Goal: Task Accomplishment & Management: Use online tool/utility

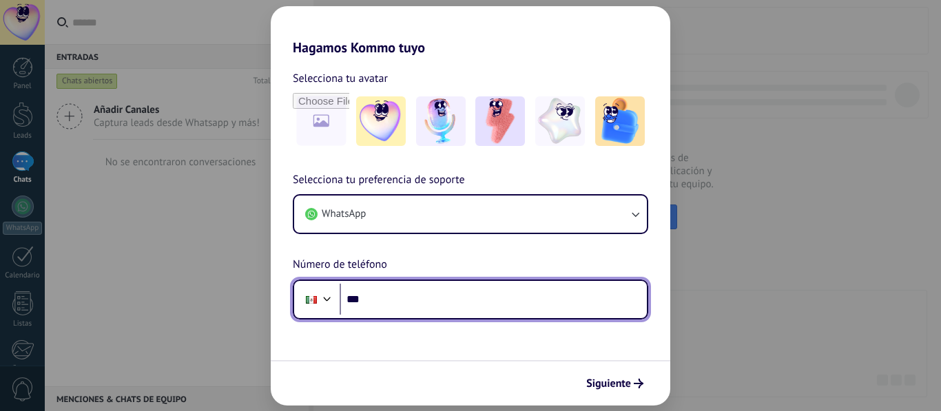
click at [573, 298] on input "***" at bounding box center [493, 300] width 307 height 32
click at [432, 304] on input "***" at bounding box center [493, 300] width 307 height 32
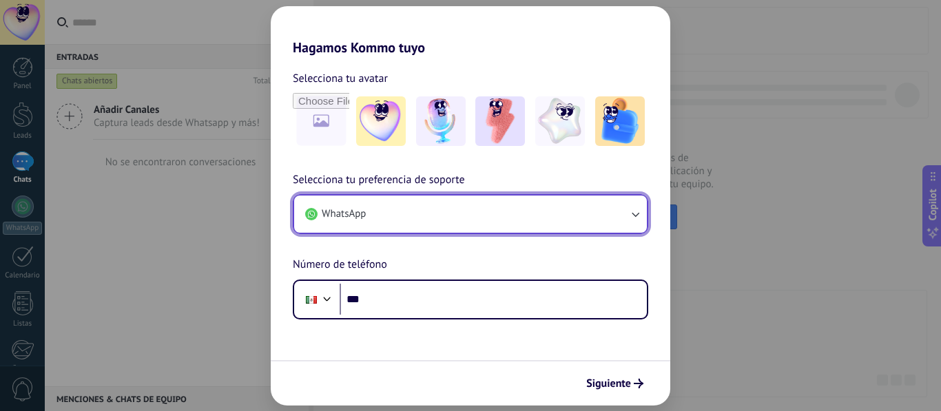
click at [497, 219] on button "WhatsApp" at bounding box center [470, 214] width 353 height 37
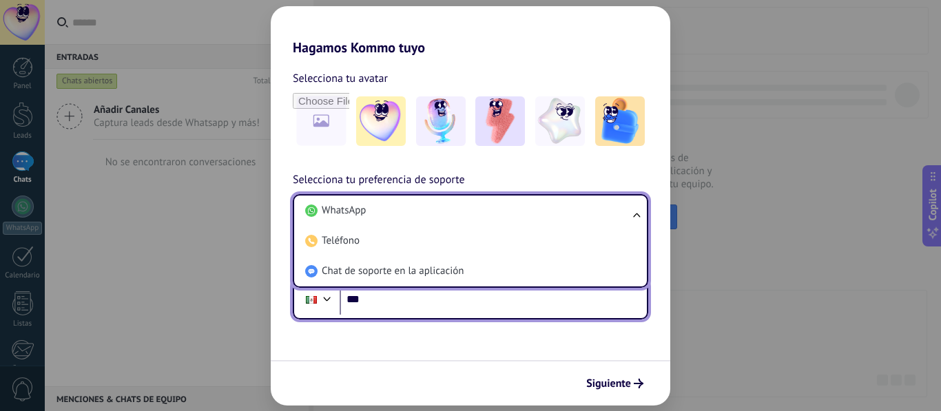
click at [495, 314] on input "***" at bounding box center [493, 300] width 307 height 32
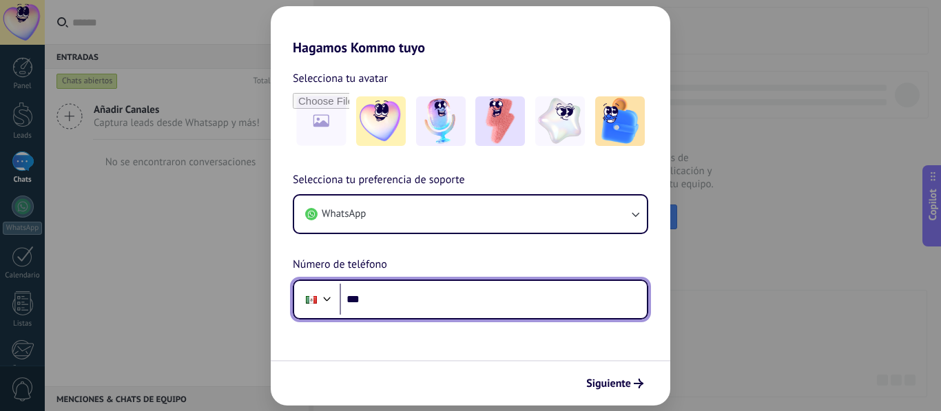
click at [500, 298] on input "***" at bounding box center [493, 300] width 307 height 32
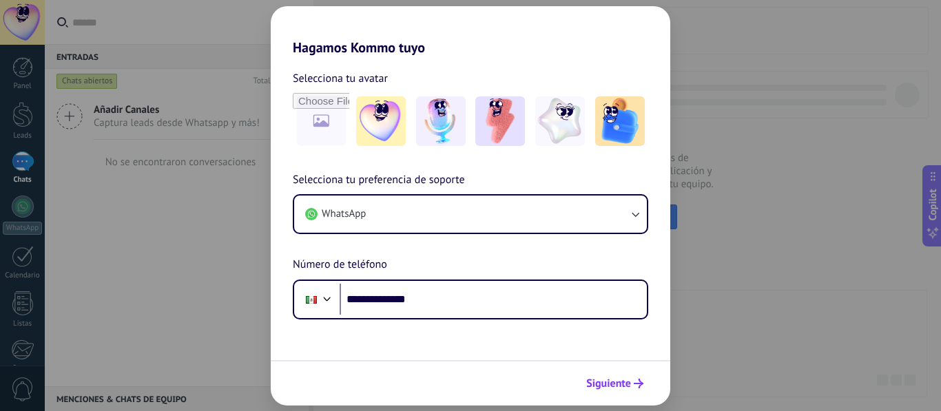
click at [617, 379] on span "Siguiente" at bounding box center [608, 384] width 45 height 10
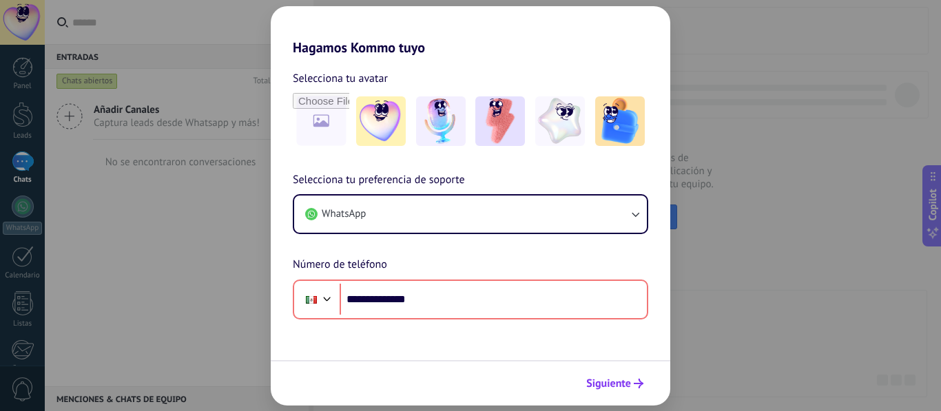
click at [640, 384] on icon "submit" at bounding box center [639, 384] width 10 height 10
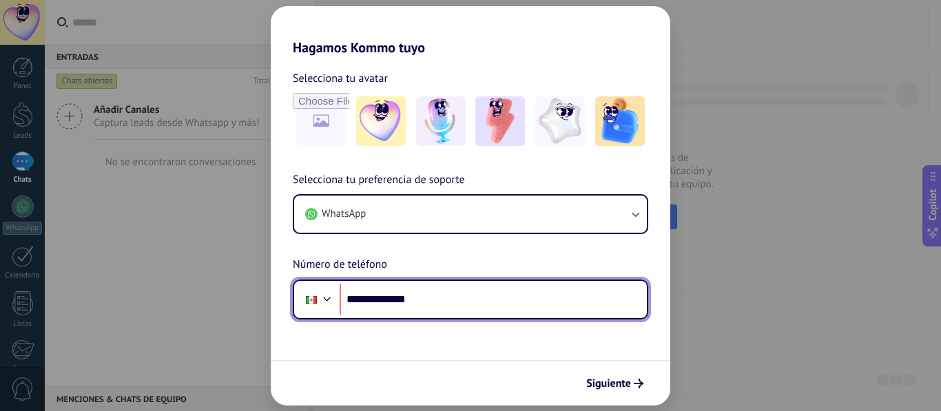
click at [370, 301] on input "**********" at bounding box center [493, 300] width 307 height 32
type input "**********"
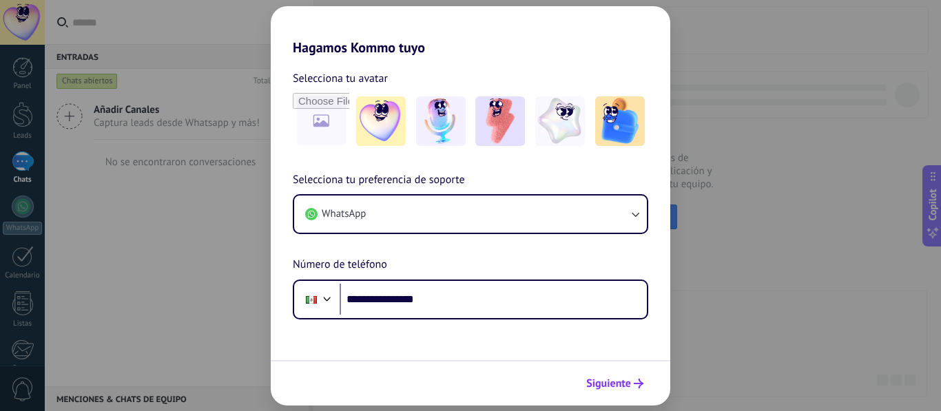
click at [602, 388] on span "Siguiente" at bounding box center [608, 384] width 45 height 10
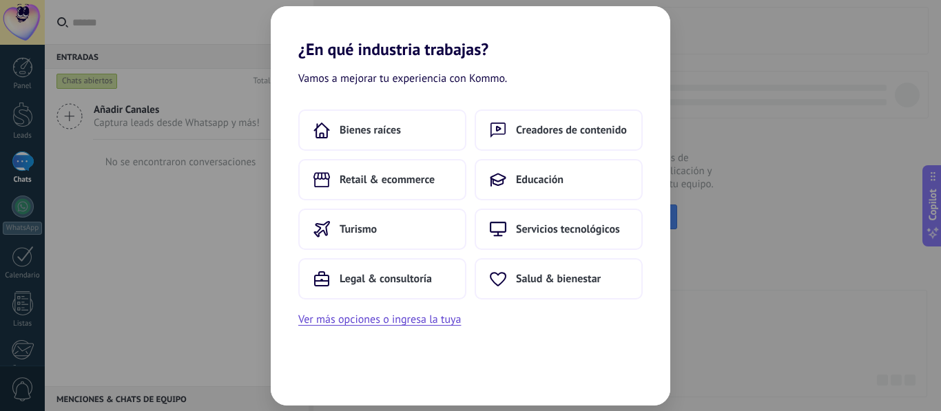
click at [657, 186] on div "Bienes raíces Creadores de contenido Retail & ecommerce Educación Turismo Servi…" at bounding box center [471, 219] width 400 height 219
click at [431, 321] on button "Ver más opciones o ingresa la tuya" at bounding box center [379, 320] width 163 height 18
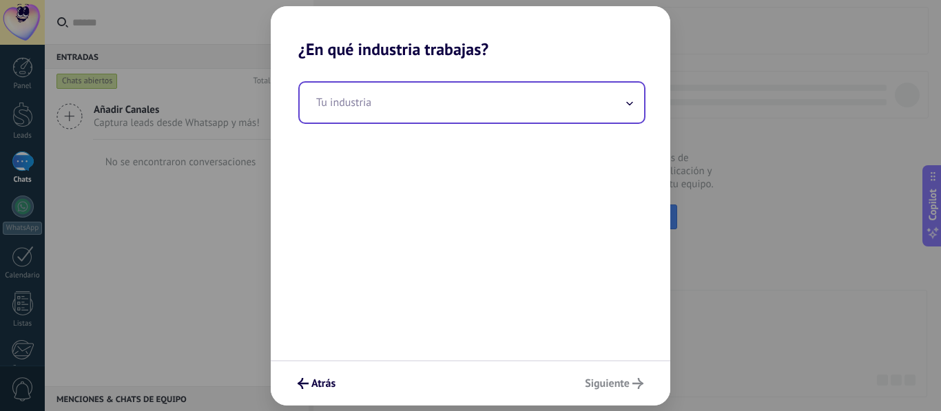
click at [511, 110] on input "text" at bounding box center [472, 103] width 345 height 40
click at [510, 110] on input "text" at bounding box center [472, 103] width 345 height 40
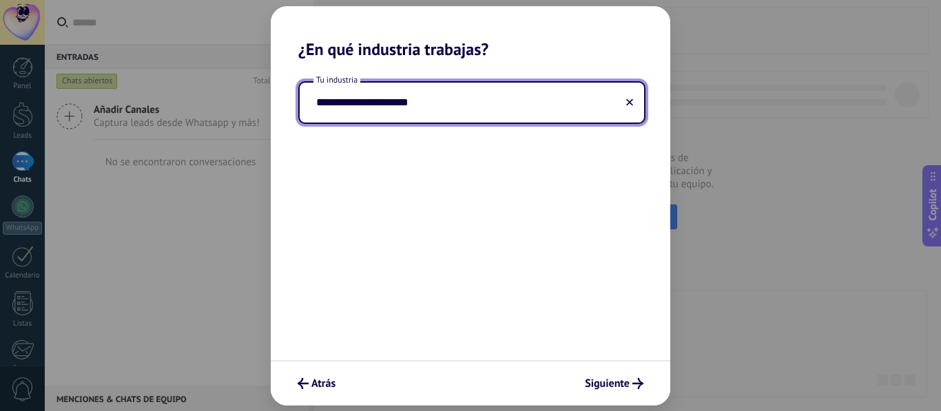
type input "**********"
click at [621, 388] on span "Siguiente" at bounding box center [607, 384] width 45 height 10
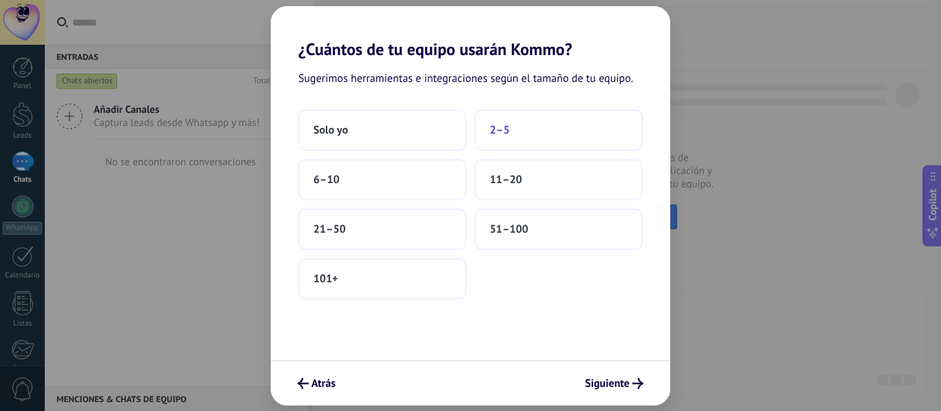
click at [533, 126] on button "2–5" at bounding box center [559, 130] width 168 height 41
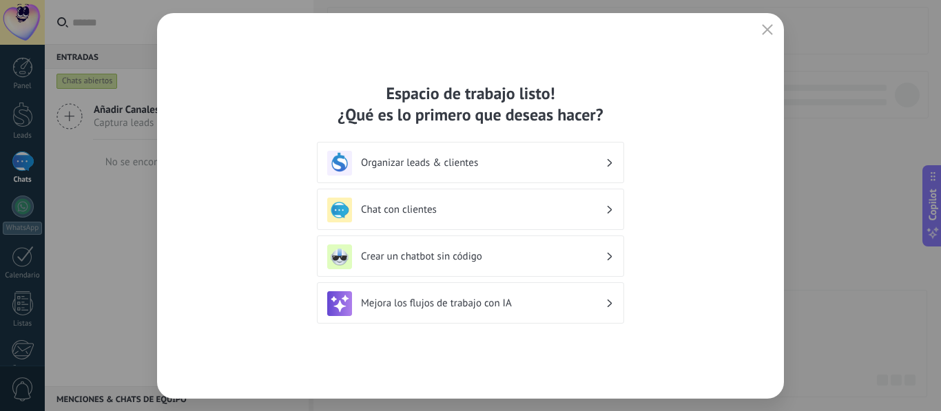
click at [511, 171] on div "Organizar leads & clientes" at bounding box center [470, 163] width 287 height 25
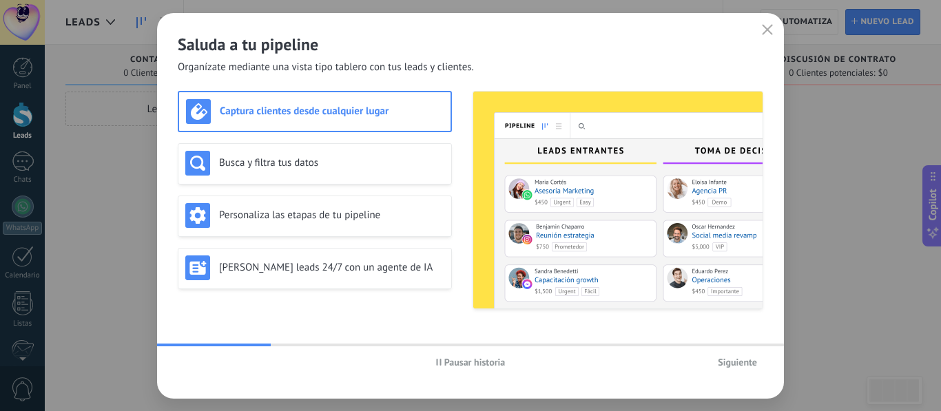
click at [721, 360] on span "Siguiente" at bounding box center [737, 363] width 39 height 10
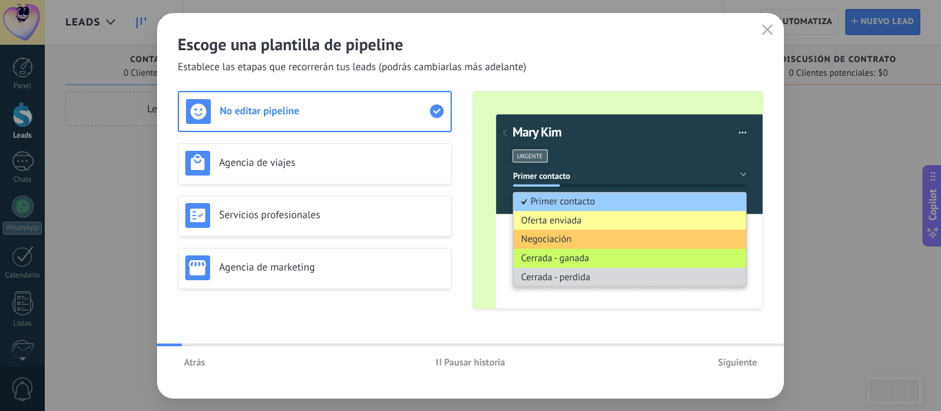
click at [720, 358] on span "Siguiente" at bounding box center [737, 363] width 39 height 10
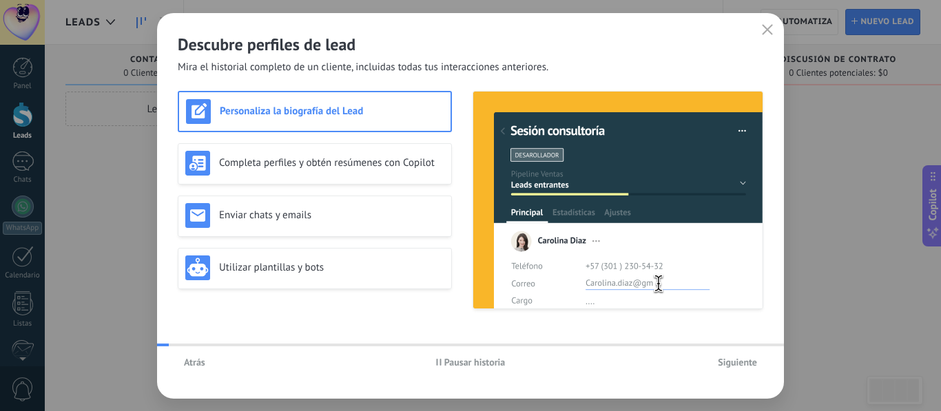
click at [720, 358] on span "Siguiente" at bounding box center [737, 363] width 39 height 10
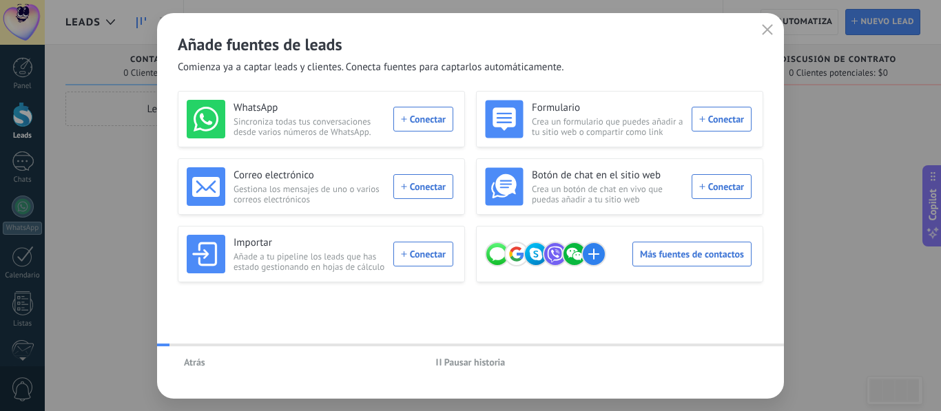
click at [720, 357] on div "Atrás Pausar historia" at bounding box center [470, 363] width 627 height 32
click at [719, 356] on div "Atrás Pausar historia" at bounding box center [470, 363] width 627 height 32
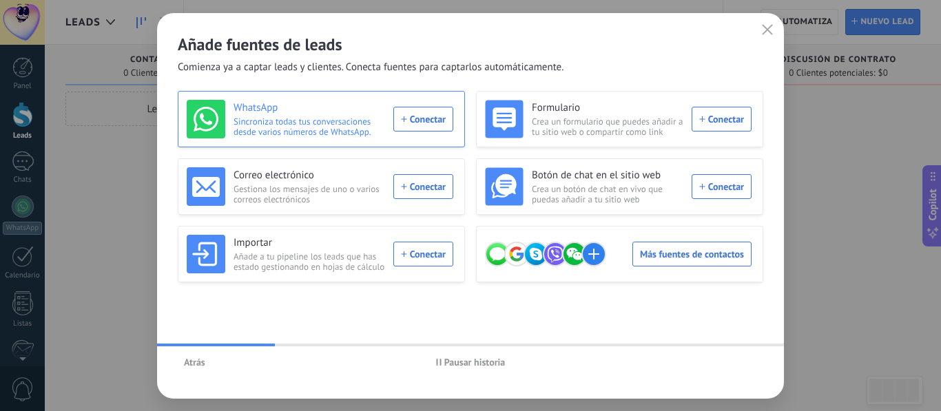
click at [419, 120] on div "WhatsApp Sincroniza todas tus conversaciones desde varios números de WhatsApp. …" at bounding box center [320, 119] width 267 height 39
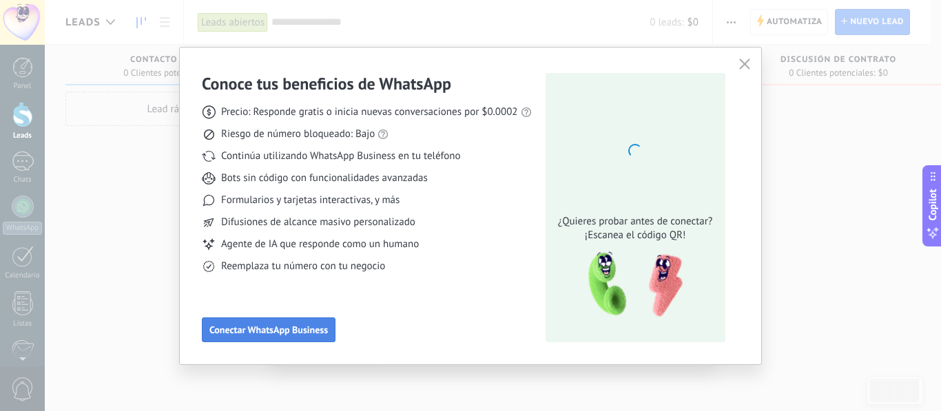
click at [276, 330] on span "Conectar WhatsApp Business" at bounding box center [268, 330] width 119 height 10
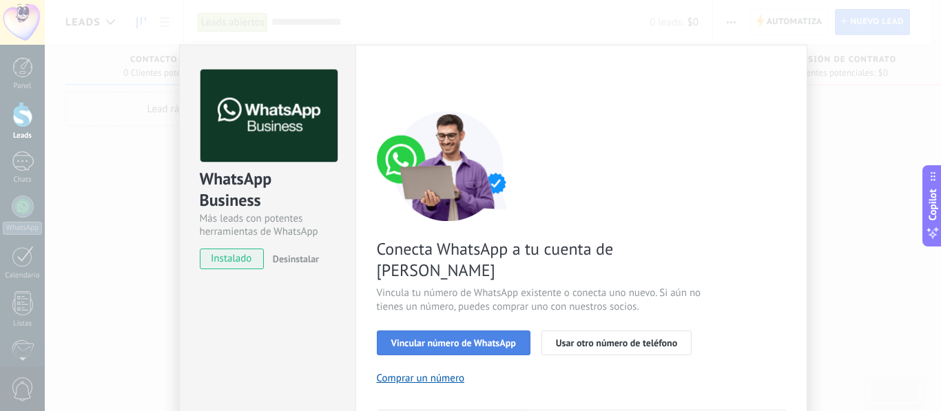
click at [474, 331] on button "Vincular número de WhatsApp" at bounding box center [454, 343] width 154 height 25
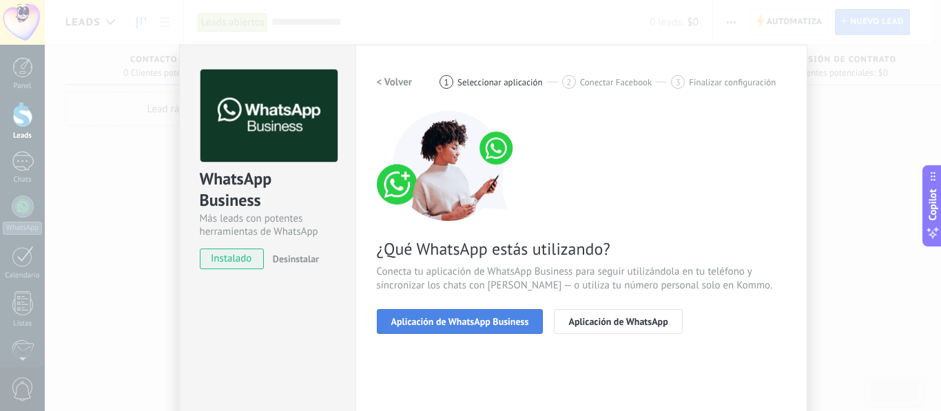
click at [480, 322] on span "Aplicación de WhatsApp Business" at bounding box center [460, 322] width 138 height 10
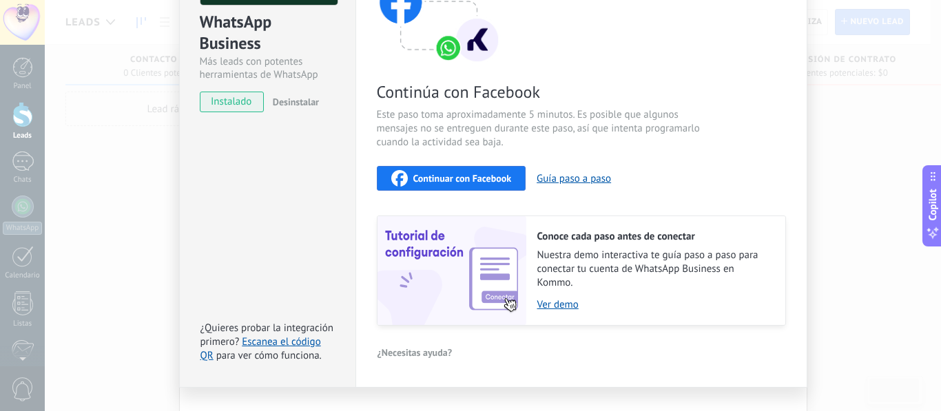
scroll to position [19, 0]
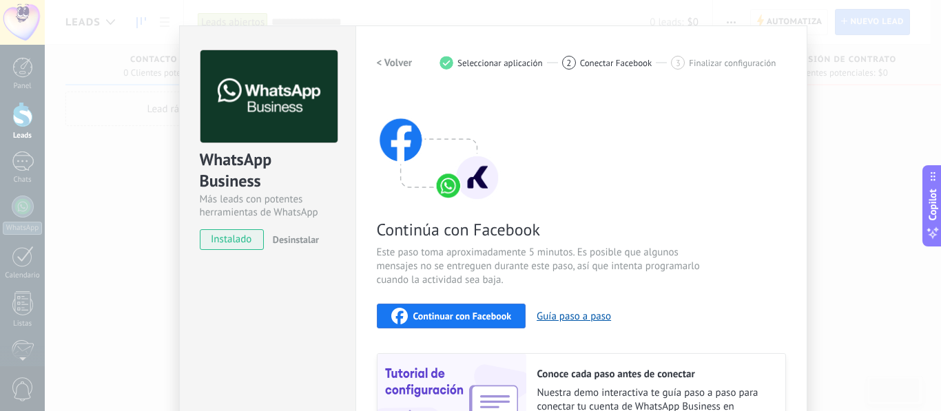
click at [459, 319] on span "Continuar con Facebook" at bounding box center [462, 316] width 99 height 10
click at [463, 317] on span "Continuar con Facebook" at bounding box center [462, 316] width 99 height 10
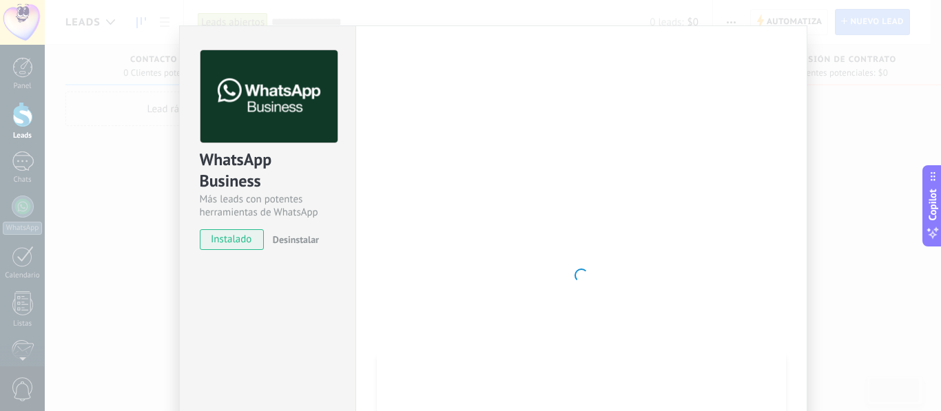
click at [828, 39] on div "WhatsApp Business Más leads con potentes herramientas de WhatsApp instalado Des…" at bounding box center [493, 205] width 896 height 411
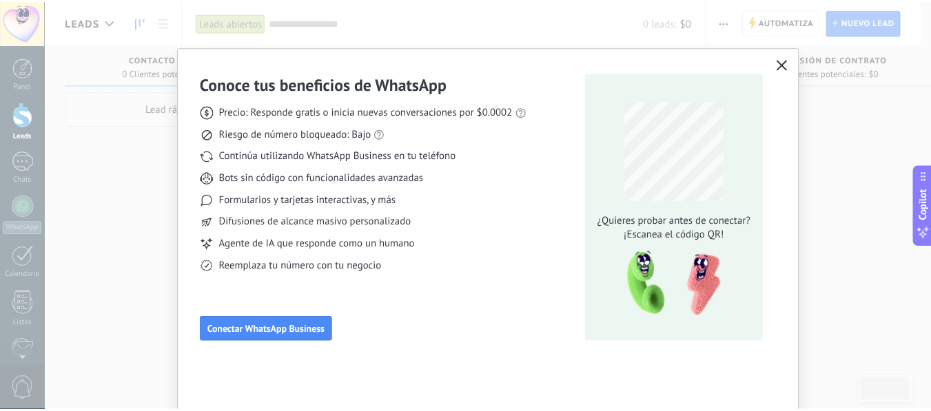
scroll to position [0, 0]
click at [793, 64] on icon "button" at bounding box center [790, 64] width 11 height 11
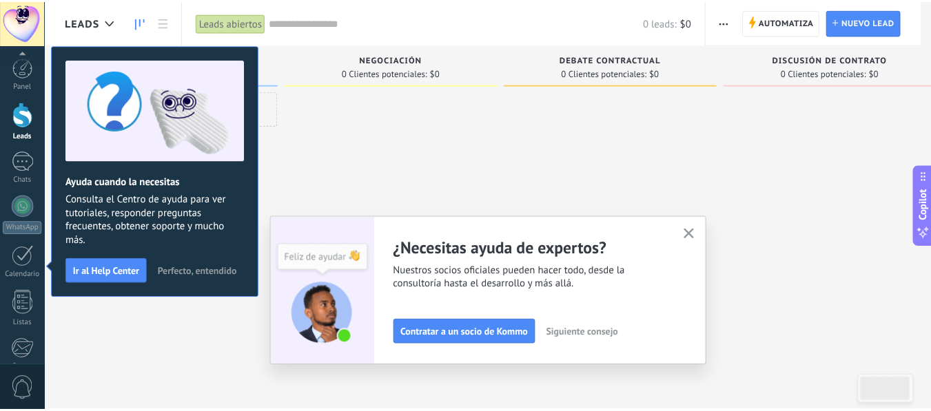
scroll to position [162, 0]
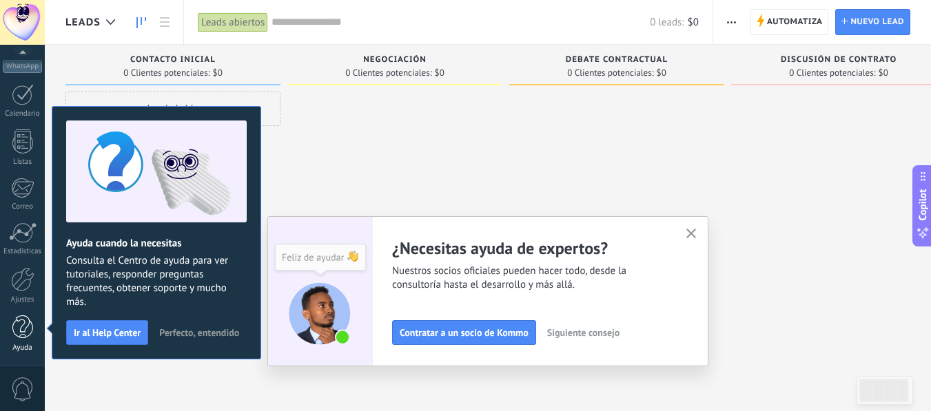
click at [23, 343] on link "Ayuda" at bounding box center [22, 334] width 45 height 37
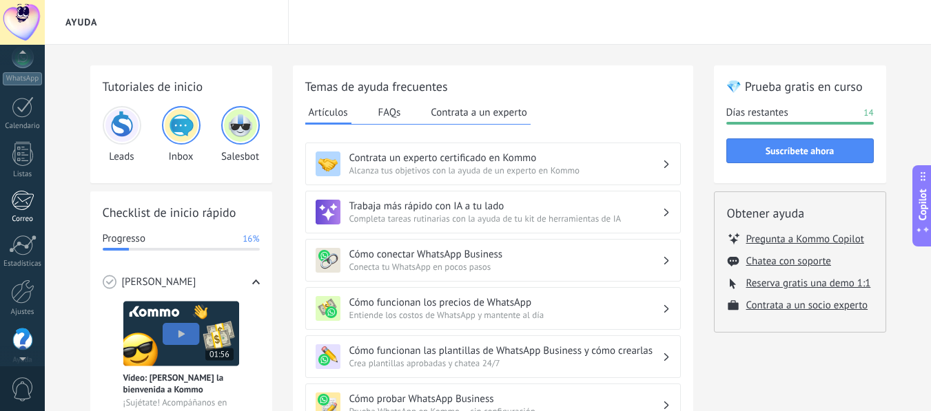
scroll to position [162, 0]
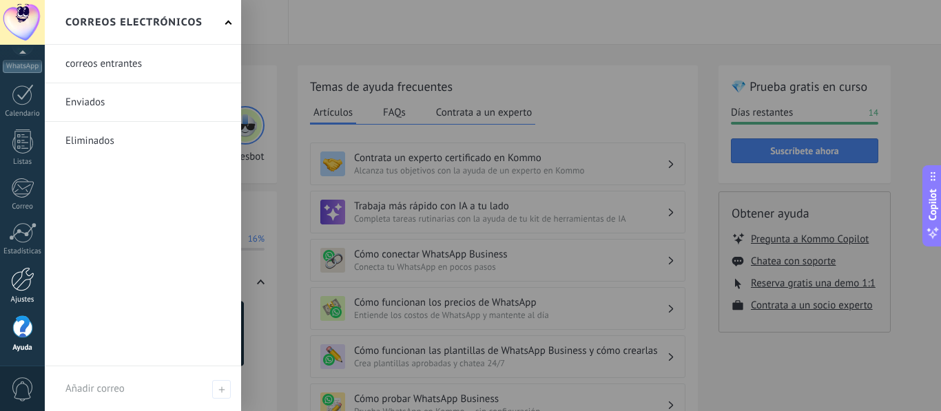
click at [11, 276] on div at bounding box center [22, 279] width 23 height 24
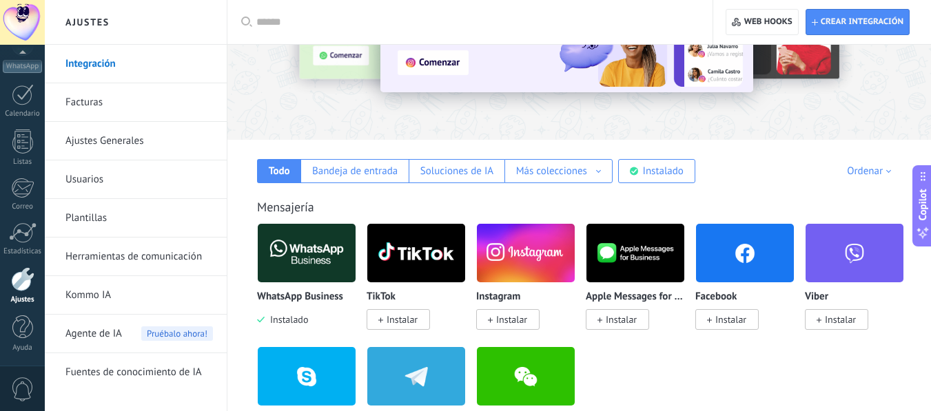
scroll to position [302, 0]
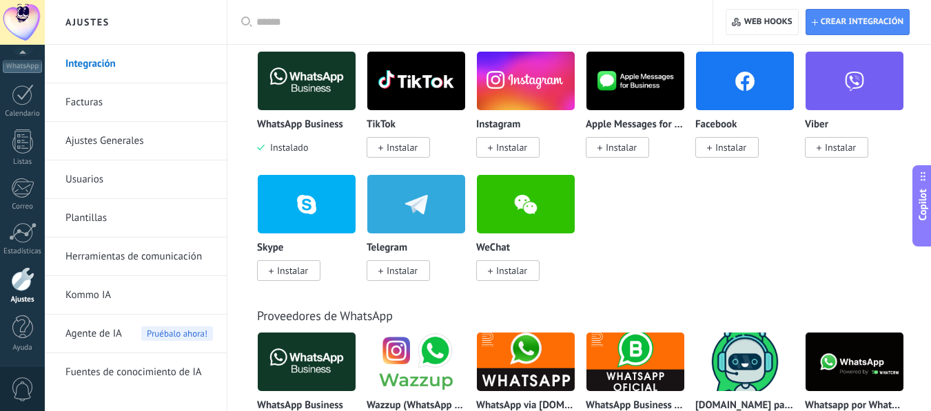
click at [515, 141] on span "Instalar" at bounding box center [507, 147] width 63 height 21
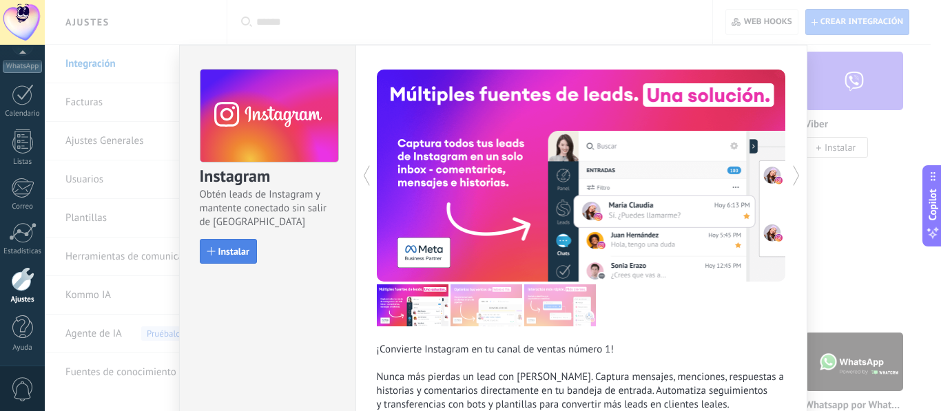
click at [234, 258] on button "Instalar" at bounding box center [228, 251] width 57 height 25
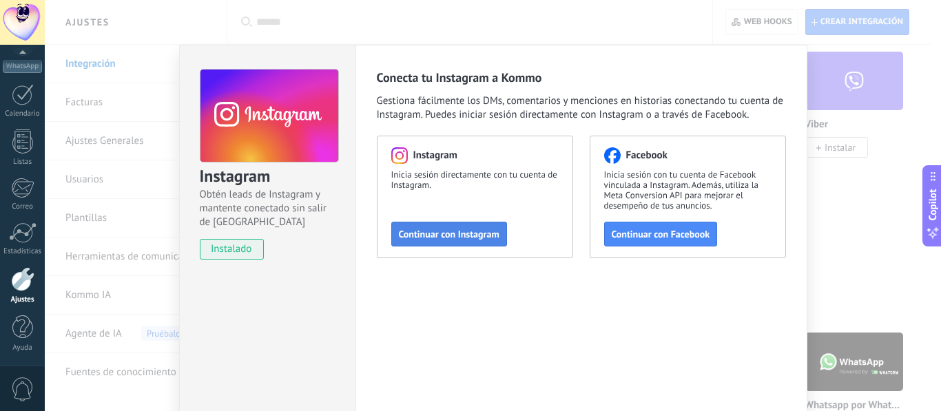
click at [472, 236] on span "Continuar con Instagram" at bounding box center [449, 234] width 101 height 10
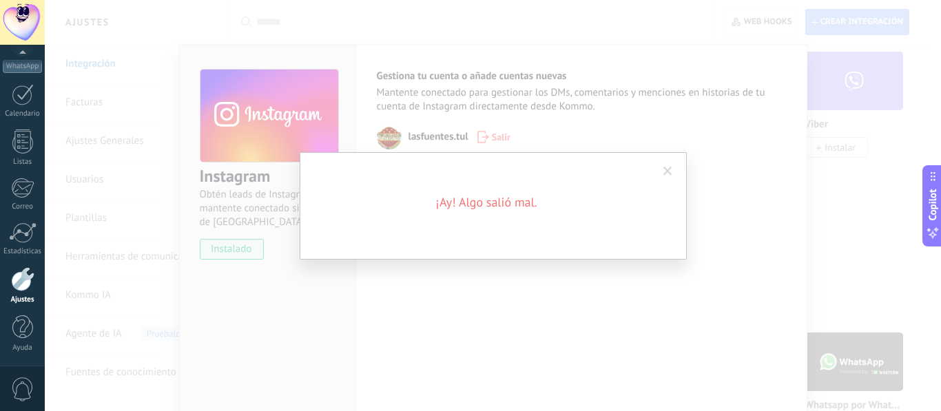
click at [555, 278] on div "¡Ay! Algo salió mal." at bounding box center [493, 205] width 896 height 411
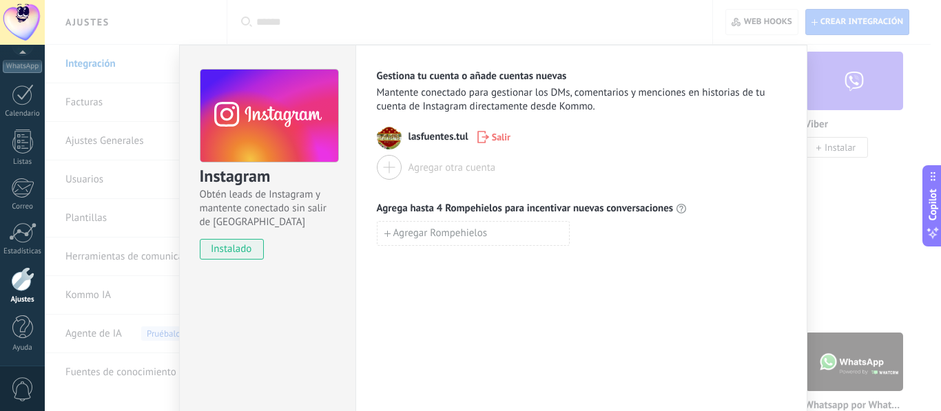
click at [150, 67] on div "Instagram Obtén leads de Instagram y mantente conectado sin salir de Kommo inst…" at bounding box center [493, 205] width 896 height 411
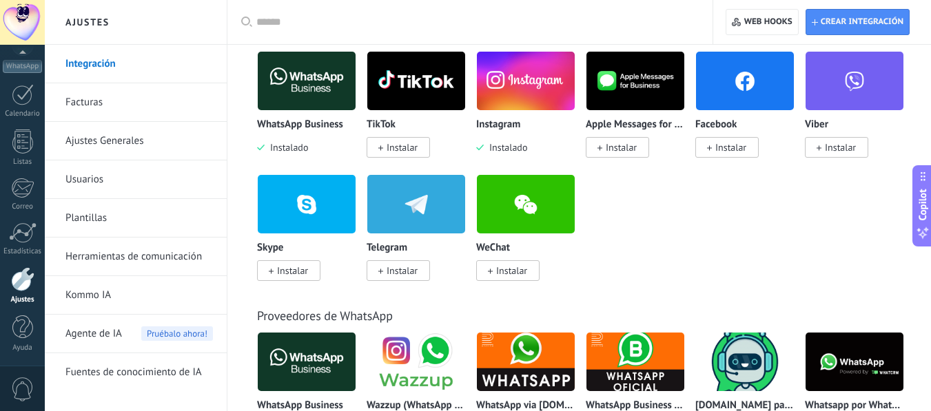
click at [712, 146] on span "Instalar" at bounding box center [726, 147] width 63 height 21
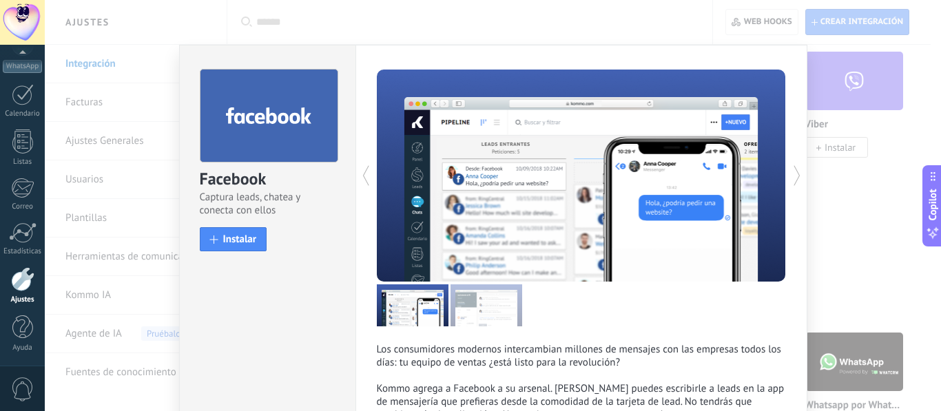
click at [218, 224] on div "Facebook Captura leads, chatea y conecta con ellos install Instalar" at bounding box center [268, 153] width 176 height 217
click at [227, 234] on span "Instalar" at bounding box center [240, 239] width 34 height 10
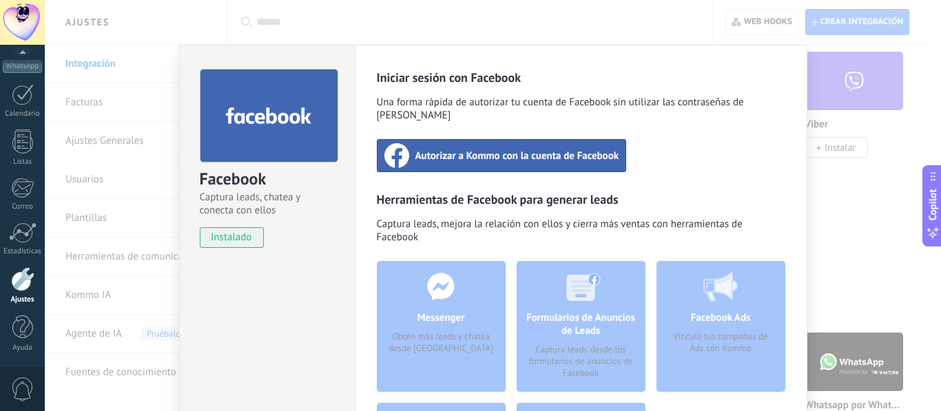
click at [475, 152] on div "Autorizar a Kommo con la cuenta de Facebook" at bounding box center [502, 155] width 250 height 33
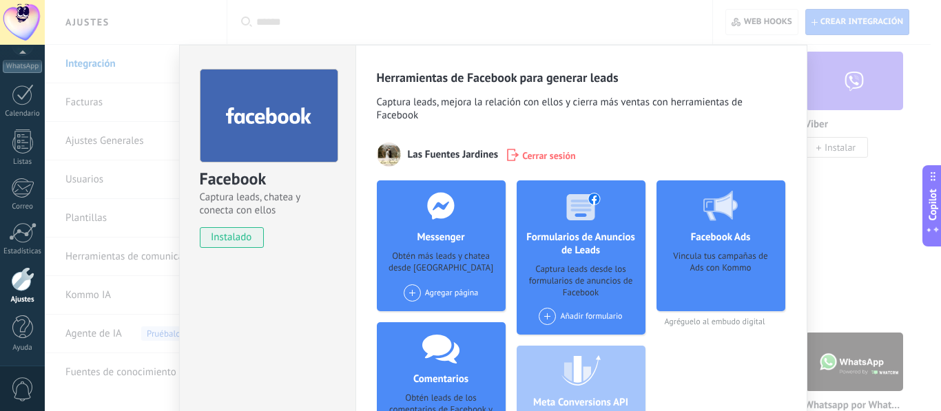
click at [882, 209] on div "Facebook Captura leads, chatea y conecta con ellos instalado Desinstalar Herram…" at bounding box center [493, 205] width 896 height 411
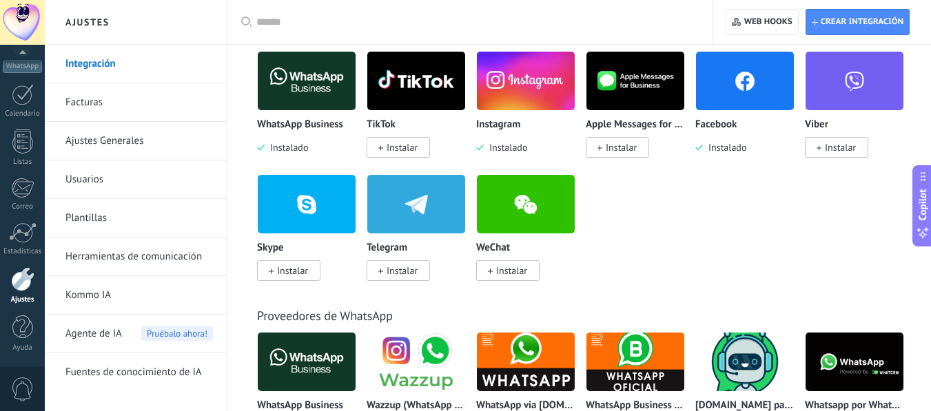
click at [401, 143] on span "Instalar" at bounding box center [402, 147] width 31 height 12
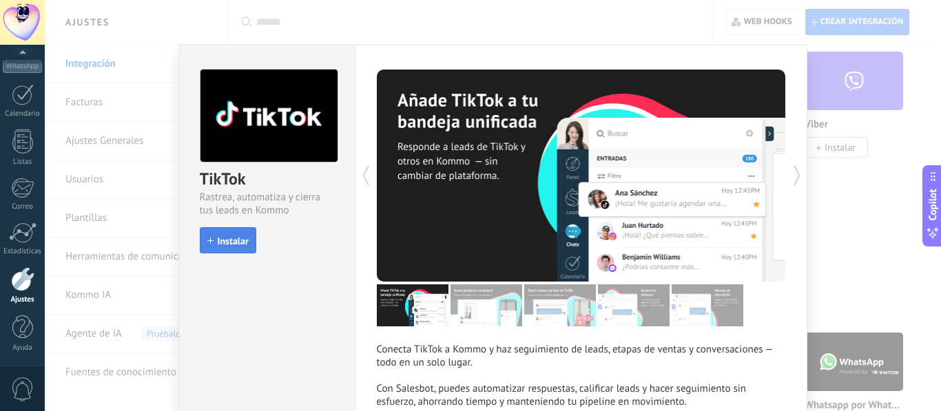
click at [224, 240] on span "Instalar" at bounding box center [233, 241] width 31 height 10
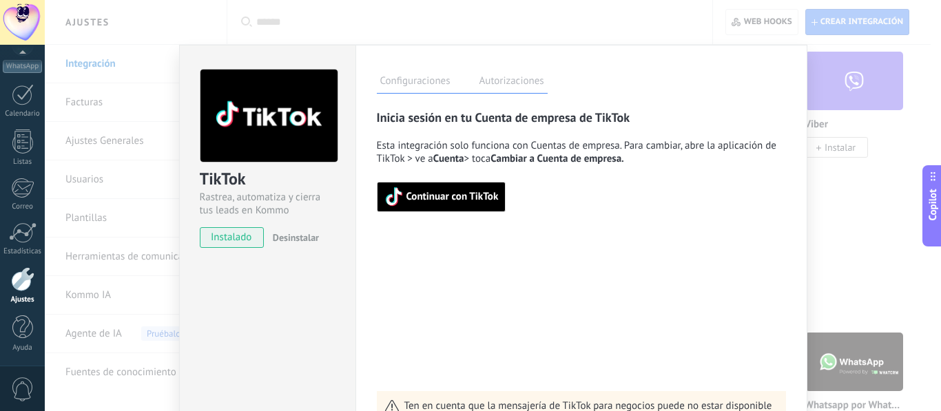
click at [454, 198] on span "Continuar con TikTok" at bounding box center [453, 197] width 92 height 10
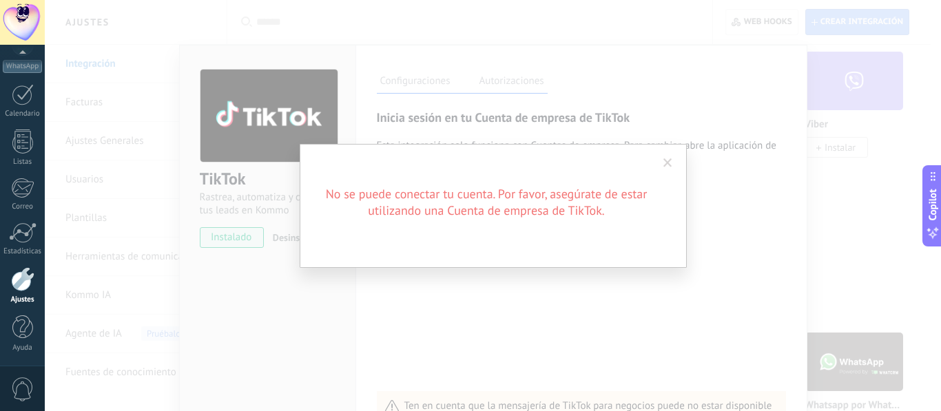
click at [557, 330] on div "No se puede conectar tu cuenta. Por favor, asegúrate de estar utilizando una Cu…" at bounding box center [493, 205] width 896 height 411
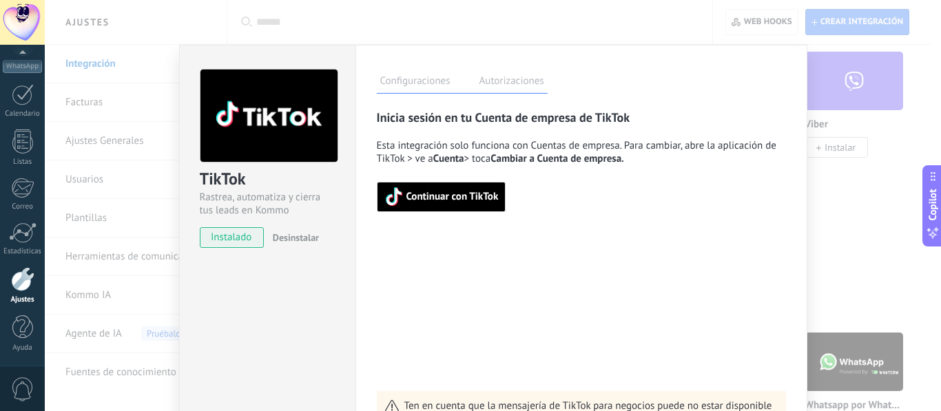
click at [440, 200] on span "Continuar con TikTok" at bounding box center [453, 197] width 92 height 10
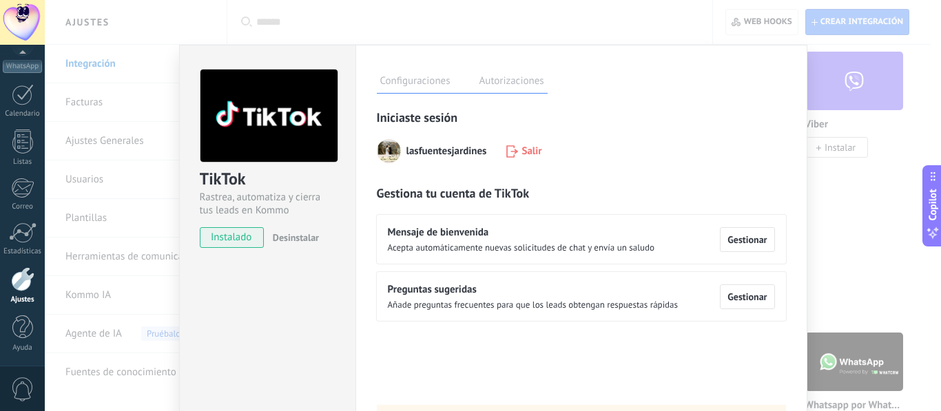
click at [636, 7] on div "TikTok Rastrea, automatiza y cierra tus leads en Kommo instalado Desinstalar Co…" at bounding box center [493, 205] width 896 height 411
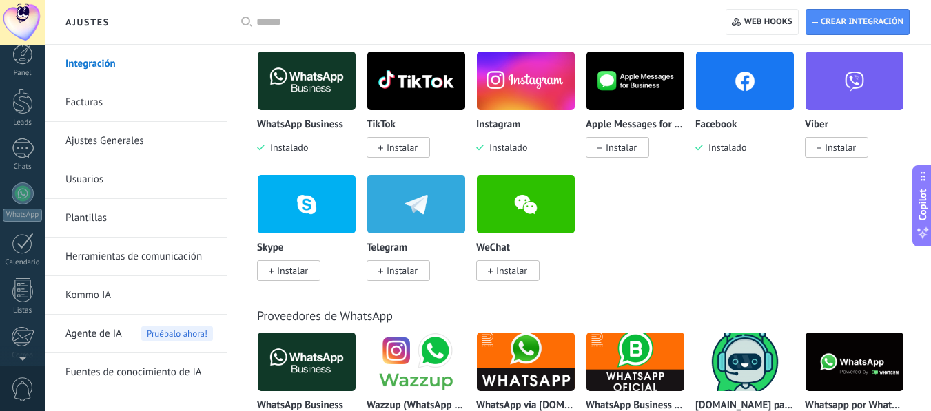
scroll to position [0, 0]
click at [23, 167] on div at bounding box center [23, 162] width 22 height 20
click at [22, 167] on div at bounding box center [23, 162] width 22 height 20
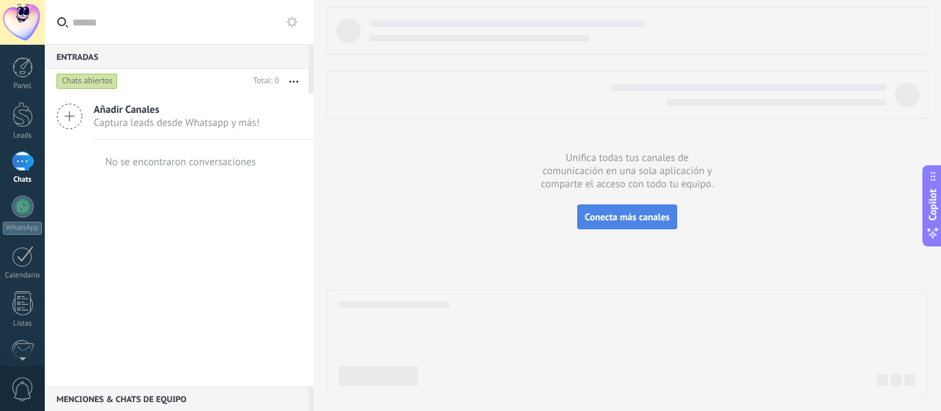
click at [644, 212] on span "Conecta más canales" at bounding box center [627, 217] width 85 height 12
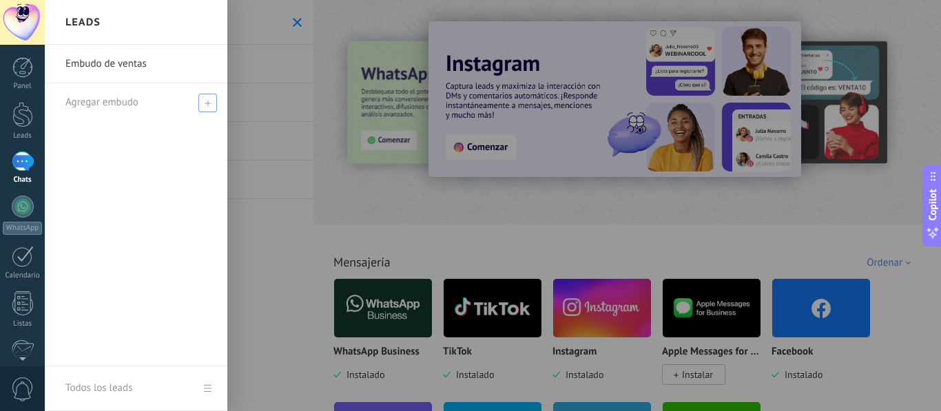
click at [189, 99] on div "Agregar embudo" at bounding box center [139, 102] width 148 height 38
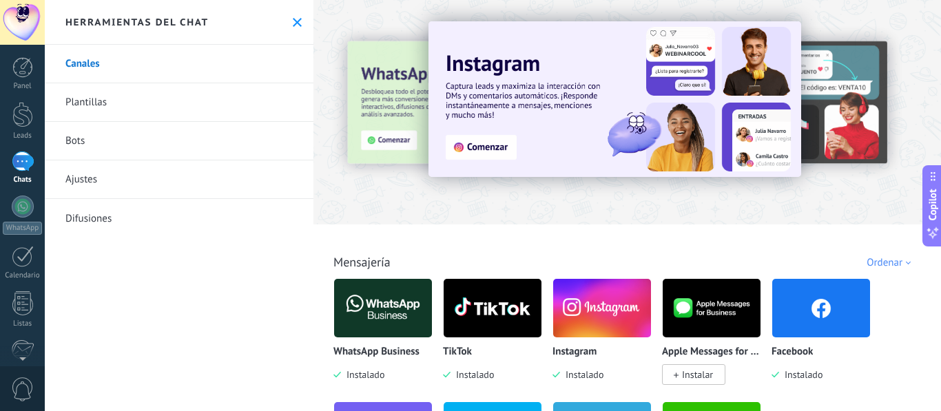
click at [255, 118] on link "Plantillas" at bounding box center [179, 102] width 269 height 39
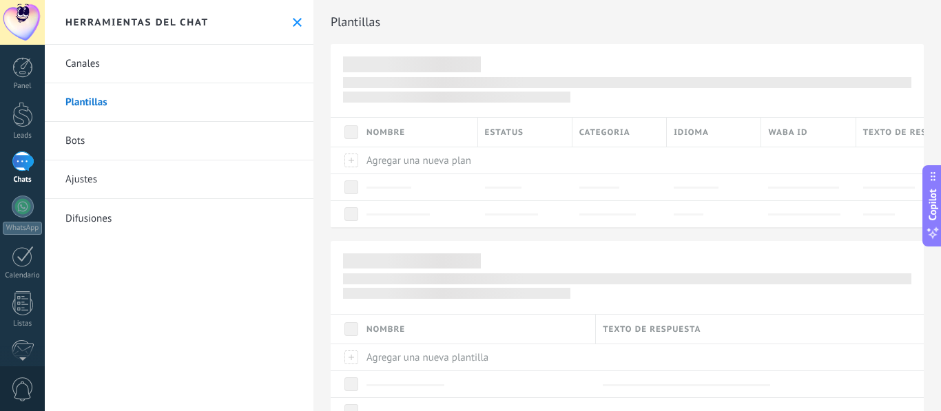
click at [229, 137] on link "Bots" at bounding box center [179, 141] width 269 height 39
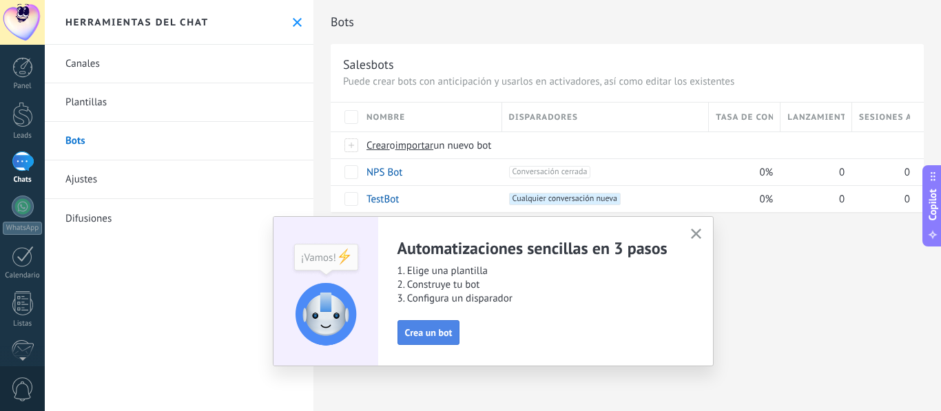
click at [439, 333] on span "Crea un bot" at bounding box center [429, 333] width 48 height 10
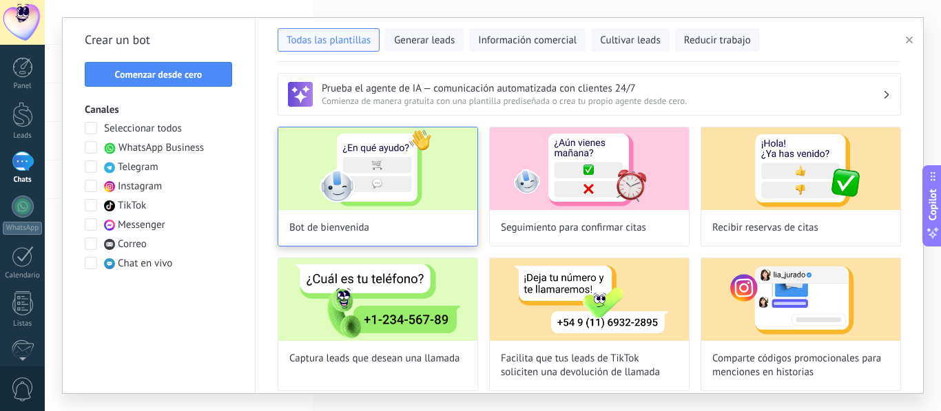
click at [339, 203] on img at bounding box center [377, 168] width 199 height 83
type input "**********"
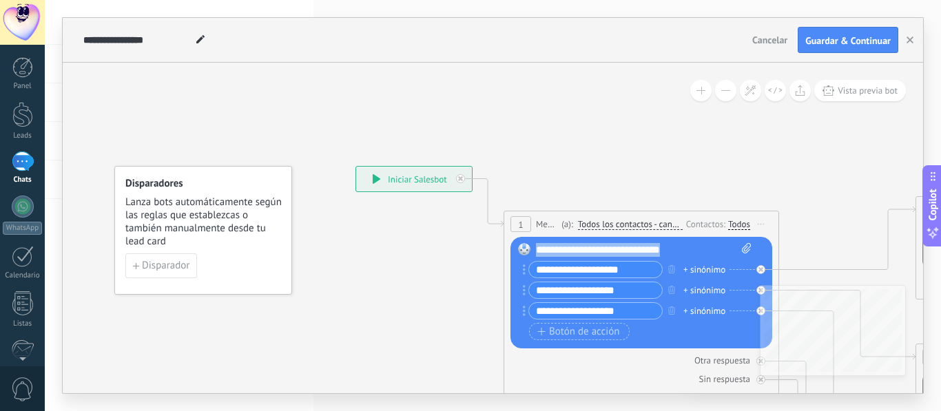
drag, startPoint x: 692, startPoint y: 248, endPoint x: 535, endPoint y: 245, distance: 156.4
click at [535, 245] on div "Reemplazar Quitar Convertir a mensaje de voz Arrastre la imagen aquí para adjun…" at bounding box center [642, 293] width 262 height 112
paste div
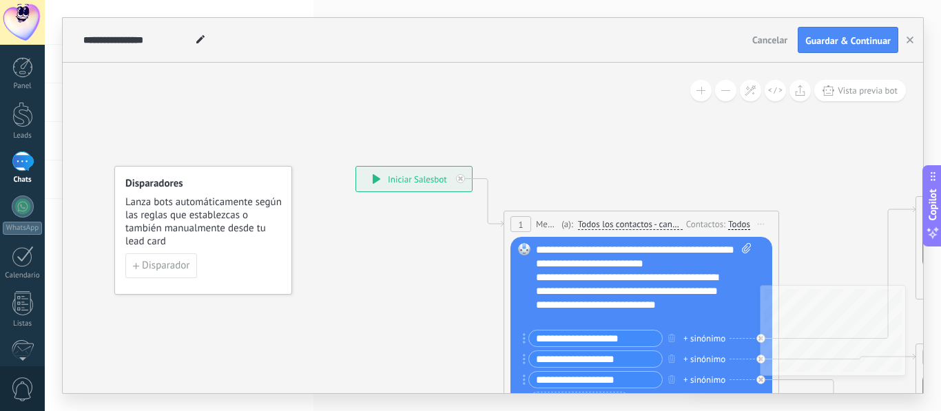
click at [544, 248] on div "**********" at bounding box center [644, 284] width 216 height 83
click at [543, 247] on div "**********" at bounding box center [644, 284] width 216 height 83
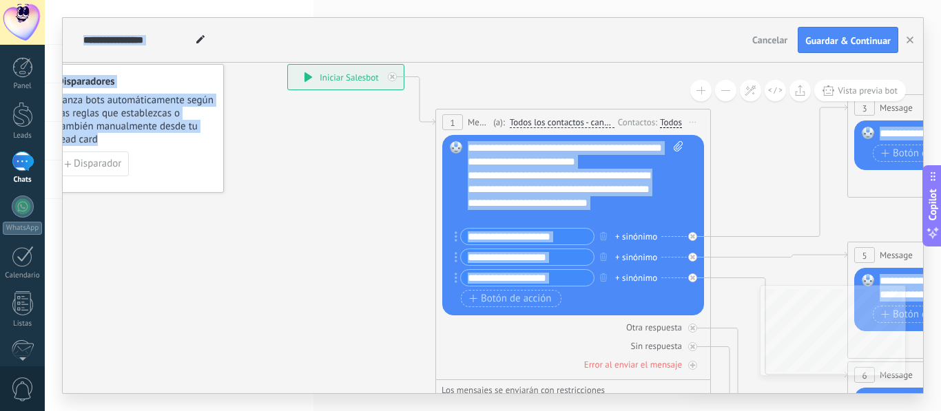
drag, startPoint x: 735, startPoint y: 107, endPoint x: 728, endPoint y: 99, distance: 10.7
click at [728, 99] on div "**********" at bounding box center [493, 228] width 861 height 331
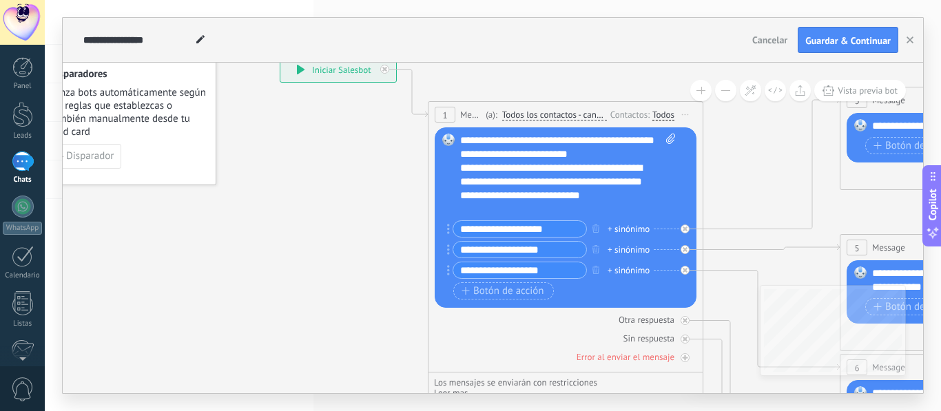
click at [621, 203] on div "**********" at bounding box center [556, 181] width 192 height 41
click at [566, 225] on input "**********" at bounding box center [519, 229] width 133 height 16
type input "*"
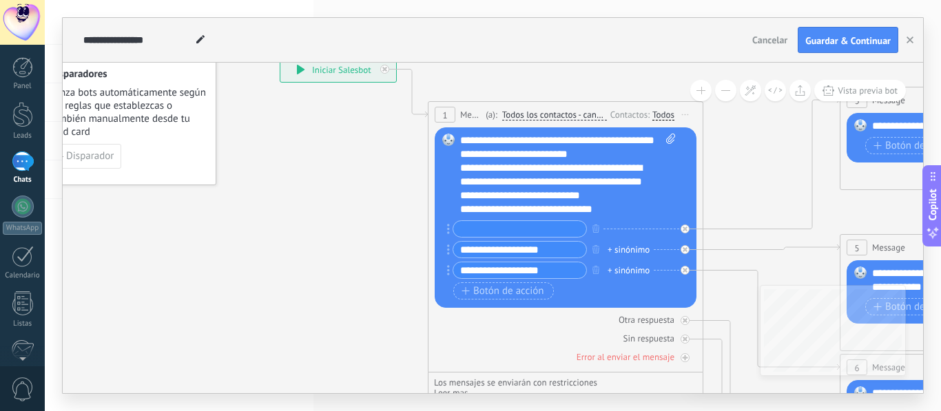
paste input "**********"
click at [471, 222] on input "**********" at bounding box center [519, 229] width 133 height 16
click at [555, 232] on input "**********" at bounding box center [519, 229] width 133 height 16
type input "**********"
drag, startPoint x: 557, startPoint y: 251, endPoint x: 462, endPoint y: 251, distance: 95.1
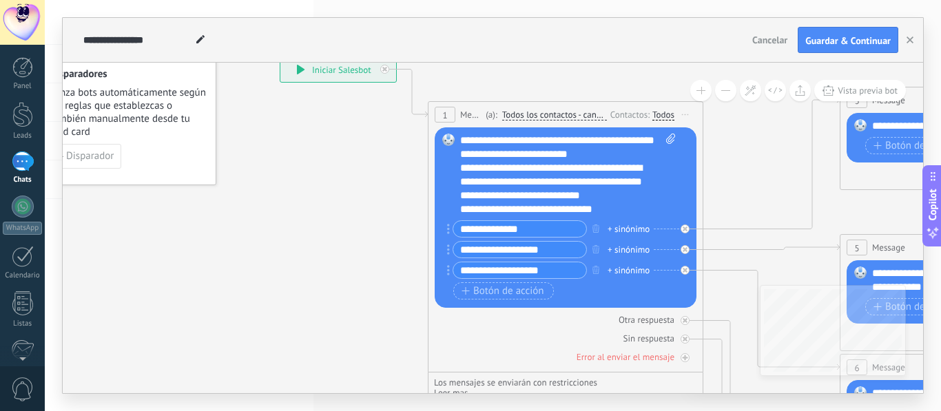
click at [462, 251] on input "**********" at bounding box center [519, 250] width 133 height 16
click at [504, 250] on input "**********" at bounding box center [519, 250] width 133 height 16
click at [503, 251] on input "**********" at bounding box center [519, 250] width 133 height 16
type input "**********"
click at [552, 265] on input "**********" at bounding box center [519, 271] width 133 height 16
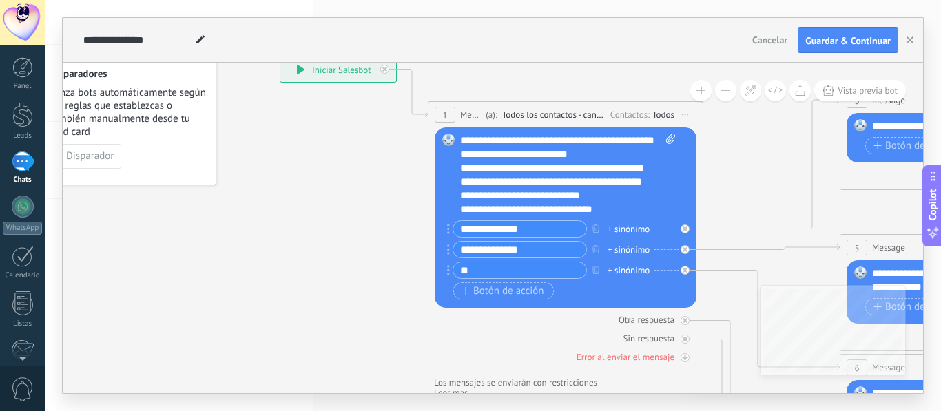
type input "*"
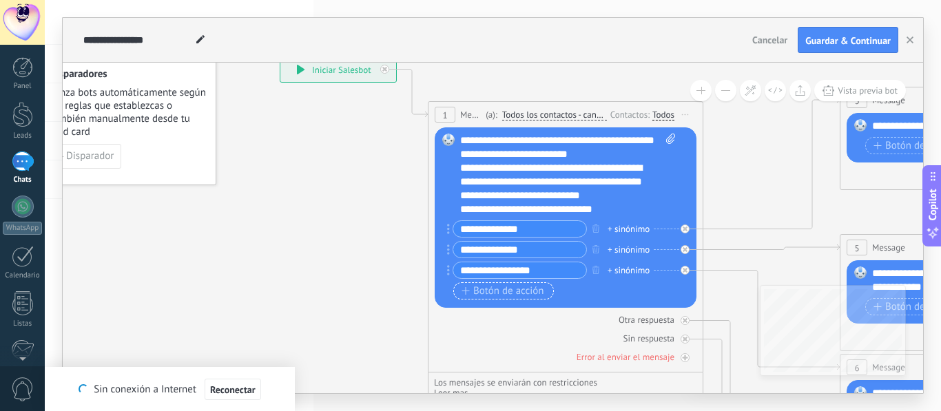
type input "**********"
click at [537, 290] on span "Botón de acción" at bounding box center [503, 291] width 83 height 11
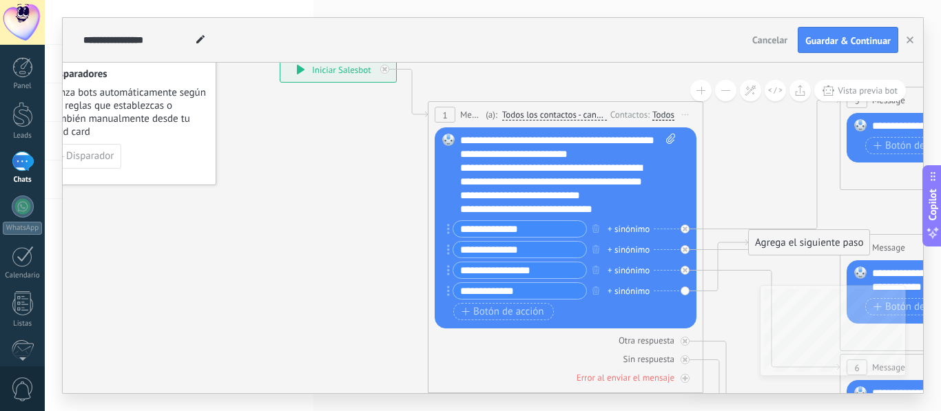
type input "**********"
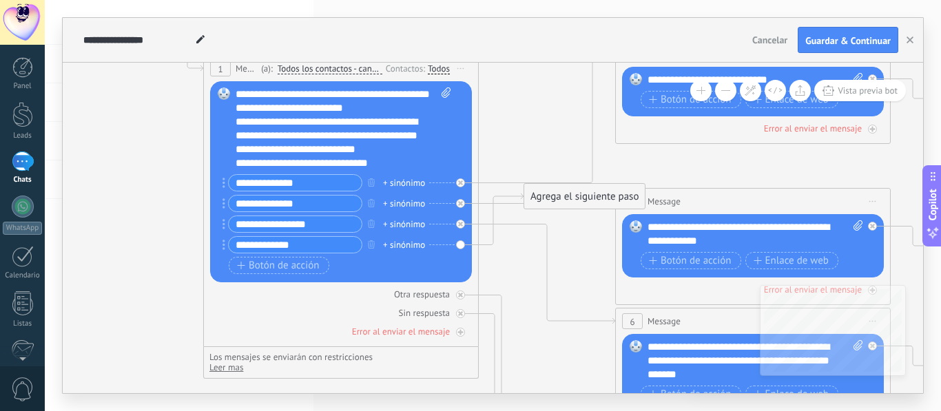
drag, startPoint x: 728, startPoint y: 174, endPoint x: 503, endPoint y: 128, distance: 229.3
click at [503, 128] on icon at bounding box center [785, 354] width 2148 height 1377
click at [464, 293] on div at bounding box center [460, 295] width 9 height 9
click at [463, 320] on div "Otra respuesta Sin respuesta Error al enviar el mensaje" at bounding box center [341, 310] width 262 height 56
click at [458, 312] on icon at bounding box center [460, 313] width 5 height 5
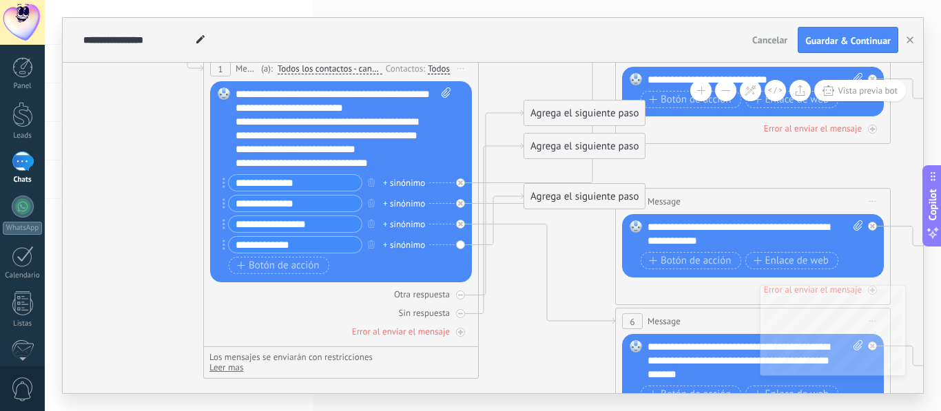
click at [458, 311] on div at bounding box center [460, 313] width 9 height 9
click at [461, 298] on div at bounding box center [460, 295] width 9 height 9
click at [460, 336] on div at bounding box center [460, 332] width 9 height 9
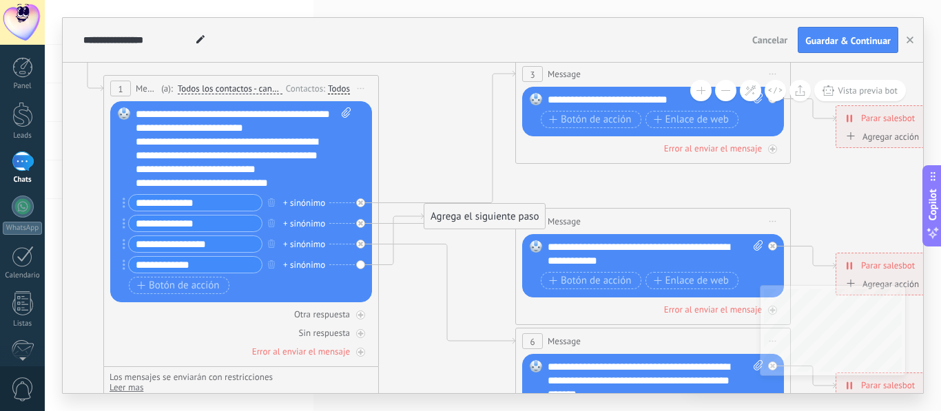
drag, startPoint x: 514, startPoint y: 112, endPoint x: 414, endPoint y: 132, distance: 101.9
click at [414, 132] on icon at bounding box center [685, 374] width 2148 height 1377
drag, startPoint x: 481, startPoint y: 214, endPoint x: 441, endPoint y: 366, distance: 157.4
click at [441, 366] on div "Agrega el siguiente paso" at bounding box center [444, 369] width 121 height 23
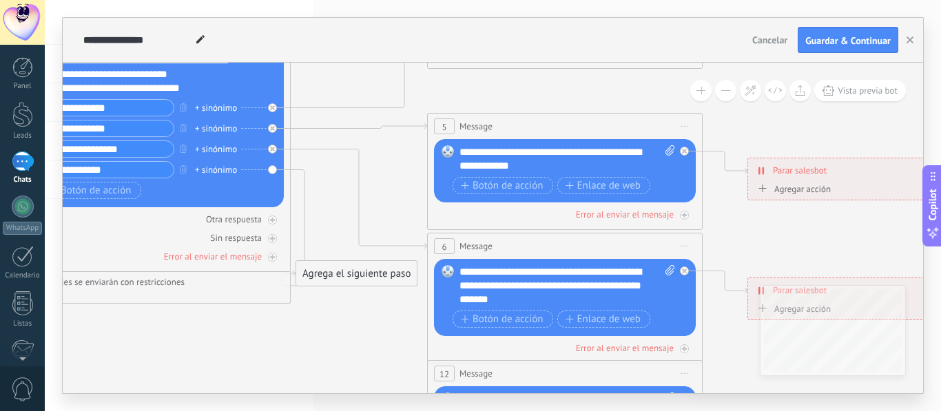
drag, startPoint x: 491, startPoint y: 269, endPoint x: 402, endPoint y: 174, distance: 129.7
click at [402, 174] on icon at bounding box center [597, 279] width 2148 height 1377
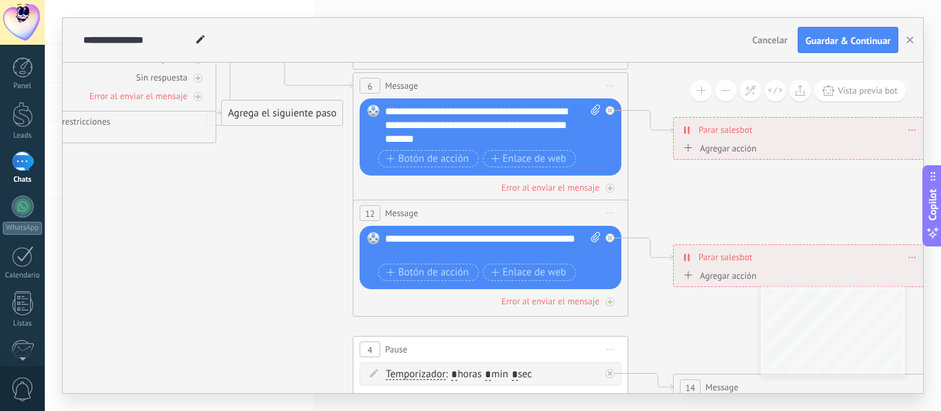
drag, startPoint x: 386, startPoint y: 328, endPoint x: 311, endPoint y: 165, distance: 179.5
click at [311, 165] on icon at bounding box center [522, 126] width 2148 height 1392
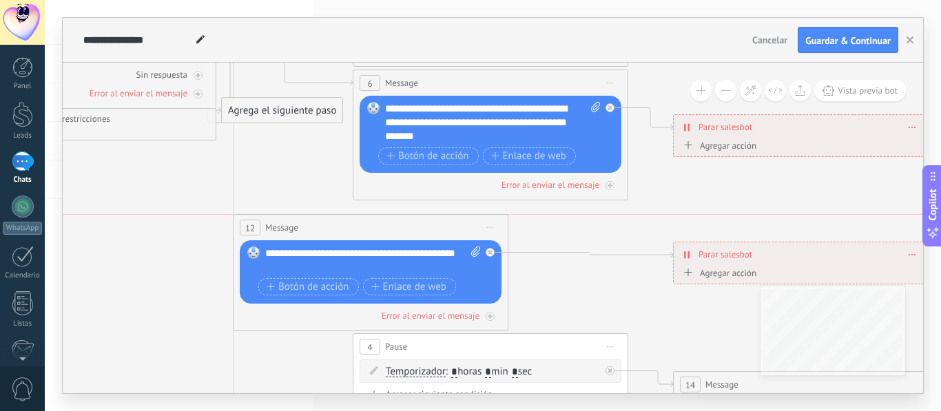
drag, startPoint x: 413, startPoint y: 207, endPoint x: 297, endPoint y: 233, distance: 118.5
click at [297, 233] on span "Message" at bounding box center [281, 227] width 33 height 13
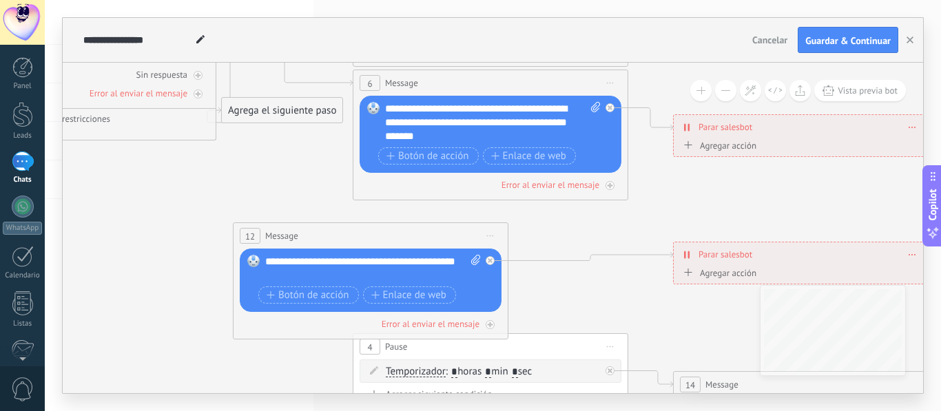
click at [495, 233] on span "Iniciar vista previa aquí Cambiar nombre Duplicar [GEOGRAPHIC_DATA]" at bounding box center [491, 236] width 22 height 20
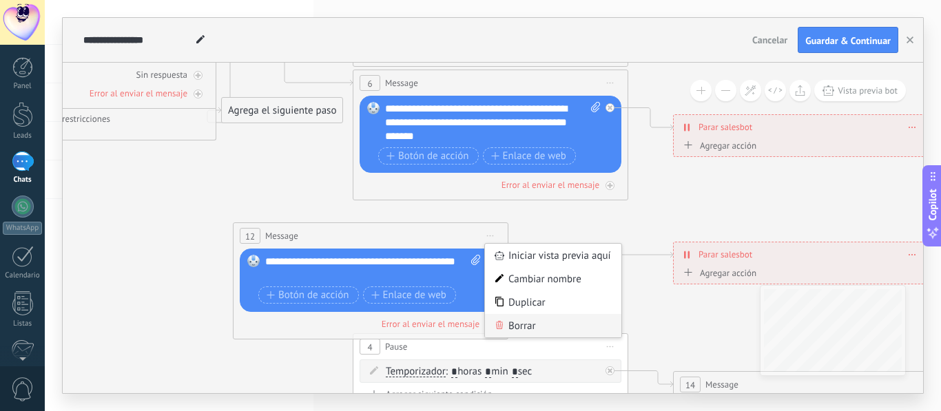
click at [528, 329] on div "Borrar" at bounding box center [553, 325] width 136 height 23
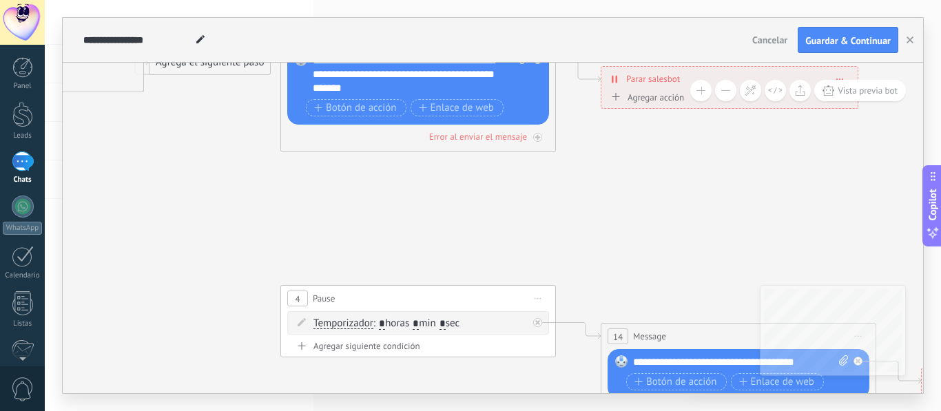
drag, startPoint x: 537, startPoint y: 249, endPoint x: 423, endPoint y: 130, distance: 164.7
click at [423, 130] on icon at bounding box center [450, 75] width 2148 height 1392
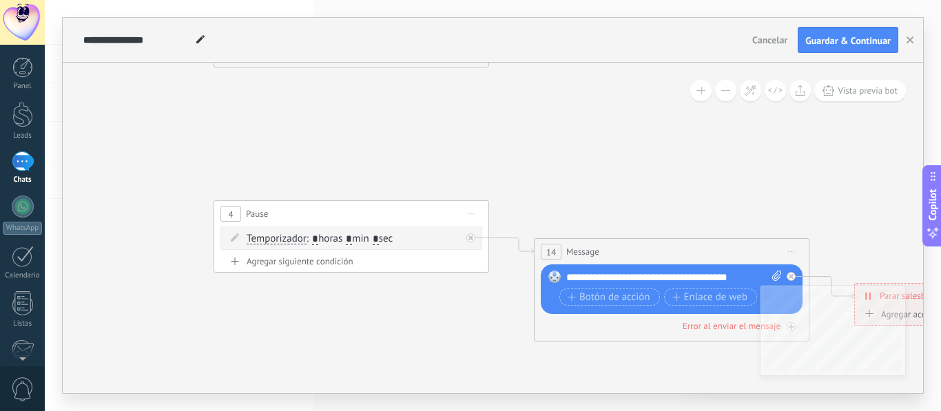
click at [473, 208] on span "Iniciar vista previa aquí Cambiar nombre Duplicar [GEOGRAPHIC_DATA]" at bounding box center [471, 214] width 22 height 20
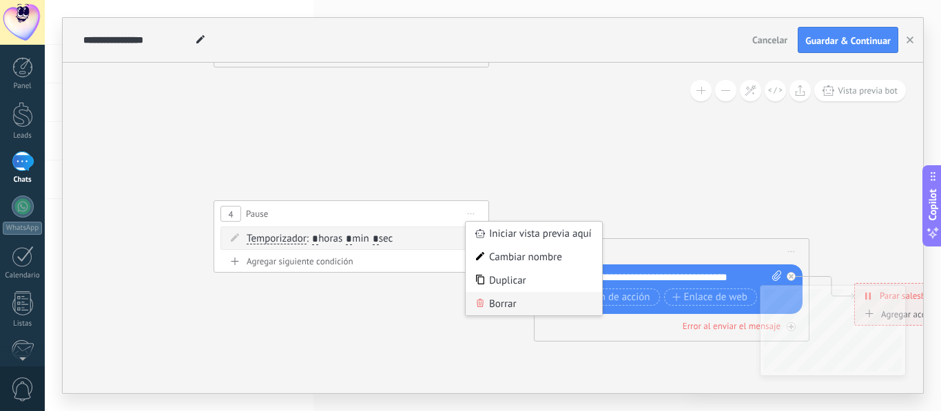
click at [526, 307] on div "Borrar" at bounding box center [534, 303] width 136 height 23
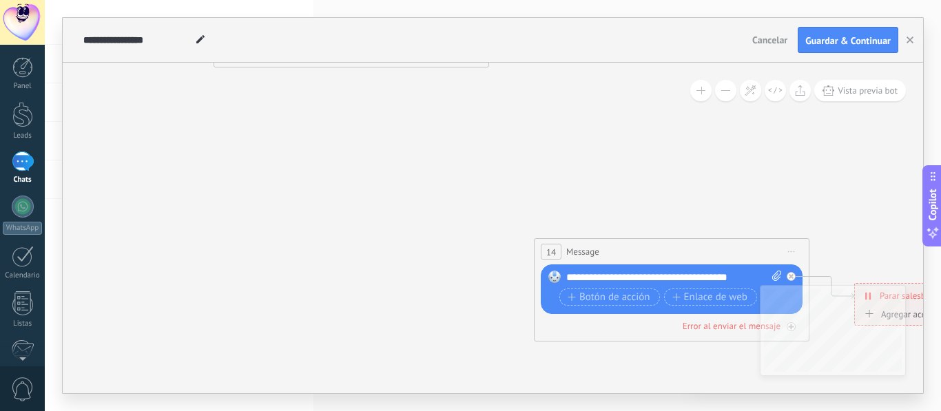
click at [788, 254] on span "Iniciar vista previa aquí Cambiar nombre Duplicar [GEOGRAPHIC_DATA]" at bounding box center [792, 252] width 22 height 20
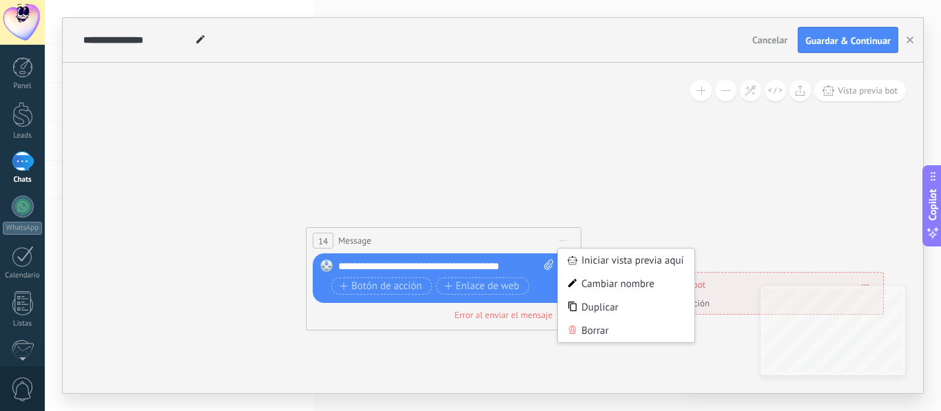
drag, startPoint x: 711, startPoint y: 210, endPoint x: 443, endPoint y: 167, distance: 271.4
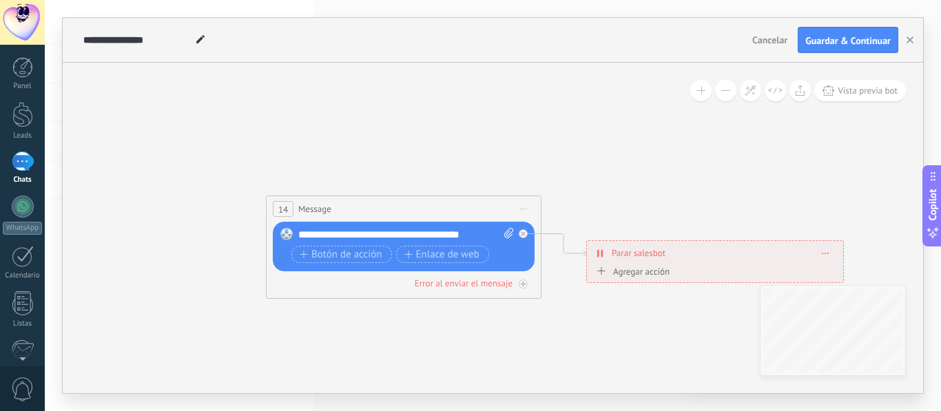
click at [522, 214] on span "Iniciar vista previa aquí Cambiar nombre Duplicar [GEOGRAPHIC_DATA]" at bounding box center [524, 209] width 22 height 20
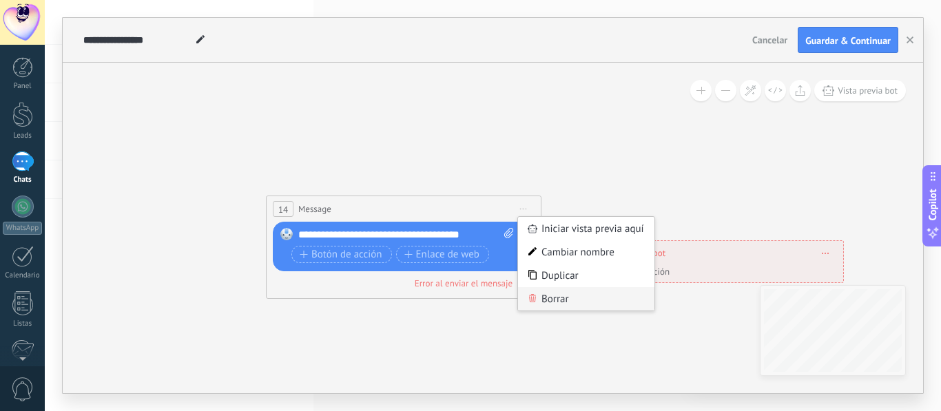
click at [545, 289] on div "Borrar" at bounding box center [586, 298] width 136 height 23
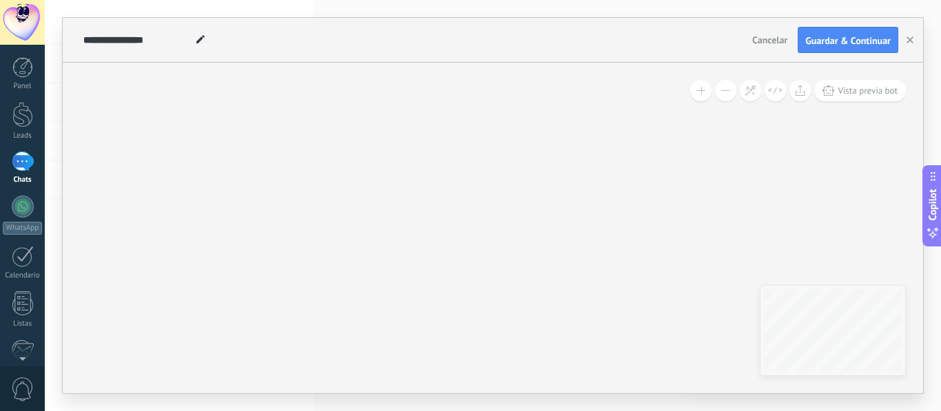
drag, startPoint x: 586, startPoint y: 225, endPoint x: 653, endPoint y: 333, distance: 127.4
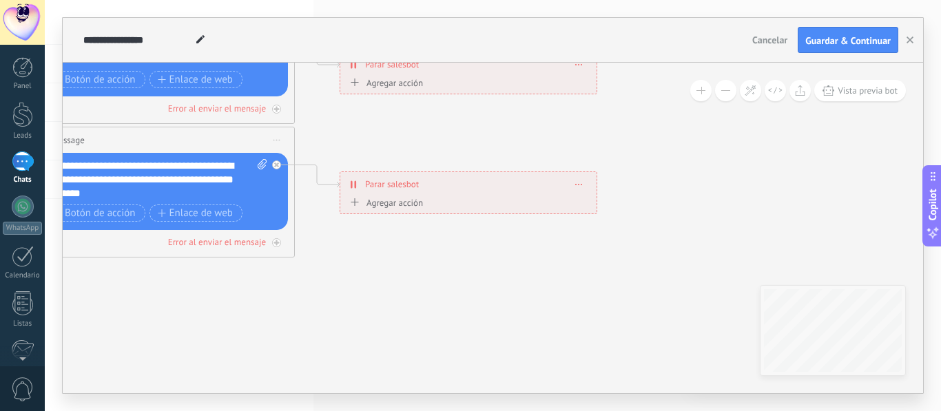
drag, startPoint x: 584, startPoint y: 221, endPoint x: 584, endPoint y: 423, distance: 201.9
click at [584, 411] on html ".abecls-1,.abecls-2{fill-rule:evenodd}.abecls-2{fill:#fff} .abhcls-1{fill:none}…" at bounding box center [470, 205] width 941 height 411
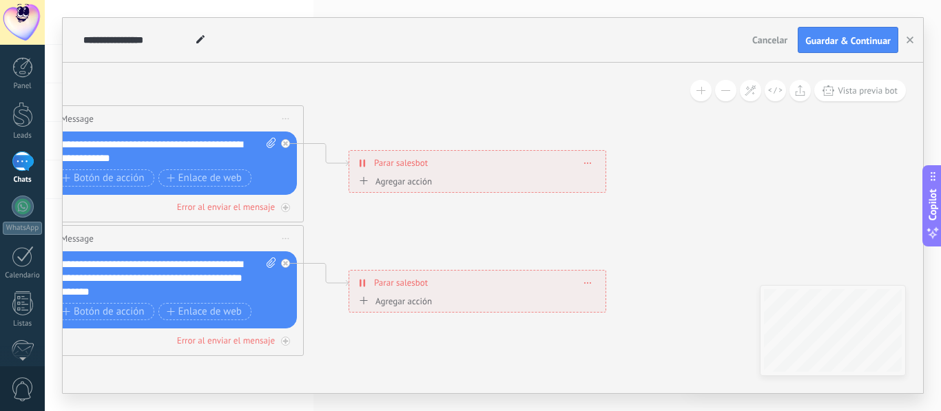
drag, startPoint x: 646, startPoint y: 212, endPoint x: 721, endPoint y: 189, distance: 79.3
click at [715, 192] on icon at bounding box center [198, 279] width 2148 height 1392
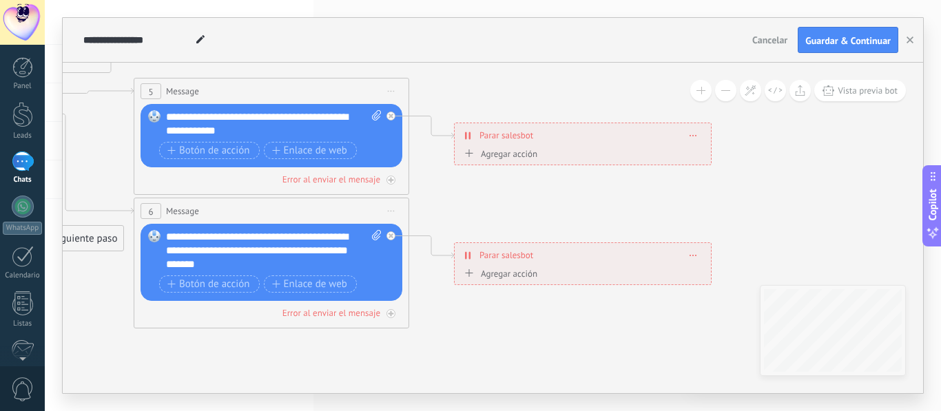
drag, startPoint x: 507, startPoint y: 232, endPoint x: 666, endPoint y: 199, distance: 162.6
click at [659, 200] on icon at bounding box center [303, 252] width 2148 height 1392
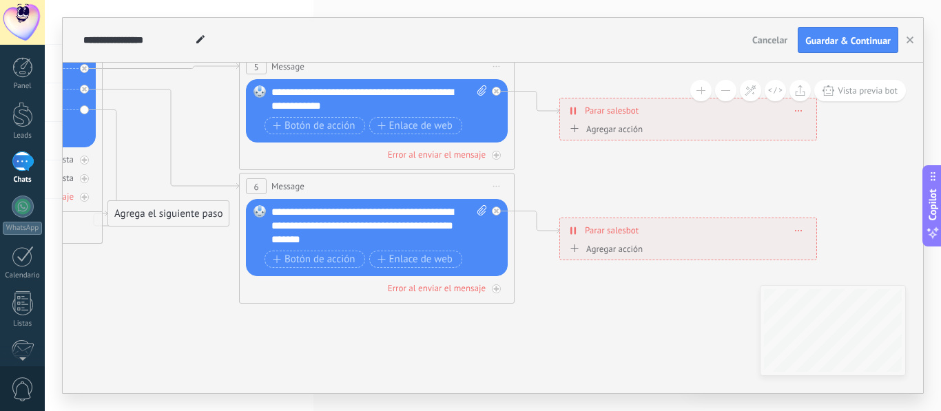
click at [626, 362] on icon at bounding box center [408, 227] width 2148 height 1392
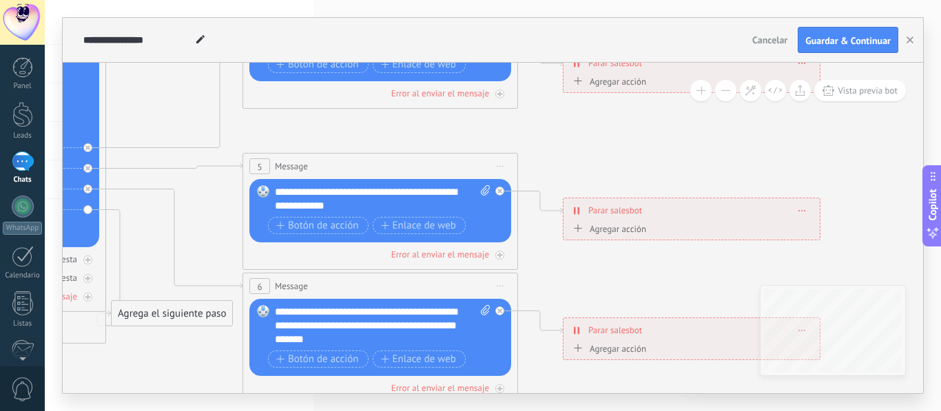
drag, startPoint x: 552, startPoint y: 170, endPoint x: 568, endPoint y: 380, distance: 210.7
click at [568, 380] on icon at bounding box center [412, 327] width 2148 height 1392
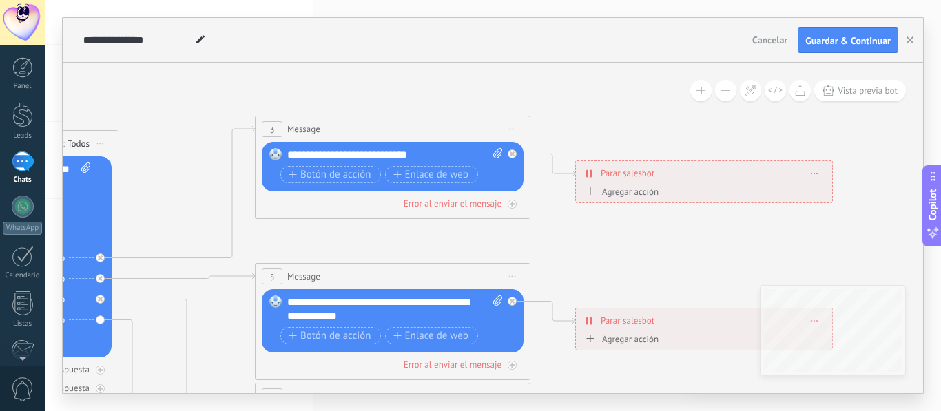
drag, startPoint x: 556, startPoint y: 103, endPoint x: 635, endPoint y: 85, distance: 81.2
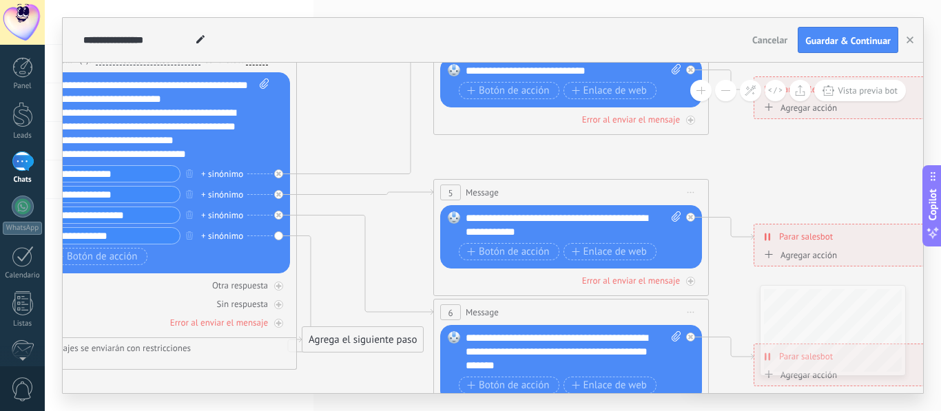
drag, startPoint x: 258, startPoint y: 165, endPoint x: 387, endPoint y: 90, distance: 148.5
click at [382, 90] on icon at bounding box center [603, 353] width 2148 height 1392
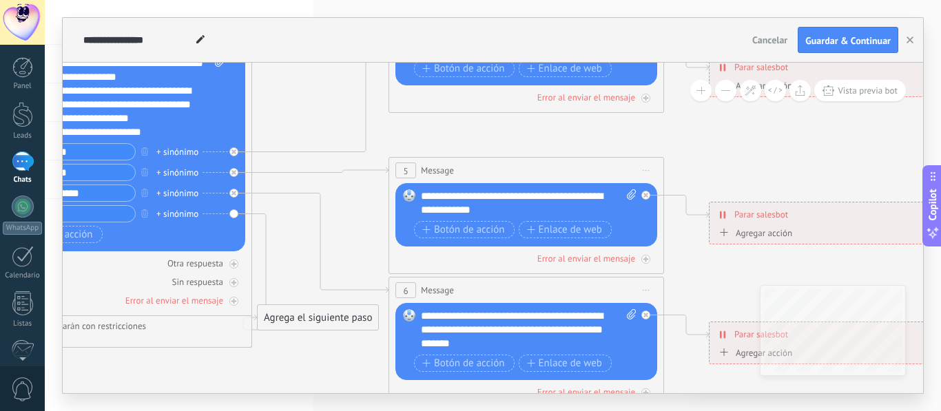
drag, startPoint x: 387, startPoint y: 113, endPoint x: 311, endPoint y: 42, distance: 103.8
click at [311, 42] on div "**********" at bounding box center [493, 206] width 861 height 376
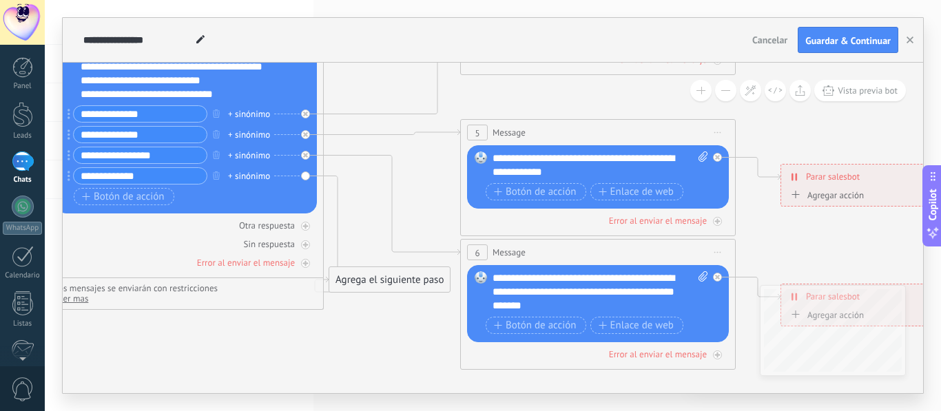
drag, startPoint x: 282, startPoint y: 83, endPoint x: 351, endPoint y: 103, distance: 71.6
click at [351, 103] on icon at bounding box center [630, 293] width 2148 height 1392
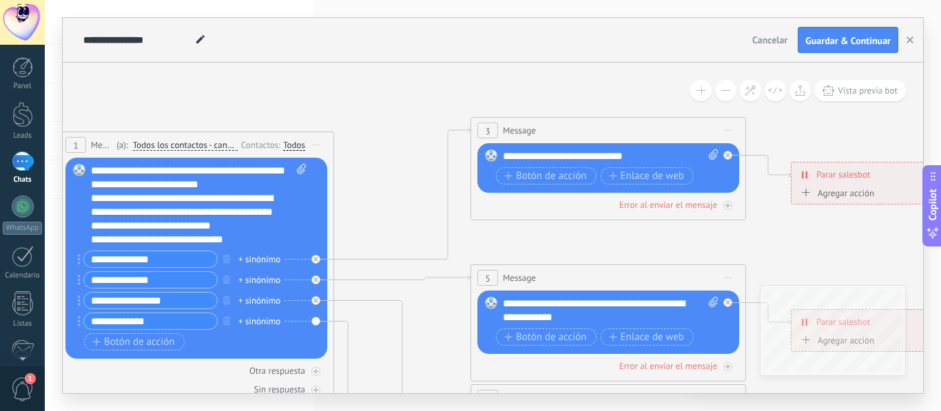
drag, startPoint x: 555, startPoint y: 107, endPoint x: 574, endPoint y: 258, distance: 152.8
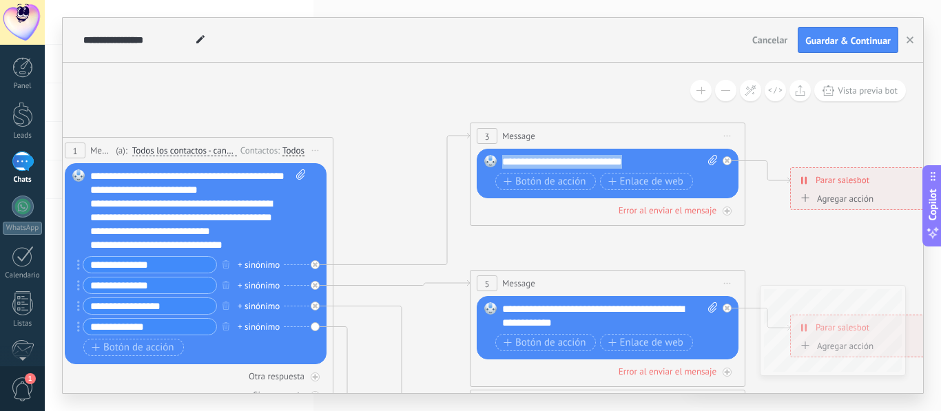
drag, startPoint x: 637, startPoint y: 161, endPoint x: 502, endPoint y: 156, distance: 135.1
click at [502, 156] on div "**********" at bounding box center [610, 162] width 216 height 14
paste div
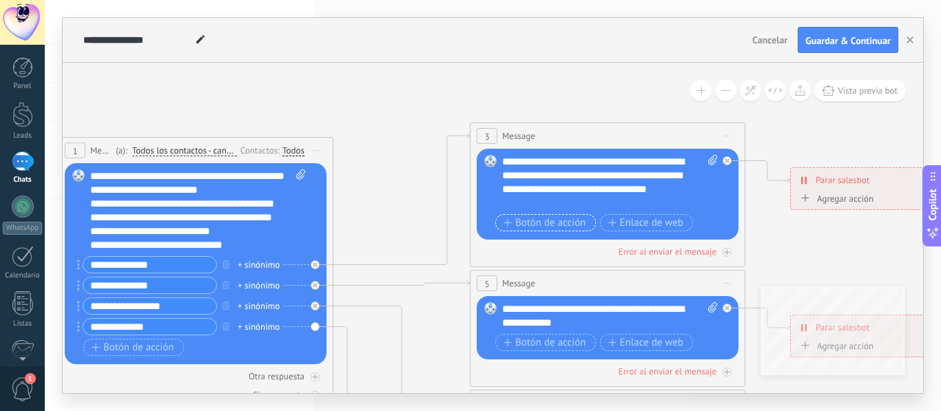
click at [582, 221] on span "Botón de acción" at bounding box center [545, 223] width 83 height 11
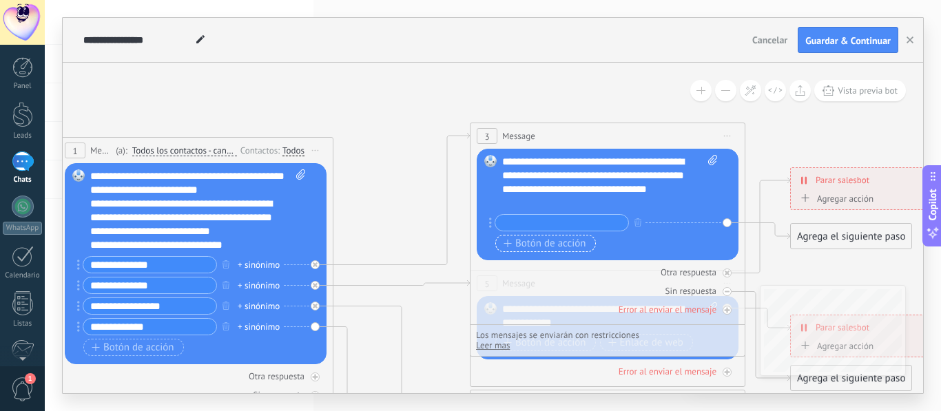
click at [575, 244] on span "Botón de acción" at bounding box center [545, 243] width 83 height 11
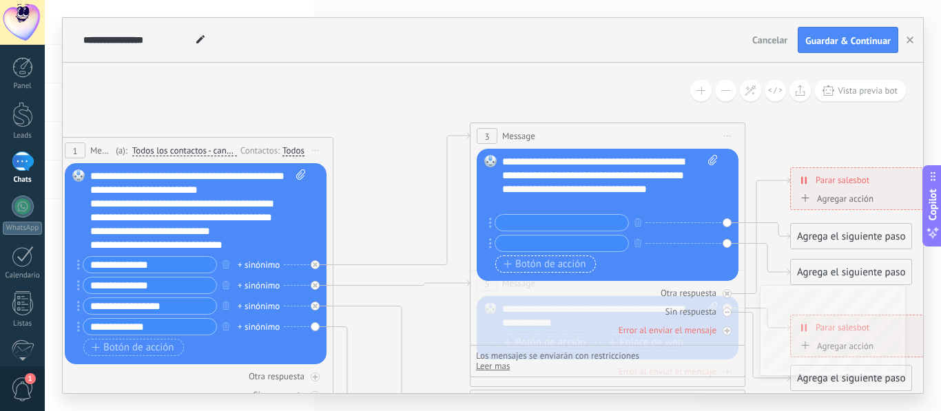
click at [573, 263] on span "Botón de acción" at bounding box center [545, 264] width 83 height 11
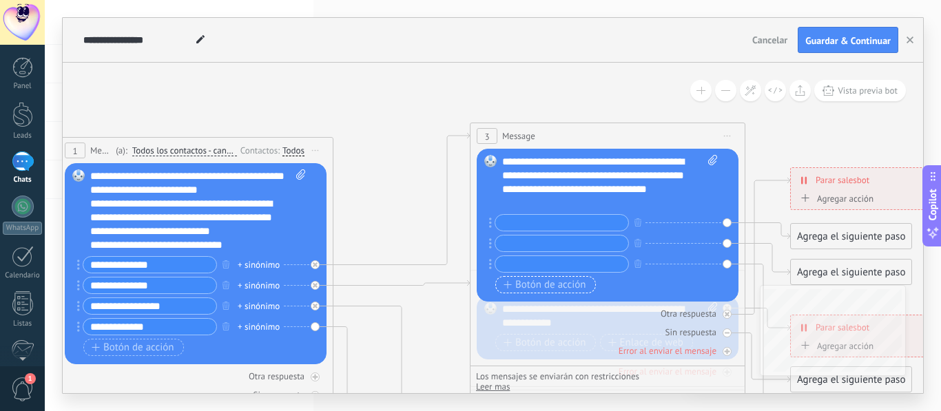
click at [573, 280] on span "Botón de acción" at bounding box center [545, 285] width 83 height 11
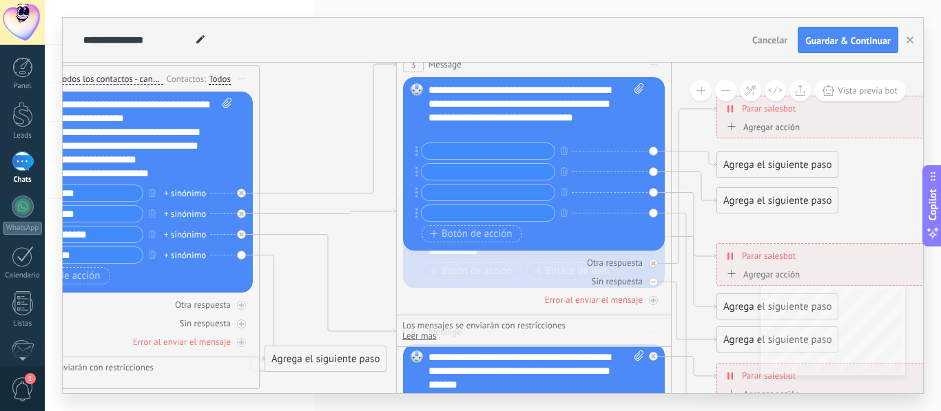
drag, startPoint x: 402, startPoint y: 151, endPoint x: 351, endPoint y: 116, distance: 61.5
click at [351, 116] on icon at bounding box center [405, 235] width 1827 height 1118
click at [480, 158] on input "text" at bounding box center [488, 151] width 133 height 16
type input "****"
click at [487, 186] on input "text" at bounding box center [488, 193] width 133 height 16
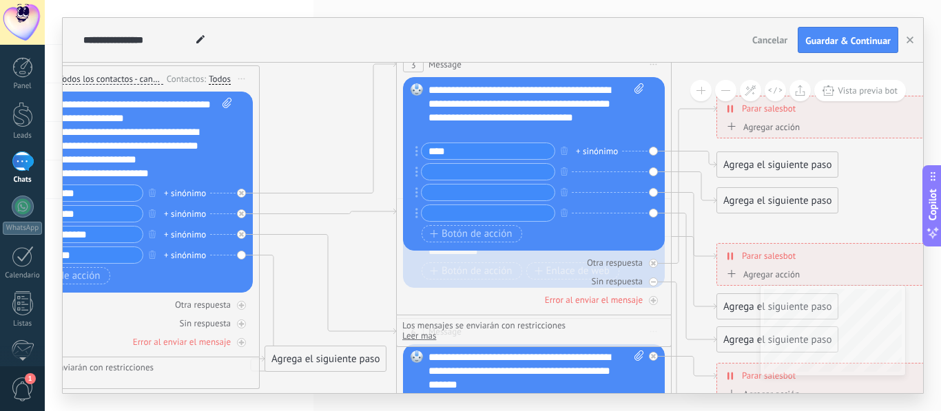
click at [487, 169] on input "text" at bounding box center [488, 172] width 133 height 16
type input "**"
click at [486, 194] on input "text" at bounding box center [488, 193] width 133 height 16
type input "**********"
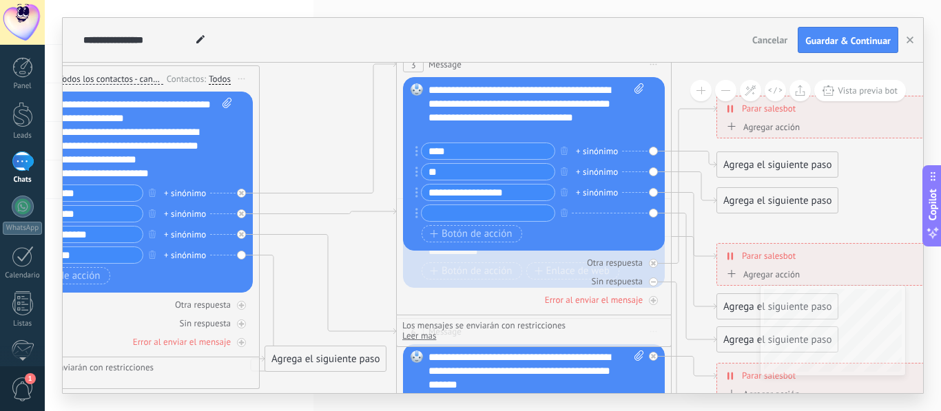
click at [458, 209] on input "text" at bounding box center [488, 213] width 133 height 16
type input "****"
click at [345, 130] on icon at bounding box center [405, 235] width 1827 height 1118
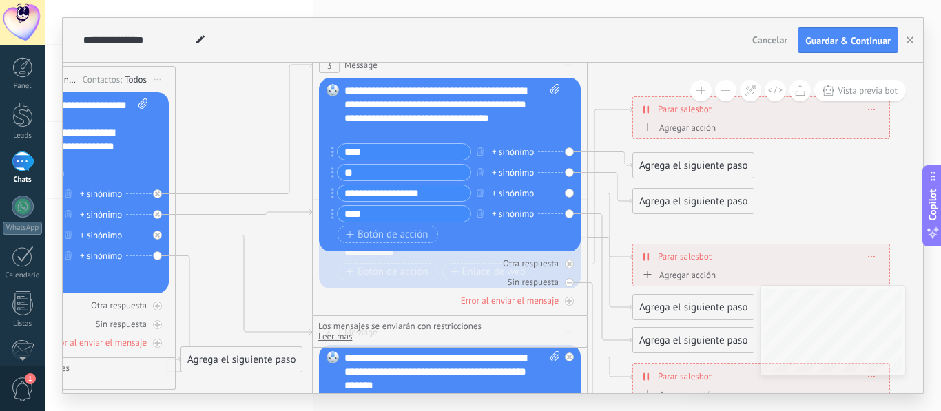
drag, startPoint x: 335, startPoint y: 129, endPoint x: 194, endPoint y: 125, distance: 140.6
click at [194, 125] on icon at bounding box center [320, 236] width 1827 height 1118
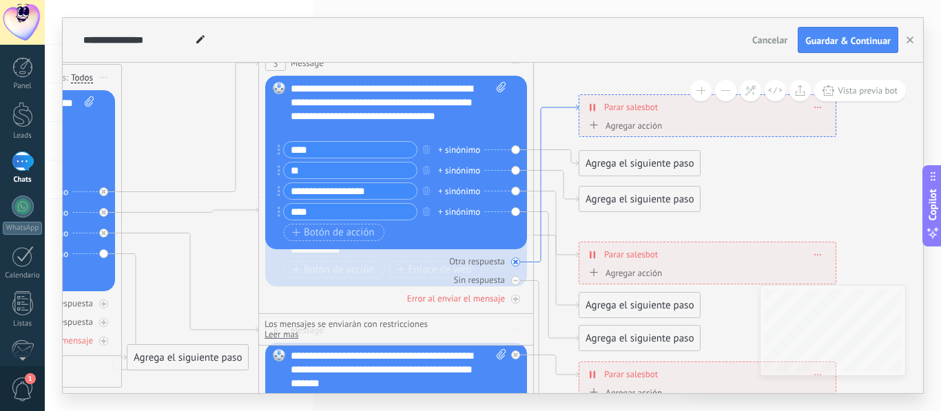
drag, startPoint x: 558, startPoint y: 101, endPoint x: 568, endPoint y: 114, distance: 15.7
click at [568, 114] on icon at bounding box center [556, 184] width 45 height 158
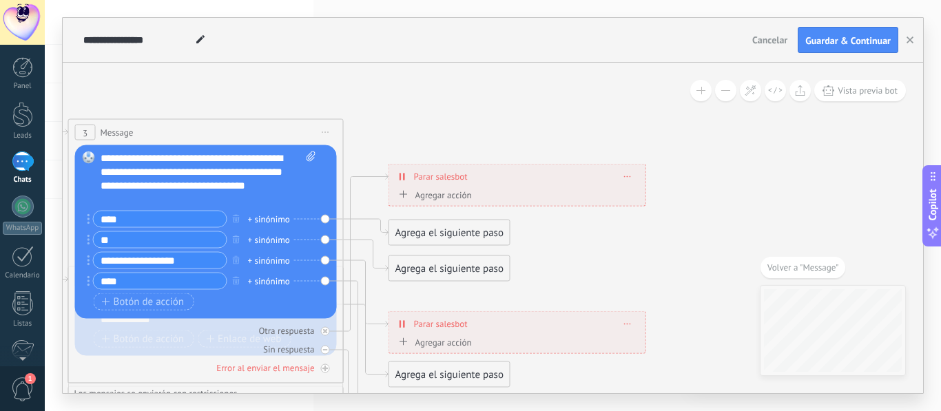
drag, startPoint x: 564, startPoint y: 263, endPoint x: 699, endPoint y: 103, distance: 209.8
click at [699, 103] on icon at bounding box center [77, 303] width 1827 height 1118
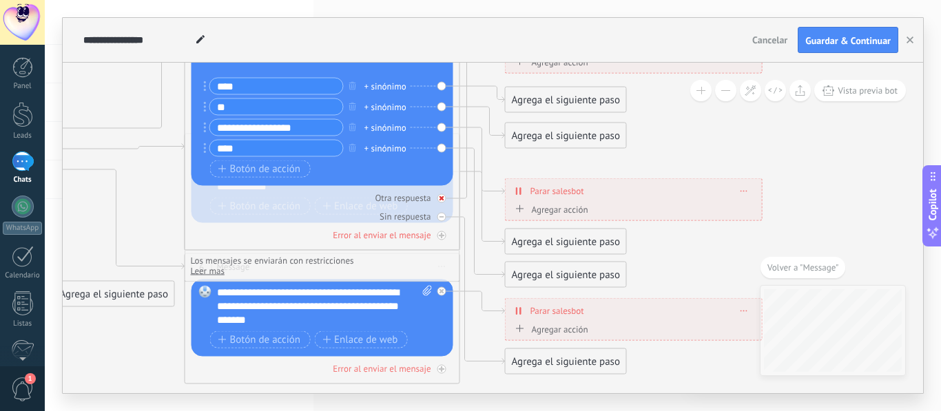
click at [445, 198] on div at bounding box center [442, 198] width 9 height 9
click at [444, 196] on icon at bounding box center [442, 198] width 5 height 5
click at [446, 215] on div at bounding box center [442, 217] width 9 height 9
click at [446, 214] on div "Sin respuesta" at bounding box center [323, 216] width 262 height 13
click at [445, 213] on div "Sin respuesta" at bounding box center [323, 216] width 262 height 13
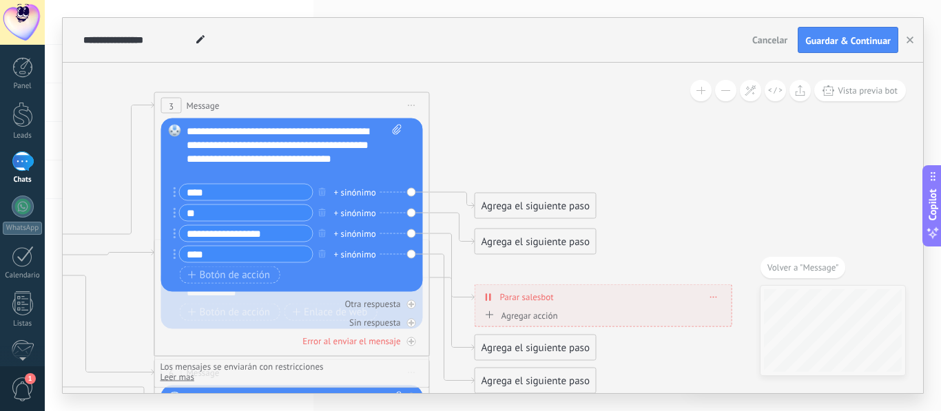
drag, startPoint x: 688, startPoint y: 132, endPoint x: 658, endPoint y: 238, distance: 110.4
click at [658, 238] on icon at bounding box center [163, 288] width 1827 height 1141
click at [535, 207] on div "Agrega el siguiente paso" at bounding box center [535, 206] width 121 height 23
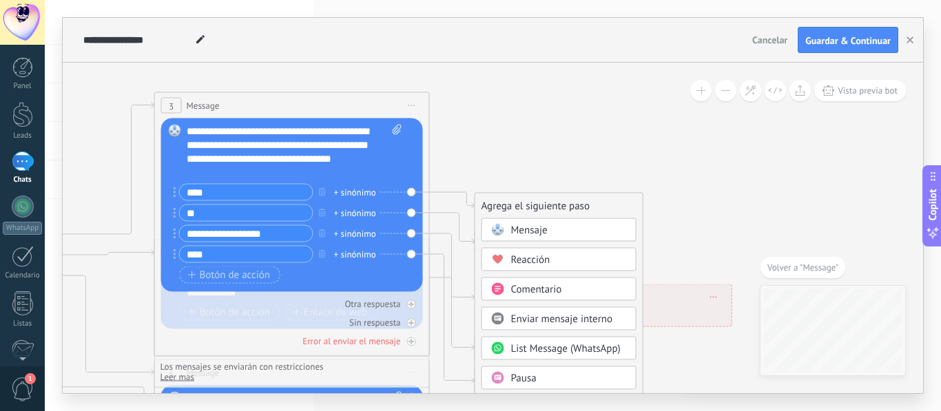
click at [552, 230] on div "Mensaje" at bounding box center [569, 231] width 116 height 14
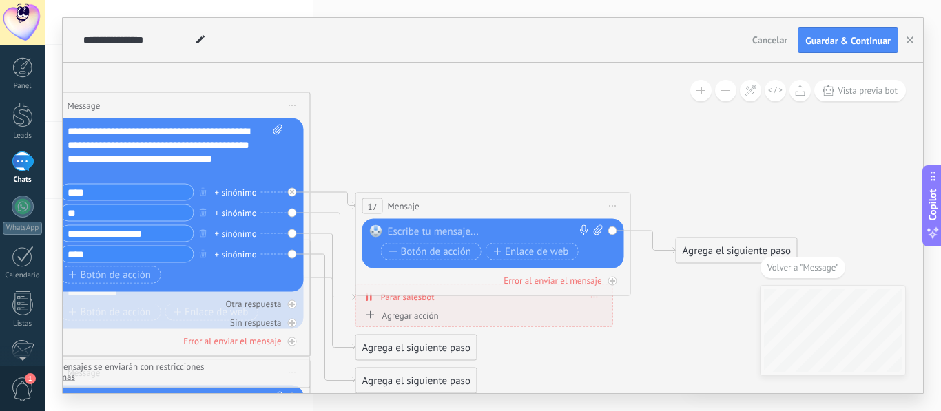
click at [527, 230] on div at bounding box center [490, 232] width 205 height 14
drag, startPoint x: 531, startPoint y: 205, endPoint x: 533, endPoint y: 186, distance: 18.7
click at [533, 194] on div "17 Mensaje ******* (a): Todos los contactos - canales seleccionados Todos los c…" at bounding box center [493, 206] width 274 height 25
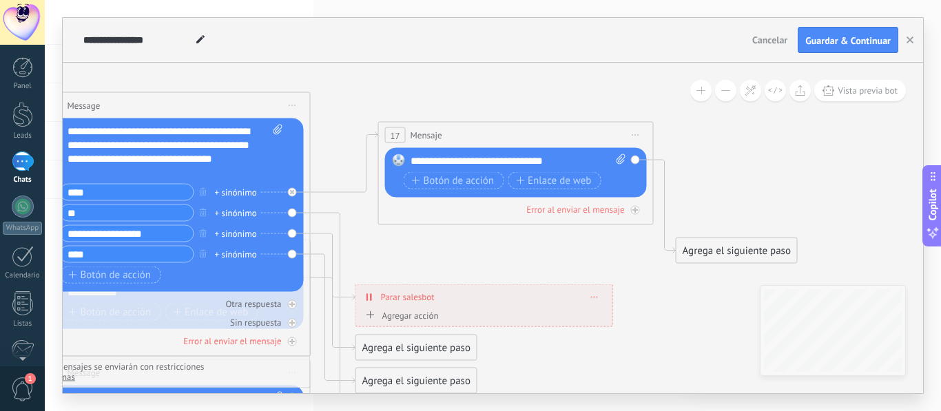
drag, startPoint x: 528, startPoint y: 193, endPoint x: 552, endPoint y: 139, distance: 58.6
click at [552, 139] on div "17 Mensaje ******* (a): Todos los contactos - canales seleccionados Todos los c…" at bounding box center [516, 135] width 274 height 25
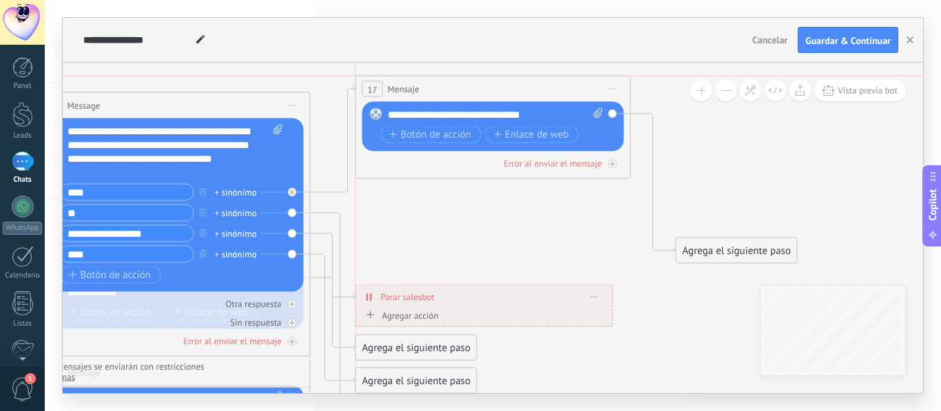
drag, startPoint x: 553, startPoint y: 132, endPoint x: 533, endPoint y: 78, distance: 57.8
click at [533, 78] on div "17 Mensaje ******* (a): Todos los contactos - canales seleccionados Todos los c…" at bounding box center [493, 88] width 274 height 25
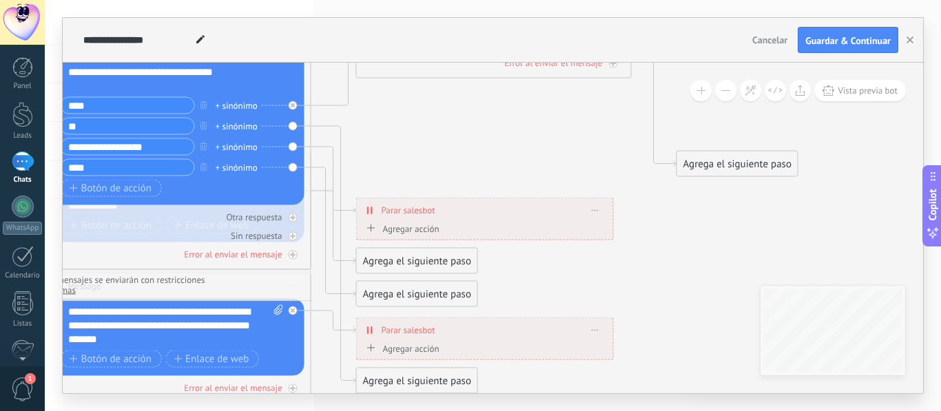
drag, startPoint x: 538, startPoint y: 227, endPoint x: 540, endPoint y: 138, distance: 88.9
click at [540, 138] on icon at bounding box center [113, 190] width 1965 height 1118
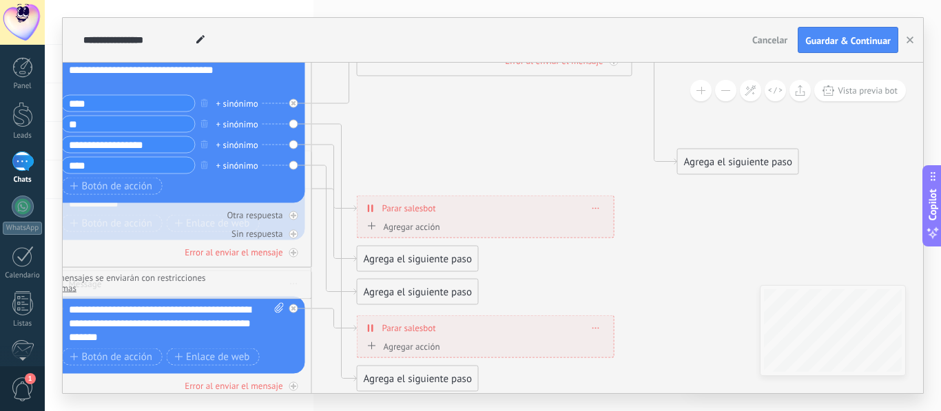
drag, startPoint x: 542, startPoint y: 224, endPoint x: 591, endPoint y: 132, distance: 104.5
drag, startPoint x: 433, startPoint y: 379, endPoint x: 522, endPoint y: 178, distance: 220.0
click at [493, 340] on div "Agrega el siguiente paso" at bounding box center [432, 351] width 121 height 23
drag, startPoint x: 522, startPoint y: 176, endPoint x: 562, endPoint y: 99, distance: 87.5
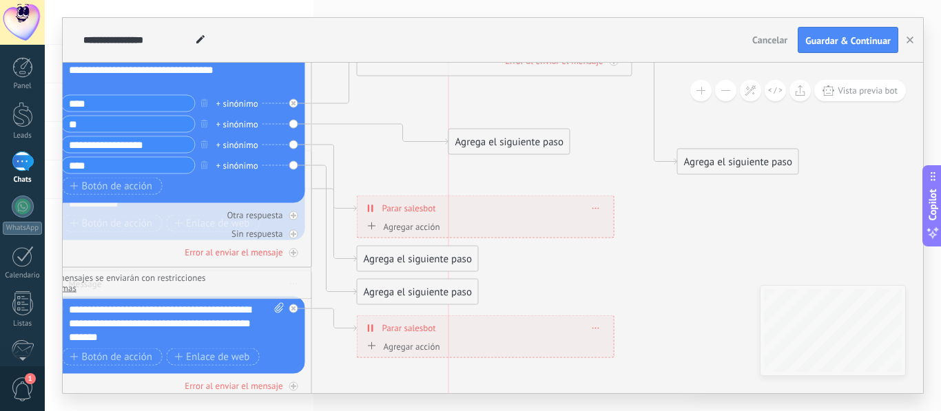
click at [562, 131] on div "Agrega el siguiente paso" at bounding box center [509, 142] width 121 height 23
click at [559, 99] on div "Agrega el siguiente paso" at bounding box center [549, 103] width 121 height 23
click at [556, 96] on div "Agrega el siguiente paso" at bounding box center [549, 103] width 121 height 23
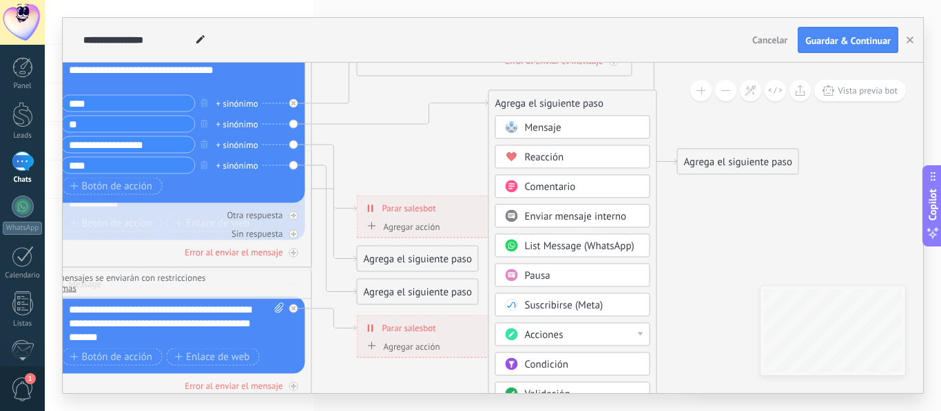
click at [551, 131] on span "Mensaje" at bounding box center [543, 127] width 37 height 13
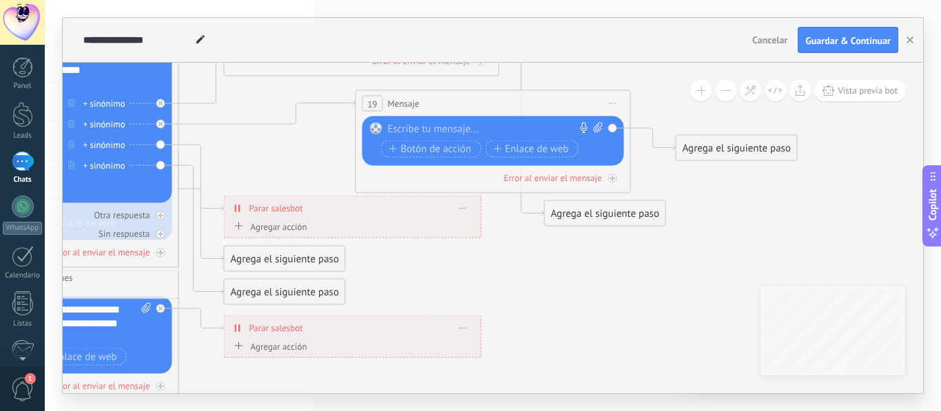
drag, startPoint x: 430, startPoint y: 221, endPoint x: 469, endPoint y: 250, distance: 48.2
click at [166, 280] on div "Los mensajes se enviarán con restricciones Leer mas Ocultar" at bounding box center [41, 283] width 263 height 21
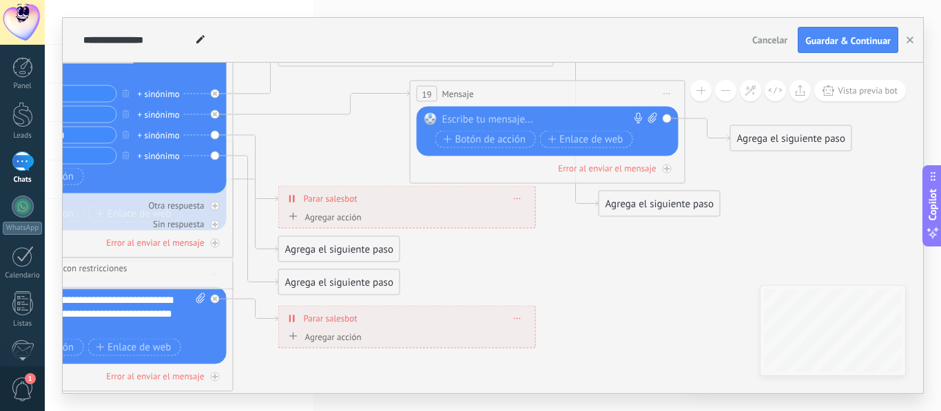
drag, startPoint x: 280, startPoint y: 169, endPoint x: 448, endPoint y: 121, distance: 174.1
click at [448, 121] on icon at bounding box center [101, 178] width 2097 height 1118
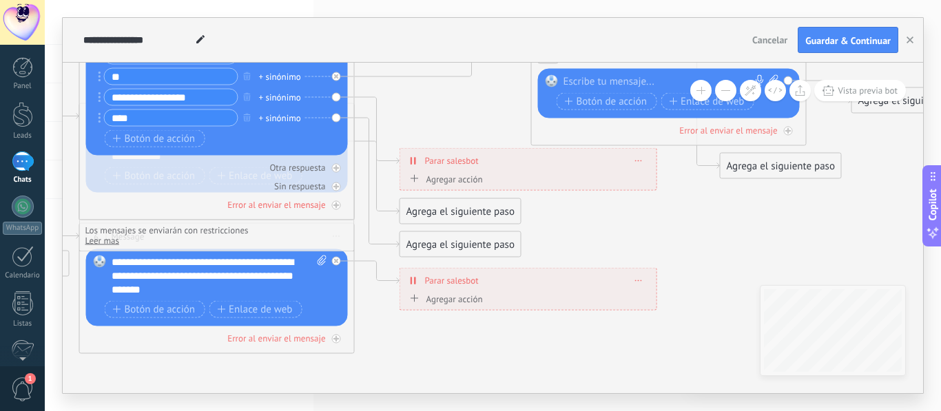
click at [271, 244] on div "Los mensajes se enviarán con restricciones Leer mas Ocultar" at bounding box center [216, 235] width 263 height 21
drag, startPoint x: 272, startPoint y: 244, endPoint x: 269, endPoint y: 327, distance: 83.4
drag, startPoint x: 304, startPoint y: 238, endPoint x: 333, endPoint y: 294, distance: 62.9
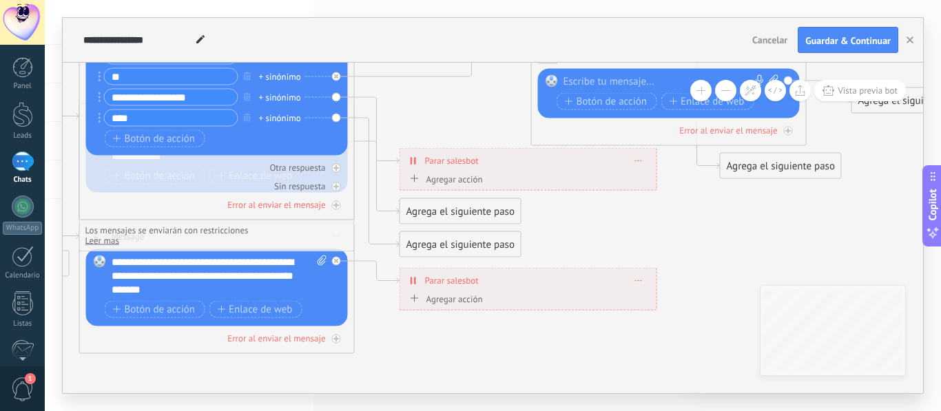
drag, startPoint x: 321, startPoint y: 245, endPoint x: 377, endPoint y: 337, distance: 107.3
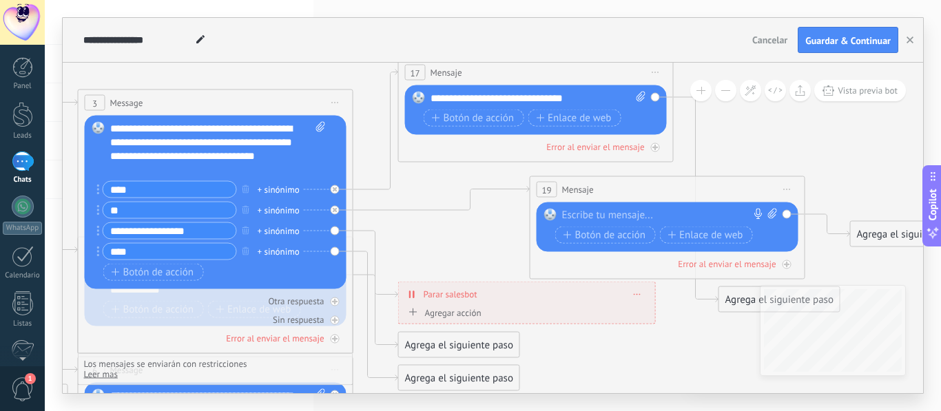
drag, startPoint x: 435, startPoint y: 118, endPoint x: 433, endPoint y: 245, distance: 126.8
click at [433, 245] on icon at bounding box center [221, 274] width 2097 height 1118
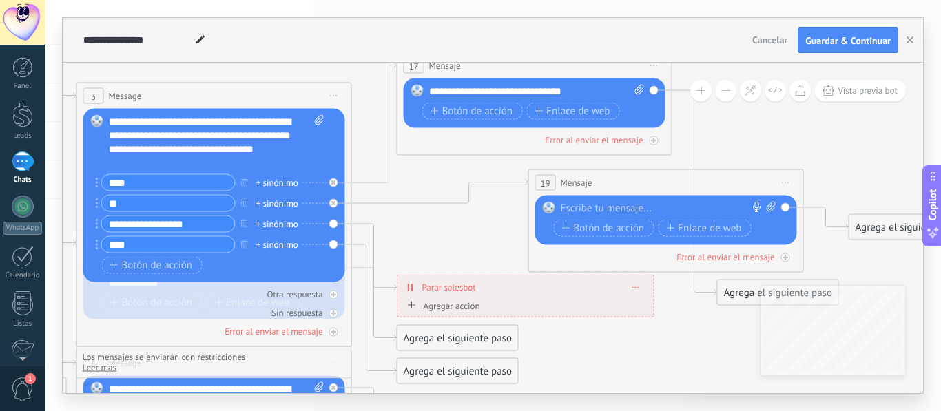
click at [610, 203] on div at bounding box center [663, 209] width 205 height 14
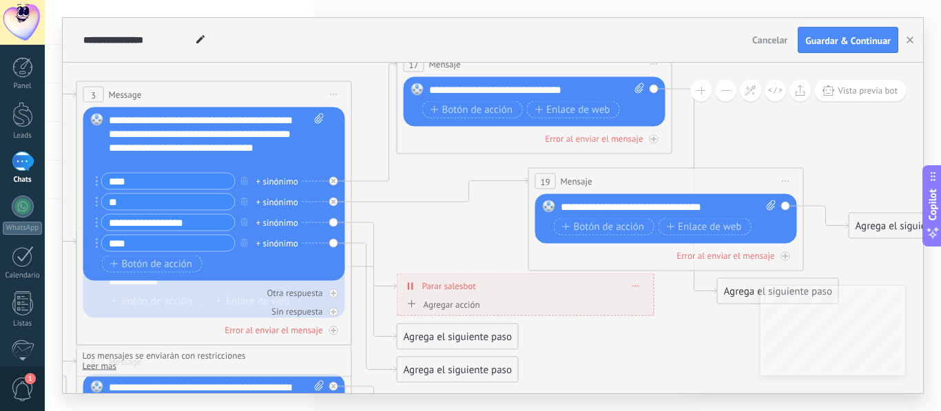
drag, startPoint x: 506, startPoint y: 232, endPoint x: 486, endPoint y: 178, distance: 58.0
click at [486, 178] on icon at bounding box center [220, 265] width 2097 height 1118
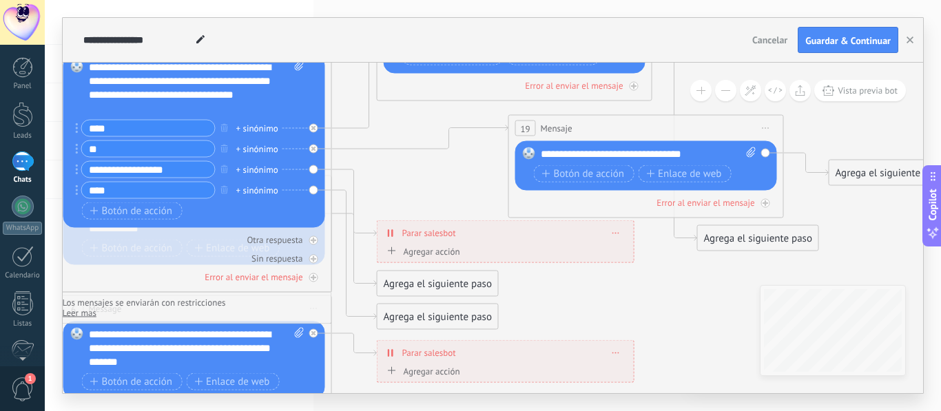
click at [603, 229] on div "**********" at bounding box center [506, 233] width 256 height 24
click at [617, 234] on span at bounding box center [616, 233] width 6 height 8
click at [630, 249] on div "Borrar" at bounding box center [641, 252] width 61 height 23
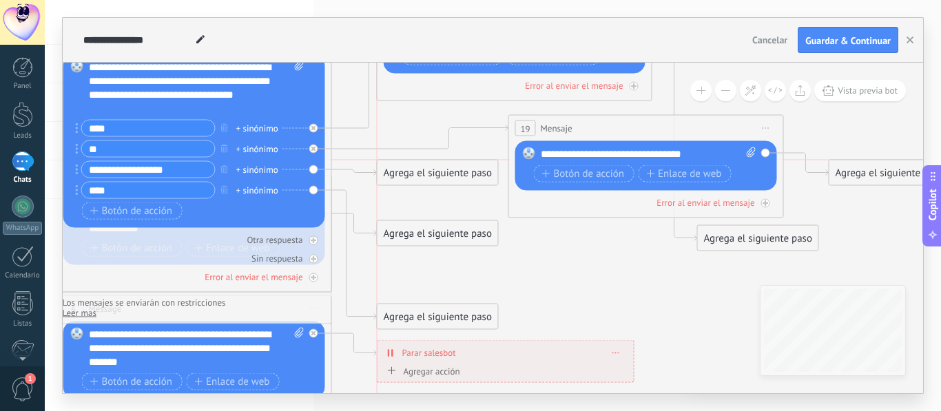
drag, startPoint x: 404, startPoint y: 285, endPoint x: 403, endPoint y: 173, distance: 112.3
click at [403, 173] on div "Agrega el siguiente paso" at bounding box center [438, 173] width 121 height 23
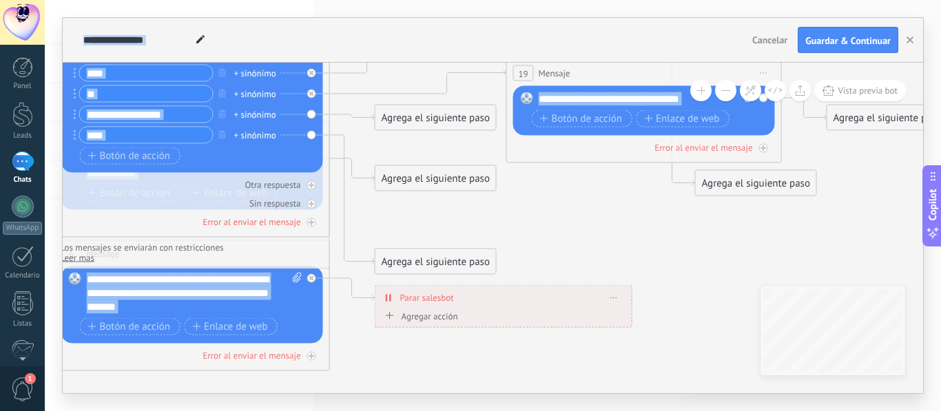
drag, startPoint x: 418, startPoint y: 219, endPoint x: 422, endPoint y: 170, distance: 49.2
click at [422, 170] on icon at bounding box center [198, 157] width 2097 height 1118
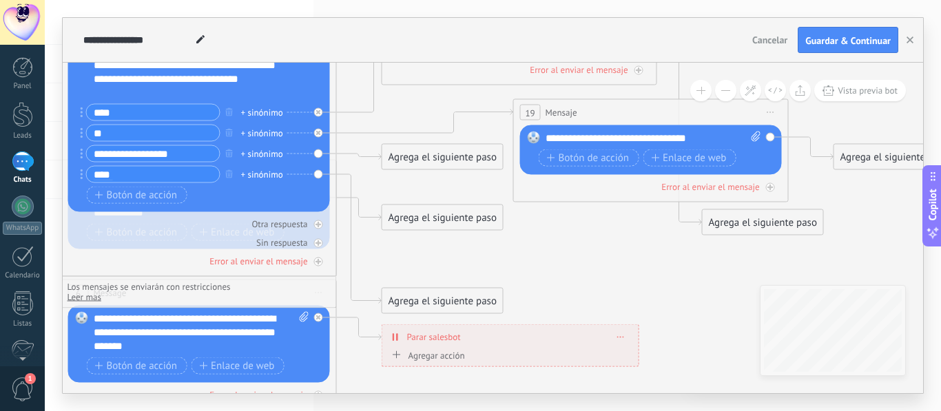
drag, startPoint x: 340, startPoint y: 331, endPoint x: 340, endPoint y: 364, distance: 33.1
click at [340, 364] on icon at bounding box center [205, 197] width 2097 height 1118
drag, startPoint x: 323, startPoint y: 290, endPoint x: 311, endPoint y: 331, distance: 43.2
drag, startPoint x: 308, startPoint y: 294, endPoint x: 397, endPoint y: 292, distance: 88.9
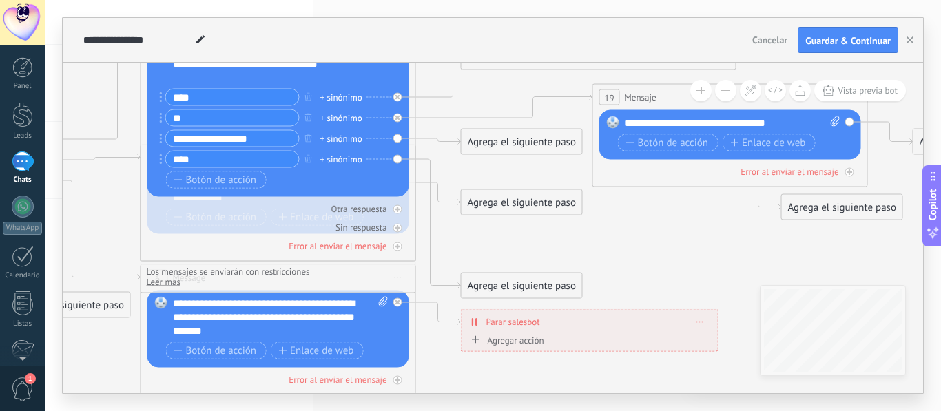
drag, startPoint x: 535, startPoint y: 254, endPoint x: 665, endPoint y: 231, distance: 131.6
click at [646, 238] on icon at bounding box center [284, 181] width 2097 height 1118
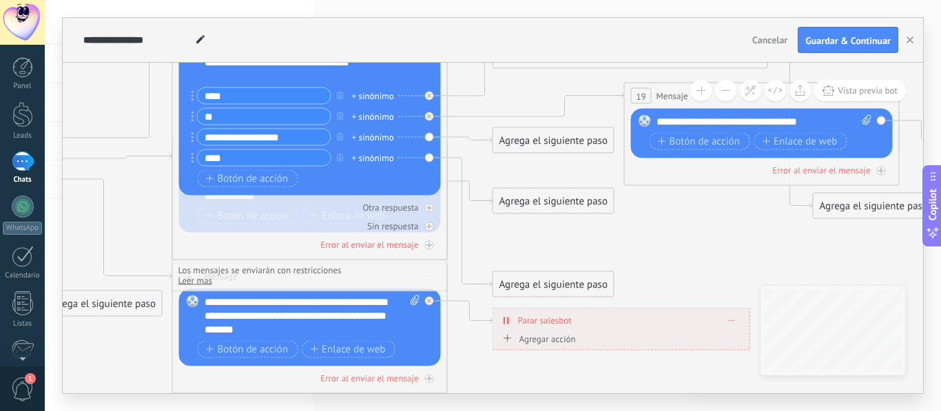
drag, startPoint x: 138, startPoint y: 236, endPoint x: 263, endPoint y: 213, distance: 126.2
click at [263, 213] on icon at bounding box center [316, 180] width 2097 height 1118
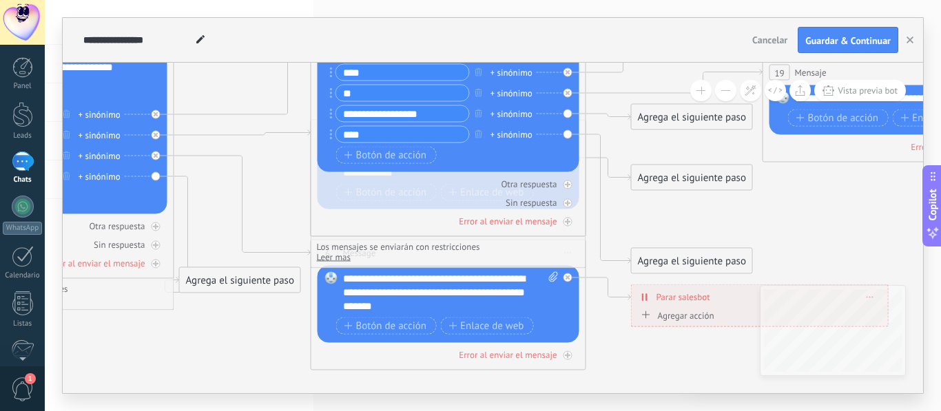
drag, startPoint x: 255, startPoint y: 167, endPoint x: 265, endPoint y: 167, distance: 9.6
click at [265, 167] on icon at bounding box center [454, 157] width 2097 height 1118
click at [238, 193] on icon at bounding box center [242, 206] width 136 height 100
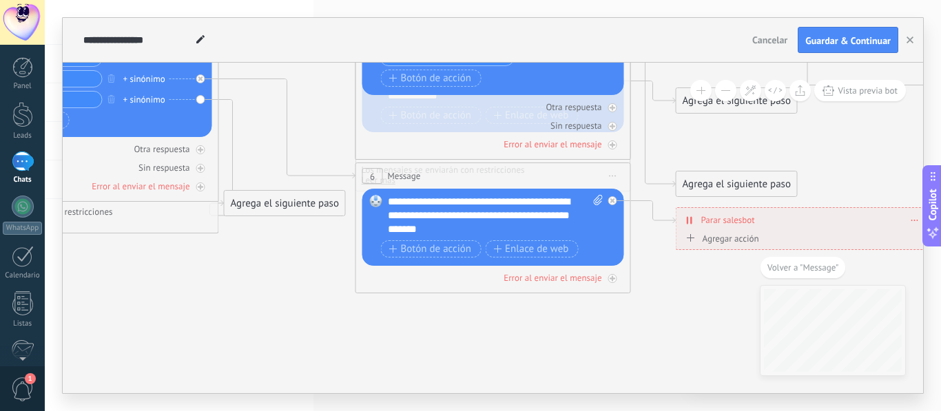
drag, startPoint x: 379, startPoint y: 275, endPoint x: 366, endPoint y: 310, distance: 37.5
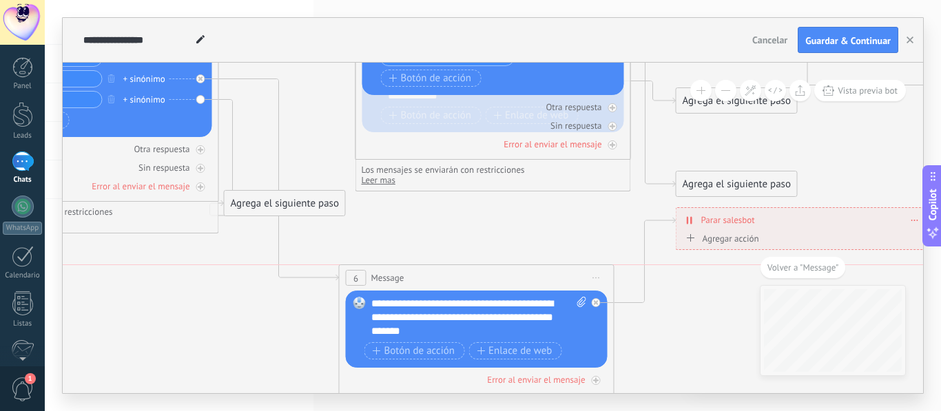
drag, startPoint x: 431, startPoint y: 178, endPoint x: 413, endPoint y: 284, distance: 107.6
click at [415, 288] on div "6 Message ******* (a): Todos los contactos - canales seleccionados Todos los co…" at bounding box center [477, 277] width 274 height 25
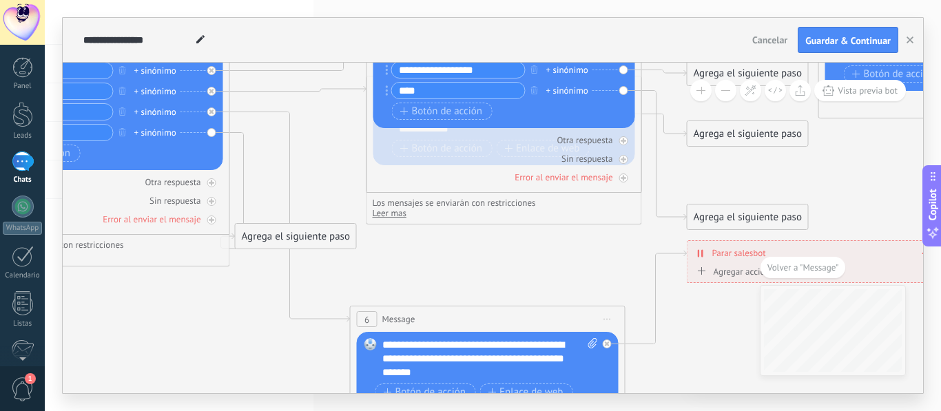
drag, startPoint x: 328, startPoint y: 95, endPoint x: 307, endPoint y: 93, distance: 20.8
click at [307, 93] on icon at bounding box center [510, 167] width 2097 height 1227
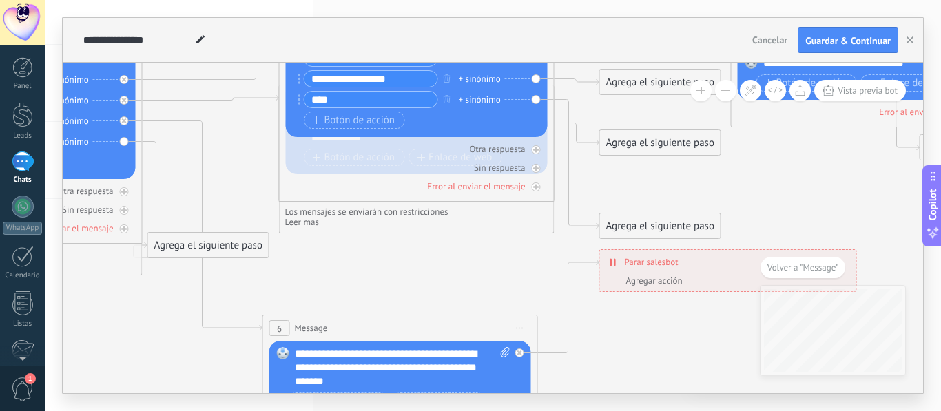
drag, startPoint x: 431, startPoint y: 249, endPoint x: 375, endPoint y: 305, distance: 78.4
click at [375, 305] on icon at bounding box center [422, 175] width 2097 height 1227
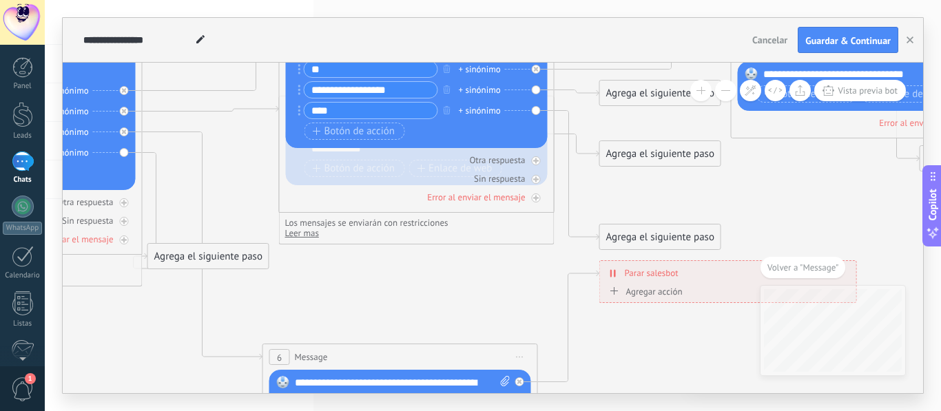
drag, startPoint x: 369, startPoint y: 350, endPoint x: 371, endPoint y: 389, distance: 38.6
click at [371, 370] on div "6 Message ******* (a): Todos los contactos - canales seleccionados Todos los co…" at bounding box center [400, 357] width 274 height 25
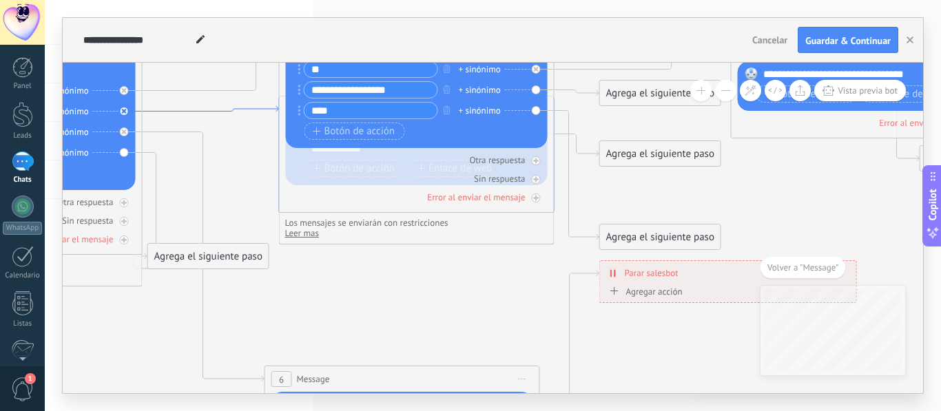
click at [268, 110] on icon at bounding box center [211, 109] width 136 height 6
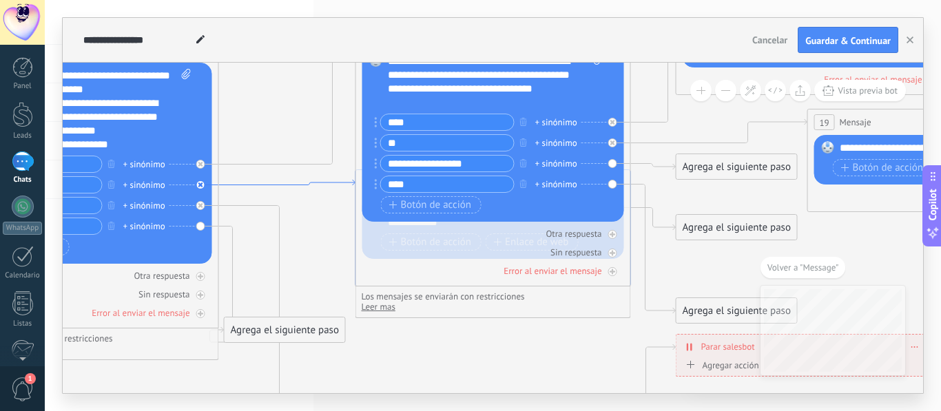
click at [352, 184] on icon at bounding box center [287, 183] width 136 height 6
click at [361, 190] on div "3 Message ******* (a): Todos los contactos - canales seleccionados Todos los co…" at bounding box center [494, 154] width 276 height 265
click at [353, 183] on icon at bounding box center [287, 183] width 136 height 6
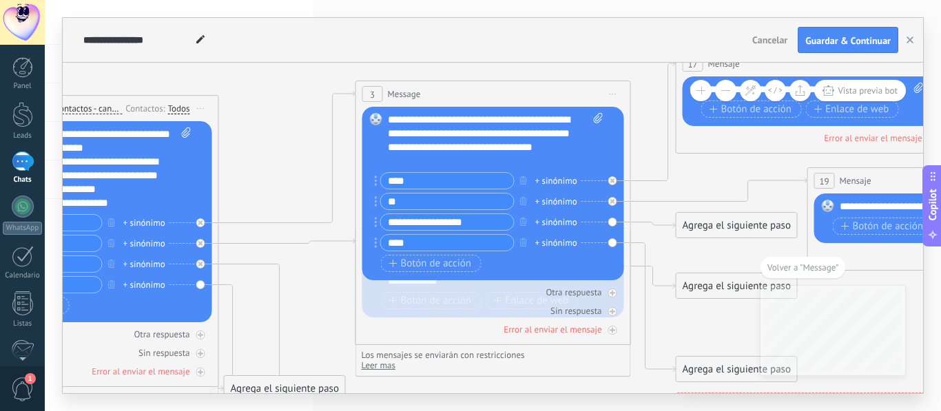
drag, startPoint x: 349, startPoint y: 249, endPoint x: 336, endPoint y: 396, distance: 147.3
click at [336, 396] on div "**********" at bounding box center [493, 205] width 896 height 411
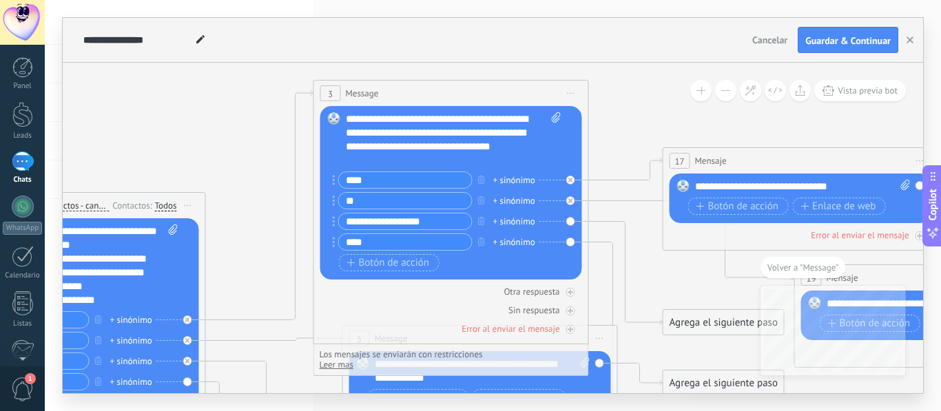
drag, startPoint x: 450, startPoint y: 189, endPoint x: 428, endPoint y: 71, distance: 120.5
click at [428, 81] on div "3 Message ******* (a): Todos los contactos - canales seleccionados Todos los co…" at bounding box center [451, 93] width 274 height 25
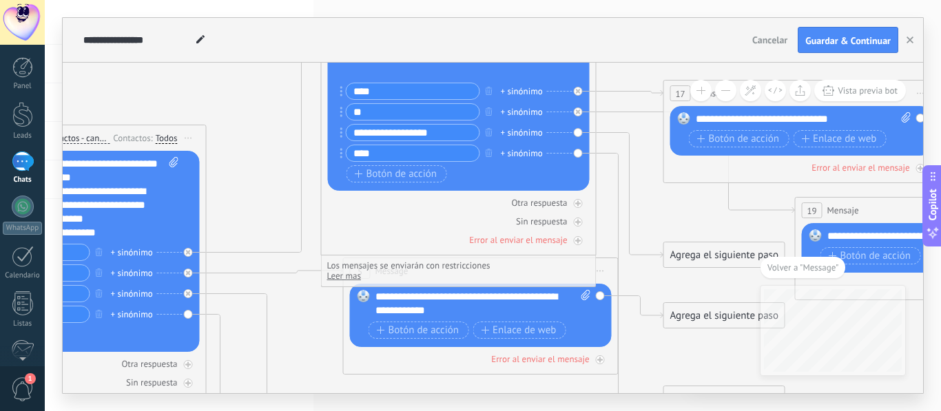
drag, startPoint x: 277, startPoint y: 268, endPoint x: 285, endPoint y: 144, distance: 124.3
click at [285, 144] on icon at bounding box center [486, 327] width 2097 height 1353
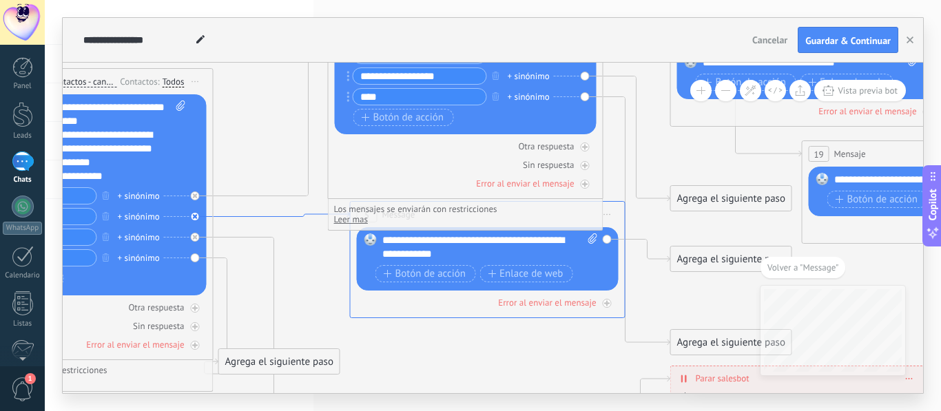
click at [298, 215] on icon at bounding box center [282, 215] width 136 height 6
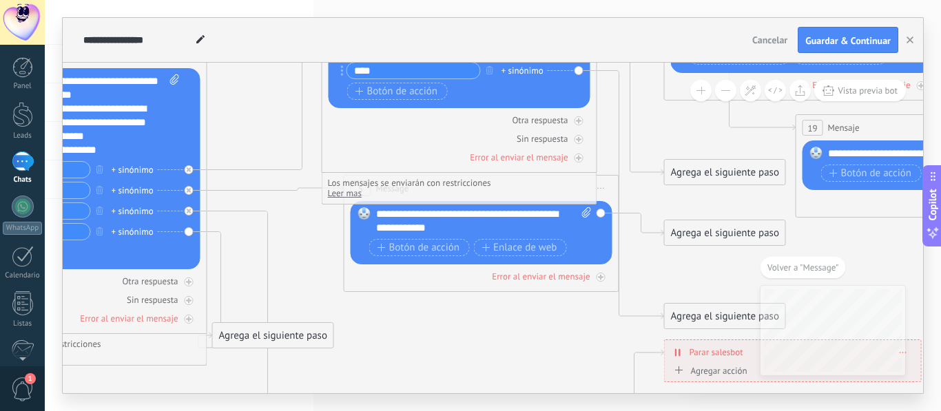
drag, startPoint x: 290, startPoint y: 213, endPoint x: 278, endPoint y: 217, distance: 13.1
click at [278, 217] on icon at bounding box center [487, 244] width 2097 height 1353
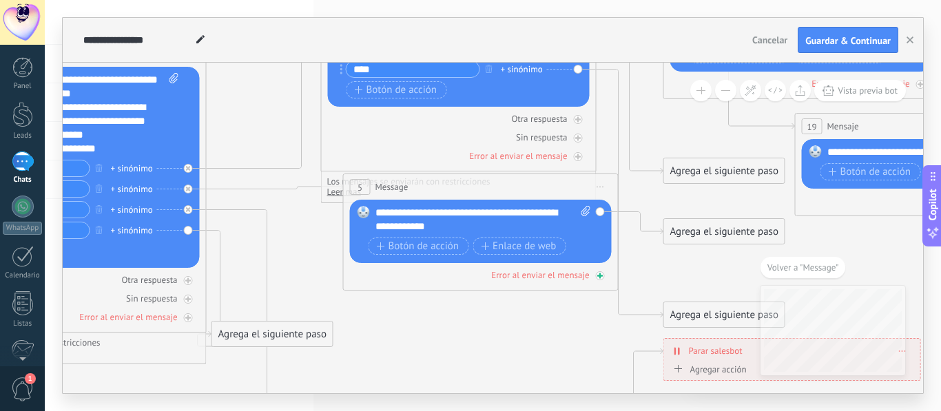
click at [393, 270] on div "Error al enviar el mensaje" at bounding box center [481, 275] width 262 height 13
click at [602, 182] on span "Iniciar vista previa aquí Cambiar nombre Duplicar [GEOGRAPHIC_DATA]" at bounding box center [601, 187] width 22 height 20
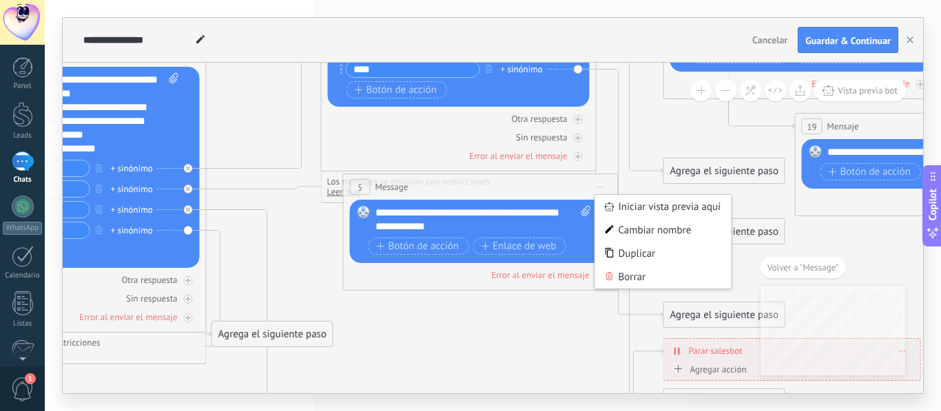
click at [659, 277] on div "Borrar" at bounding box center [663, 276] width 136 height 23
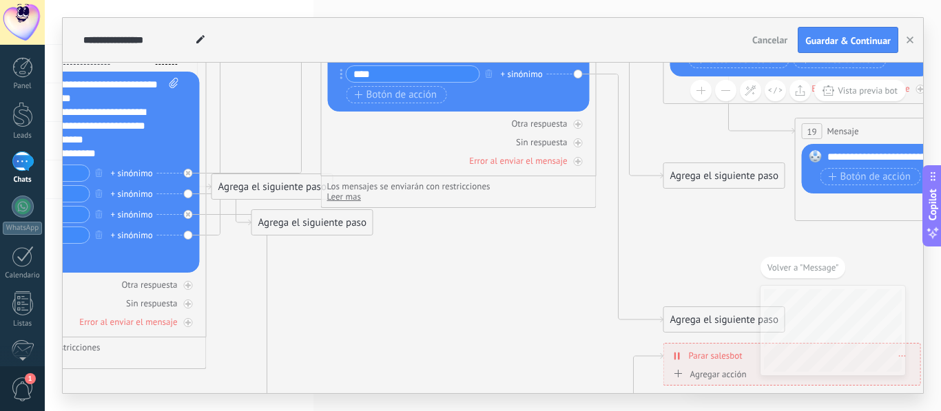
drag, startPoint x: 524, startPoint y: 280, endPoint x: 526, endPoint y: 291, distance: 11.2
click at [526, 291] on icon at bounding box center [486, 245] width 2097 height 1357
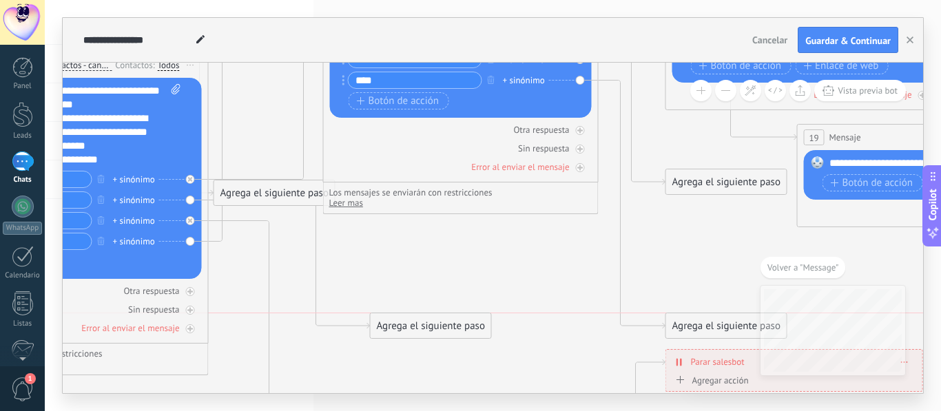
drag, startPoint x: 353, startPoint y: 228, endPoint x: 470, endPoint y: 318, distance: 146.9
click at [470, 318] on div "Agrega el siguiente paso" at bounding box center [431, 326] width 121 height 23
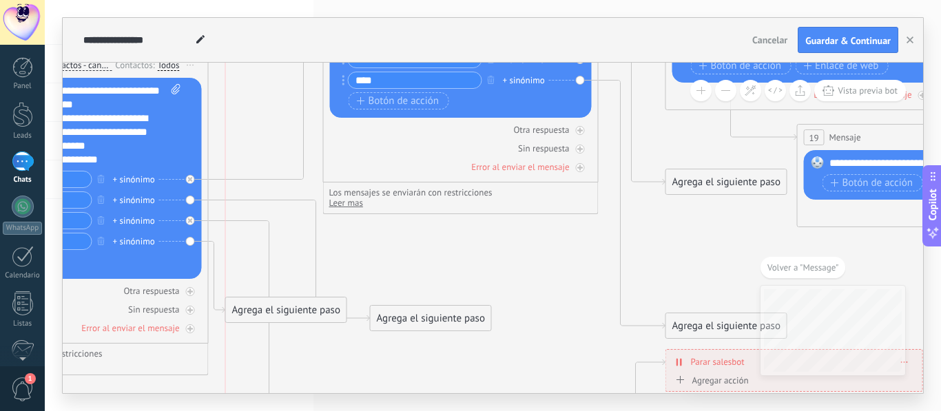
drag, startPoint x: 295, startPoint y: 193, endPoint x: 303, endPoint y: 310, distance: 117.4
click at [303, 310] on div "Agrega el siguiente paso" at bounding box center [286, 310] width 121 height 23
drag, startPoint x: 394, startPoint y: 327, endPoint x: 420, endPoint y: 260, distance: 71.5
click at [420, 260] on div "Agrega el siguiente paso Mensaje Mensaje Mensaje Reacción Comentario Enviar men…" at bounding box center [448, 266] width 122 height 26
drag, startPoint x: 420, startPoint y: 260, endPoint x: 418, endPoint y: 243, distance: 17.3
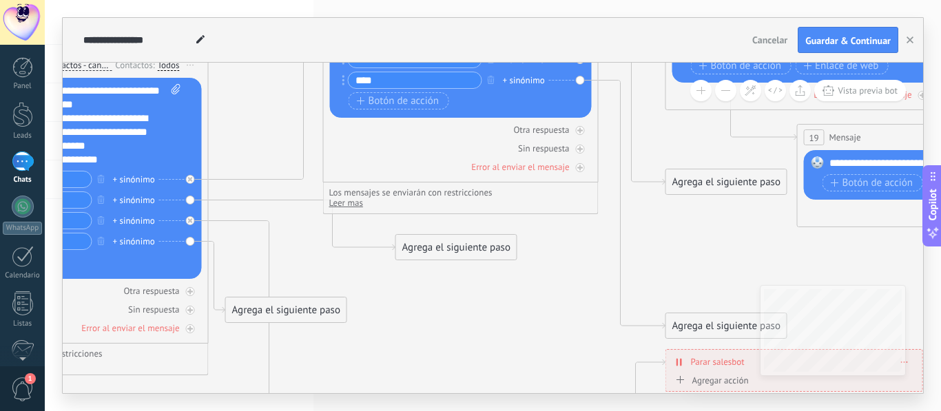
click at [418, 243] on div "Agrega el siguiente paso Mensaje Mensaje Mensaje Reacción Comentario Enviar men…" at bounding box center [456, 247] width 122 height 26
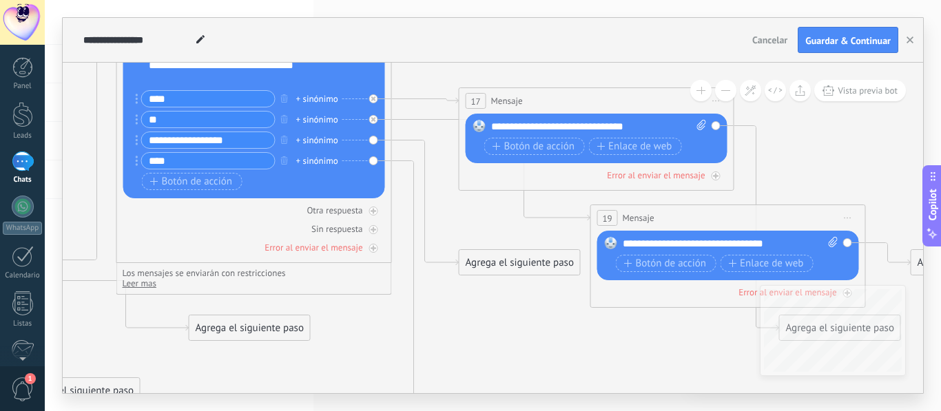
drag, startPoint x: 536, startPoint y: 250, endPoint x: 329, endPoint y: 330, distance: 222.3
click at [329, 330] on icon at bounding box center [282, 332] width 2097 height 1357
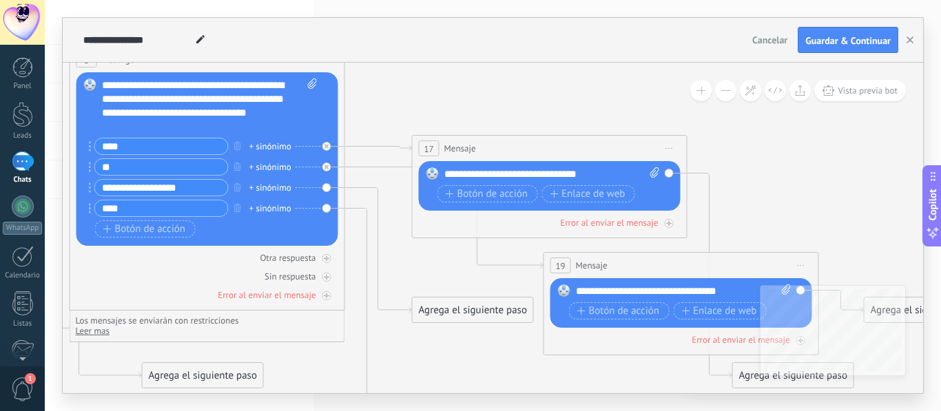
drag, startPoint x: 506, startPoint y: 311, endPoint x: 431, endPoint y: 292, distance: 77.4
click at [431, 292] on icon at bounding box center [235, 380] width 2097 height 1357
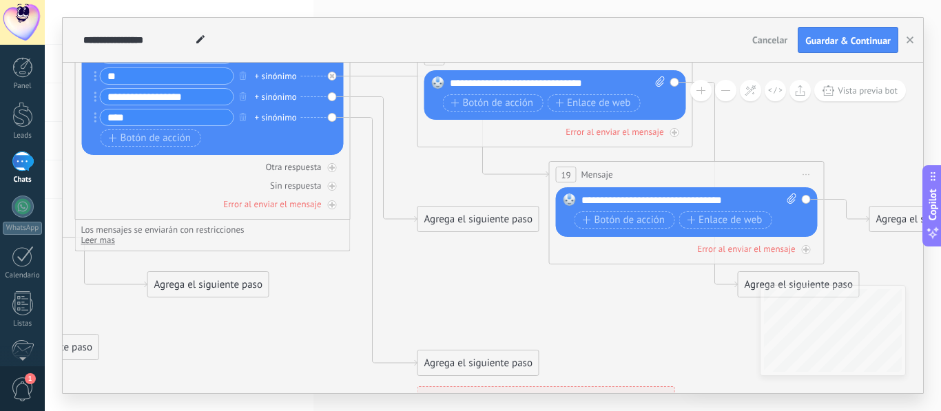
drag, startPoint x: 442, startPoint y: 290, endPoint x: 476, endPoint y: 266, distance: 42.1
click at [476, 266] on icon at bounding box center [240, 289] width 2097 height 1357
click at [459, 220] on div "Agrega el siguiente paso" at bounding box center [478, 219] width 121 height 23
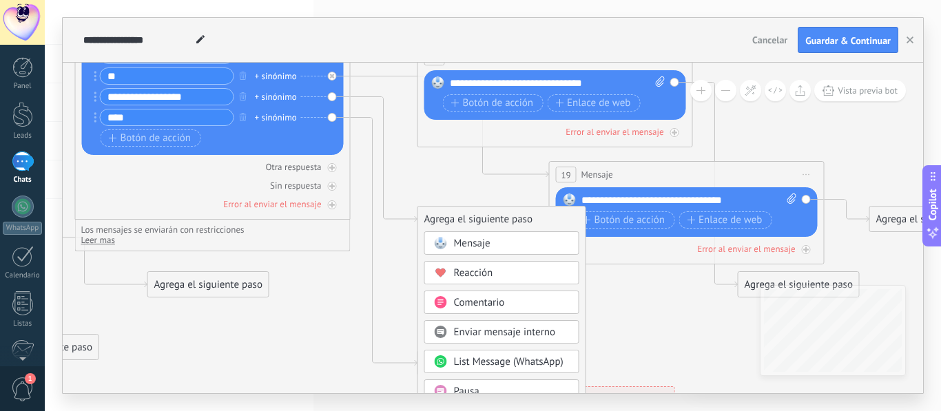
click at [466, 236] on div "Mensaje" at bounding box center [501, 243] width 155 height 23
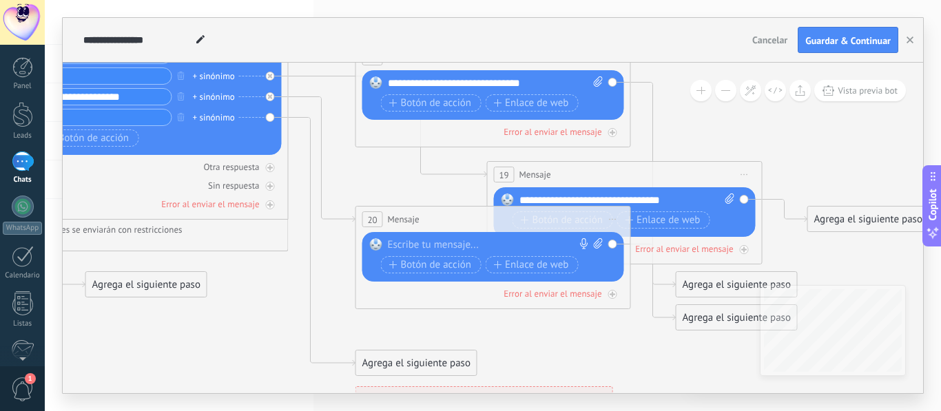
click at [470, 238] on div at bounding box center [490, 245] width 205 height 14
paste div
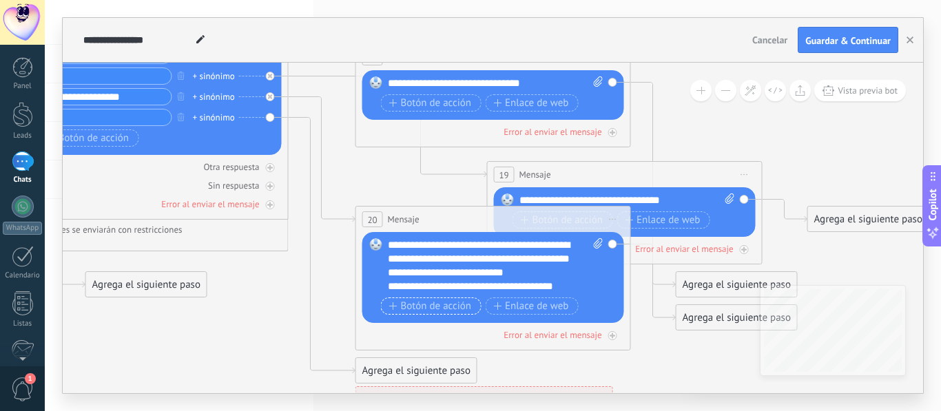
click at [414, 312] on span "Botón de acción" at bounding box center [430, 306] width 83 height 11
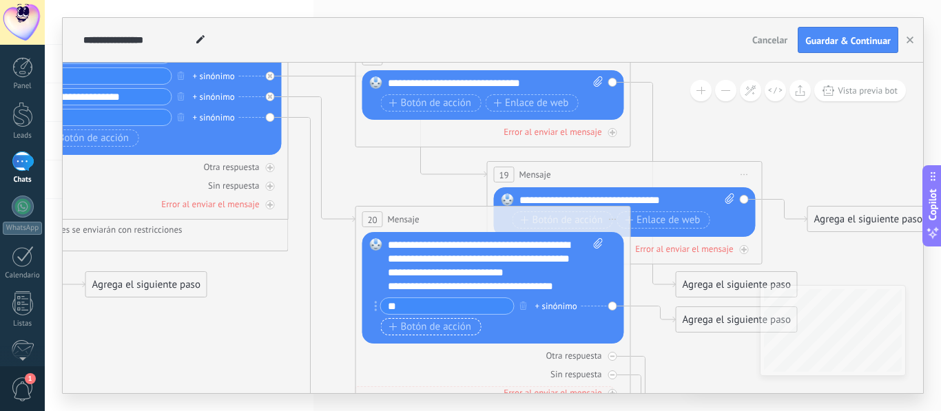
type input "**"
click at [435, 335] on button "Botón de acción" at bounding box center [431, 326] width 101 height 17
click at [431, 336] on button "Botón de acción" at bounding box center [431, 326] width 101 height 17
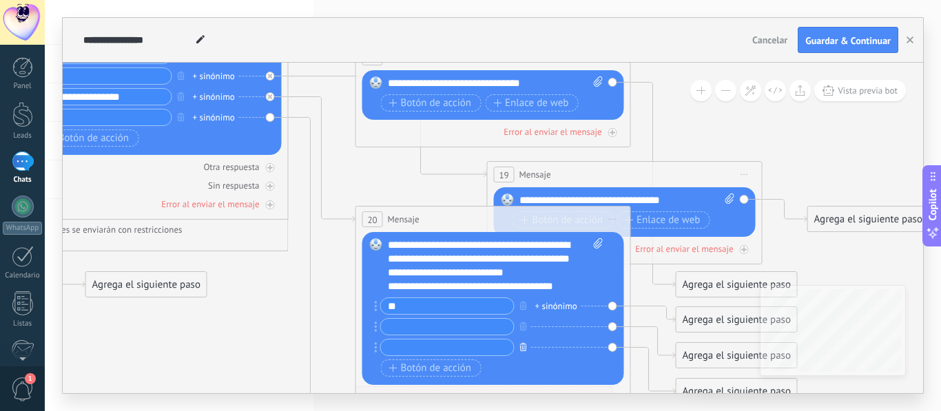
click at [529, 345] on button "button" at bounding box center [523, 346] width 15 height 17
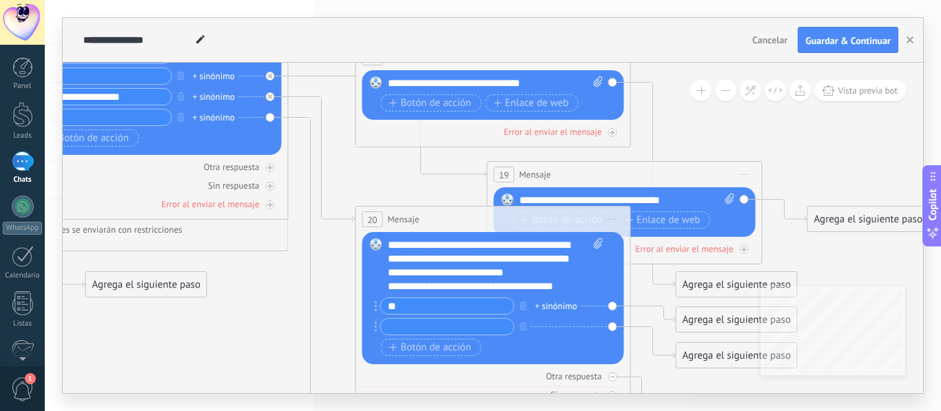
click at [494, 329] on input "text" at bounding box center [447, 327] width 133 height 16
type input "**********"
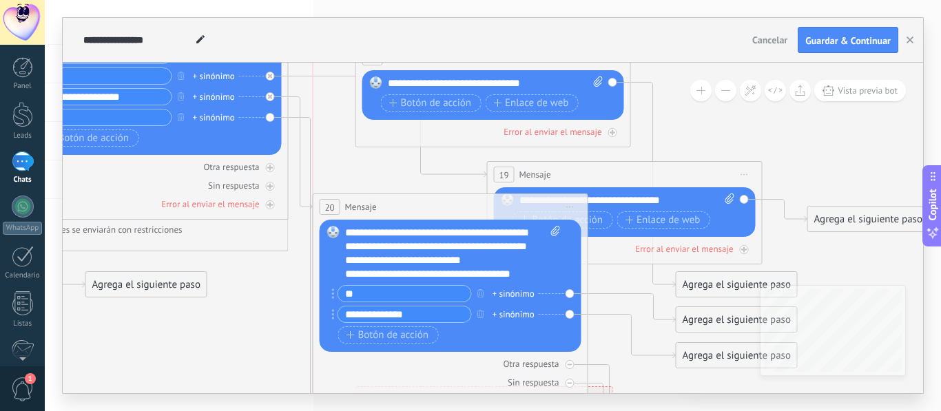
drag, startPoint x: 460, startPoint y: 216, endPoint x: 422, endPoint y: 203, distance: 39.2
click at [422, 203] on div "20 Mensaje ******* (a): Todos los contactos - canales seleccionados Todos los c…" at bounding box center [451, 206] width 274 height 25
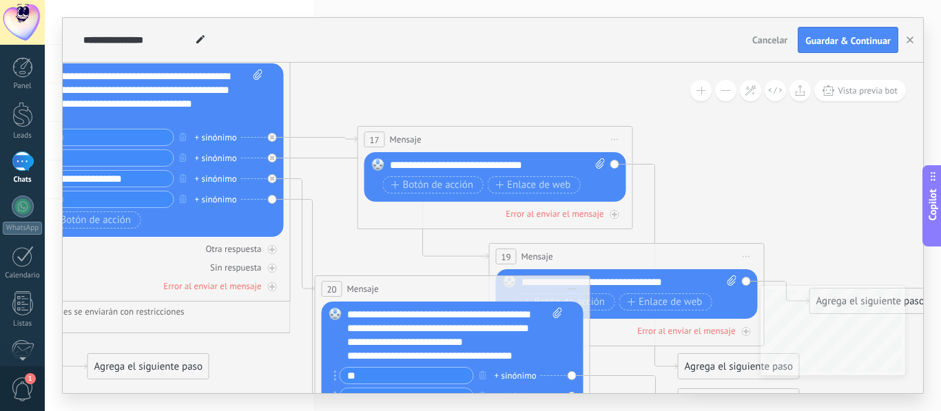
drag, startPoint x: 706, startPoint y: 132, endPoint x: 702, endPoint y: 267, distance: 135.1
click at [702, 267] on icon at bounding box center [181, 371] width 2097 height 1357
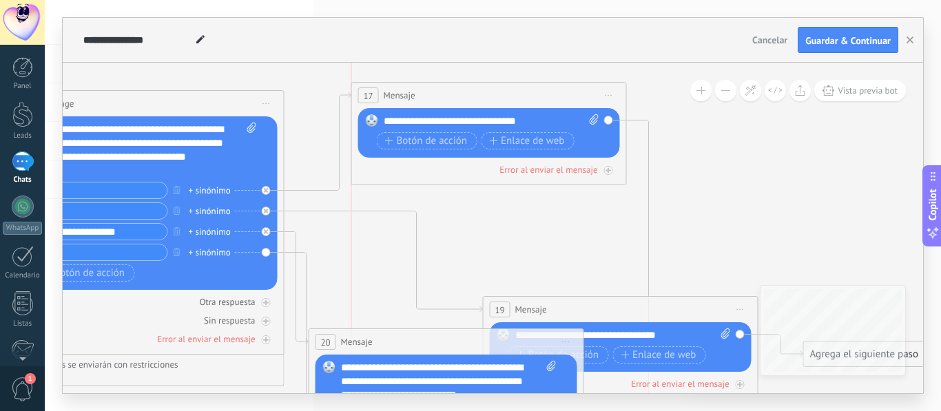
drag, startPoint x: 557, startPoint y: 194, endPoint x: 559, endPoint y: 86, distance: 107.5
click at [559, 86] on div "17 Mensaje ******* (a): Todos los contactos - canales seleccionados Todos los c…" at bounding box center [489, 95] width 274 height 25
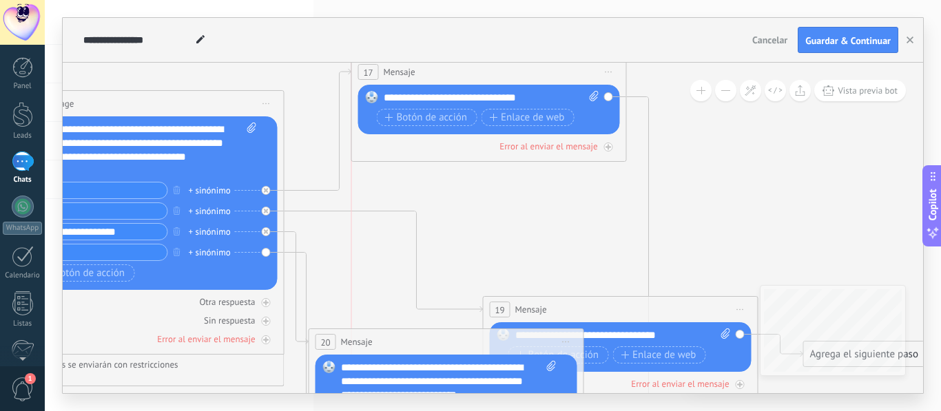
drag, startPoint x: 559, startPoint y: 87, endPoint x: 554, endPoint y: 70, distance: 17.4
click at [554, 70] on div "17 Mensaje ******* (a): Todos los contactos - canales seleccionados Todos los c…" at bounding box center [489, 71] width 274 height 25
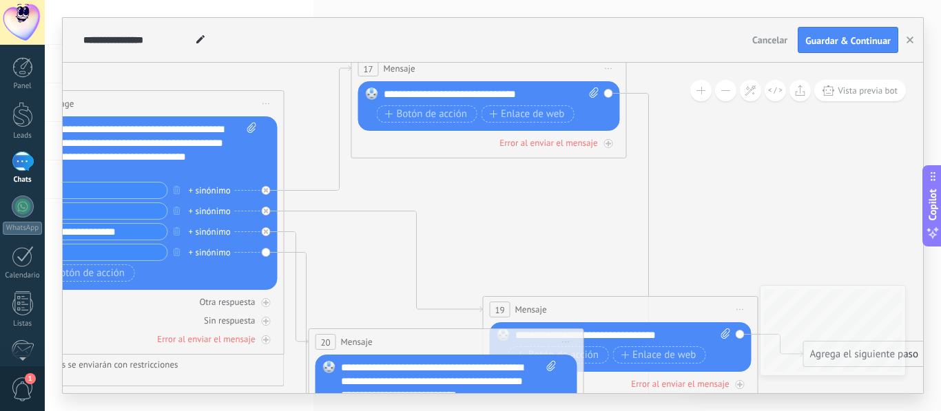
click at [541, 92] on div "**********" at bounding box center [492, 95] width 216 height 14
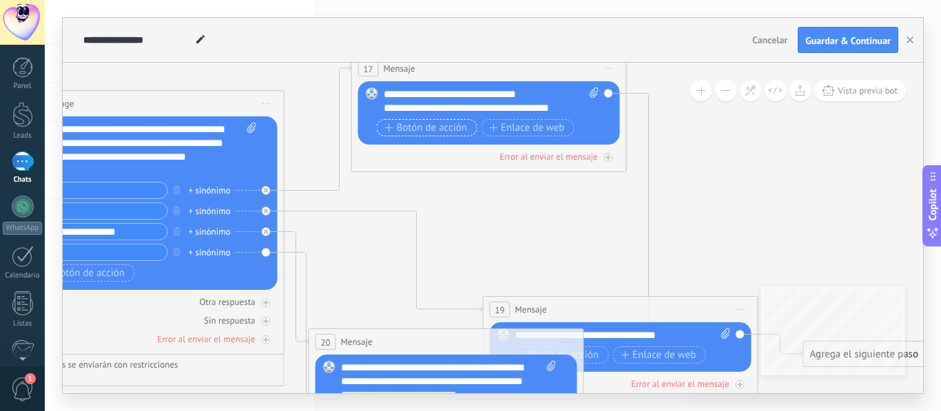
click at [464, 127] on span "Botón de acción" at bounding box center [426, 128] width 83 height 11
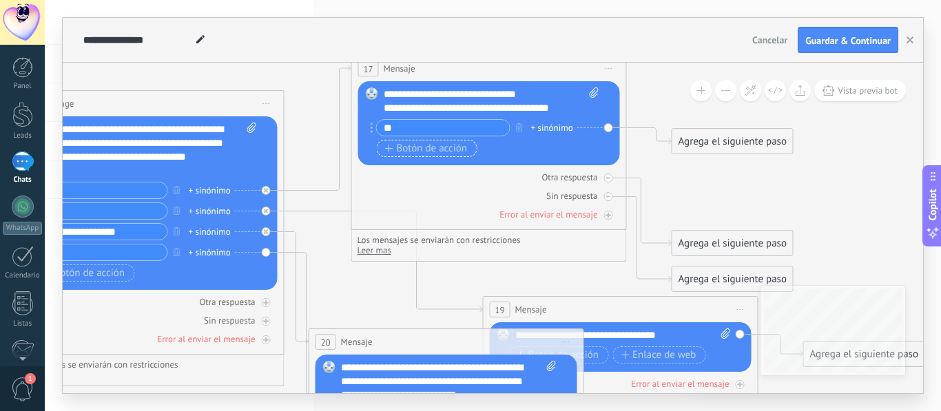
type input "**"
click at [448, 152] on span "Botón de acción" at bounding box center [426, 148] width 83 height 11
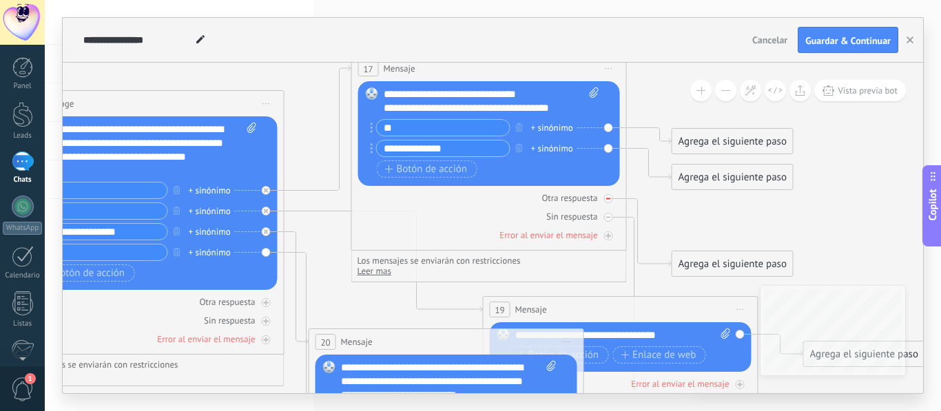
type input "**********"
click at [606, 198] on icon at bounding box center [608, 198] width 5 height 5
click at [608, 219] on icon at bounding box center [608, 217] width 5 height 5
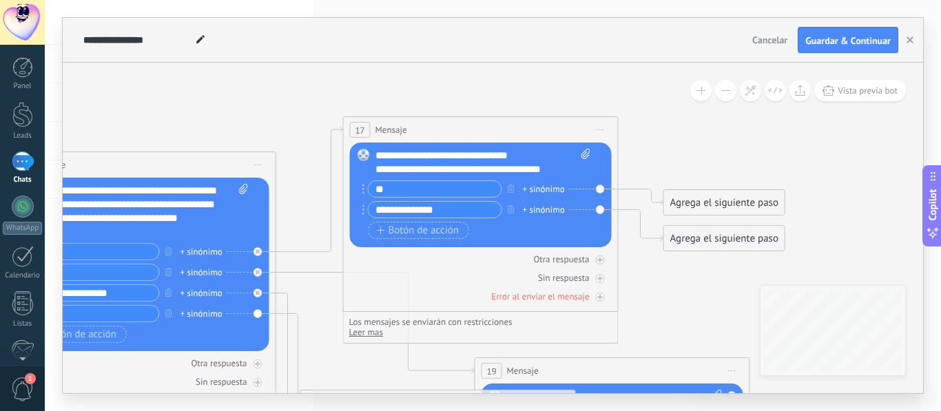
drag, startPoint x: 644, startPoint y: 207, endPoint x: 635, endPoint y: 283, distance: 76.3
click at [635, 283] on icon at bounding box center [166, 402] width 2097 height 1261
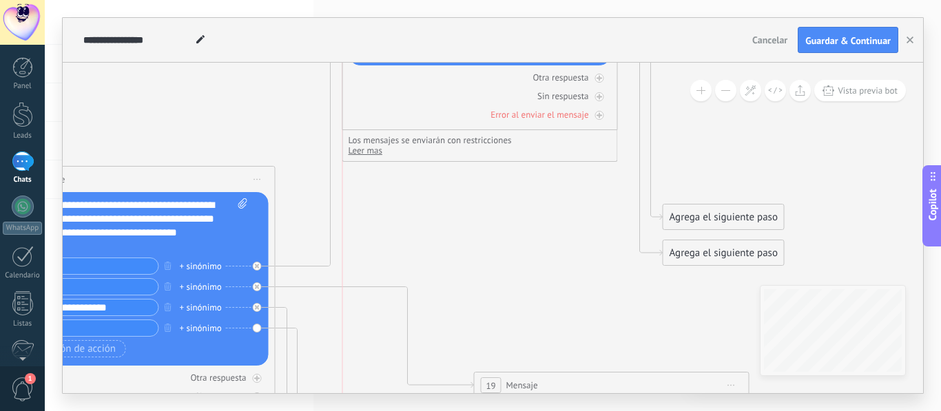
drag, startPoint x: 483, startPoint y: 137, endPoint x: 482, endPoint y: -50, distance: 187.4
click at [482, 0] on html ".abecls-1,.abecls-2{fill-rule:evenodd}.abecls-2{fill:#fff} .abhcls-1{fill:none}…" at bounding box center [470, 205] width 941 height 411
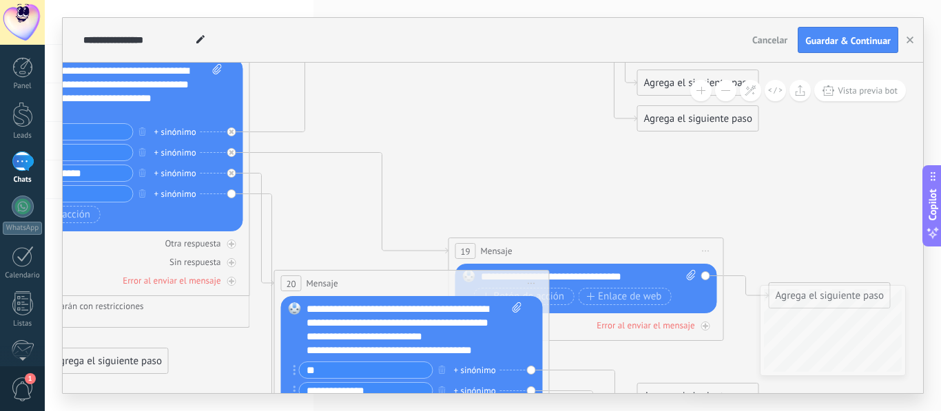
drag, startPoint x: 482, startPoint y: 227, endPoint x: 457, endPoint y: 93, distance: 136.8
click at [457, 93] on icon at bounding box center [140, 184] width 2097 height 1457
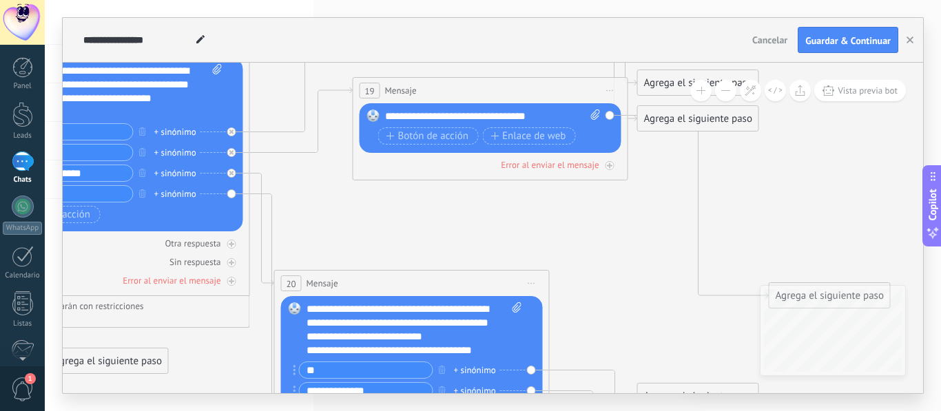
drag, startPoint x: 579, startPoint y: 254, endPoint x: 483, endPoint y: 94, distance: 186.9
click at [483, 94] on div "19 Mensaje ******* (a): Todos los contactos - canales seleccionados Todos los c…" at bounding box center [490, 90] width 274 height 25
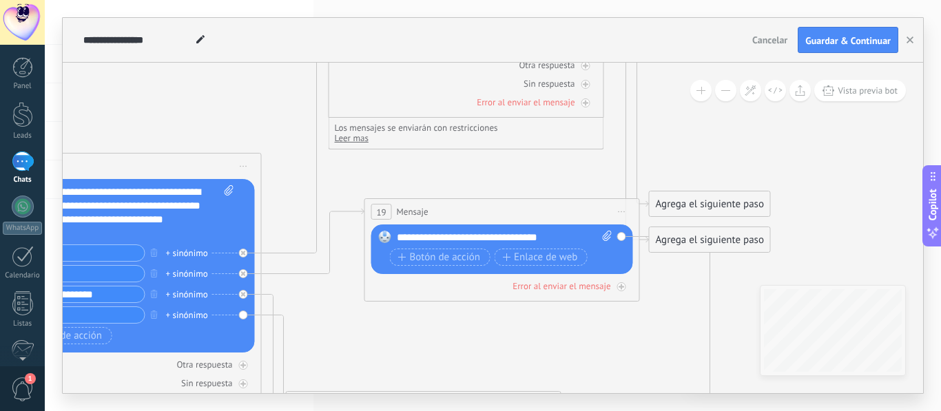
drag, startPoint x: 491, startPoint y: 236, endPoint x: 493, endPoint y: 394, distance: 157.8
click at [493, 394] on div "**********" at bounding box center [493, 205] width 896 height 411
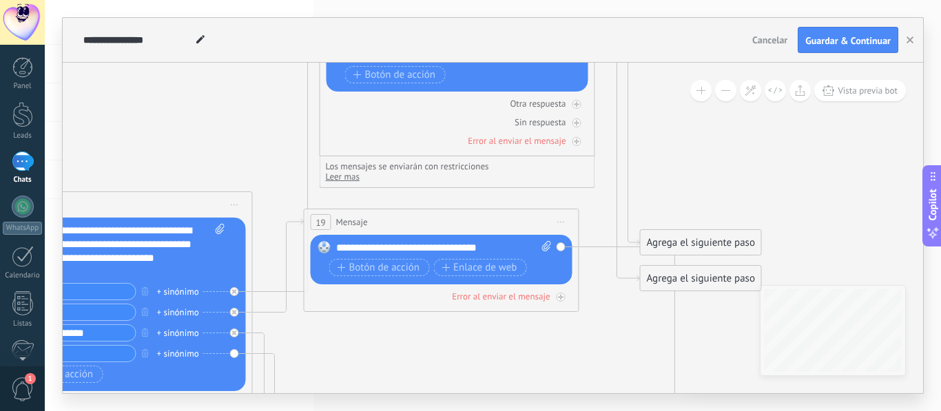
drag, startPoint x: 505, startPoint y: 249, endPoint x: 458, endPoint y: 223, distance: 53.7
click at [458, 223] on div "19 Mensaje ******* (a): Todos los contactos - canales seleccionados Todos los c…" at bounding box center [442, 221] width 274 height 25
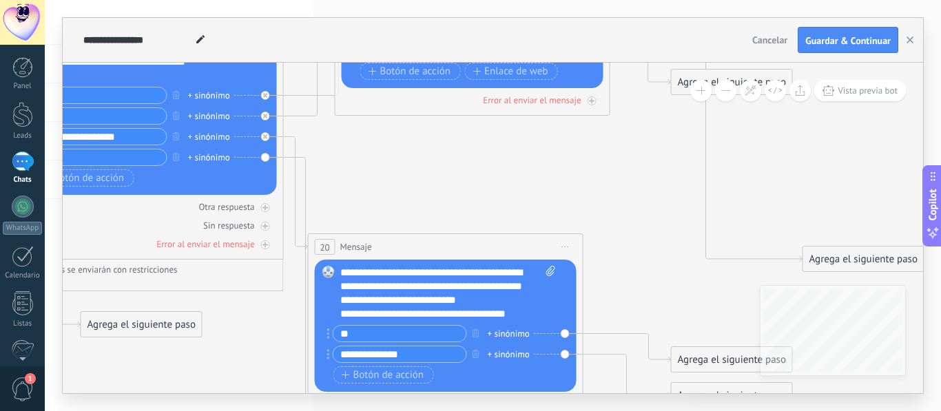
drag, startPoint x: 490, startPoint y: 333, endPoint x: 515, endPoint y: 138, distance: 196.7
click at [515, 138] on icon at bounding box center [174, 214] width 2097 height 1588
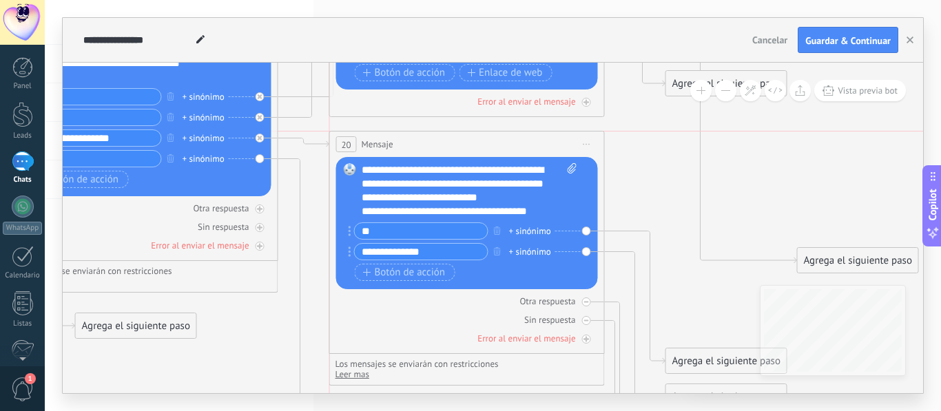
drag, startPoint x: 493, startPoint y: 246, endPoint x: 525, endPoint y: 139, distance: 111.4
click at [525, 139] on div "20 Mensaje ******* (a): Todos los contactos - canales seleccionados Todos los c…" at bounding box center [467, 144] width 274 height 25
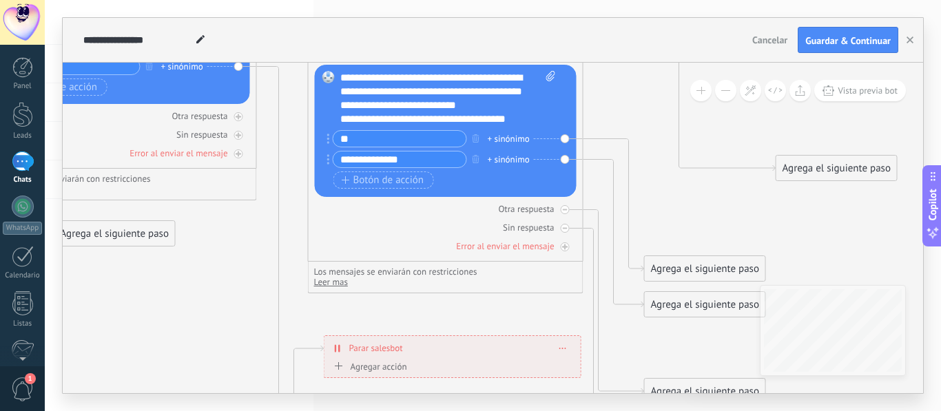
drag, startPoint x: 624, startPoint y: 180, endPoint x: 606, endPoint y: 71, distance: 110.4
click at [604, 74] on icon at bounding box center [147, 123] width 2097 height 1588
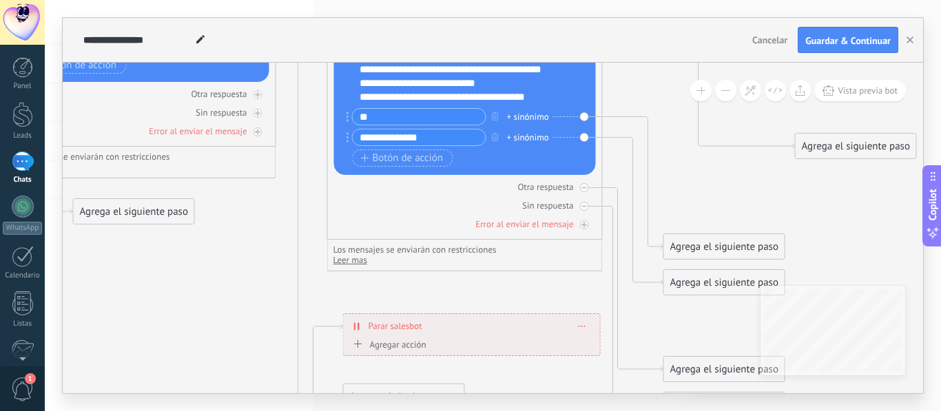
drag, startPoint x: 517, startPoint y: 294, endPoint x: 563, endPoint y: 281, distance: 47.1
click at [563, 281] on icon at bounding box center [166, 101] width 2097 height 1588
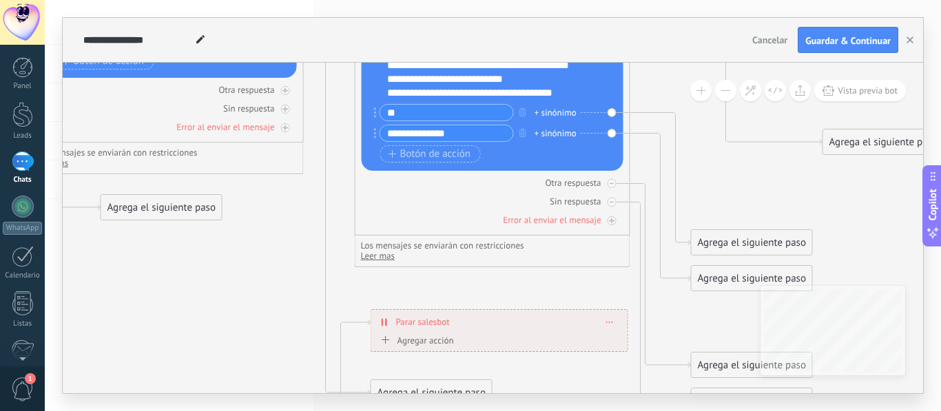
click at [595, 253] on div "Los mensajes se enviarán con restricciones Leer mas Ocultar" at bounding box center [492, 250] width 263 height 21
click at [324, 284] on icon at bounding box center [337, 219] width 67 height 356
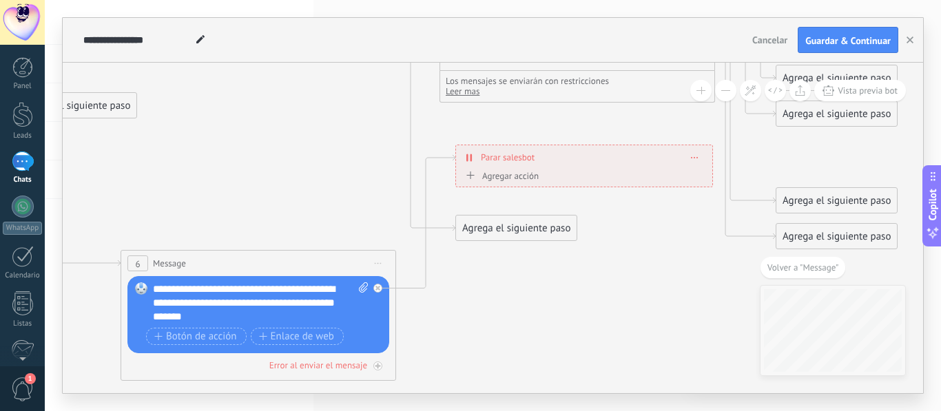
click at [688, 155] on div "**********" at bounding box center [584, 157] width 256 height 24
click at [694, 159] on span at bounding box center [695, 158] width 6 height 8
click at [710, 183] on div "Borrar" at bounding box center [720, 176] width 61 height 23
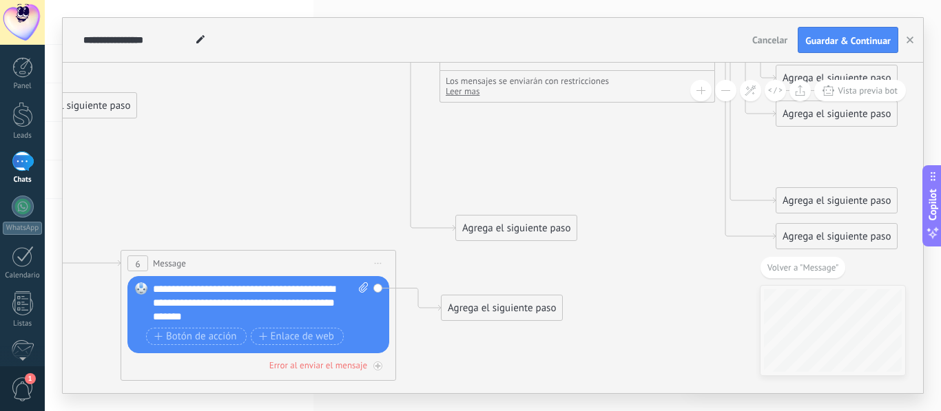
click at [527, 225] on div "Agrega el siguiente paso" at bounding box center [516, 228] width 121 height 23
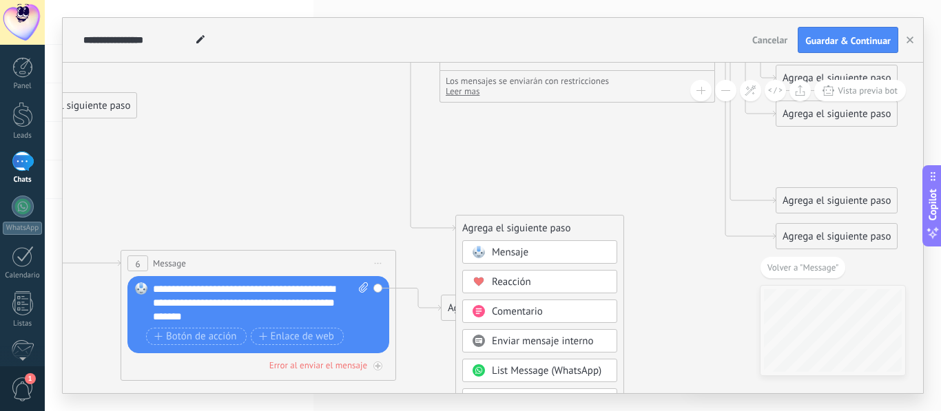
click at [528, 244] on div "Mensaje" at bounding box center [539, 251] width 155 height 23
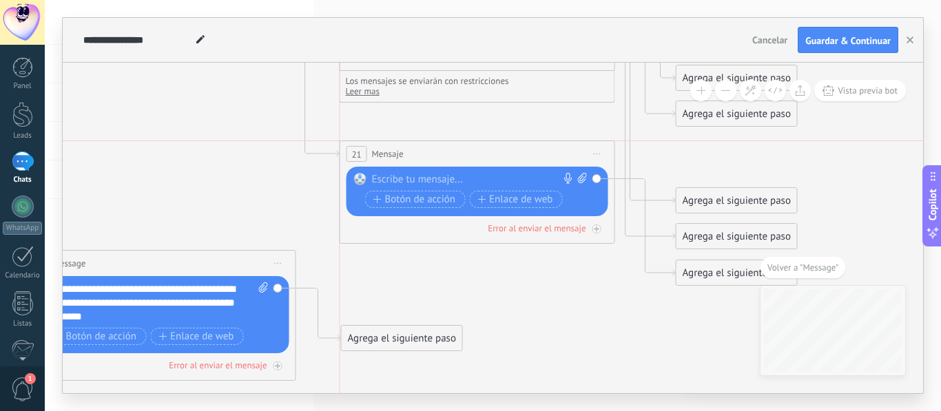
drag, startPoint x: 521, startPoint y: 231, endPoint x: 480, endPoint y: 142, distance: 97.7
click at [480, 142] on div "21 Mensaje ******* (a): Todos los contactos - canales seleccionados Todos los c…" at bounding box center [477, 153] width 274 height 25
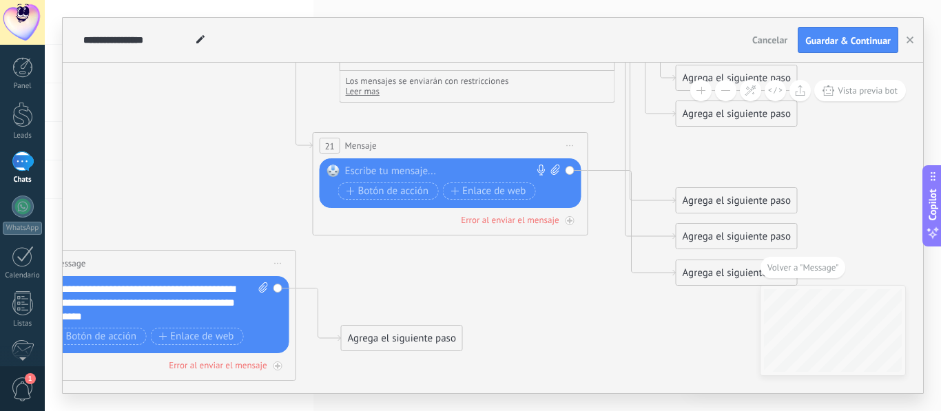
click at [394, 167] on div at bounding box center [447, 172] width 205 height 14
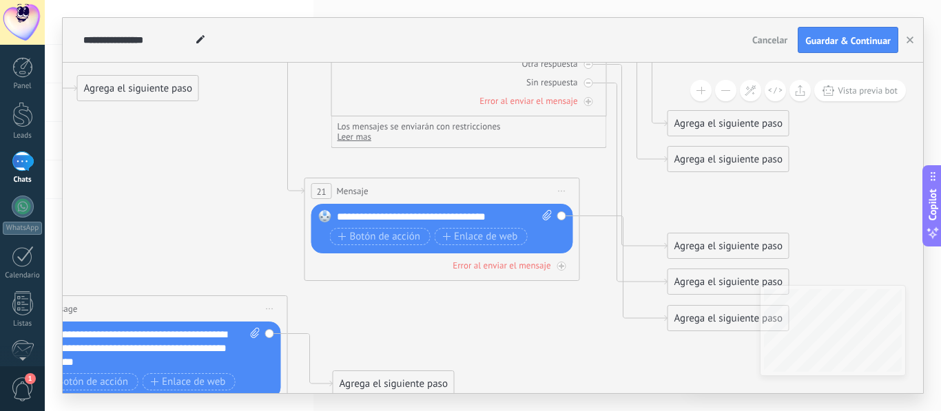
drag, startPoint x: 653, startPoint y: 183, endPoint x: 645, endPoint y: 229, distance: 46.2
click at [617, 206] on icon at bounding box center [637, 184] width 61 height 202
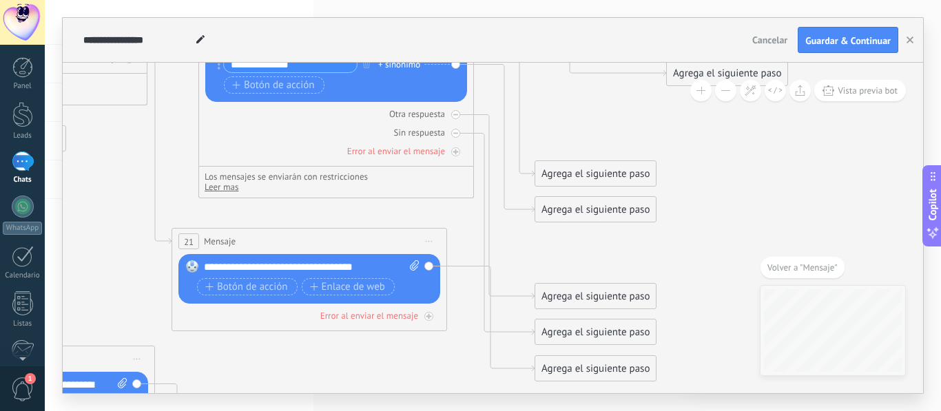
drag, startPoint x: 594, startPoint y: 165, endPoint x: 695, endPoint y: 409, distance: 264.1
click at [695, 409] on div "**********" at bounding box center [493, 205] width 896 height 411
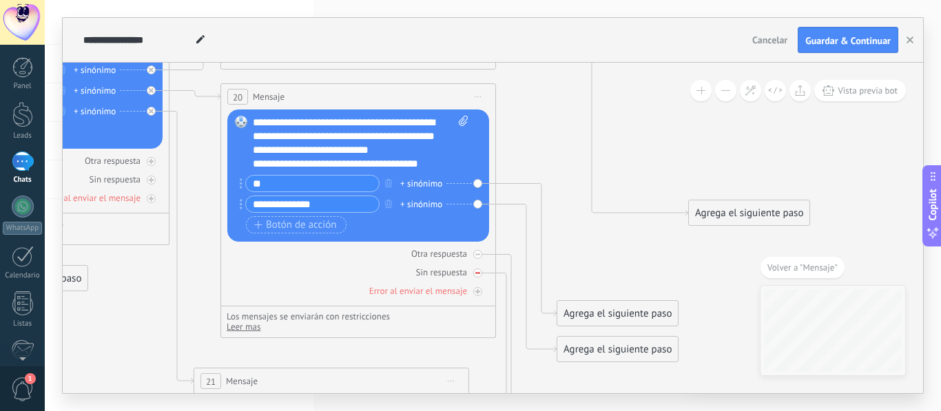
click at [477, 271] on icon at bounding box center [477, 273] width 5 height 5
click at [478, 256] on icon at bounding box center [477, 254] width 5 height 5
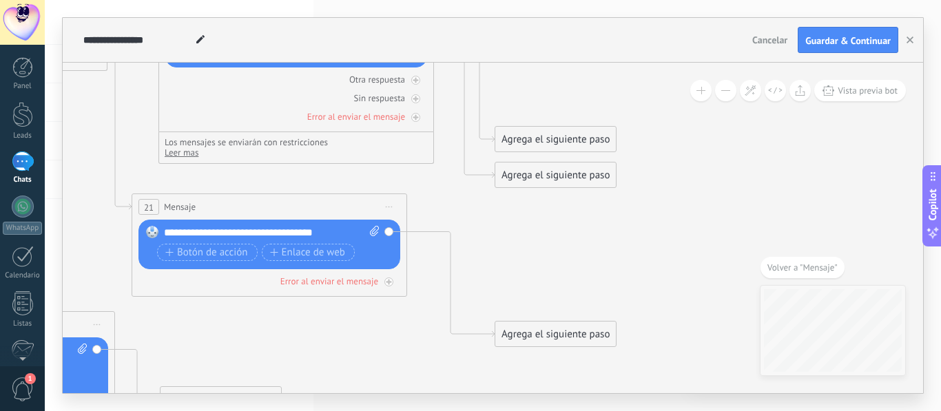
drag, startPoint x: 617, startPoint y: 267, endPoint x: 558, endPoint y: 121, distance: 157.6
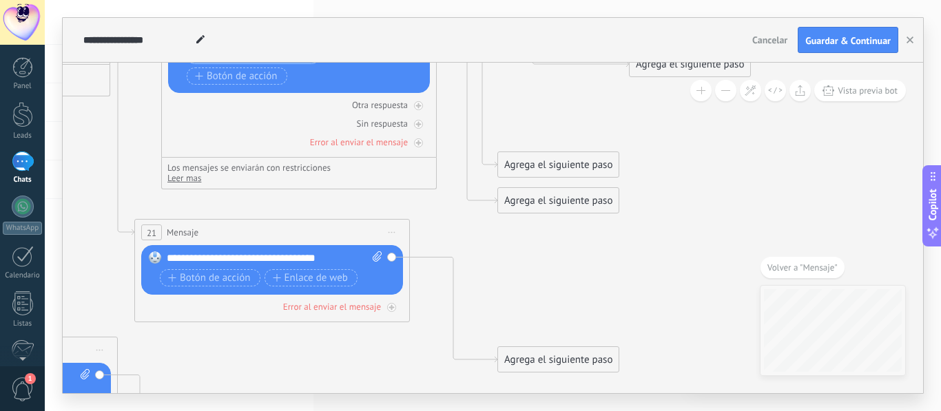
click at [558, 173] on div "Agrega el siguiente paso" at bounding box center [558, 165] width 121 height 23
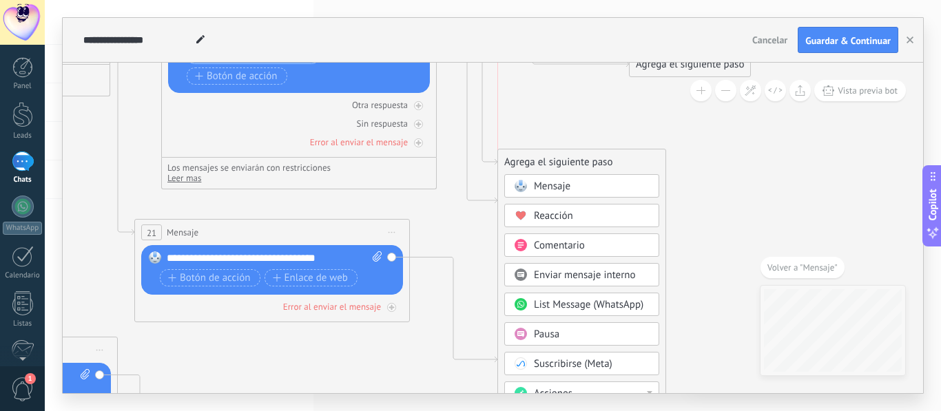
click at [558, 173] on div "Agrega el siguiente paso" at bounding box center [581, 162] width 167 height 23
click at [457, 223] on icon at bounding box center [0, 19] width 2097 height 1588
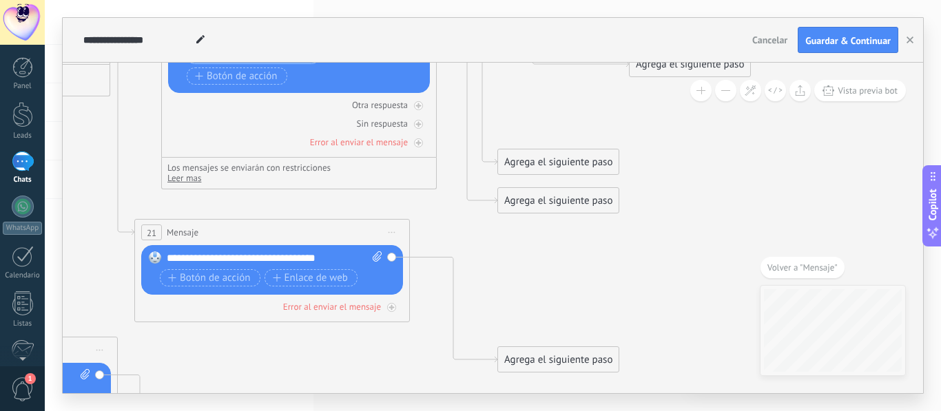
click at [390, 258] on div "Reemplazar Quitar Convertir a mensaje de voz Arrastre la imagen aquí para adjun…" at bounding box center [272, 270] width 262 height 50
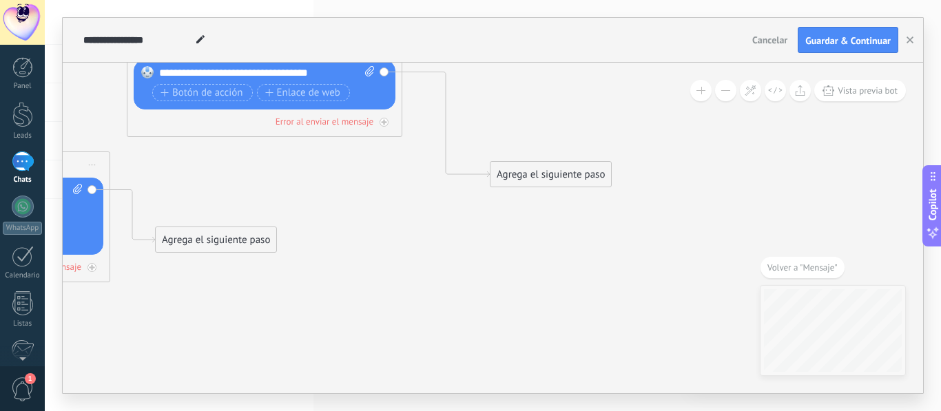
drag, startPoint x: 584, startPoint y: 308, endPoint x: 577, endPoint y: 123, distance: 185.5
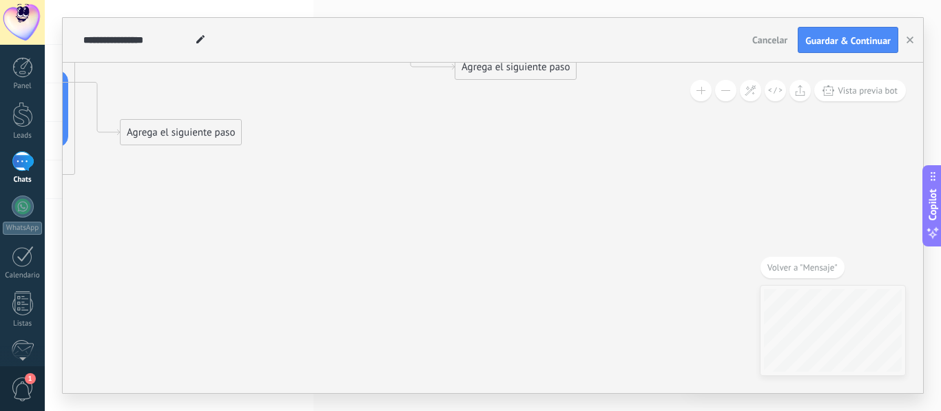
drag, startPoint x: 603, startPoint y: 270, endPoint x: 568, endPoint y: 163, distance: 113.1
click at [732, 83] on button at bounding box center [725, 90] width 21 height 21
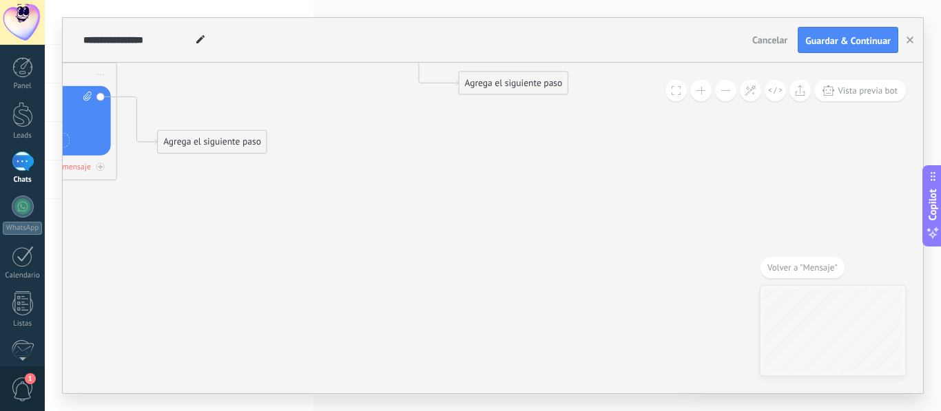
click at [732, 83] on button at bounding box center [725, 90] width 21 height 21
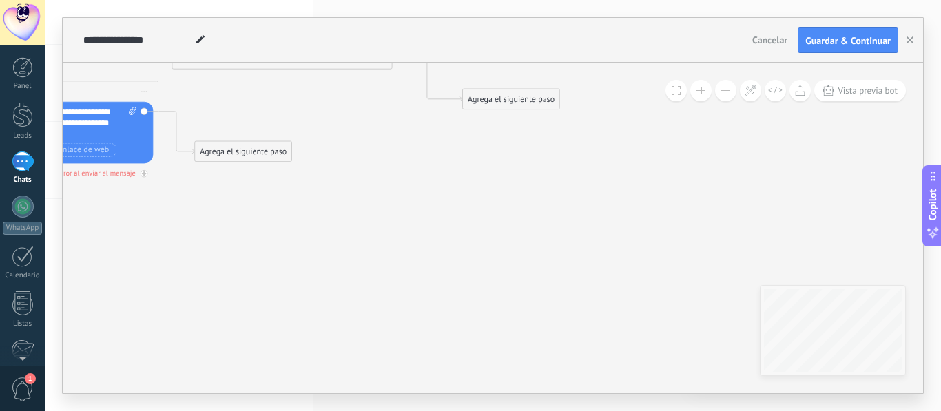
click at [551, 104] on div "Agrega el siguiente paso" at bounding box center [511, 99] width 96 height 18
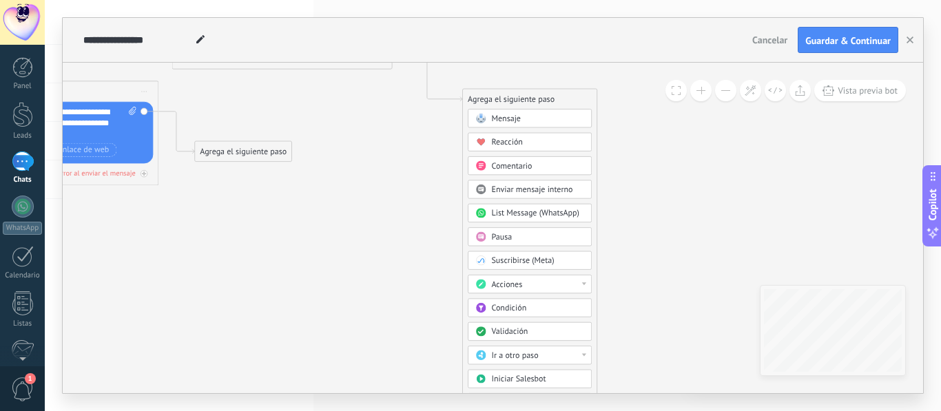
click at [724, 96] on button at bounding box center [725, 90] width 21 height 21
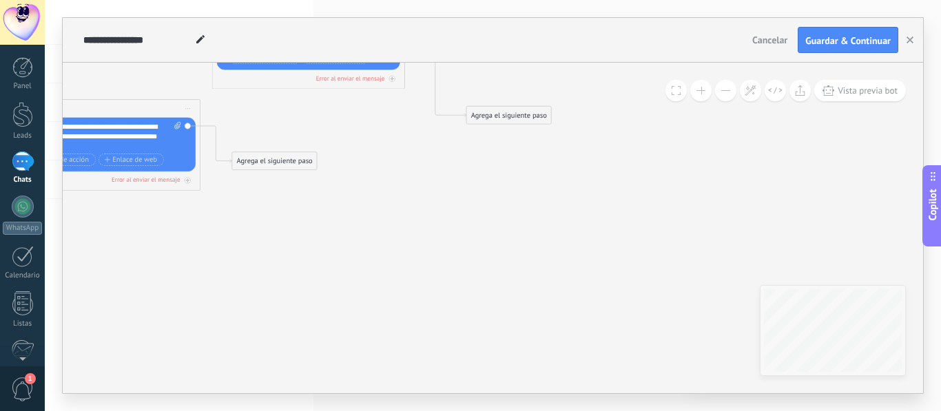
click at [724, 96] on button at bounding box center [725, 90] width 21 height 21
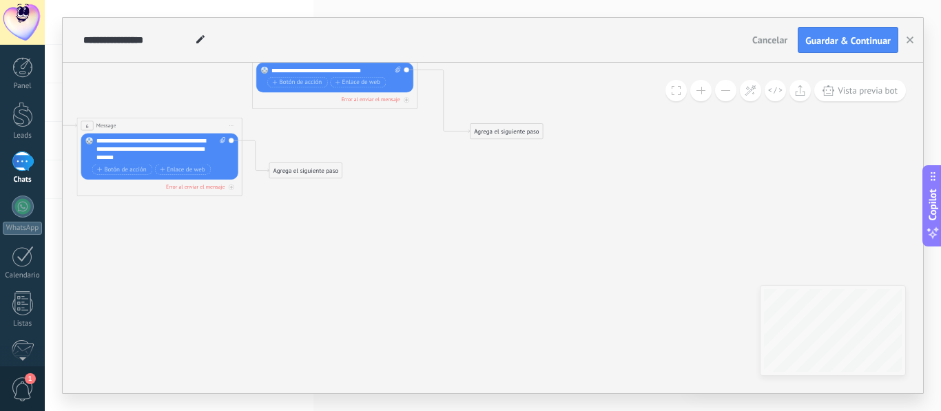
click at [500, 133] on div "Agrega el siguiente paso" at bounding box center [507, 132] width 72 height 14
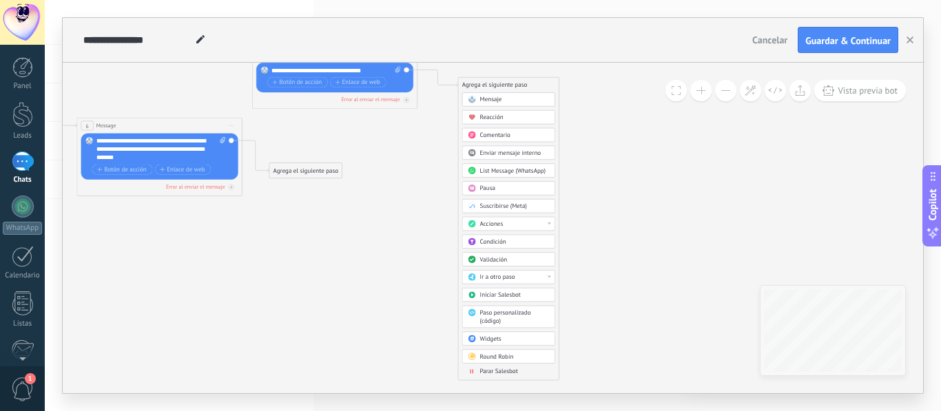
drag, startPoint x: 500, startPoint y: 132, endPoint x: 488, endPoint y: 86, distance: 47.6
click at [488, 86] on div "Agrega el siguiente paso" at bounding box center [508, 86] width 101 height 14
click at [506, 375] on span "Parar Salesbot" at bounding box center [499, 372] width 38 height 8
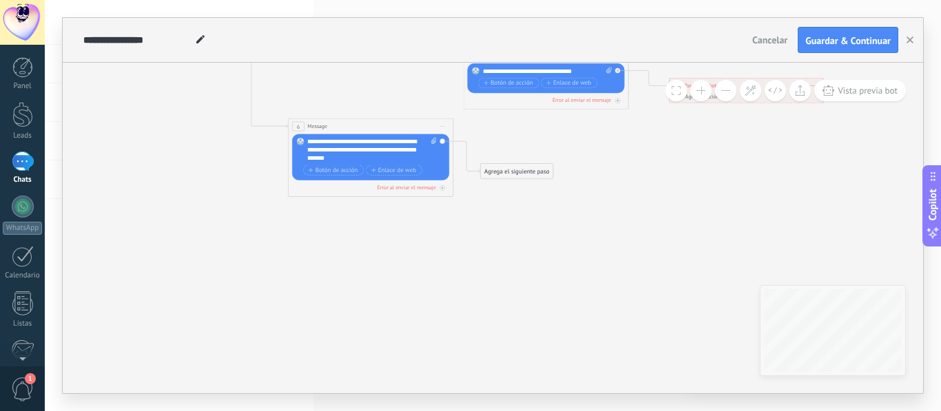
drag, startPoint x: 506, startPoint y: 276, endPoint x: 800, endPoint y: 282, distance: 294.3
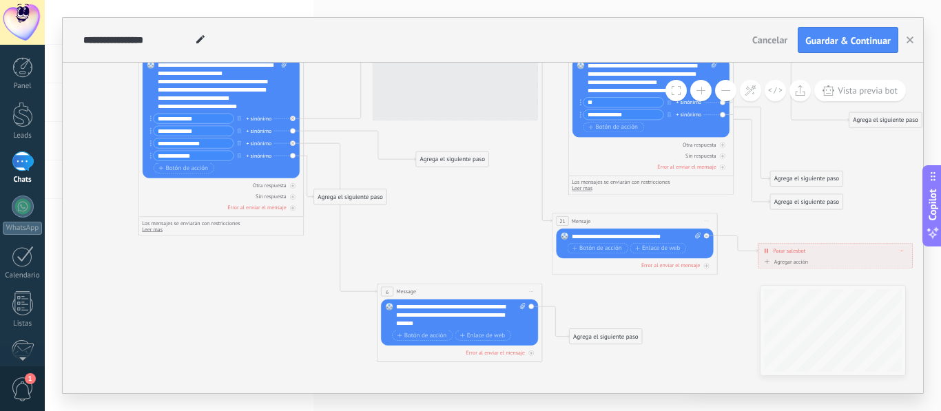
drag, startPoint x: 504, startPoint y: 279, endPoint x: 553, endPoint y: 438, distance: 166.3
click at [553, 411] on html ".abecls-1,.abecls-2{fill-rule:evenodd}.abecls-2{fill:#fff} .abhcls-1{fill:none}…" at bounding box center [470, 205] width 941 height 411
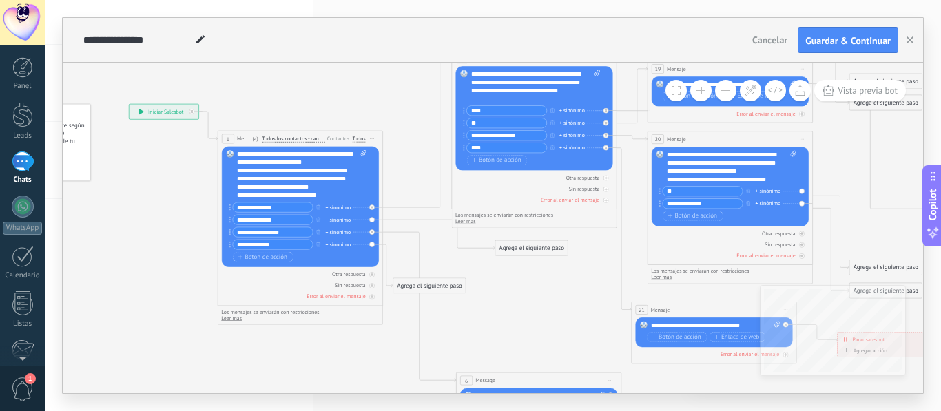
drag, startPoint x: 475, startPoint y: 233, endPoint x: 549, endPoint y: 315, distance: 110.3
click at [549, 315] on icon at bounding box center [551, 181] width 1258 height 952
click at [511, 245] on div "Agrega el siguiente paso" at bounding box center [531, 249] width 72 height 14
click at [531, 265] on span "Mensaje" at bounding box center [528, 263] width 22 height 8
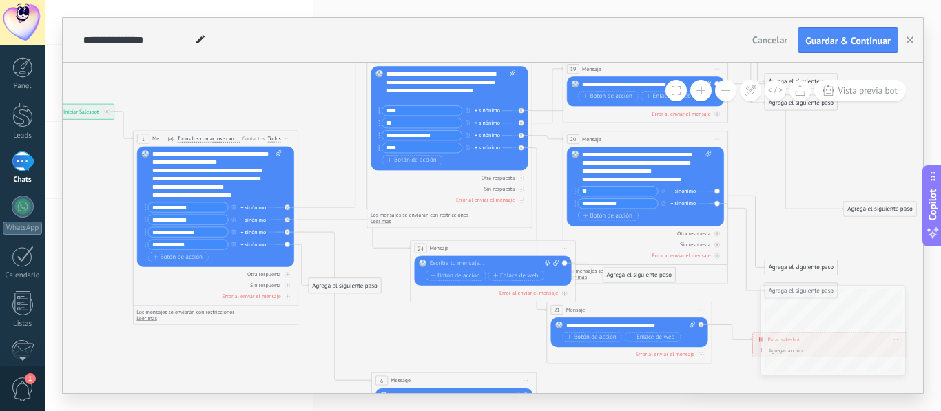
click at [520, 264] on div at bounding box center [491, 264] width 123 height 8
paste div
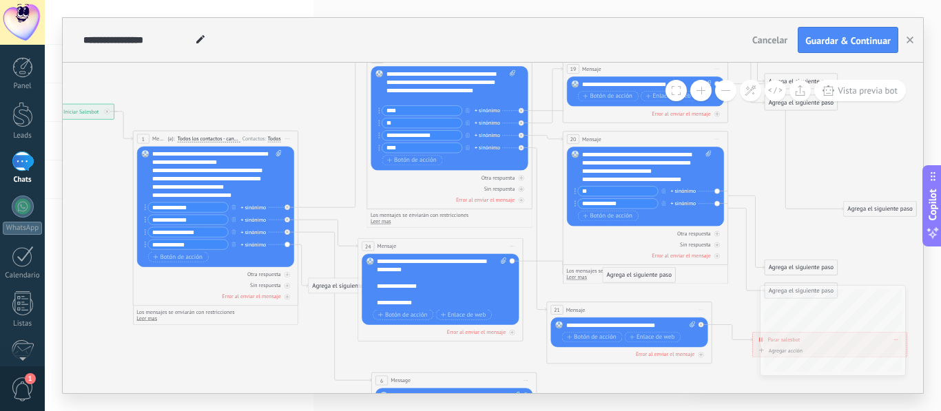
drag, startPoint x: 528, startPoint y: 247, endPoint x: 476, endPoint y: 241, distance: 52.7
click at [476, 241] on div "24 Mensaje ******* (a): Todos los contactos - canales seleccionados Todos los c…" at bounding box center [440, 245] width 165 height 15
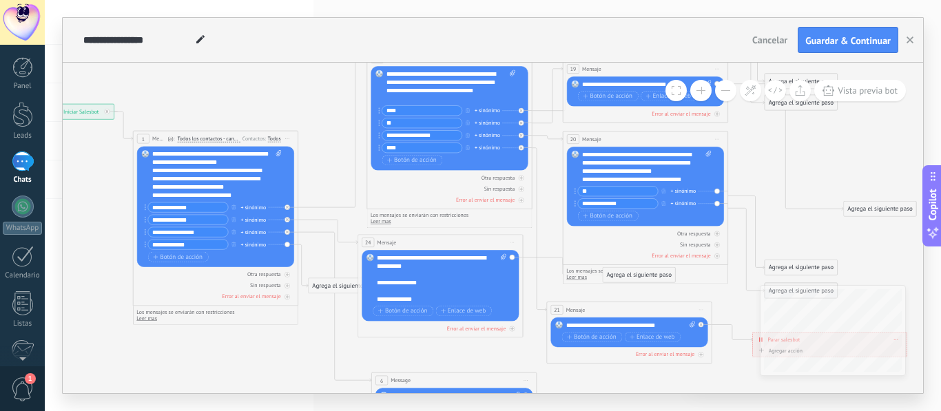
click at [420, 286] on div "**********" at bounding box center [435, 283] width 115 height 8
click at [378, 299] on div "**********" at bounding box center [435, 300] width 115 height 8
click at [378, 282] on div "**********" at bounding box center [435, 283] width 115 height 8
click at [378, 300] on div "**********" at bounding box center [435, 300] width 115 height 8
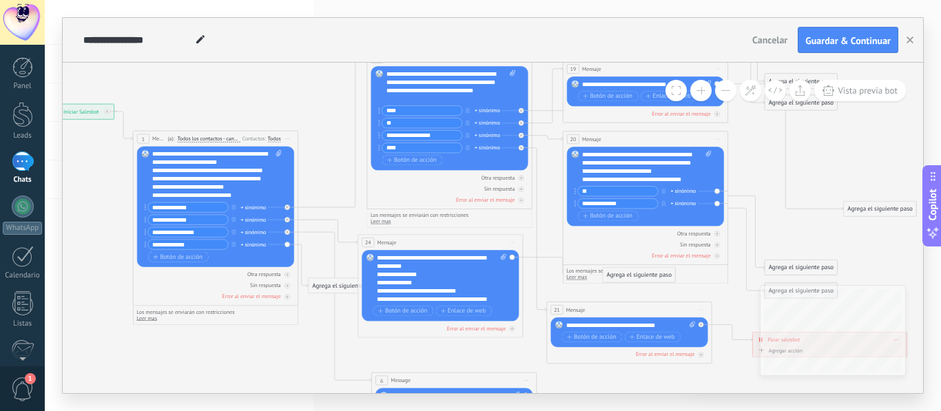
click at [379, 256] on div "**********" at bounding box center [443, 279] width 130 height 50
click at [398, 271] on span "**********" at bounding box center [398, 274] width 40 height 6
click at [167, 388] on icon at bounding box center [475, 181] width 1277 height 952
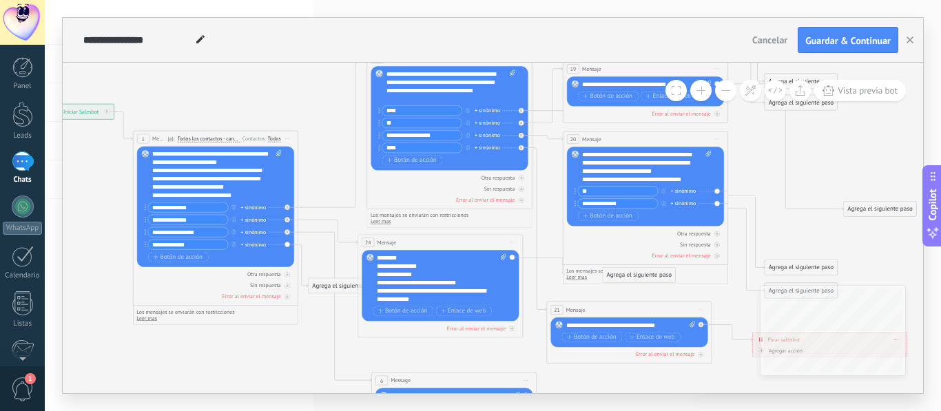
drag, startPoint x: 190, startPoint y: 354, endPoint x: 155, endPoint y: 321, distance: 48.3
click at [155, 321] on icon at bounding box center [475, 181] width 1277 height 952
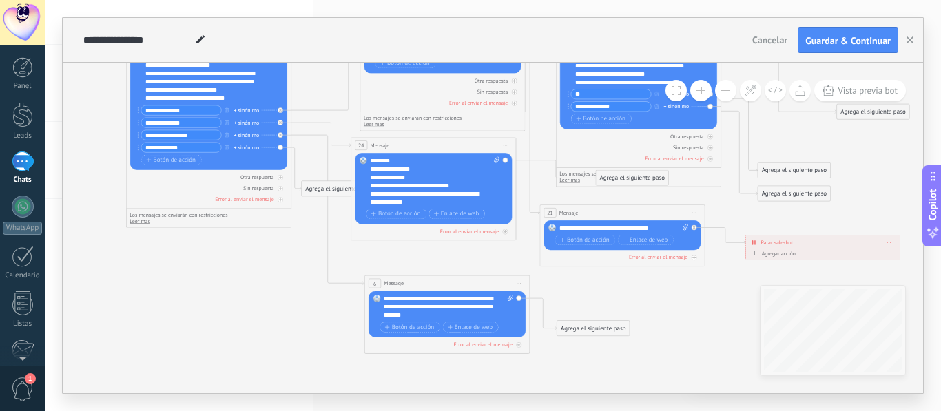
drag, startPoint x: 401, startPoint y: 325, endPoint x: 429, endPoint y: 260, distance: 69.8
click at [429, 260] on icon at bounding box center [469, 84] width 1277 height 952
drag, startPoint x: 456, startPoint y: 314, endPoint x: 338, endPoint y: 288, distance: 120.7
click at [37, 7] on div "**********" at bounding box center [37, 7] width 0 height 0
paste div
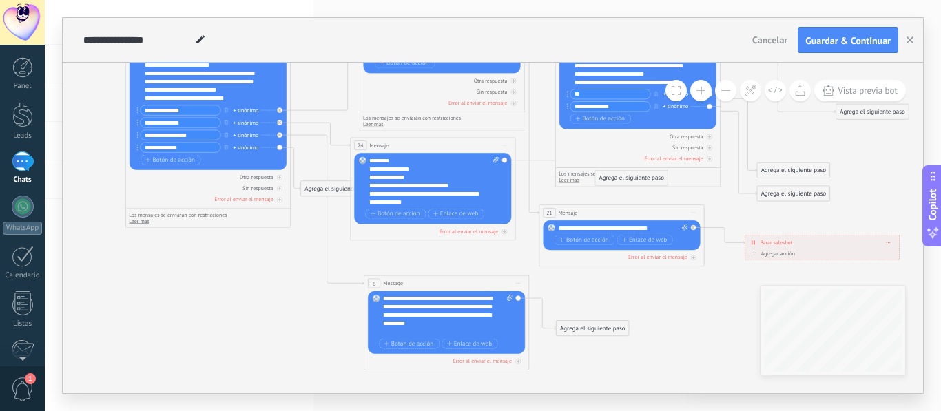
click at [325, 324] on icon at bounding box center [468, 84] width 1277 height 952
click at [848, 38] on span "Guardar & Continuar" at bounding box center [847, 41] width 85 height 10
click at [793, 32] on button "Cancelar" at bounding box center [770, 40] width 46 height 21
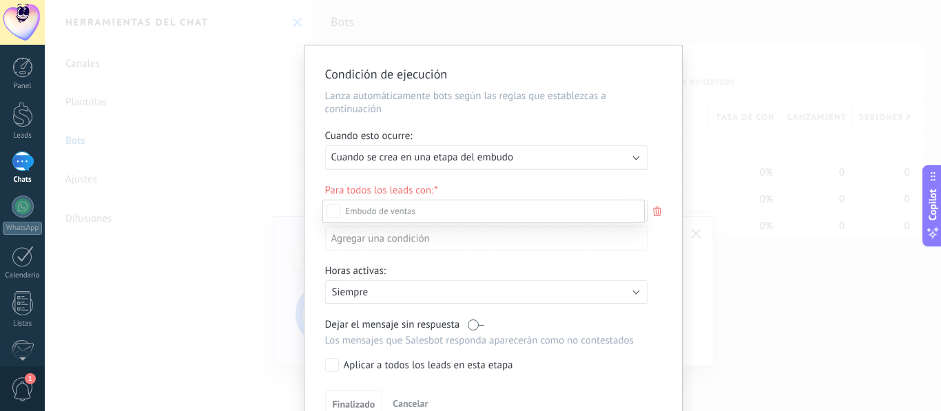
click at [702, 127] on div at bounding box center [493, 205] width 896 height 411
click at [404, 400] on span "Cancelar" at bounding box center [410, 404] width 35 height 12
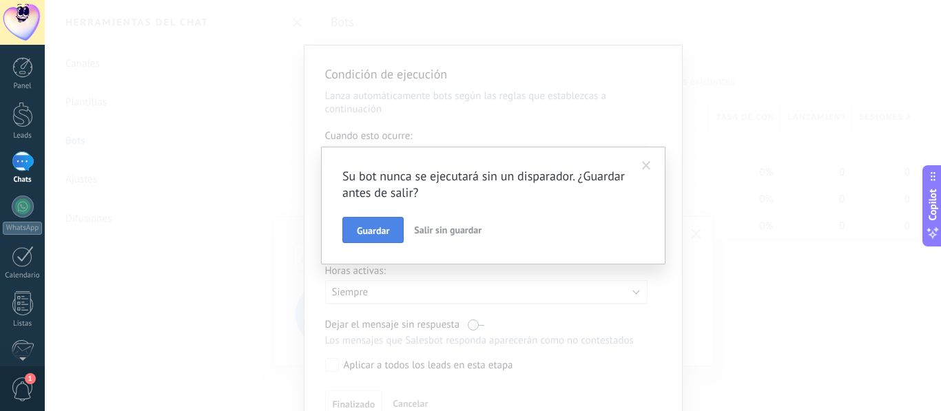
click at [381, 231] on span "Guardar" at bounding box center [373, 231] width 32 height 10
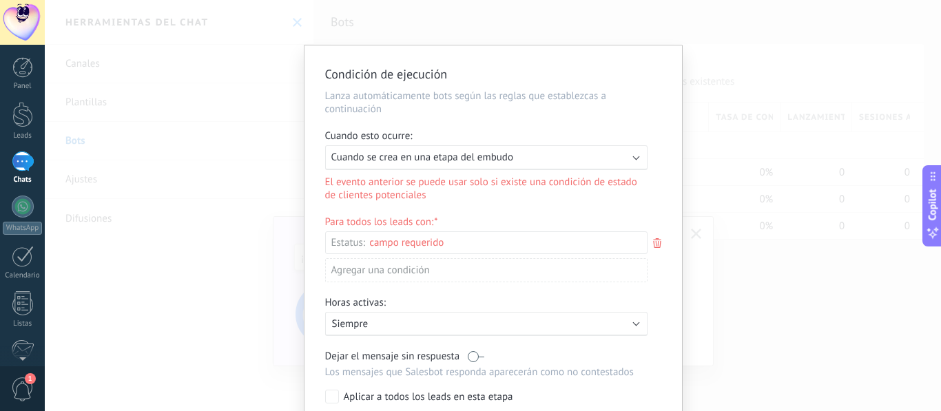
click at [500, 155] on span "Cuando se crea en una etapa del embudo" at bounding box center [422, 157] width 182 height 13
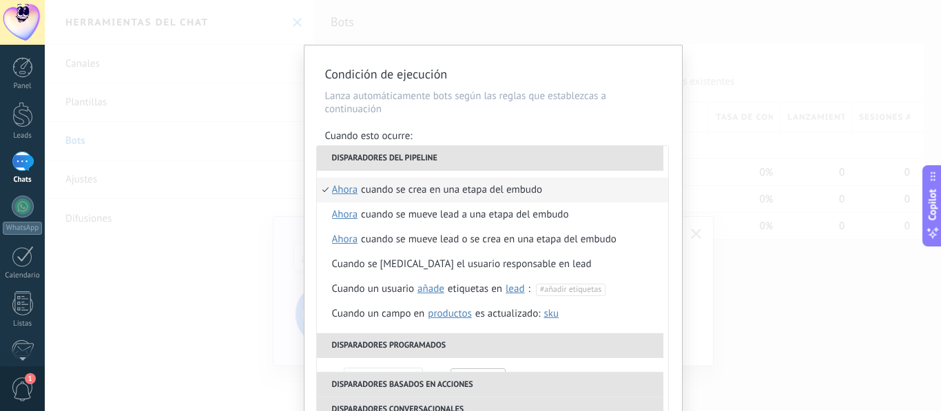
click at [274, 244] on div "**********" at bounding box center [493, 205] width 896 height 411
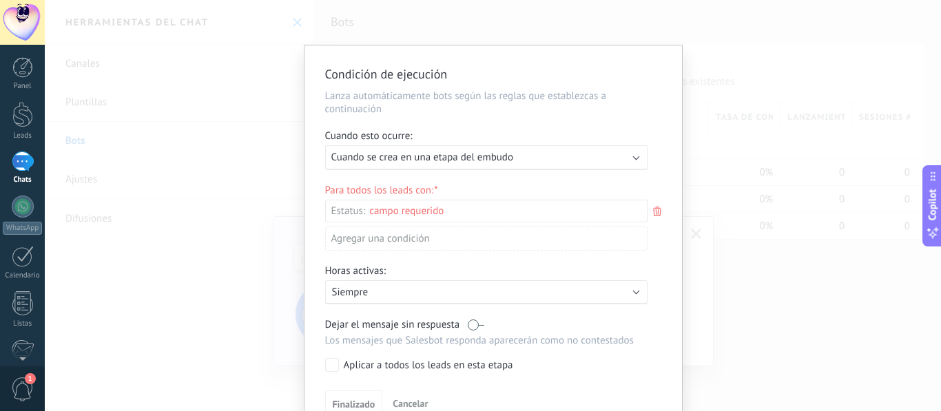
click at [0, 0] on div "Incoming leads Contacto inicial Negociación Debate contractual Discusión de con…" at bounding box center [0, 0] width 0 height 0
click at [0, 0] on label "Incoming leads" at bounding box center [0, 0] width 0 height 0
click at [271, 249] on div at bounding box center [493, 205] width 896 height 411
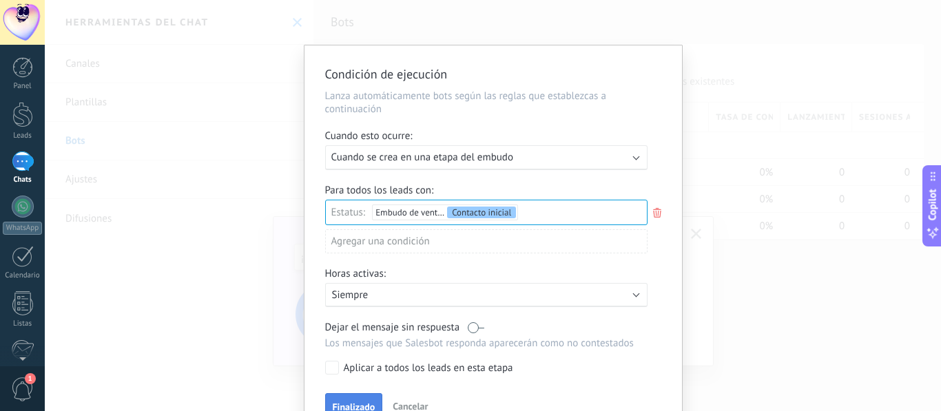
click at [367, 393] on div "Finalizado Cancelar" at bounding box center [493, 405] width 336 height 25
click at [355, 402] on span "Finalizado" at bounding box center [354, 407] width 43 height 10
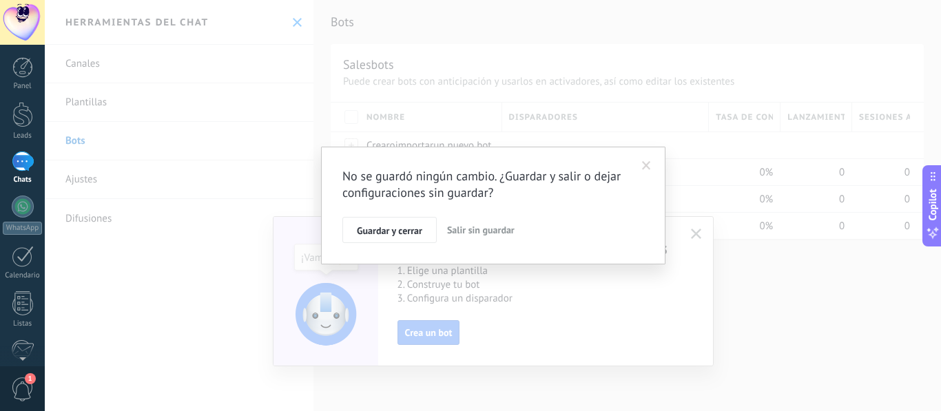
click at [649, 165] on span at bounding box center [646, 166] width 9 height 10
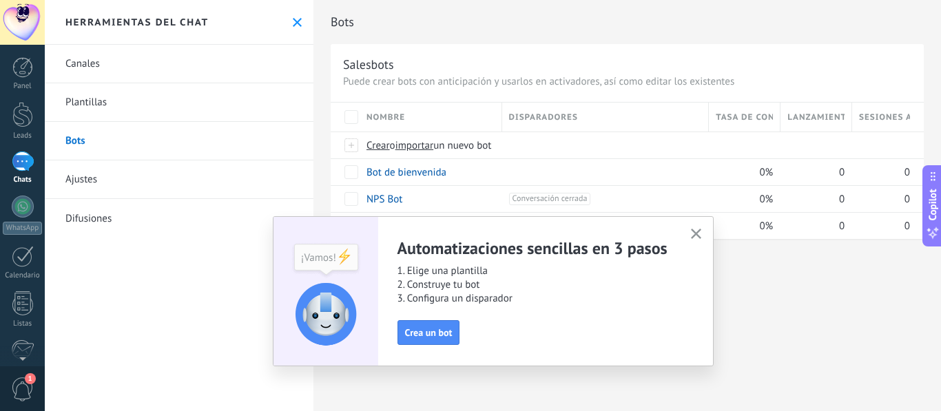
click at [697, 227] on button "button" at bounding box center [696, 234] width 17 height 19
click at [695, 224] on div "Automatizaciones sencillas en 3 pasos 1. Elige una plantilla 2. Construye tu bo…" at bounding box center [493, 291] width 441 height 150
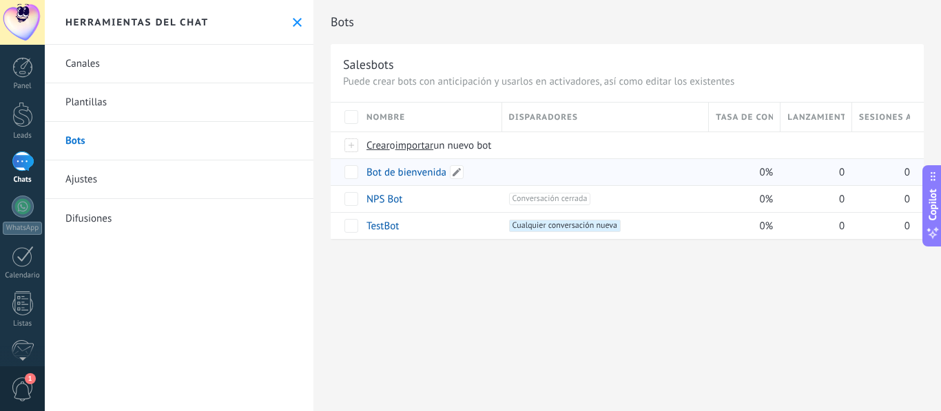
click at [423, 178] on link "Bot de bienvenida" at bounding box center [407, 172] width 80 height 13
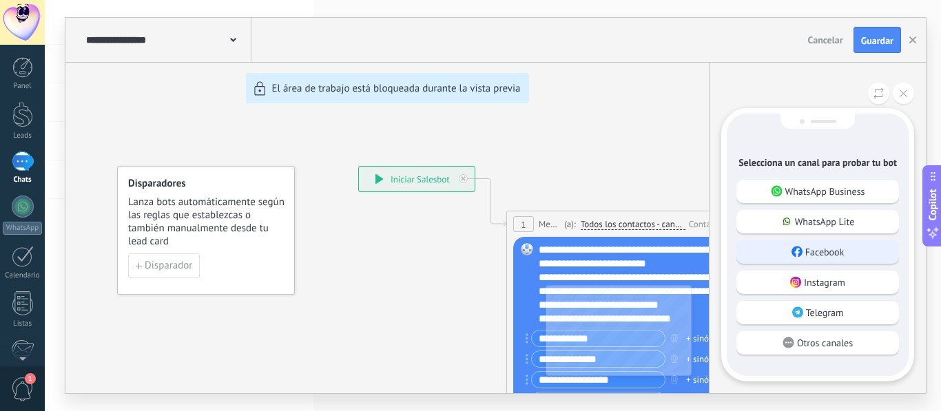
click at [829, 256] on p "Facebook" at bounding box center [824, 252] width 39 height 12
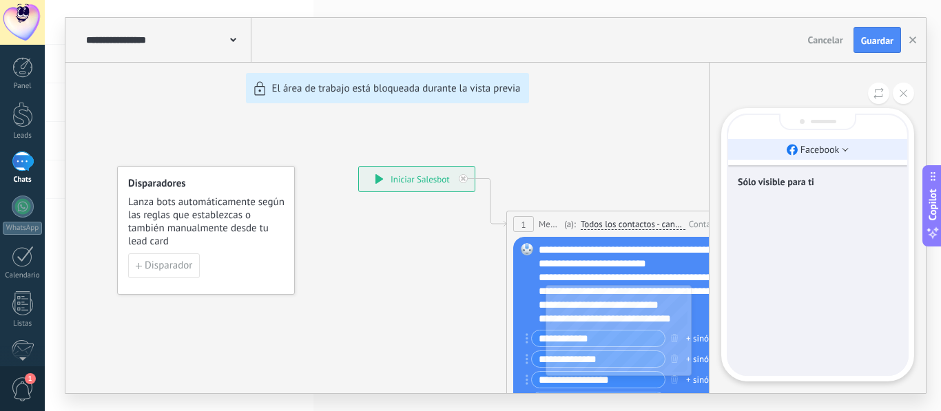
click at [808, 159] on li "Facebook" at bounding box center [817, 149] width 179 height 21
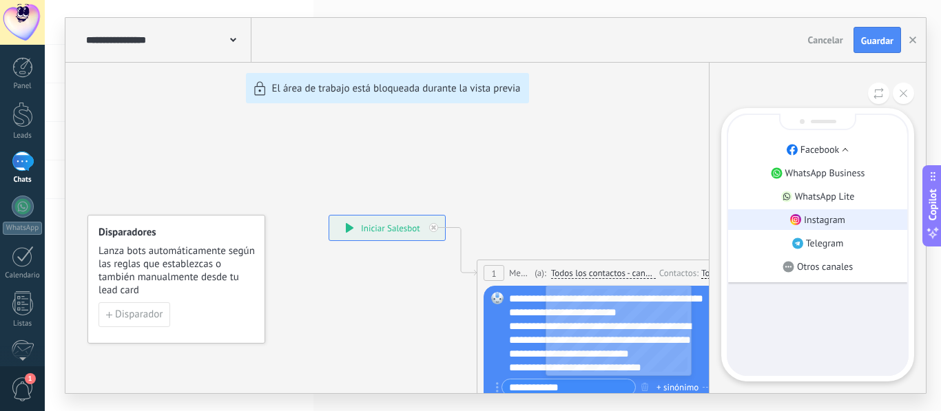
click at [811, 224] on p "Instagram" at bounding box center [824, 220] width 41 height 12
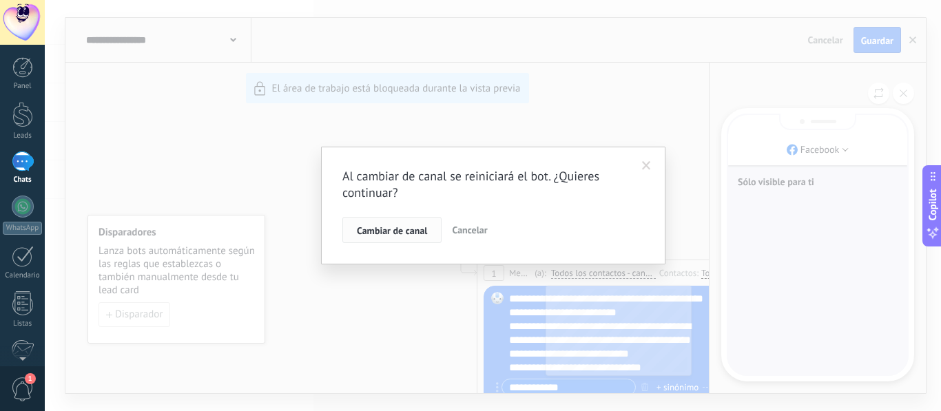
click at [393, 233] on span "Cambiar de canal" at bounding box center [392, 231] width 70 height 10
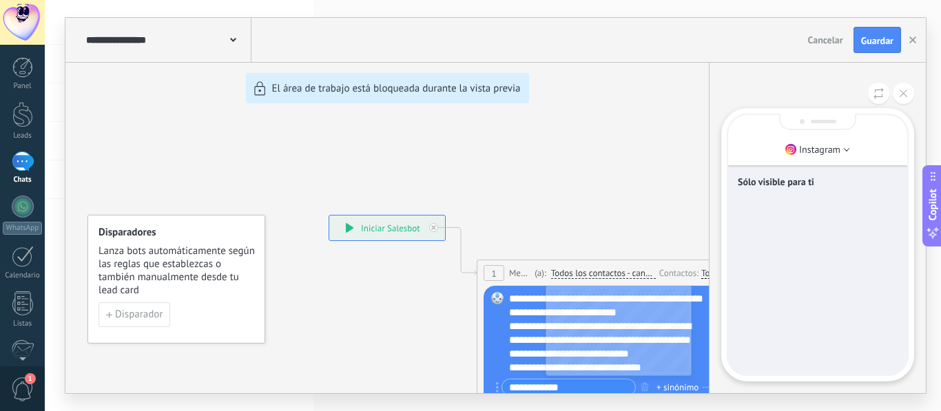
drag, startPoint x: 578, startPoint y: 201, endPoint x: 540, endPoint y: 188, distance: 39.9
click at [540, 188] on div "**********" at bounding box center [495, 206] width 861 height 376
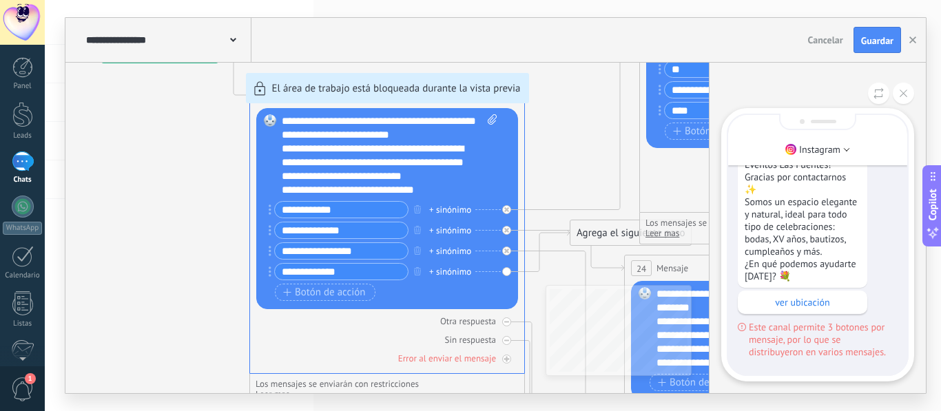
click at [902, 251] on div "Sólo visible para ti >¡Bienvenido/a a Jardín de Eventos Las Fuentes! Gracias po…" at bounding box center [817, 96] width 179 height 557
click at [418, 253] on div "**********" at bounding box center [495, 206] width 861 height 376
click at [875, 217] on div ">¡Bienvenido/a a Jardín de Eventos Las Fuentes! Gracias por contactarnos ✨ Somo…" at bounding box center [818, 133] width 160 height 451
click at [874, 214] on div ">¡Bienvenido/a a Jardín de Eventos Las Fuentes! Gracias por contactarnos ✨ Somo…" at bounding box center [818, 133] width 160 height 451
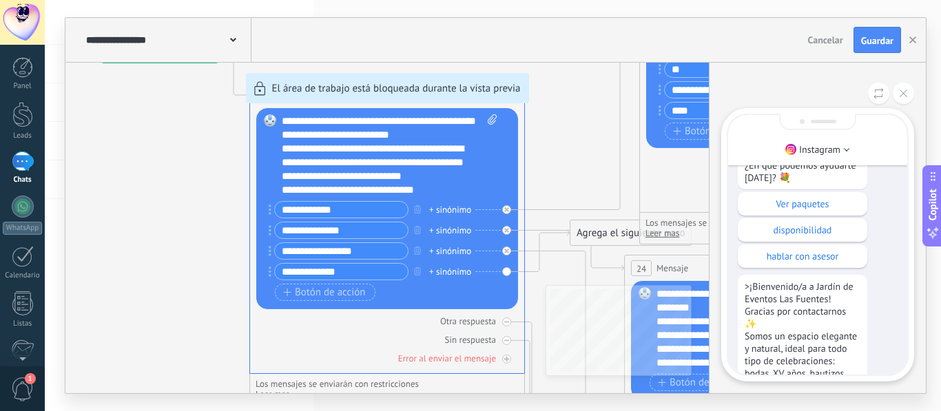
scroll to position [-162, 0]
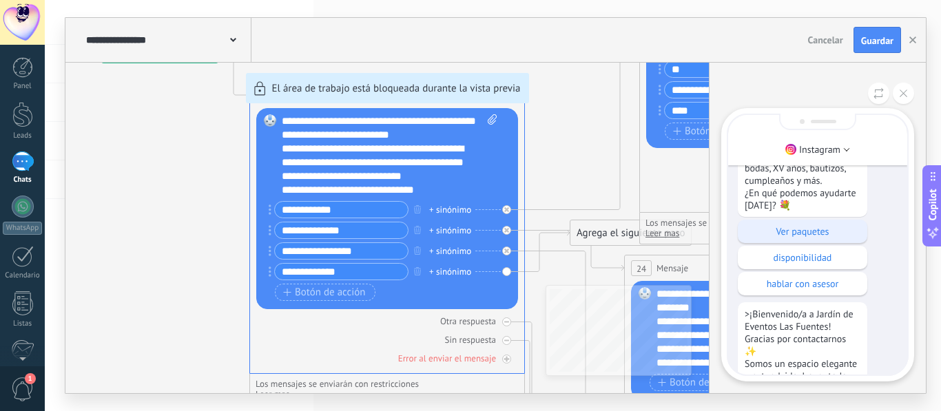
click at [816, 230] on p "Ver paquetes" at bounding box center [803, 231] width 116 height 12
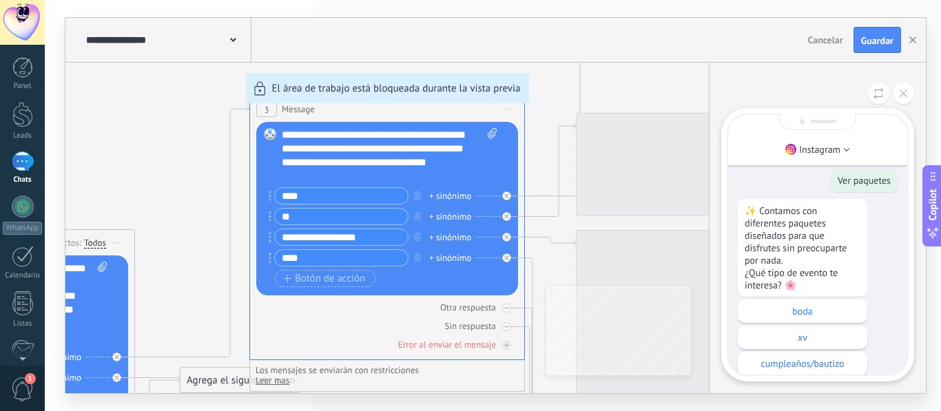
scroll to position [-553, 0]
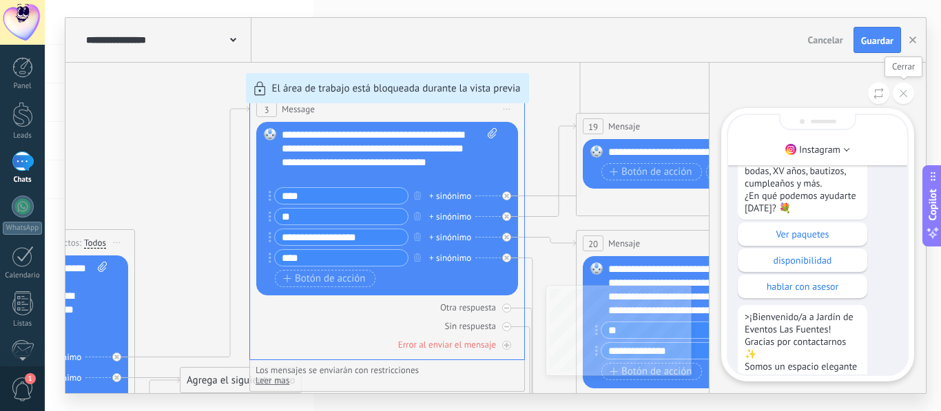
click at [902, 92] on icon at bounding box center [904, 94] width 8 height 8
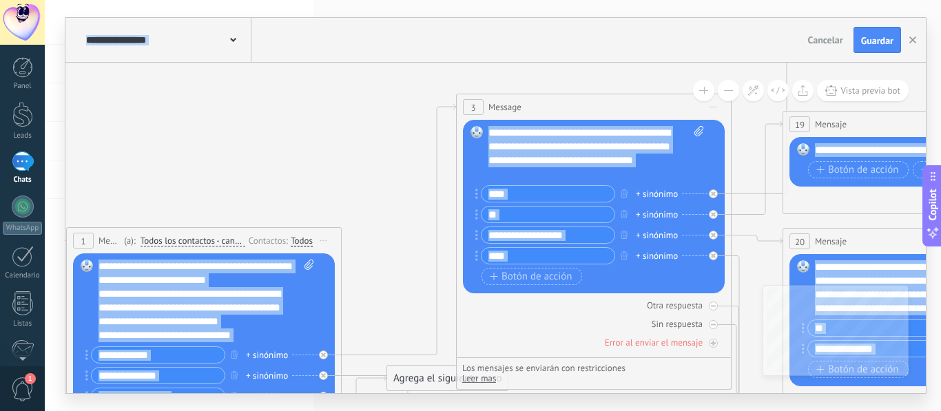
drag, startPoint x: 517, startPoint y: 82, endPoint x: 743, endPoint y: 68, distance: 226.5
click at [733, 76] on icon at bounding box center [637, 268] width 2128 height 1501
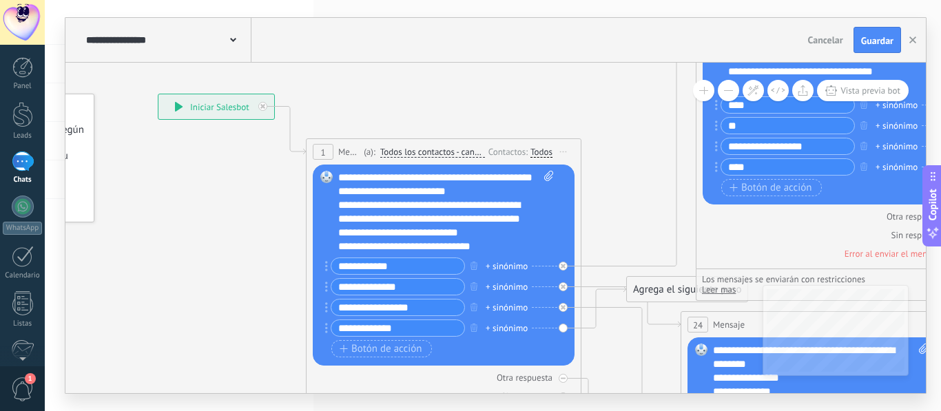
drag, startPoint x: 374, startPoint y: 109, endPoint x: 590, endPoint y: 7, distance: 238.6
click at [590, 7] on div "**********" at bounding box center [493, 205] width 896 height 411
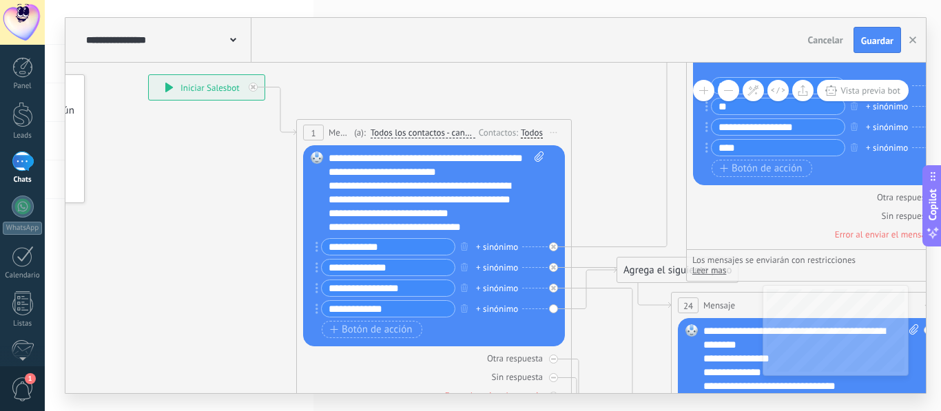
click at [495, 202] on div "**********" at bounding box center [437, 193] width 216 height 83
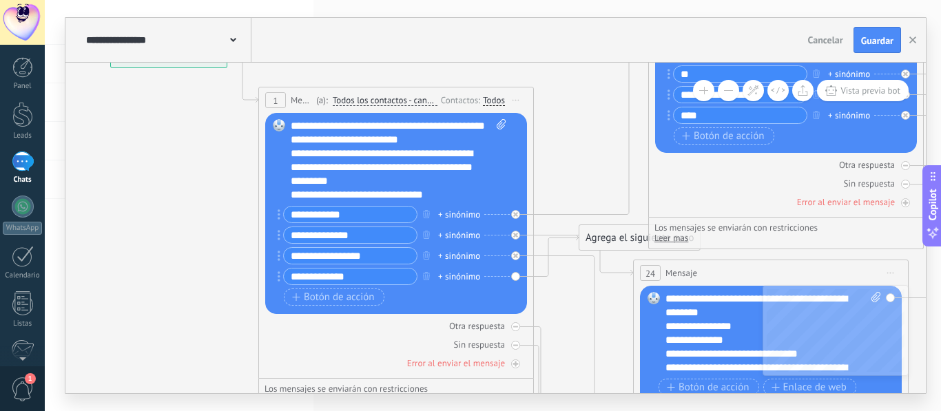
drag, startPoint x: 635, startPoint y: 156, endPoint x: 592, endPoint y: 107, distance: 65.4
click at [592, 107] on icon at bounding box center [830, 128] width 2128 height 1501
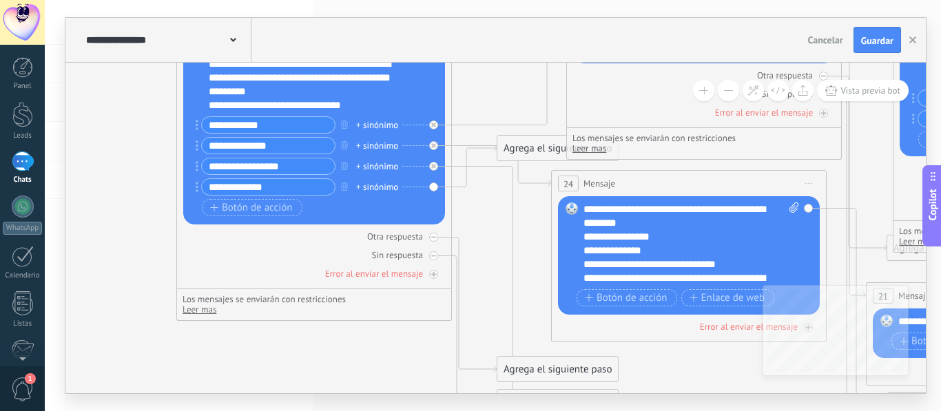
drag, startPoint x: 577, startPoint y: 131, endPoint x: 491, endPoint y: 50, distance: 118.4
click at [491, 50] on div "**********" at bounding box center [495, 206] width 861 height 376
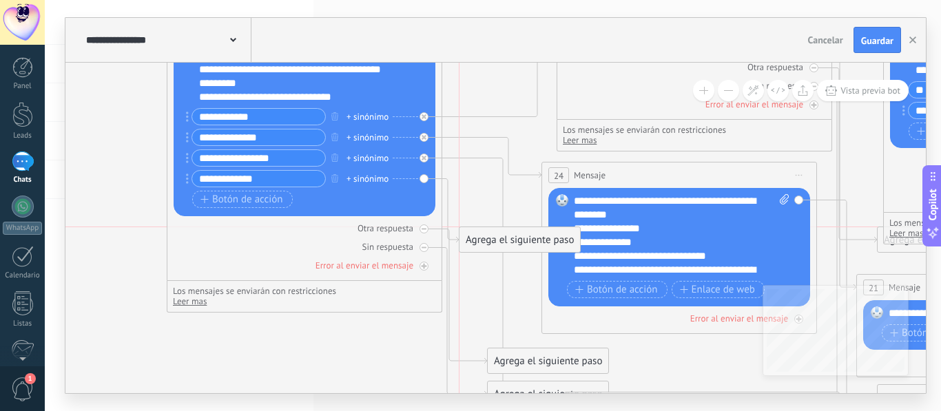
drag, startPoint x: 508, startPoint y: 143, endPoint x: 485, endPoint y: 245, distance: 104.6
click at [485, 245] on div "Agrega el siguiente paso" at bounding box center [520, 240] width 121 height 23
click at [425, 230] on icon at bounding box center [424, 229] width 5 height 5
click at [427, 243] on div "Sin respuesta" at bounding box center [305, 246] width 262 height 13
click at [427, 271] on div "Error al enviar el mensaje" at bounding box center [305, 265] width 262 height 13
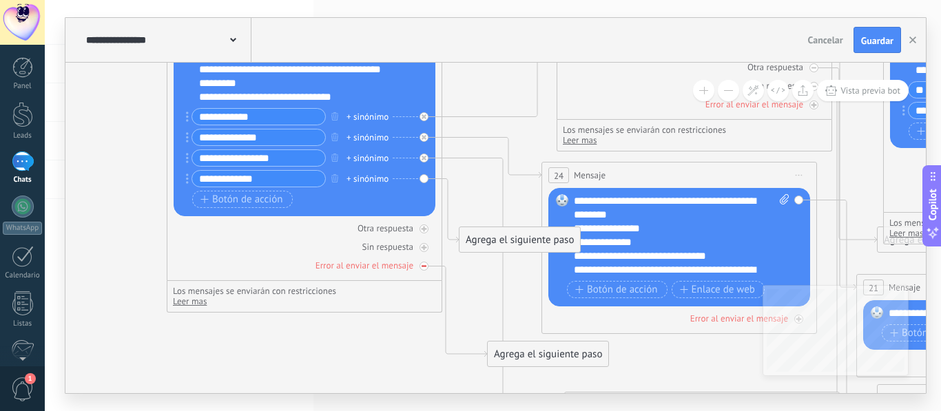
click at [425, 267] on icon at bounding box center [424, 266] width 5 height 1
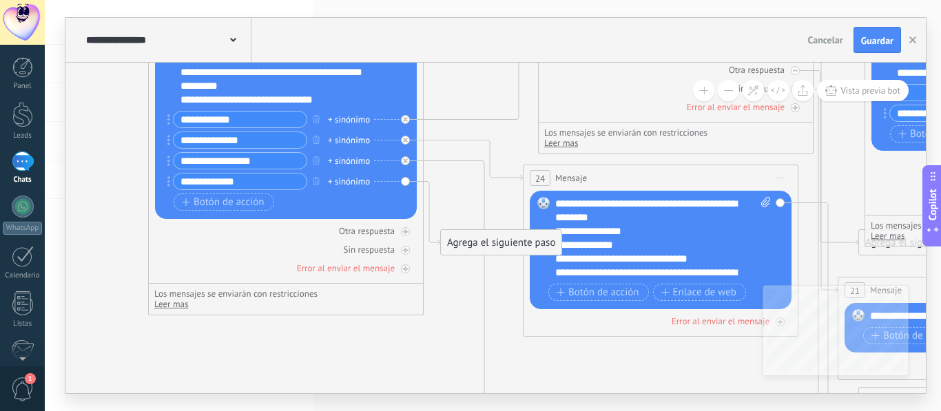
drag, startPoint x: 487, startPoint y: 333, endPoint x: 466, endPoint y: 336, distance: 20.9
click at [466, 336] on icon at bounding box center [719, 90] width 2128 height 1615
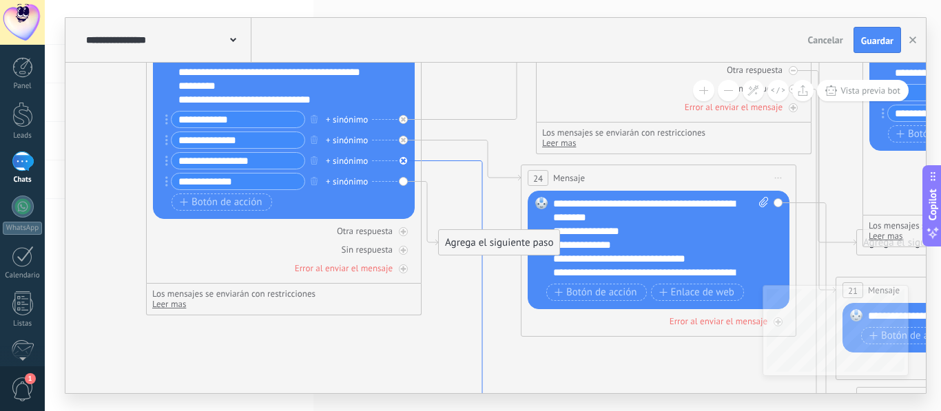
click at [481, 325] on icon at bounding box center [483, 286] width 122 height 250
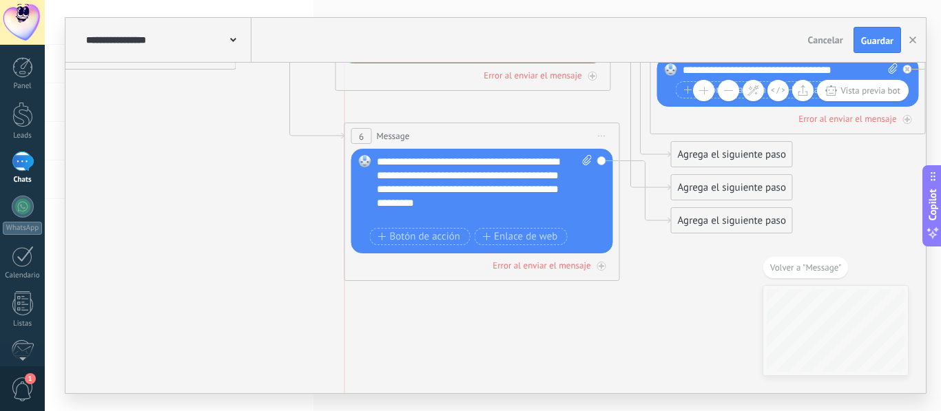
drag, startPoint x: 489, startPoint y: 156, endPoint x: 477, endPoint y: 123, distance: 35.1
click at [477, 123] on div "6 Message ******* (a): Todos los contactos - canales seleccionados Todos los co…" at bounding box center [482, 135] width 274 height 25
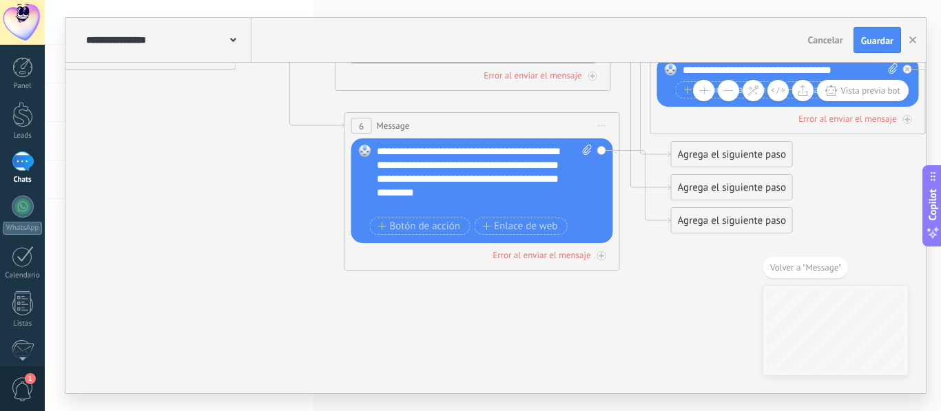
drag, startPoint x: 515, startPoint y: 139, endPoint x: 467, endPoint y: 127, distance: 49.6
click at [467, 127] on div "6 Message ******* (a): Todos los contactos - canales seleccionados Todos los co…" at bounding box center [483, 191] width 276 height 158
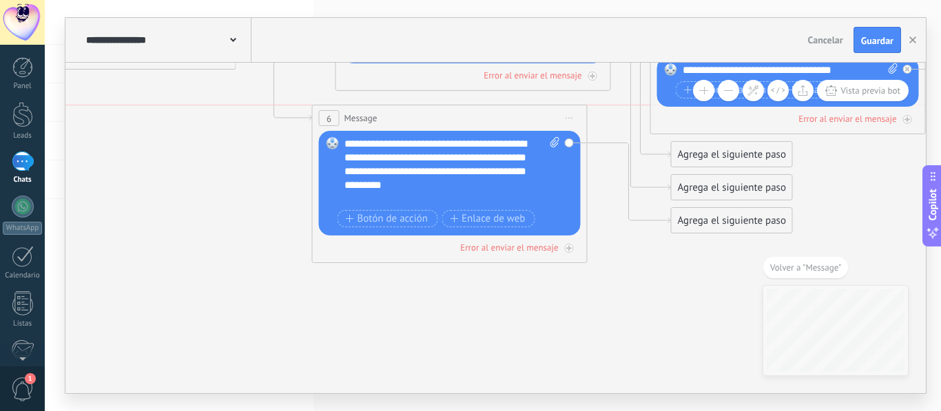
drag, startPoint x: 467, startPoint y: 127, endPoint x: 435, endPoint y: 118, distance: 33.8
click at [435, 118] on div "6 Message ******* (a): Todos los contactos - canales seleccionados Todos los co…" at bounding box center [450, 117] width 274 height 25
click at [808, 267] on span "Volver a "Message"" at bounding box center [805, 268] width 71 height 12
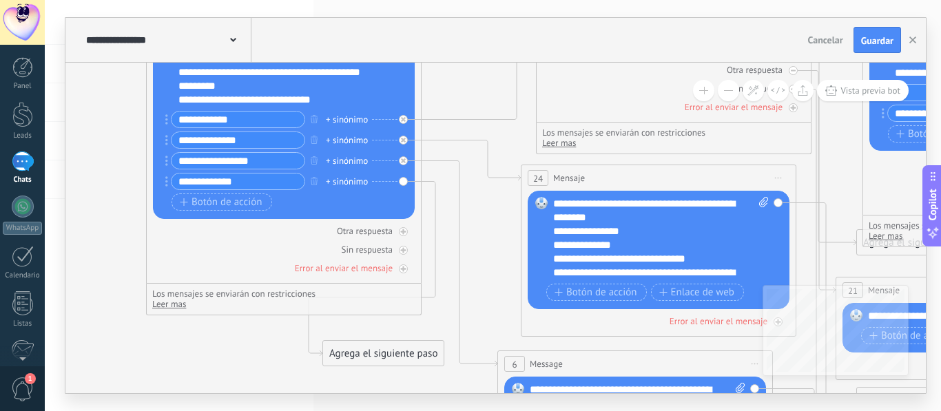
drag, startPoint x: 517, startPoint y: 246, endPoint x: 402, endPoint y: 357, distance: 160.3
click at [402, 357] on div "Agrega el siguiente paso" at bounding box center [383, 353] width 121 height 23
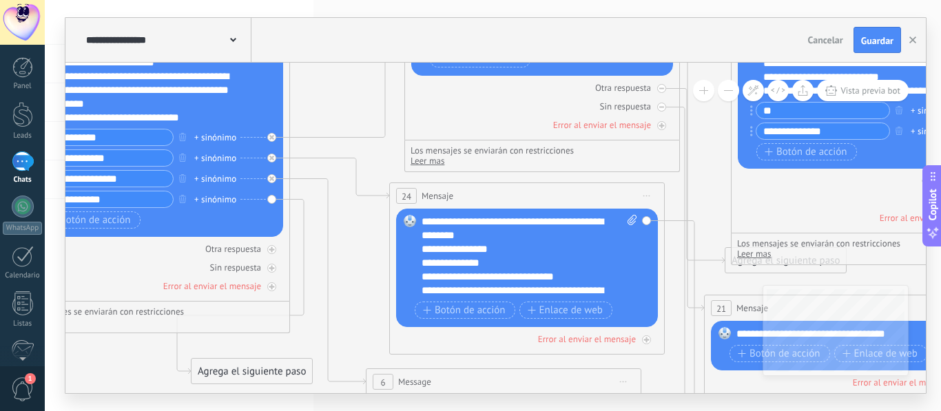
drag, startPoint x: 482, startPoint y: 281, endPoint x: 358, endPoint y: 291, distance: 124.5
click at [358, 291] on icon at bounding box center [586, 86] width 2128 height 1571
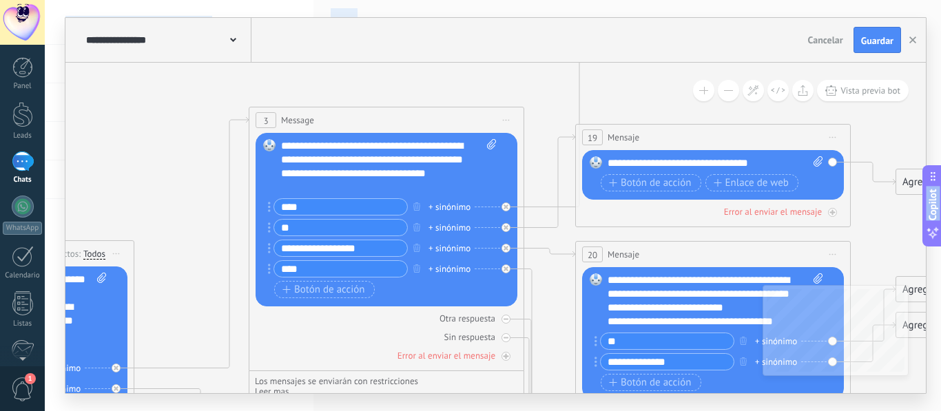
drag, startPoint x: 702, startPoint y: 200, endPoint x: 544, endPoint y: 438, distance: 286.3
click at [544, 411] on html ".abecls-1,.abecls-2{fill-rule:evenodd}.abecls-2{fill:#fff} .abhcls-1{fill:none}…" at bounding box center [470, 205] width 941 height 411
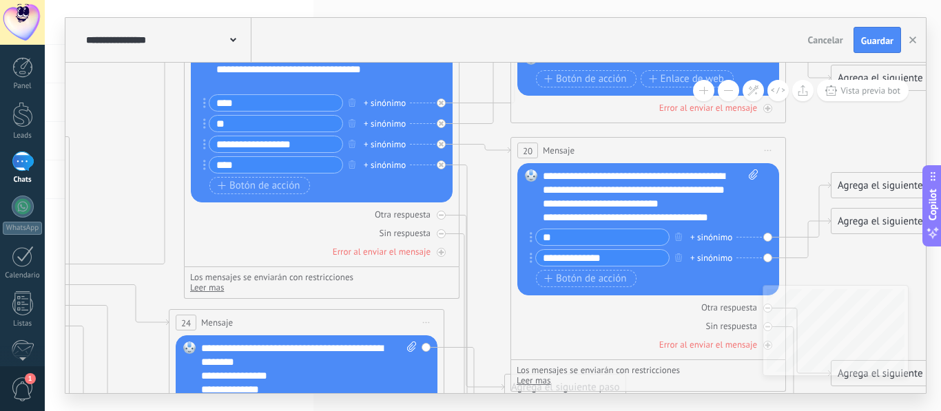
drag, startPoint x: 544, startPoint y: 278, endPoint x: 488, endPoint y: 176, distance: 116.2
click at [488, 177] on icon at bounding box center [365, 212] width 2128 height 1571
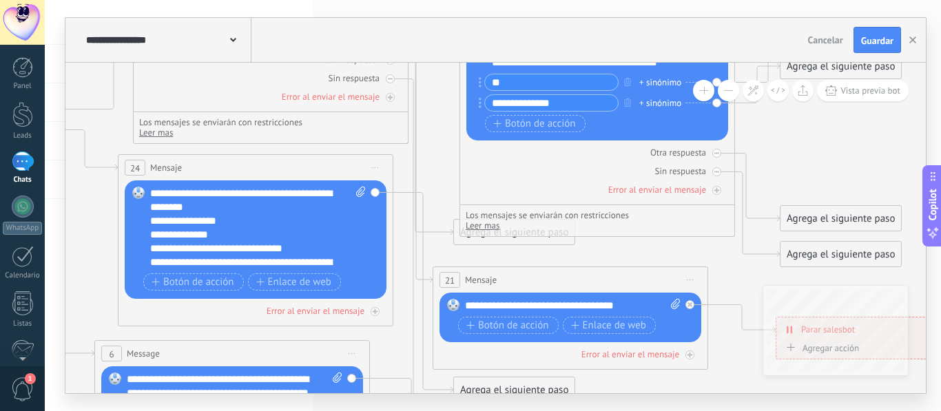
drag, startPoint x: 493, startPoint y: 238, endPoint x: 442, endPoint y: 85, distance: 161.5
click at [442, 85] on icon at bounding box center [314, 57] width 2128 height 1571
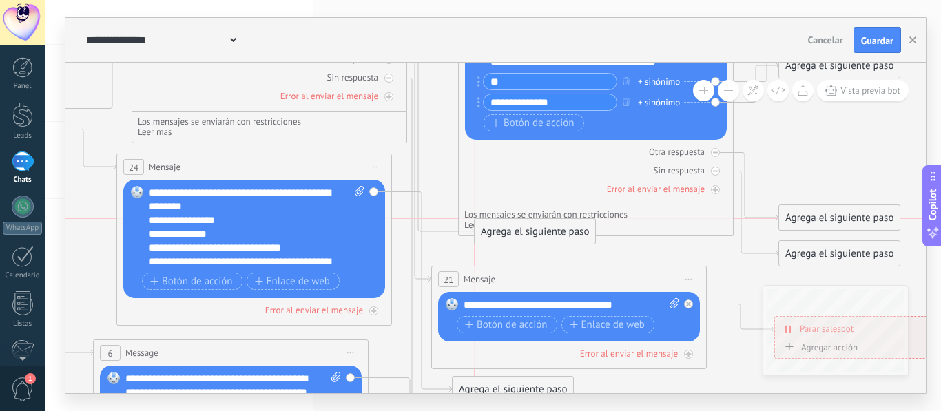
drag, startPoint x: 460, startPoint y: 239, endPoint x: 482, endPoint y: 240, distance: 22.1
click at [482, 240] on div "Agrega el siguiente paso" at bounding box center [535, 231] width 121 height 23
click at [435, 229] on icon at bounding box center [440, 147] width 67 height 175
click at [435, 228] on icon at bounding box center [440, 147] width 67 height 175
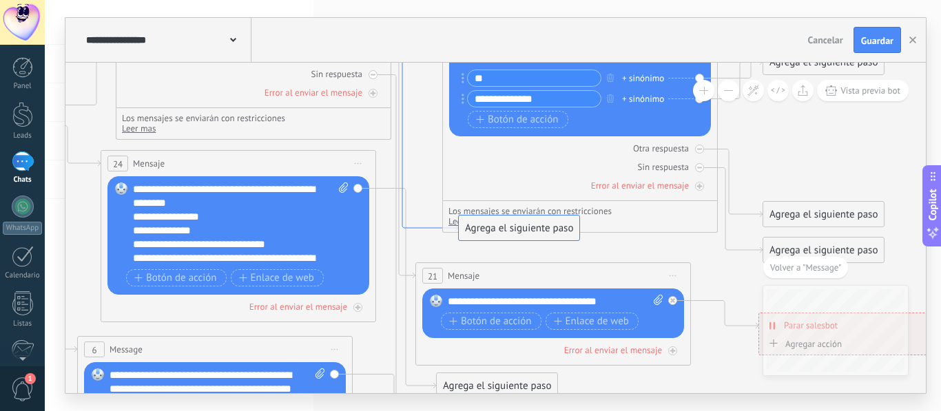
click at [433, 227] on icon at bounding box center [424, 143] width 67 height 175
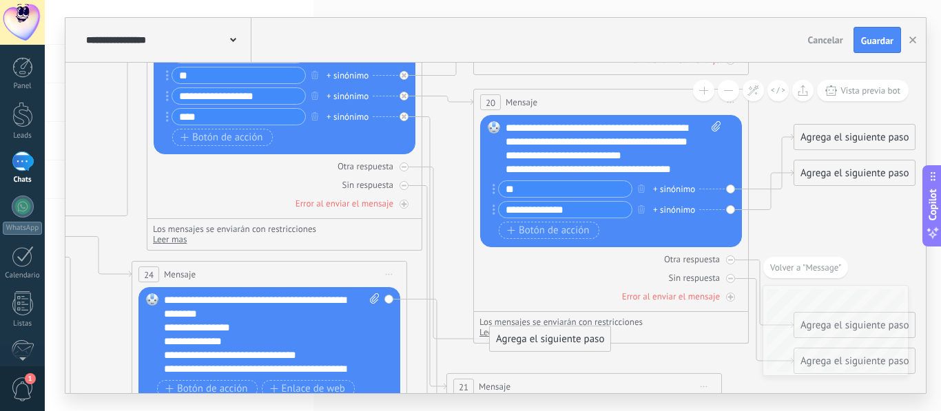
drag, startPoint x: 413, startPoint y: 129, endPoint x: 445, endPoint y: 250, distance: 125.3
click at [445, 250] on icon at bounding box center [328, 164] width 2128 height 1571
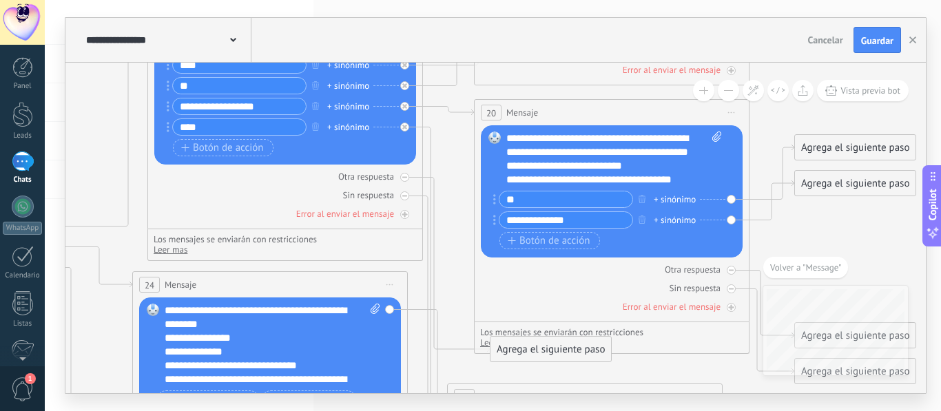
click at [407, 202] on div "Otra respuesta Sin respuesta Error al enviar el mensaje" at bounding box center [285, 193] width 262 height 56
click at [400, 194] on div at bounding box center [404, 196] width 9 height 9
click at [406, 181] on div at bounding box center [404, 177] width 9 height 9
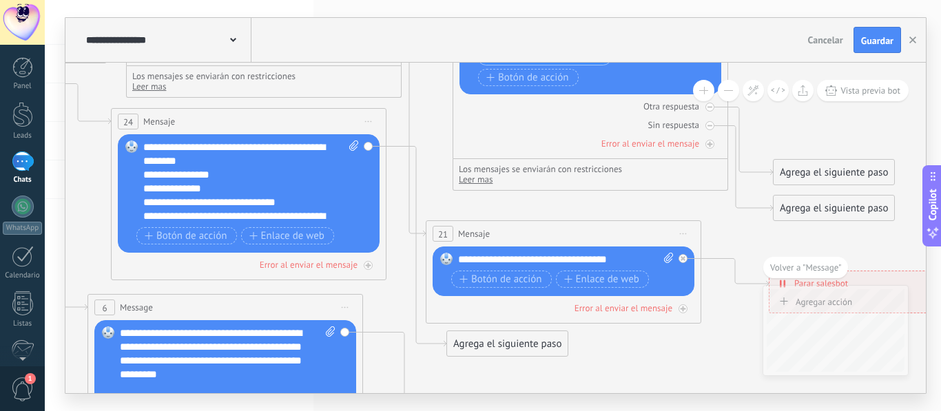
drag, startPoint x: 455, startPoint y: 299, endPoint x: 434, endPoint y: 136, distance: 164.0
click at [434, 136] on icon at bounding box center [307, 11] width 2128 height 1571
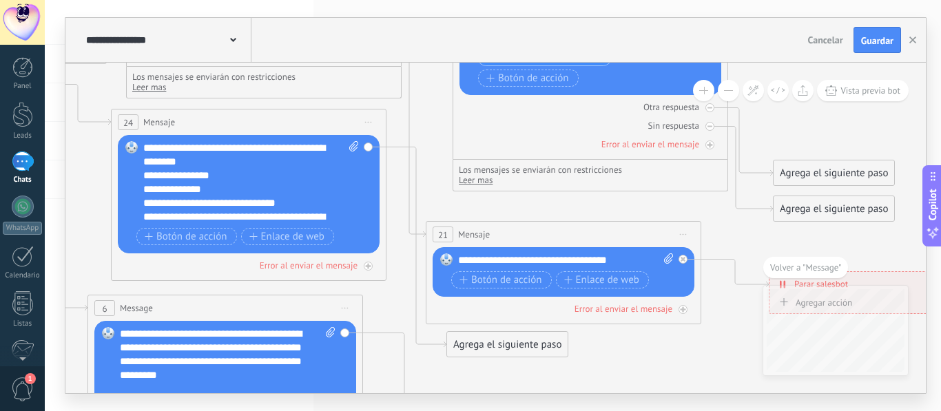
click at [523, 259] on div "**********" at bounding box center [566, 261] width 216 height 14
click at [440, 342] on icon at bounding box center [417, 247] width 60 height 201
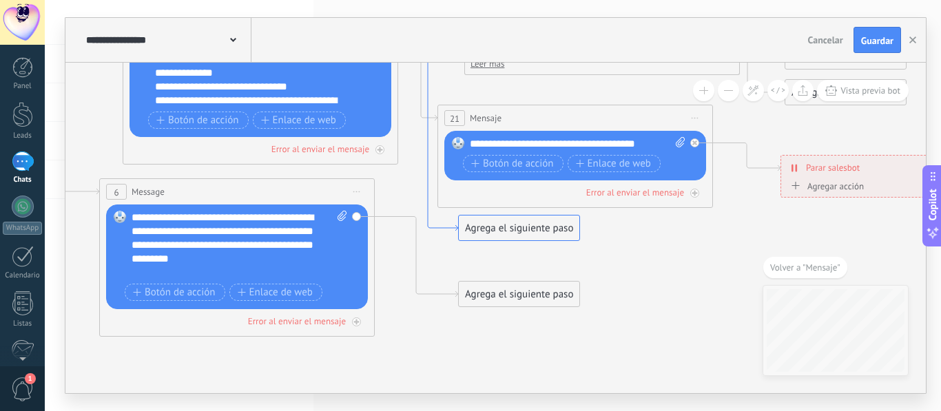
click at [432, 229] on icon at bounding box center [428, 131] width 60 height 201
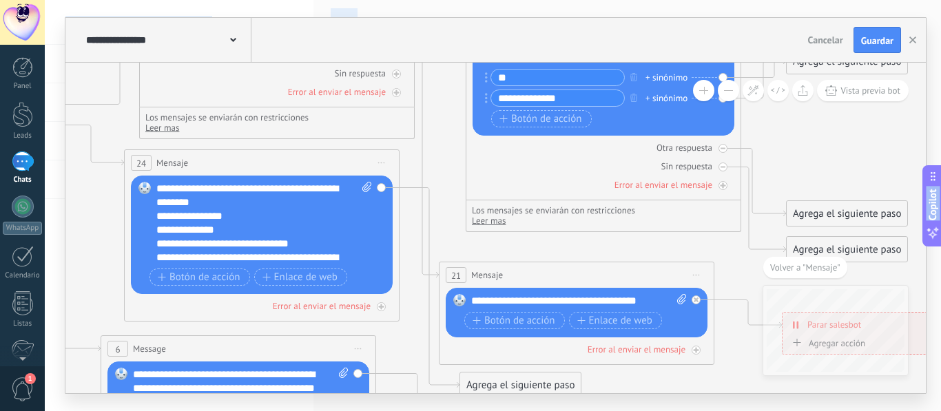
drag, startPoint x: 433, startPoint y: 277, endPoint x: 435, endPoint y: 436, distance: 159.2
click at [435, 411] on html ".abecls-1,.abecls-2{fill-rule:evenodd}.abecls-2{fill:#fff} .abhcls-1{fill:none}…" at bounding box center [470, 205] width 941 height 411
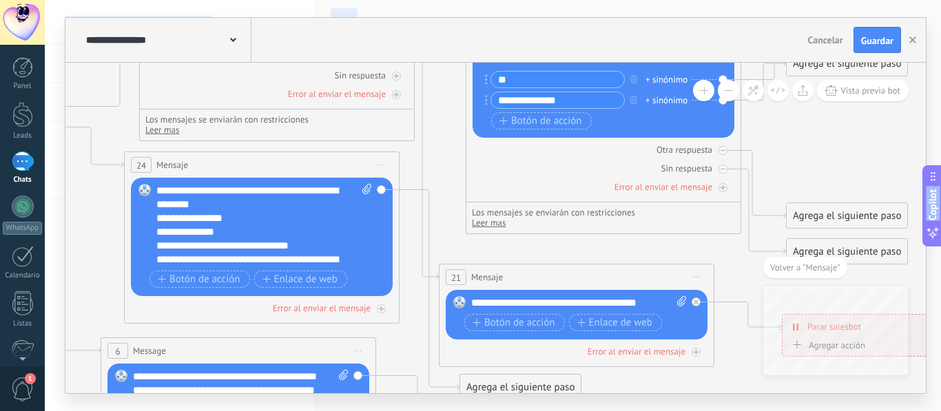
click at [383, 189] on div "Reemplazar Quitar Convertir a mensaje de voz Arrastre la imagen aquí para adjun…" at bounding box center [262, 237] width 262 height 119
click at [382, 189] on div "Reemplazar Quitar Convertir a mensaje de voz Arrastre la imagen aquí para adjun…" at bounding box center [262, 237] width 262 height 119
click at [383, 189] on div "Reemplazar Quitar Convertir a mensaje de voz Arrastre la imagen aquí para adjun…" at bounding box center [262, 237] width 262 height 119
drag, startPoint x: 442, startPoint y: 320, endPoint x: 424, endPoint y: 273, distance: 50.4
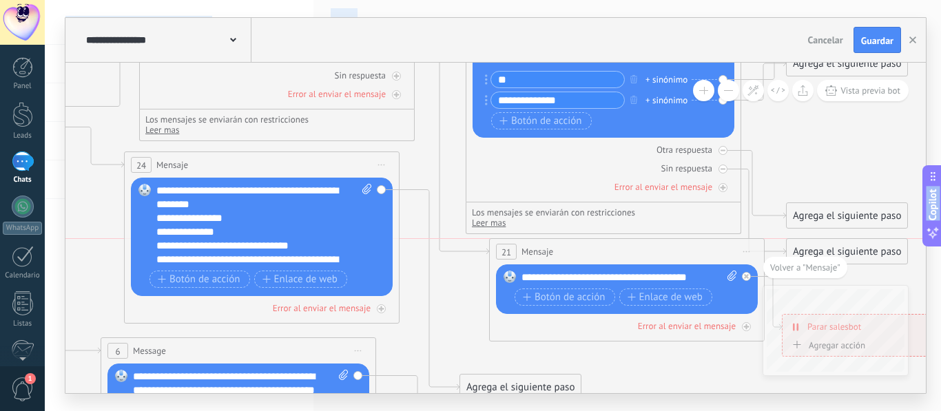
drag, startPoint x: 522, startPoint y: 279, endPoint x: 573, endPoint y: 256, distance: 55.5
click at [573, 256] on div "21 Mensaje ******* (a): Todos los contactos - canales seleccionados Todos los c…" at bounding box center [627, 251] width 274 height 25
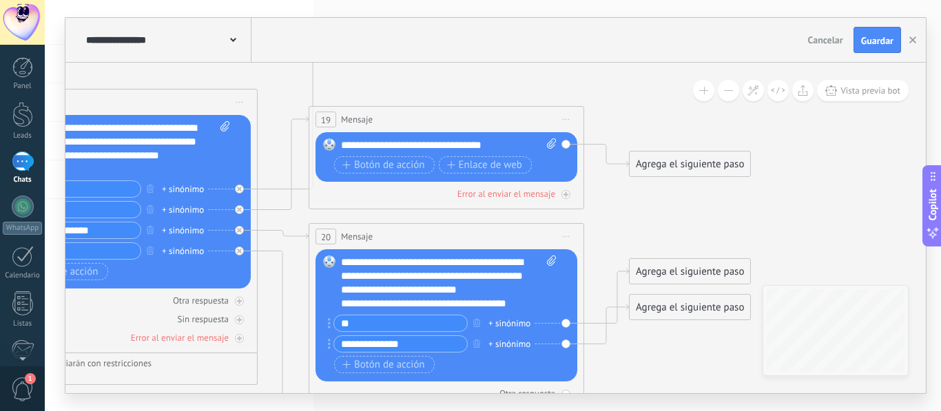
drag, startPoint x: 794, startPoint y: 141, endPoint x: 637, endPoint y: 393, distance: 297.1
click at [637, 393] on div "**********" at bounding box center [496, 205] width 862 height 377
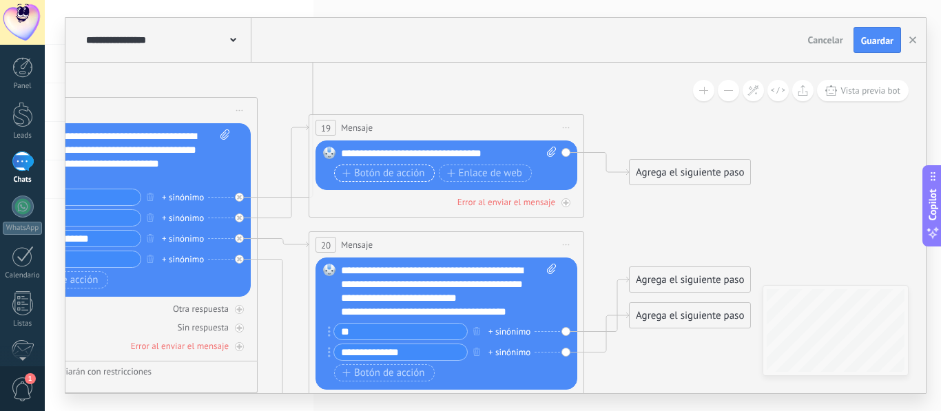
click at [411, 177] on span "Botón de acción" at bounding box center [383, 173] width 83 height 11
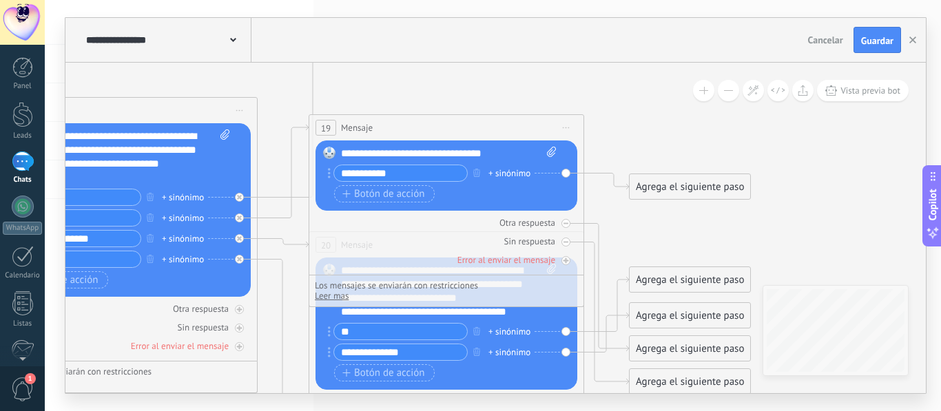
type input "**********"
click at [689, 200] on icon at bounding box center [163, 279] width 2128 height 1515
click at [687, 188] on div "Agrega el siguiente paso" at bounding box center [690, 187] width 121 height 23
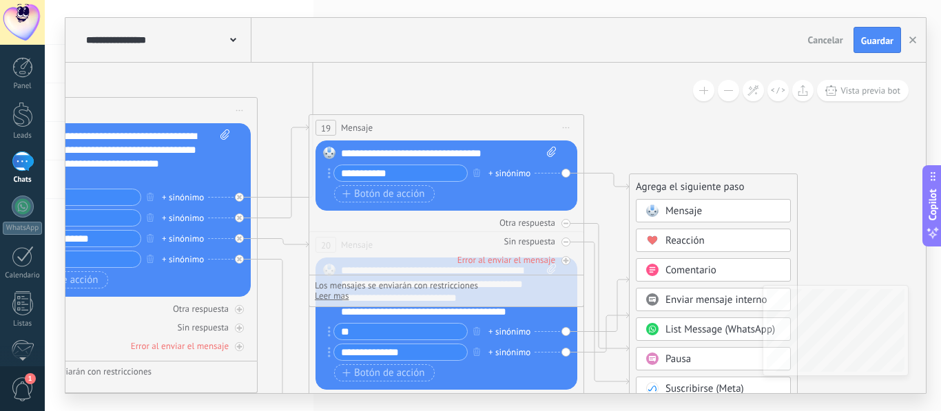
click at [678, 215] on span "Mensaje" at bounding box center [684, 211] width 37 height 13
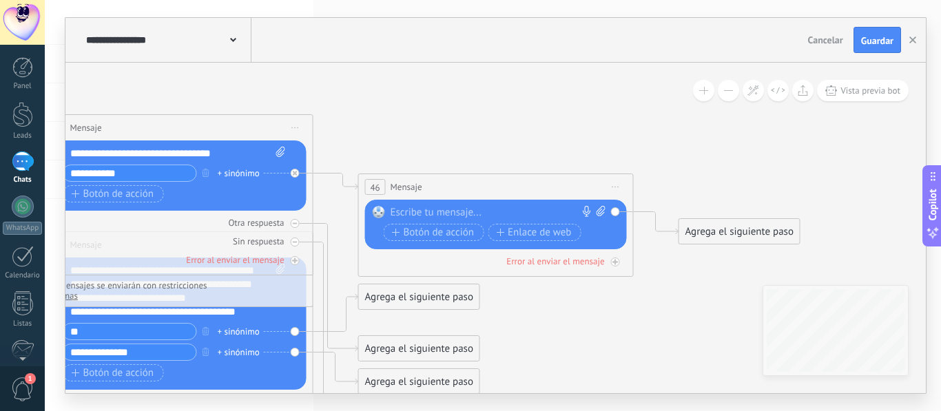
click at [525, 205] on div "Reemplazar Quitar Convertir a mensaje de voz Arrastre la imagen aquí para adjun…" at bounding box center [496, 225] width 262 height 50
click at [524, 215] on div at bounding box center [493, 213] width 205 height 14
paste div
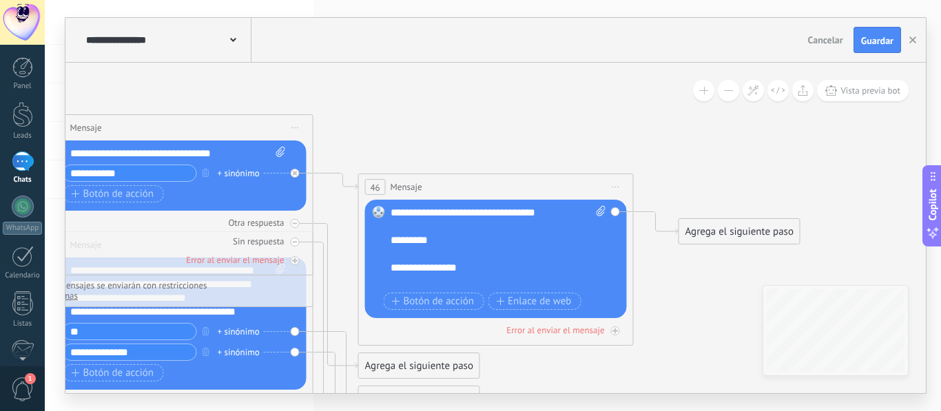
click at [399, 211] on div "**********" at bounding box center [499, 247] width 216 height 83
click at [391, 241] on div "*********" at bounding box center [487, 241] width 192 height 14
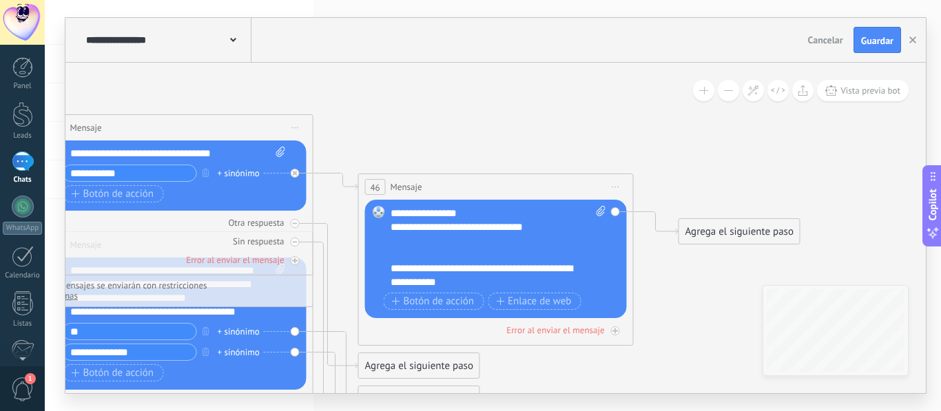
scroll to position [0, 0]
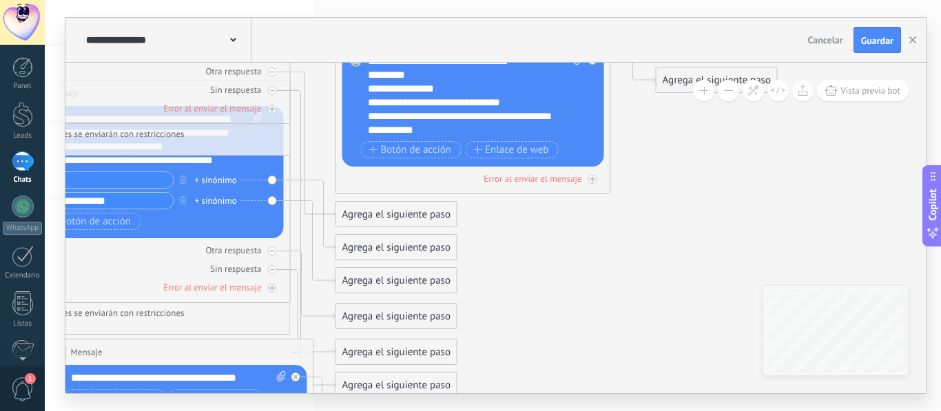
drag, startPoint x: 715, startPoint y: 367, endPoint x: 693, endPoint y: 189, distance: 179.1
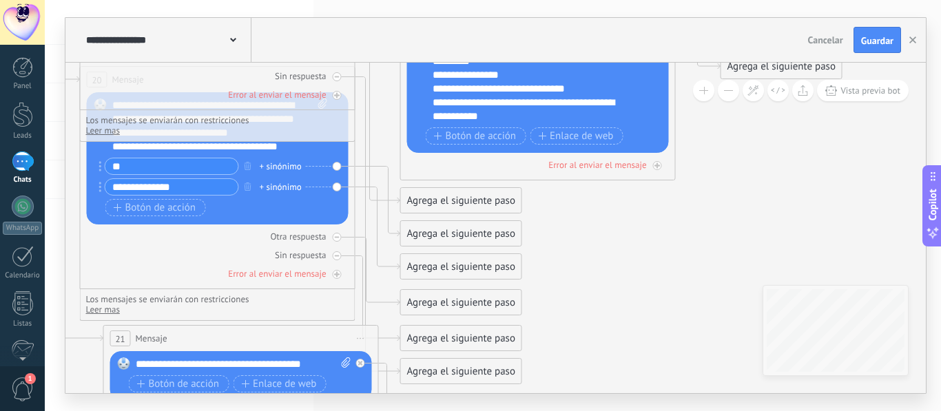
drag, startPoint x: 519, startPoint y: 255, endPoint x: 585, endPoint y: 268, distance: 67.4
click at [585, 268] on icon at bounding box center [6, 113] width 2270 height 1515
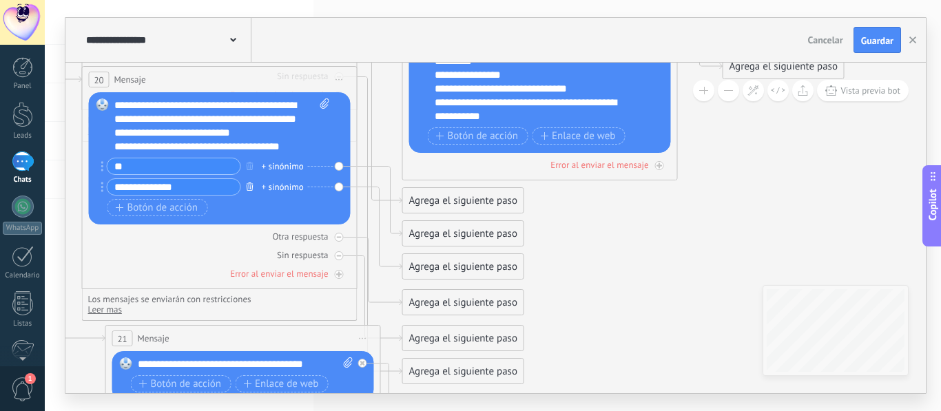
click at [252, 185] on icon "button" at bounding box center [250, 187] width 7 height 8
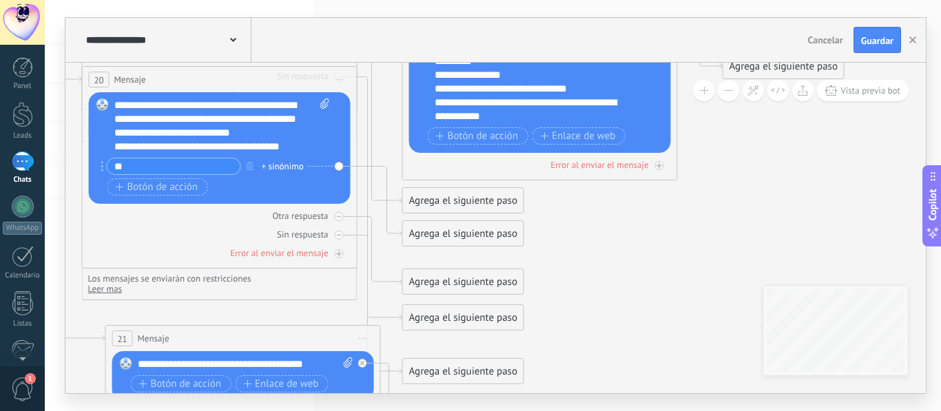
click at [428, 232] on div "Agrega el siguiente paso" at bounding box center [463, 234] width 121 height 23
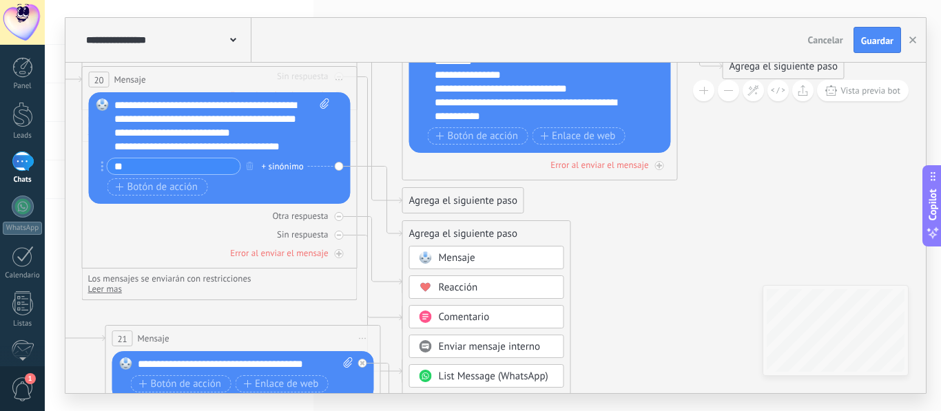
click at [441, 249] on div "Mensaje" at bounding box center [486, 257] width 155 height 23
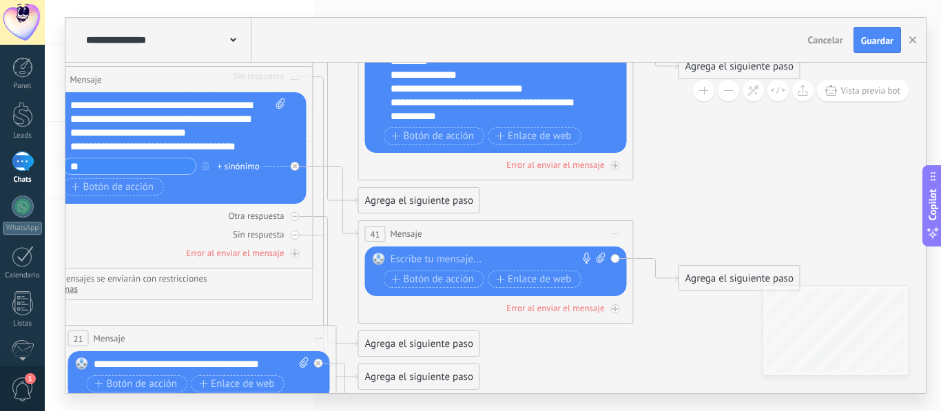
click at [455, 255] on div at bounding box center [493, 260] width 205 height 14
paste div
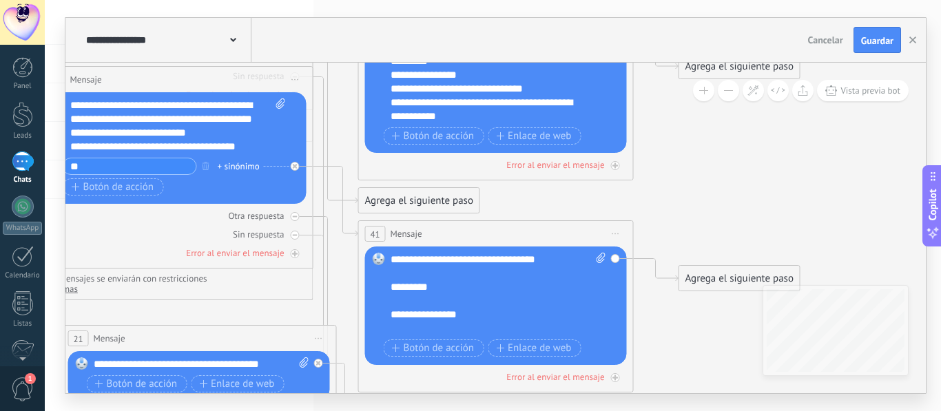
click at [393, 287] on div "*********" at bounding box center [487, 287] width 192 height 14
click at [391, 286] on div "*********" at bounding box center [487, 287] width 192 height 14
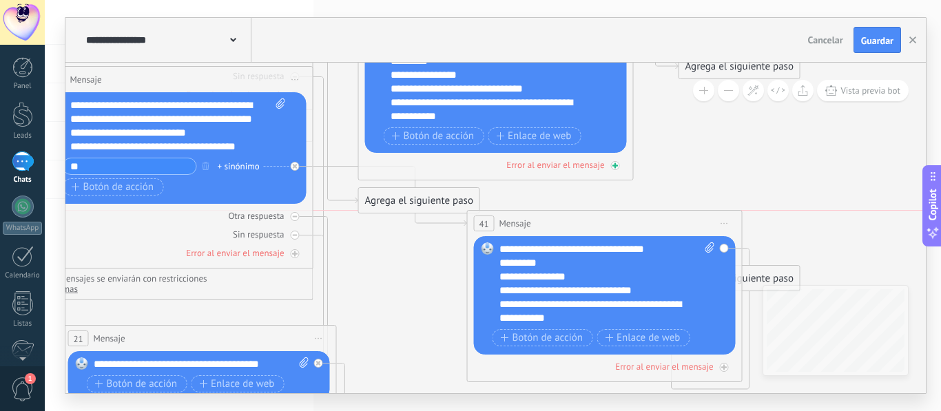
drag, startPoint x: 358, startPoint y: 246, endPoint x: 622, endPoint y: 166, distance: 275.7
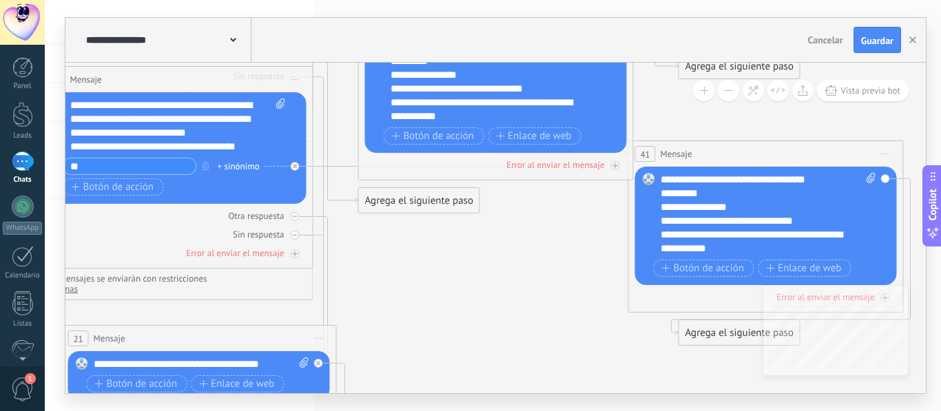
drag, startPoint x: 618, startPoint y: 178, endPoint x: 610, endPoint y: 187, distance: 12.2
click at [337, 201] on icon at bounding box center [336, 131] width 45 height 145
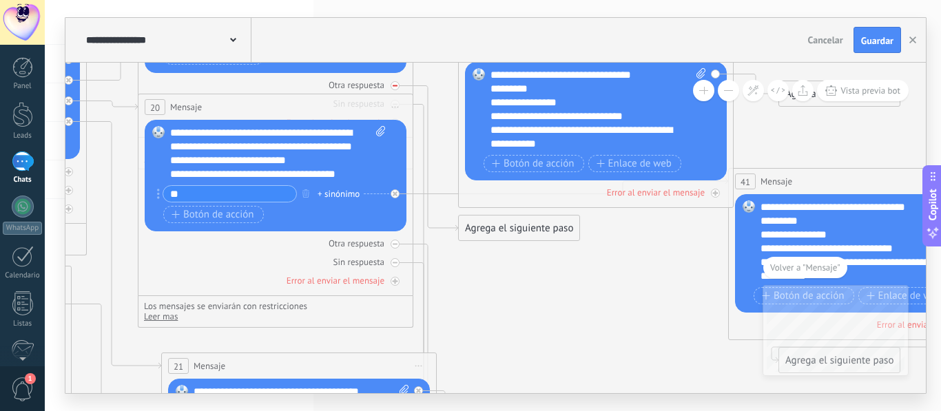
click at [390, 85] on div "Otra respuesta" at bounding box center [276, 85] width 262 height 13
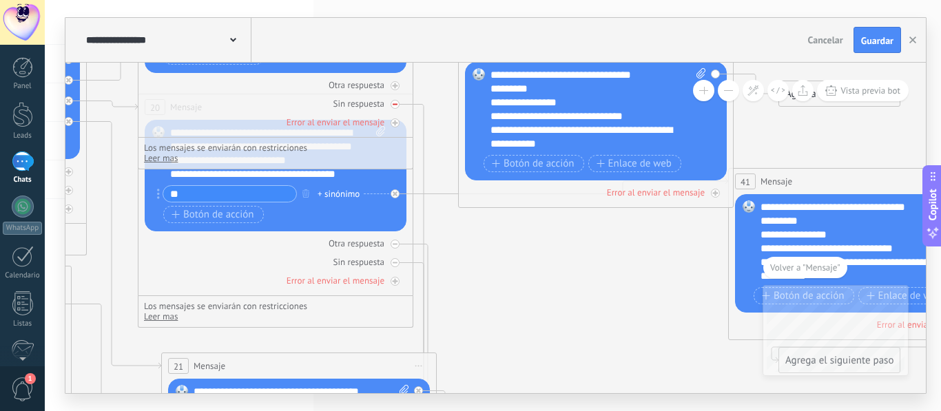
click at [398, 106] on div at bounding box center [395, 104] width 9 height 9
drag, startPoint x: 398, startPoint y: 106, endPoint x: 472, endPoint y: 216, distance: 132.4
click at [431, 115] on icon at bounding box center [107, 169] width 2356 height 1571
click at [399, 86] on div at bounding box center [395, 85] width 9 height 9
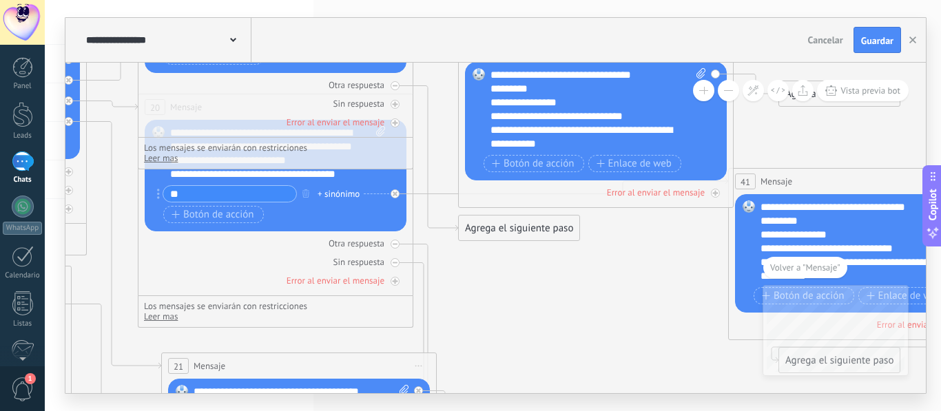
click at [528, 237] on div "Agrega el siguiente paso" at bounding box center [519, 228] width 121 height 23
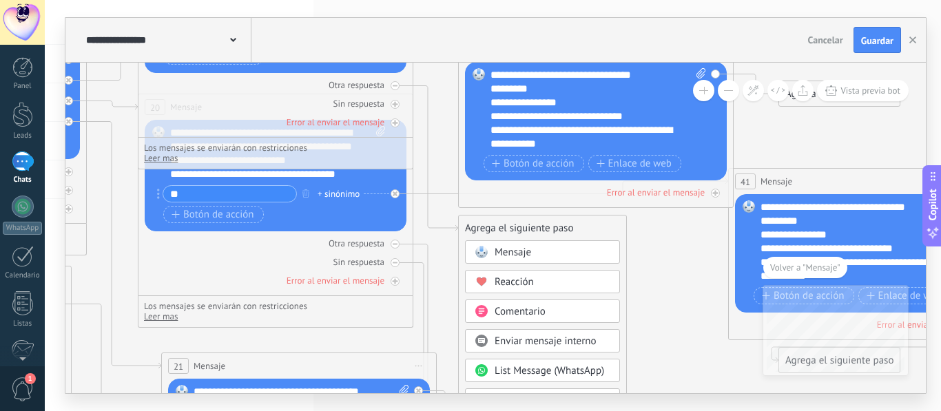
click at [727, 95] on button at bounding box center [728, 90] width 21 height 21
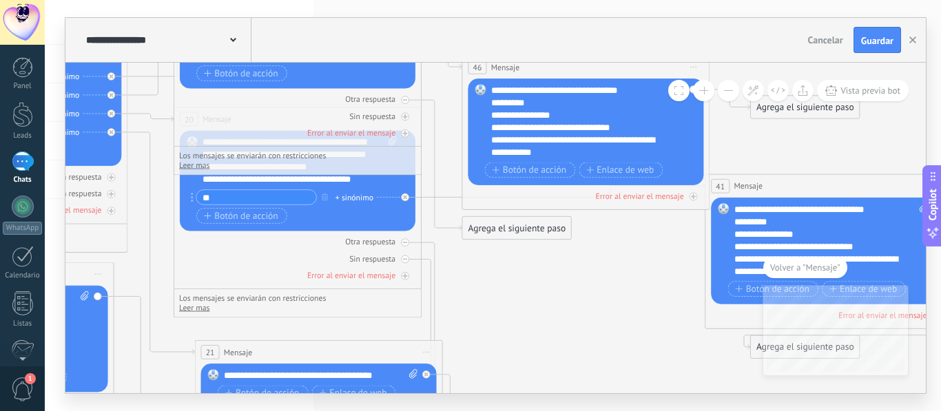
click at [728, 95] on button at bounding box center [728, 90] width 21 height 21
click at [727, 95] on button at bounding box center [728, 90] width 21 height 21
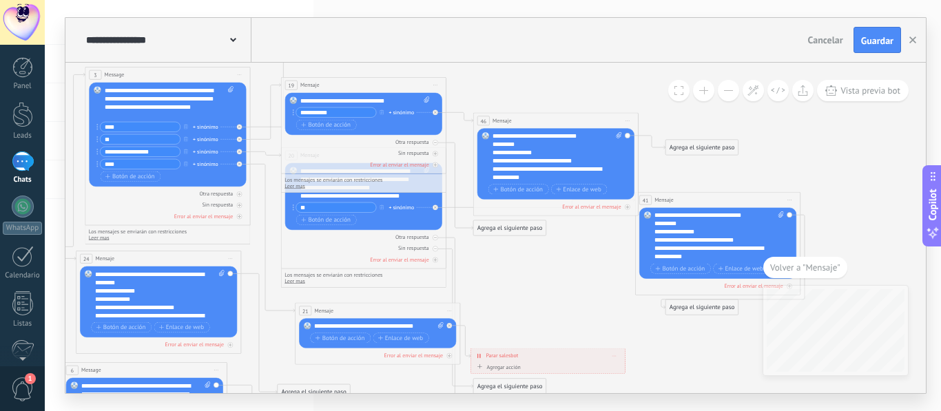
click at [727, 95] on button at bounding box center [728, 90] width 21 height 21
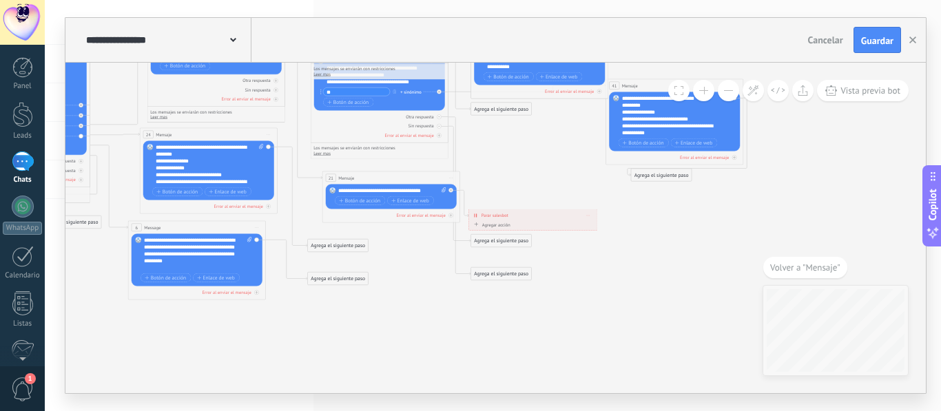
drag, startPoint x: 585, startPoint y: 276, endPoint x: 579, endPoint y: 157, distance: 118.7
click at [579, 157] on icon at bounding box center [311, 79] width 1210 height 785
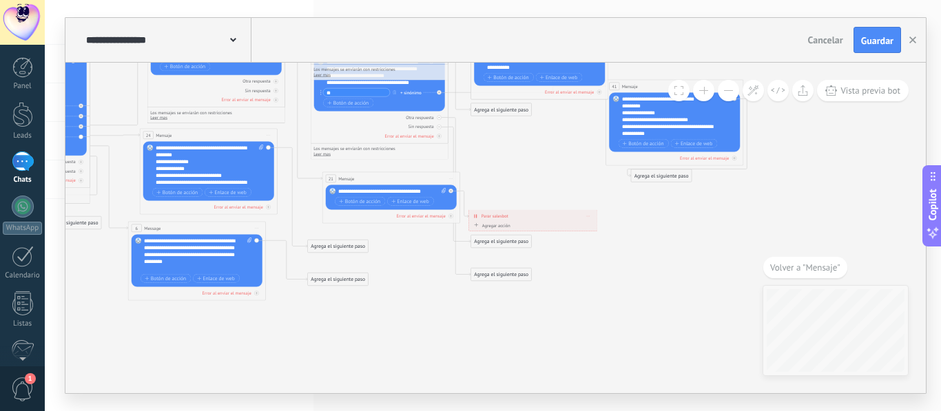
click at [514, 105] on div "Agrega el siguiente paso" at bounding box center [501, 110] width 61 height 12
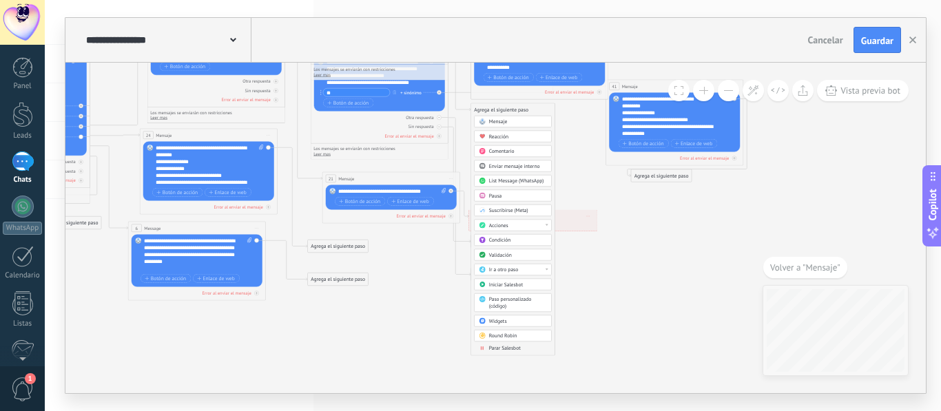
click at [517, 347] on span "Parar Salesbot" at bounding box center [505, 348] width 32 height 7
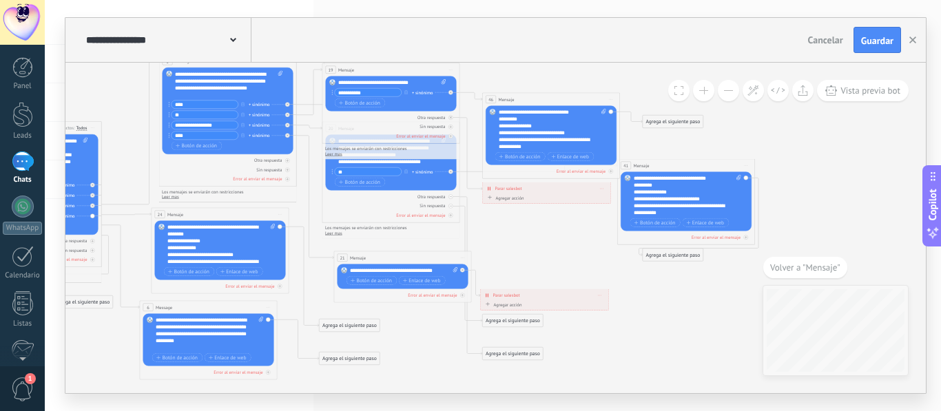
drag, startPoint x: 500, startPoint y: 151, endPoint x: 557, endPoint y: 242, distance: 107.8
click at [557, 242] on icon at bounding box center [323, 159] width 1210 height 785
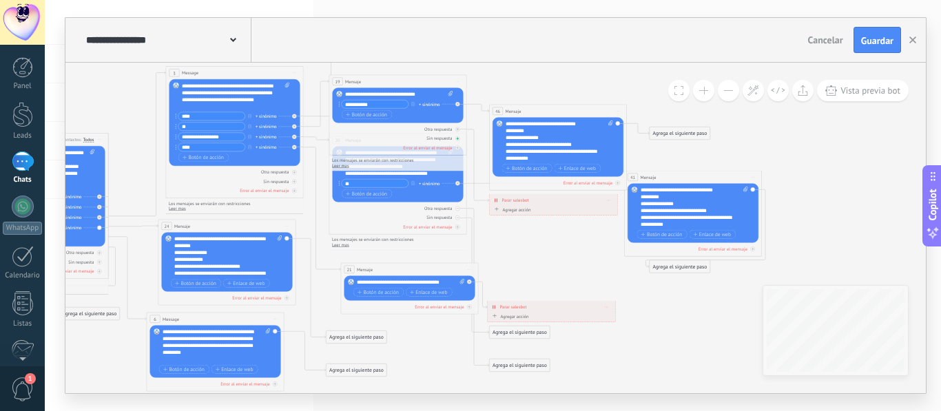
click at [460, 141] on div "Sin respuesta" at bounding box center [398, 138] width 131 height 7
click at [511, 227] on div "Agrega el siguiente paso" at bounding box center [520, 226] width 61 height 12
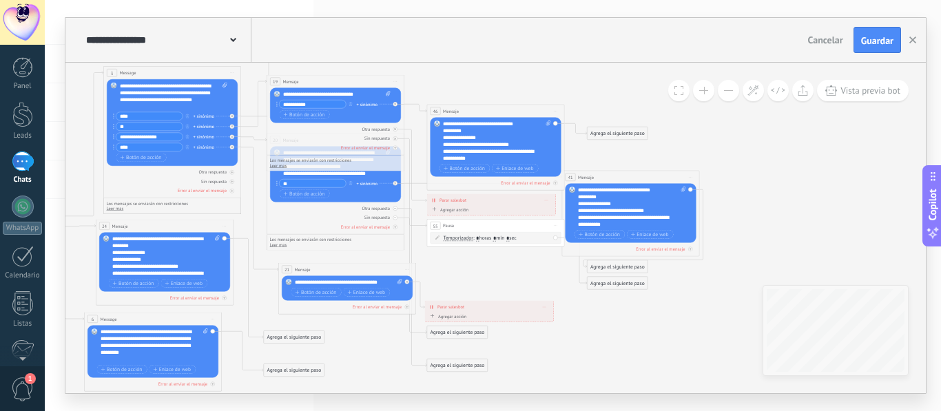
click at [529, 266] on icon at bounding box center [267, 171] width 1210 height 785
click at [499, 230] on div "55 Pausa ***** Iniciar vista previa aquí Cambiar nombre Duplicar [GEOGRAPHIC_DA…" at bounding box center [495, 226] width 137 height 13
click at [395, 138] on icon at bounding box center [395, 139] width 3 height 2
click at [395, 138] on icon at bounding box center [395, 138] width 3 height 1
click at [394, 137] on icon at bounding box center [394, 138] width 3 height 3
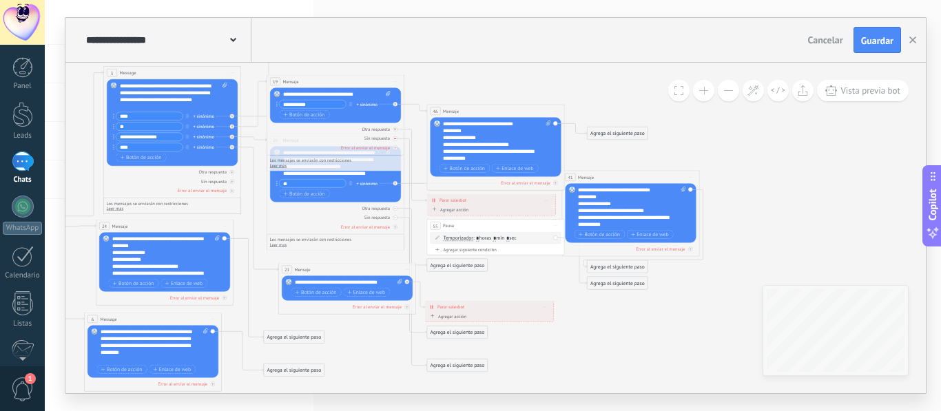
click at [393, 137] on div at bounding box center [395, 138] width 5 height 5
click at [393, 136] on div "Sin respuesta" at bounding box center [335, 138] width 131 height 7
click at [392, 136] on div "Sin respuesta" at bounding box center [335, 138] width 131 height 7
click at [551, 223] on span "Iniciar vista previa aquí Cambiar nombre Duplicar [GEOGRAPHIC_DATA]" at bounding box center [556, 226] width 11 height 10
click at [580, 267] on div "Borrar" at bounding box center [587, 271] width 68 height 12
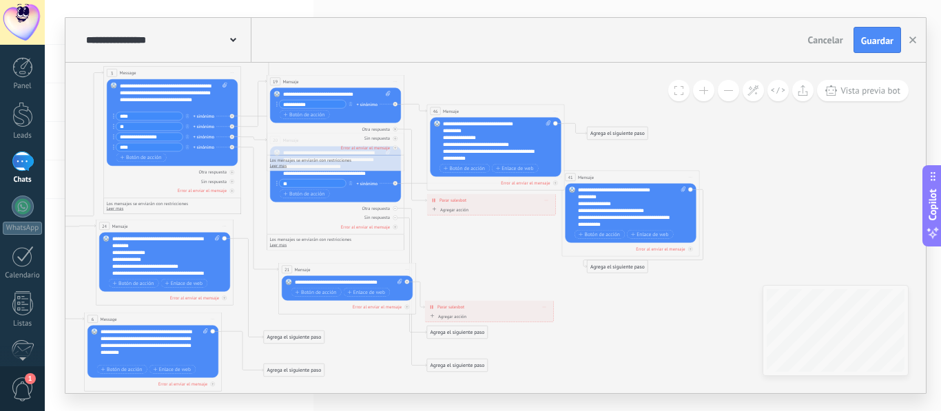
click at [700, 96] on button at bounding box center [703, 90] width 21 height 21
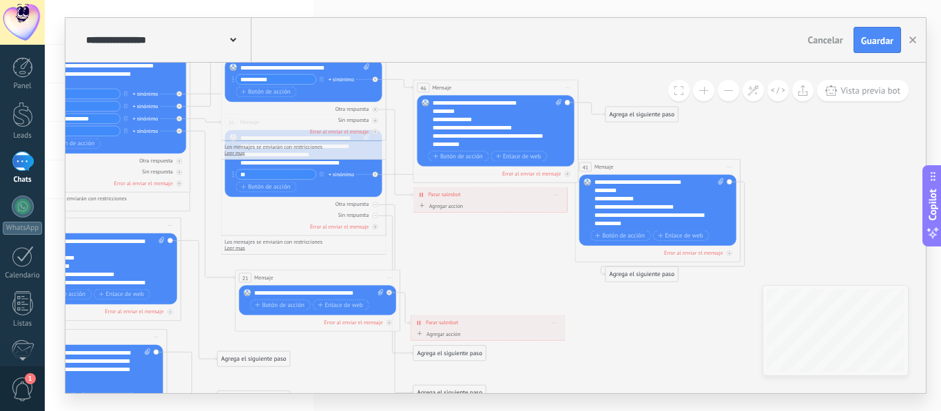
click at [701, 94] on button at bounding box center [703, 90] width 21 height 21
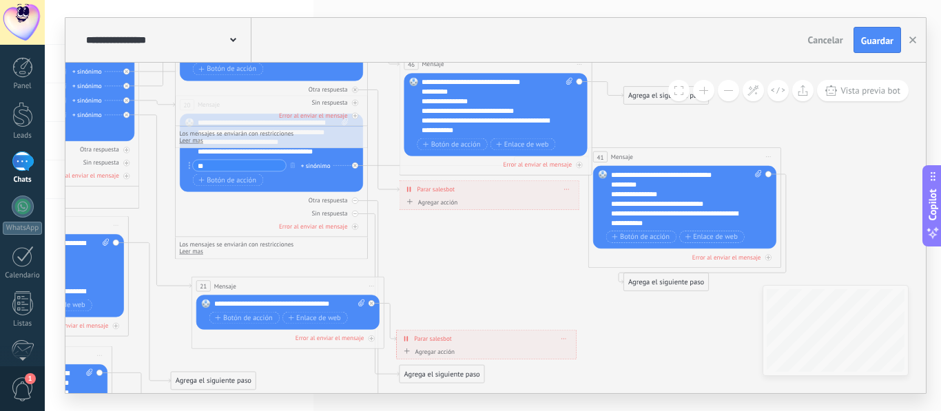
click at [700, 94] on button at bounding box center [703, 90] width 21 height 21
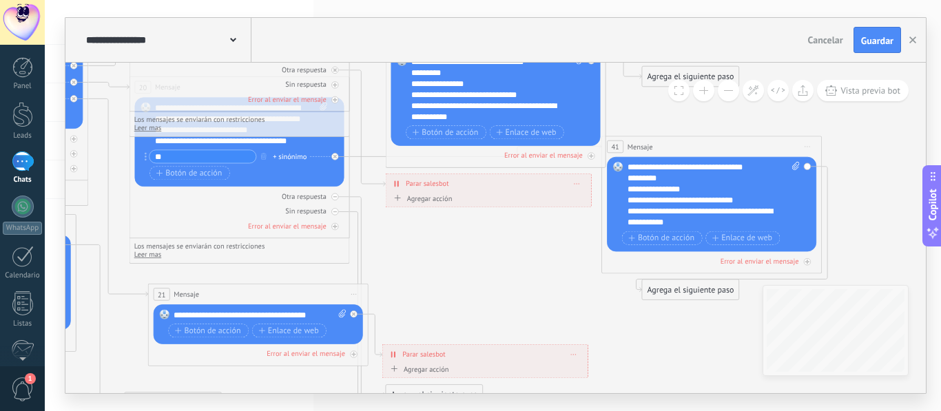
click at [699, 92] on button at bounding box center [703, 90] width 21 height 21
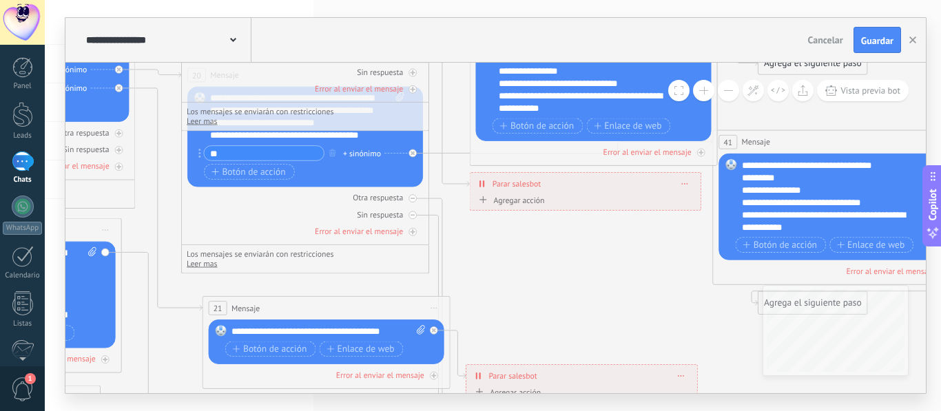
drag, startPoint x: 524, startPoint y: 289, endPoint x: 627, endPoint y: 298, distance: 103.1
click at [627, 298] on icon at bounding box center [182, 132] width 2178 height 1414
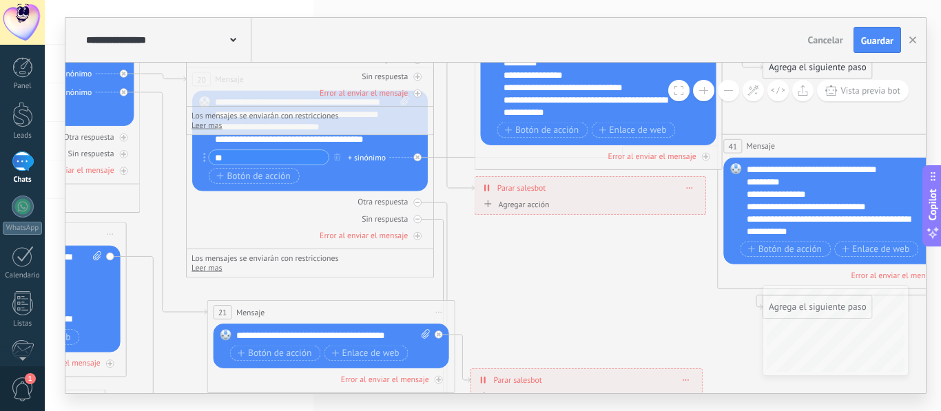
click at [304, 212] on div "Otra respuesta Sin respuesta Error al enviar el mensaje" at bounding box center [310, 217] width 236 height 50
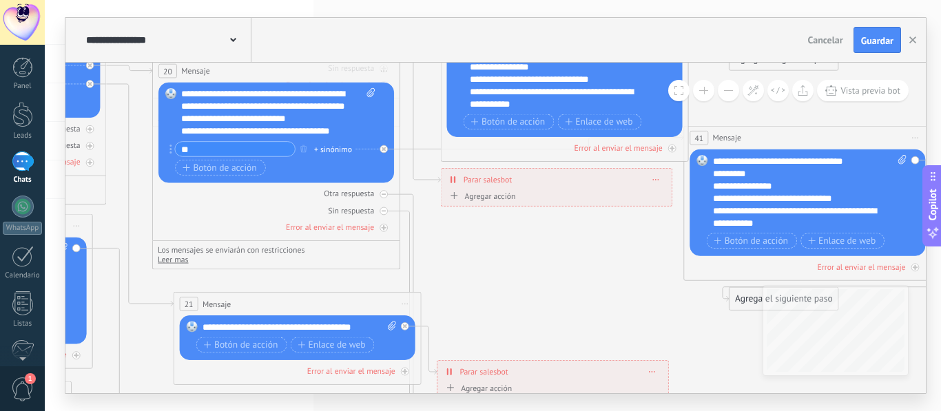
drag, startPoint x: 576, startPoint y: 317, endPoint x: 542, endPoint y: 310, distance: 34.5
click at [542, 310] on icon at bounding box center [153, 128] width 2178 height 1414
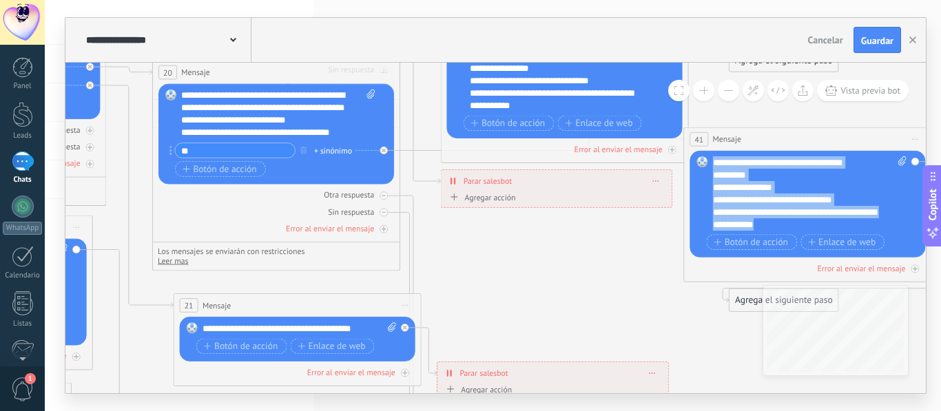
drag, startPoint x: 766, startPoint y: 230, endPoint x: 714, endPoint y: 161, distance: 86.5
click at [714, 161] on div "**********" at bounding box center [810, 193] width 194 height 74
copy div "**********"
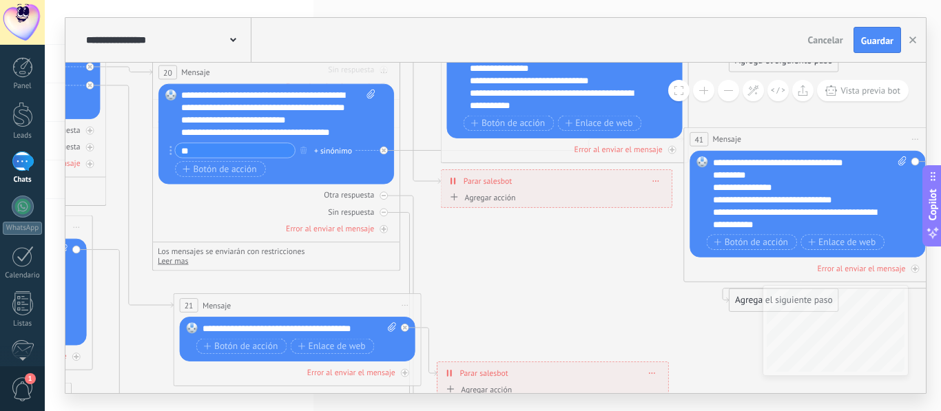
click at [466, 299] on icon at bounding box center [153, 129] width 2178 height 1414
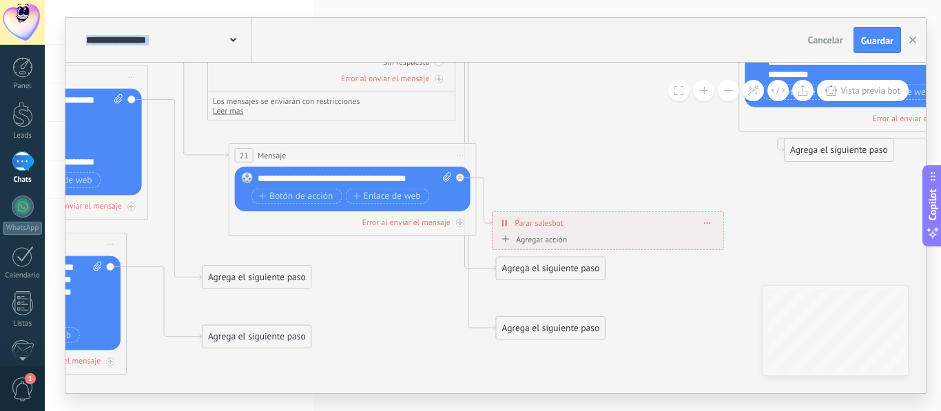
drag, startPoint x: 472, startPoint y: 259, endPoint x: 522, endPoint y: 149, distance: 120.9
click at [472, 221] on div "21 Mensaje ******* (a): Todos los contactos - canales seleccionados Todos los c…" at bounding box center [352, 189] width 248 height 93
click at [458, 178] on icon at bounding box center [460, 177] width 4 height 4
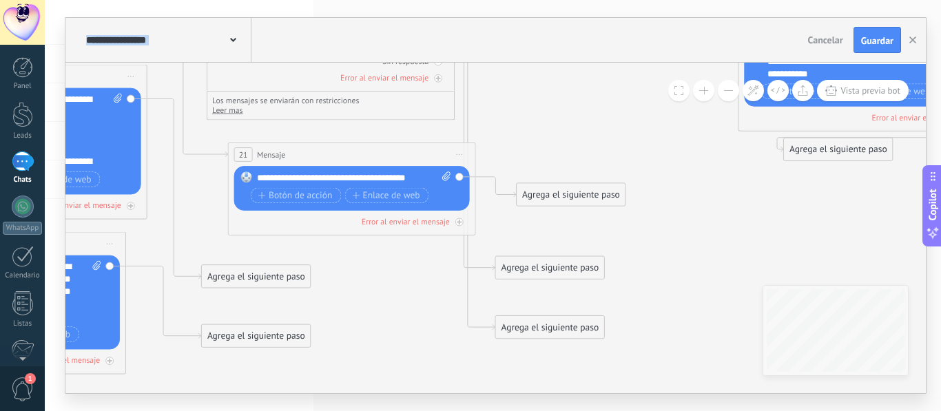
click at [542, 190] on div "Agrega el siguiente paso" at bounding box center [571, 195] width 109 height 21
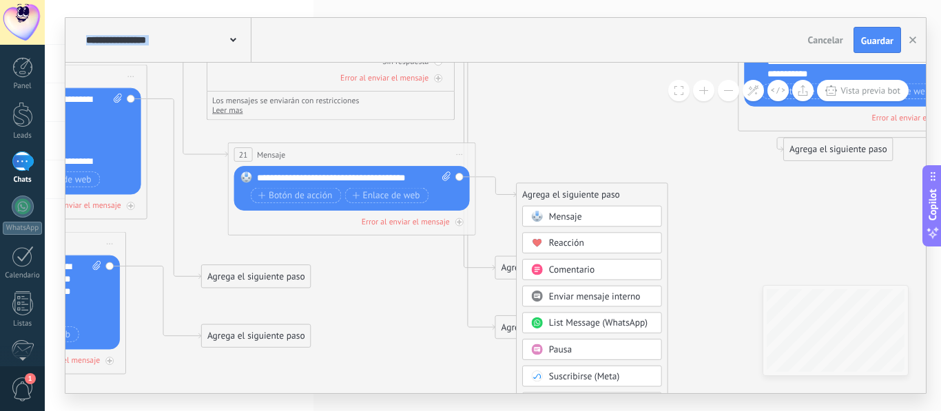
click at [554, 203] on div "Agrega el siguiente paso" at bounding box center [592, 195] width 151 height 21
click at [557, 214] on span "Mensaje" at bounding box center [565, 217] width 33 height 12
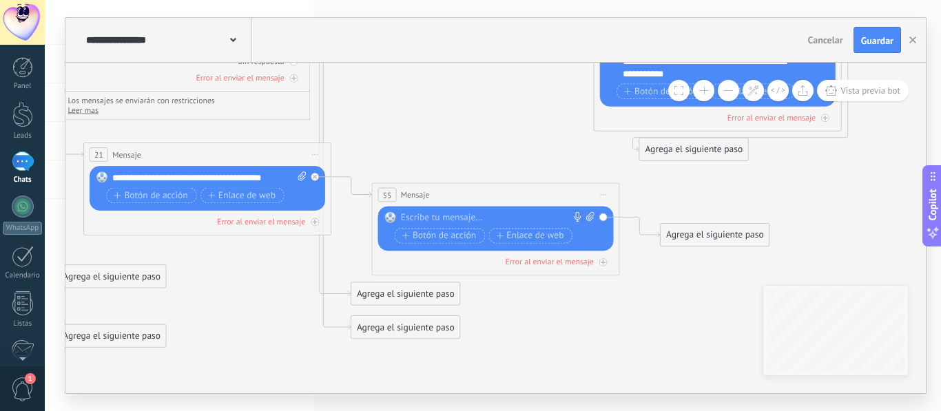
click at [548, 215] on div at bounding box center [493, 218] width 184 height 12
paste div
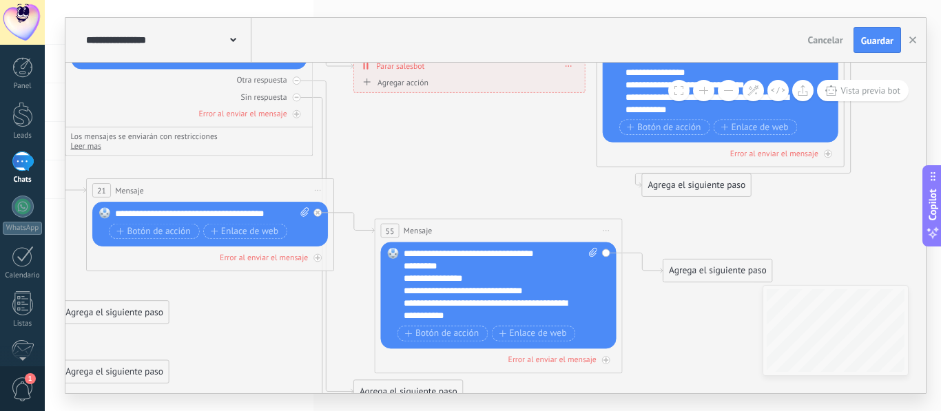
drag, startPoint x: 491, startPoint y: 129, endPoint x: 498, endPoint y: 241, distance: 112.5
click at [498, 241] on icon at bounding box center [66, 14] width 2178 height 1414
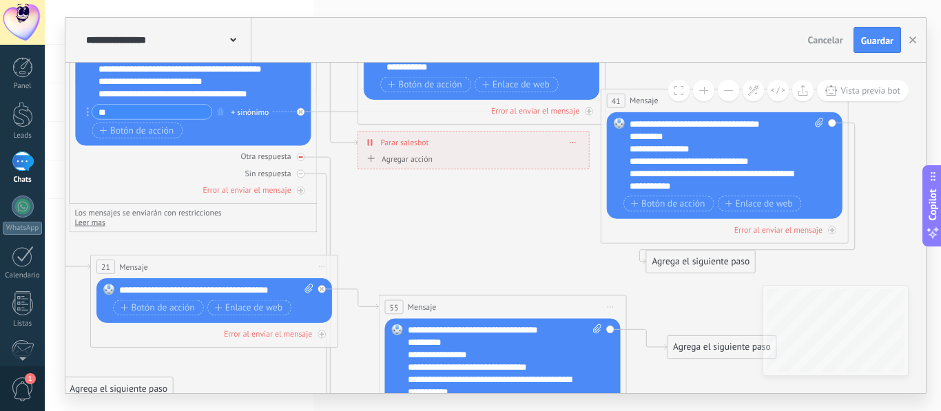
click at [302, 158] on icon at bounding box center [300, 157] width 4 height 4
click at [303, 172] on div at bounding box center [301, 174] width 8 height 8
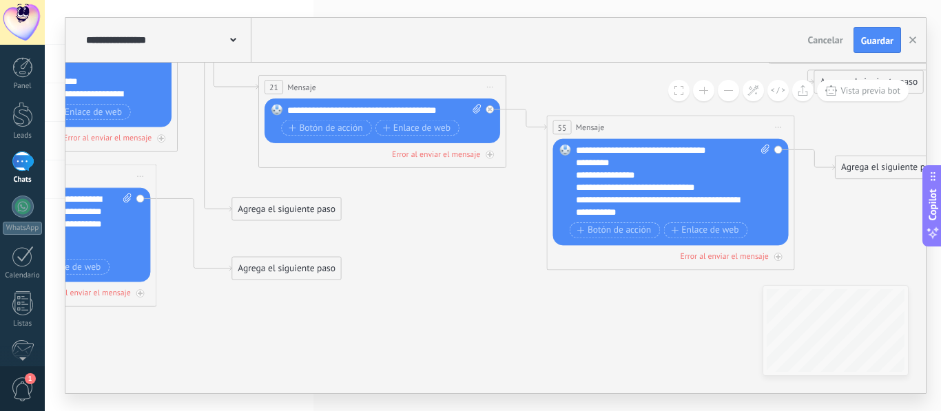
drag, startPoint x: 371, startPoint y: 202, endPoint x: 553, endPoint y: 18, distance: 258.7
click at [553, 17] on div "**********" at bounding box center [496, 205] width 862 height 377
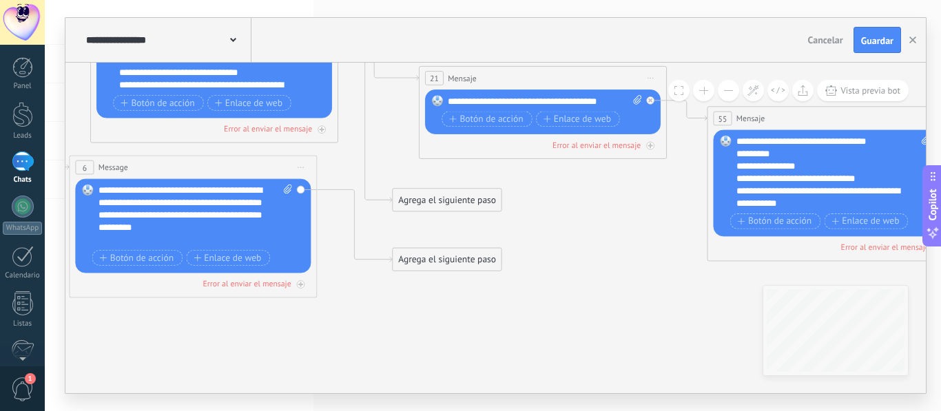
drag, startPoint x: 410, startPoint y: 325, endPoint x: 424, endPoint y: 352, distance: 31.1
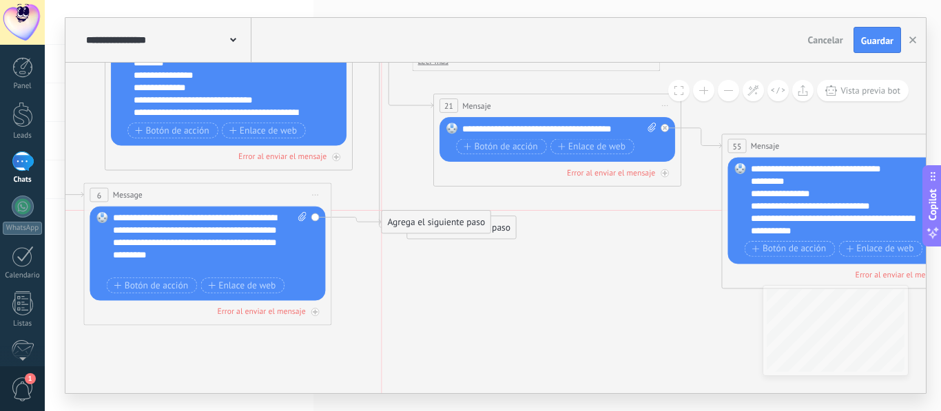
drag, startPoint x: 486, startPoint y: 294, endPoint x: 461, endPoint y: 225, distance: 73.2
click at [461, 225] on div "Agrega el siguiente paso" at bounding box center [436, 222] width 109 height 21
click at [730, 86] on button at bounding box center [728, 90] width 21 height 21
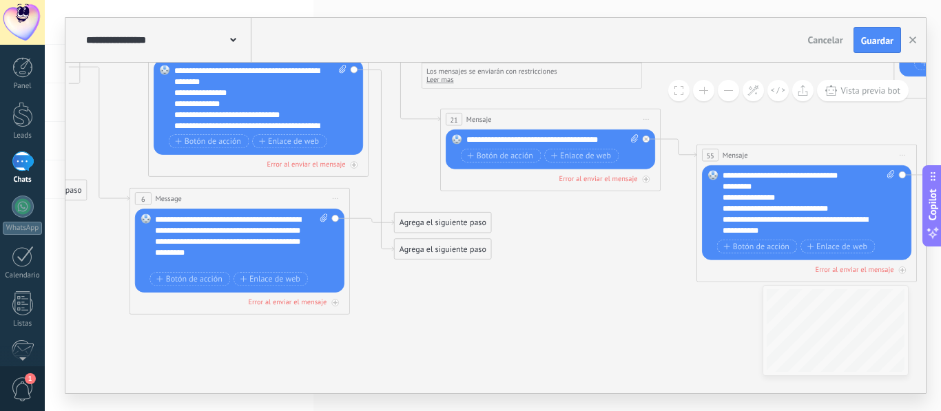
click at [730, 85] on button at bounding box center [728, 90] width 21 height 21
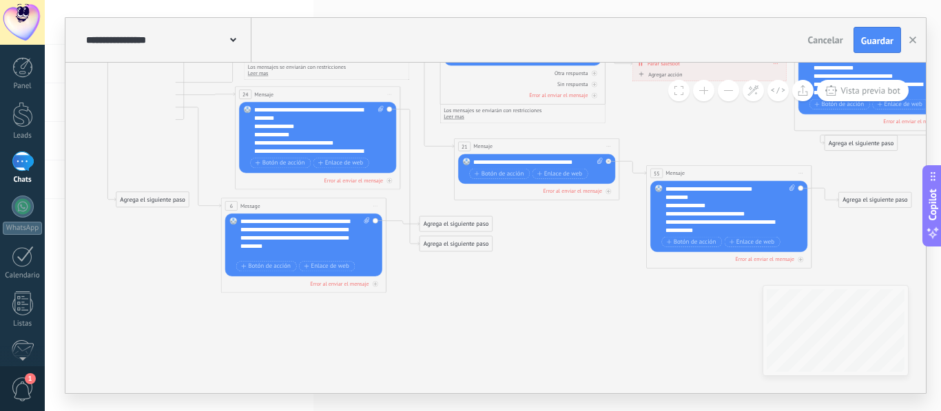
click at [730, 85] on button at bounding box center [728, 90] width 21 height 21
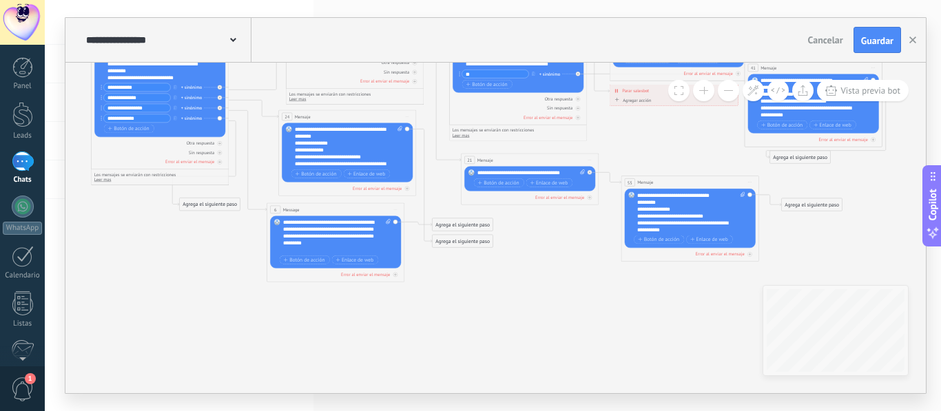
click at [730, 85] on button at bounding box center [728, 90] width 21 height 21
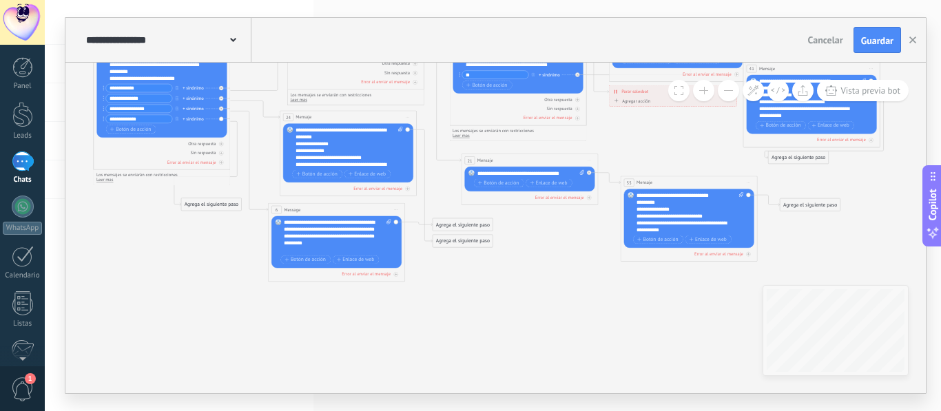
click at [451, 218] on div "Agrega el siguiente paso Mensaje Mensaje Mensaje Reacción Comentario Enviar men…" at bounding box center [463, 224] width 61 height 13
click at [454, 231] on div "Agrega el siguiente paso Mensaje Mensaje Mensaje Reacción Comentario Enviar men…" at bounding box center [463, 224] width 61 height 13
click at [453, 223] on div "Agrega el siguiente paso" at bounding box center [463, 224] width 60 height 11
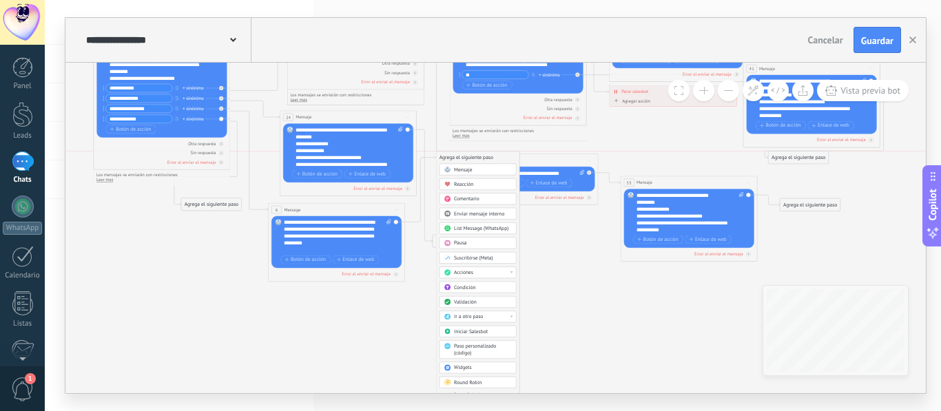
drag, startPoint x: 491, startPoint y: 227, endPoint x: 496, endPoint y: 161, distance: 66.3
click at [496, 161] on div "Agrega el siguiente paso" at bounding box center [477, 157] width 83 height 11
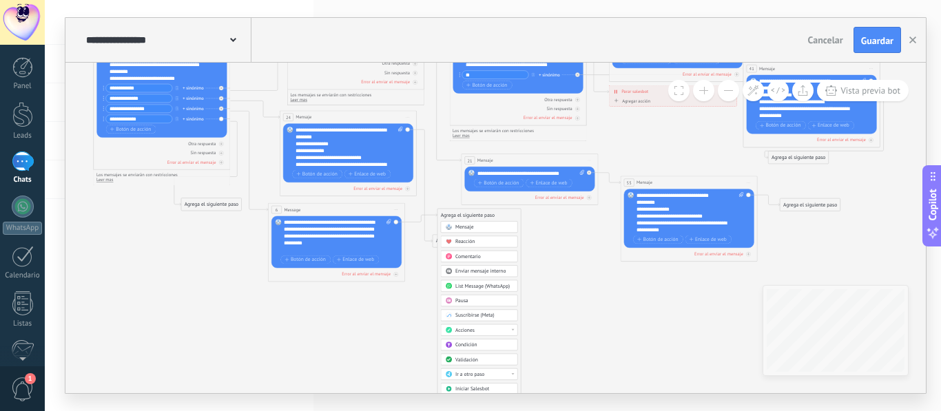
click at [737, 88] on button at bounding box center [728, 90] width 21 height 21
click at [737, 85] on button at bounding box center [728, 90] width 21 height 21
click at [736, 85] on button at bounding box center [728, 90] width 21 height 21
click at [731, 92] on button at bounding box center [728, 90] width 21 height 21
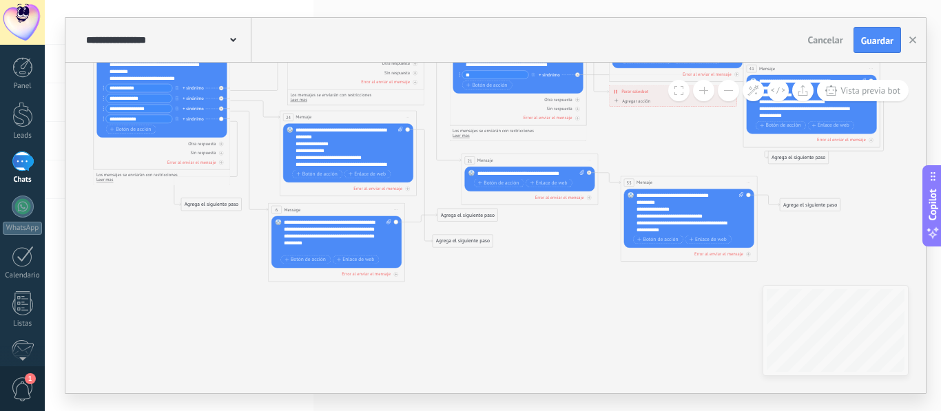
click at [731, 92] on button at bounding box center [728, 90] width 21 height 21
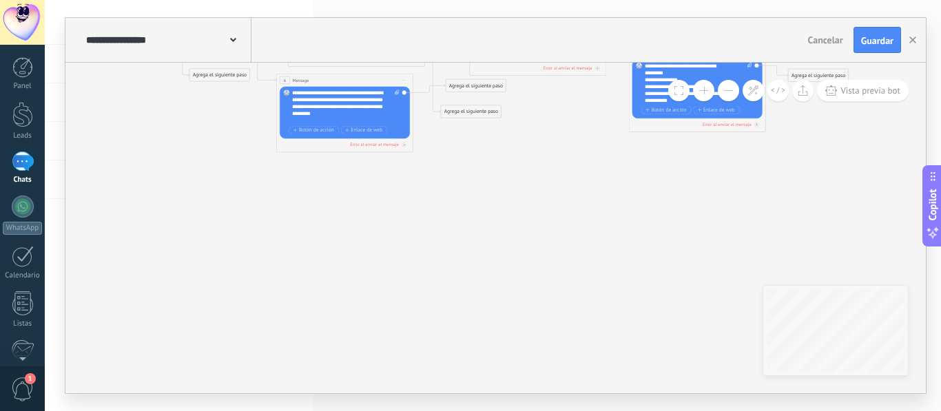
drag, startPoint x: 559, startPoint y: 307, endPoint x: 567, endPoint y: 178, distance: 129.8
click at [469, 88] on div "Agrega el siguiente paso" at bounding box center [476, 84] width 60 height 11
click at [479, 323] on span "Parar Salesbot" at bounding box center [480, 322] width 32 height 6
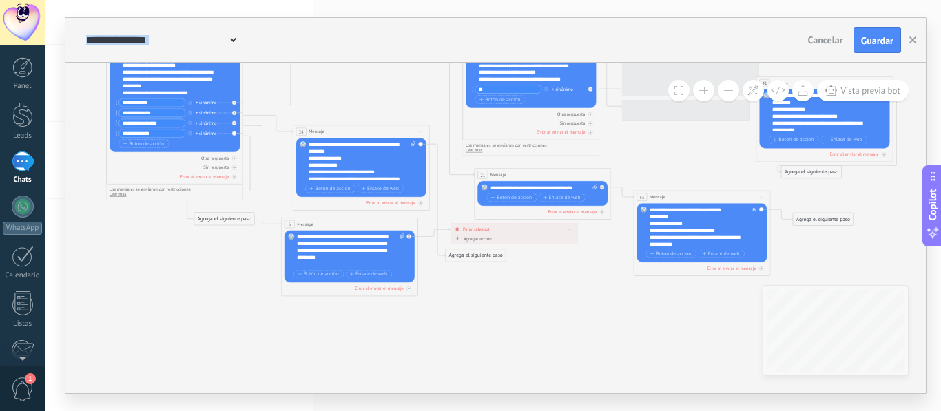
drag, startPoint x: 538, startPoint y: 214, endPoint x: 557, endPoint y: 401, distance: 187.7
click at [557, 401] on div "**********" at bounding box center [493, 205] width 896 height 411
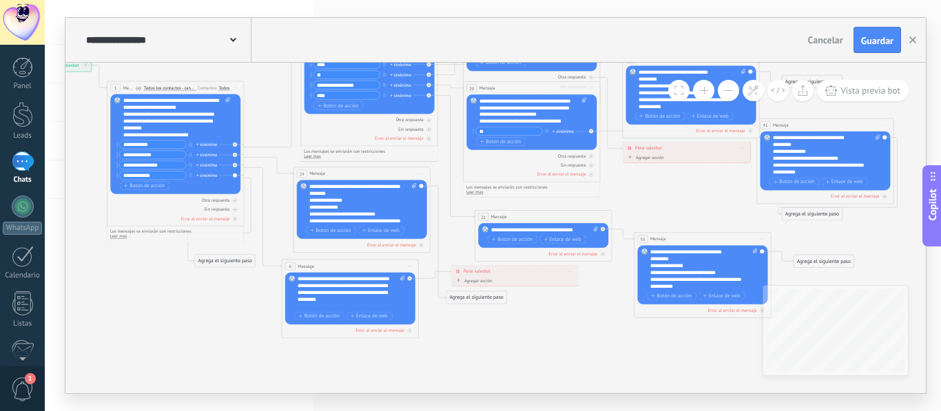
click at [705, 101] on div "**********" at bounding box center [692, 89] width 107 height 41
click at [704, 91] on span at bounding box center [703, 90] width 9 height 1
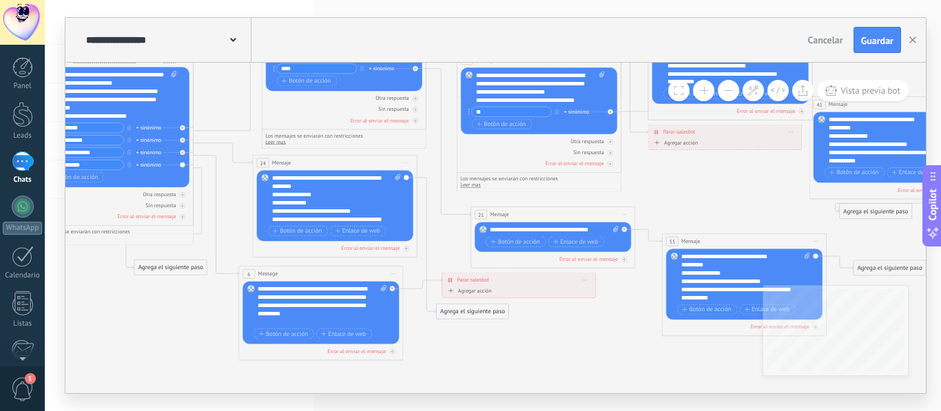
click at [703, 93] on button at bounding box center [703, 90] width 21 height 21
click at [701, 92] on button at bounding box center [703, 90] width 21 height 21
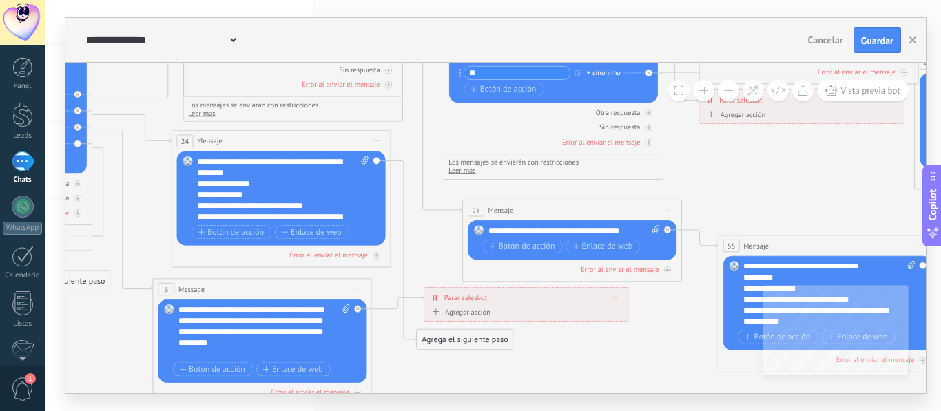
click at [700, 90] on button at bounding box center [703, 90] width 21 height 21
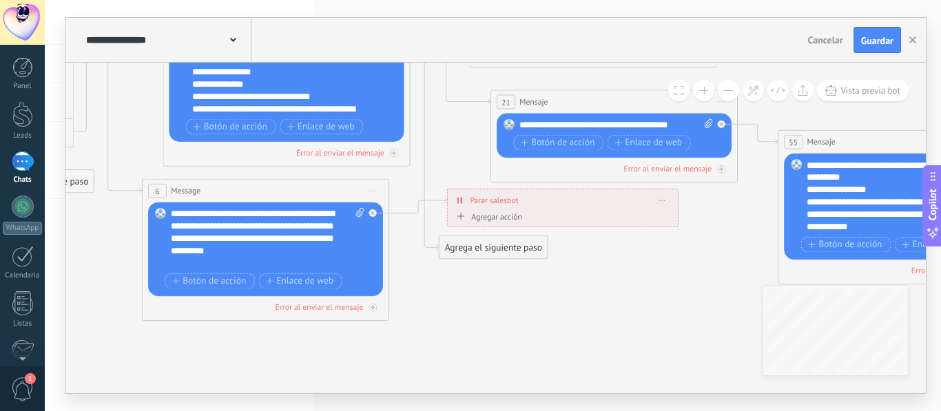
drag, startPoint x: 424, startPoint y: 263, endPoint x: 456, endPoint y: 149, distance: 118.2
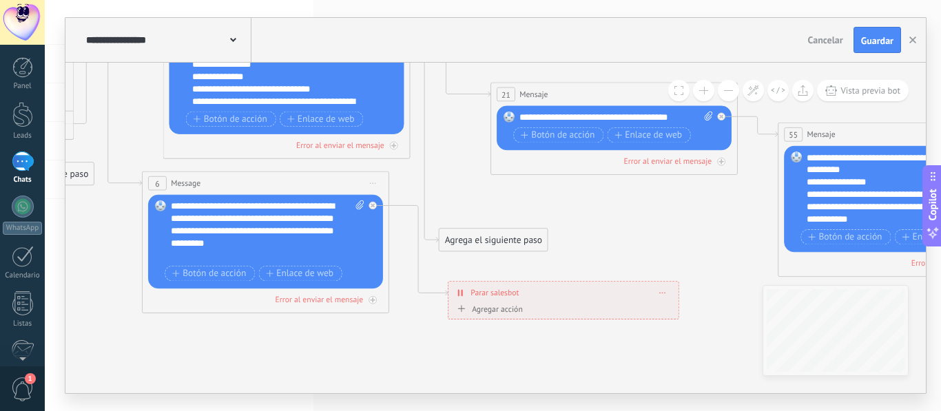
drag, startPoint x: 497, startPoint y: 202, endPoint x: 498, endPoint y: 340, distance: 138.5
click at [498, 303] on div "**********" at bounding box center [564, 292] width 230 height 21
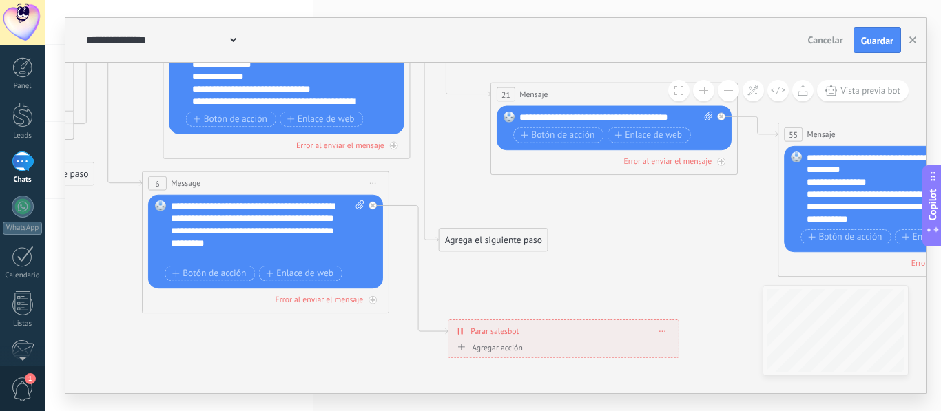
click at [491, 238] on div "Agrega el siguiente paso" at bounding box center [494, 240] width 108 height 21
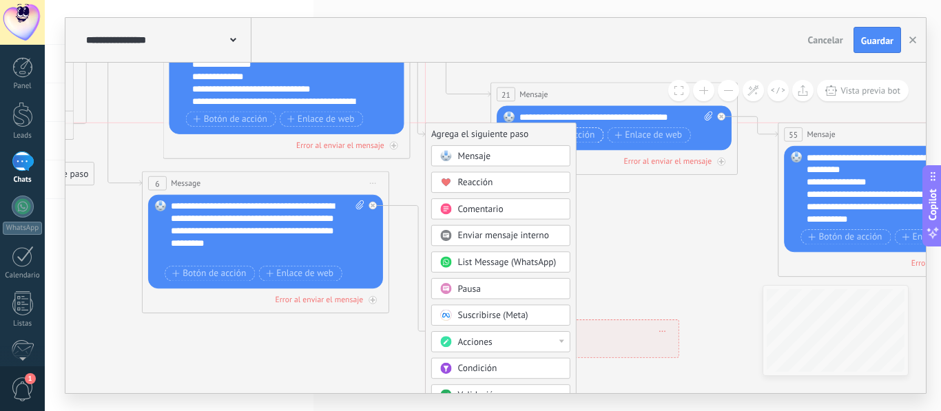
drag, startPoint x: 525, startPoint y: 243, endPoint x: 521, endPoint y: 139, distance: 104.1
click at [521, 139] on div "Agrega el siguiente paso" at bounding box center [501, 134] width 150 height 21
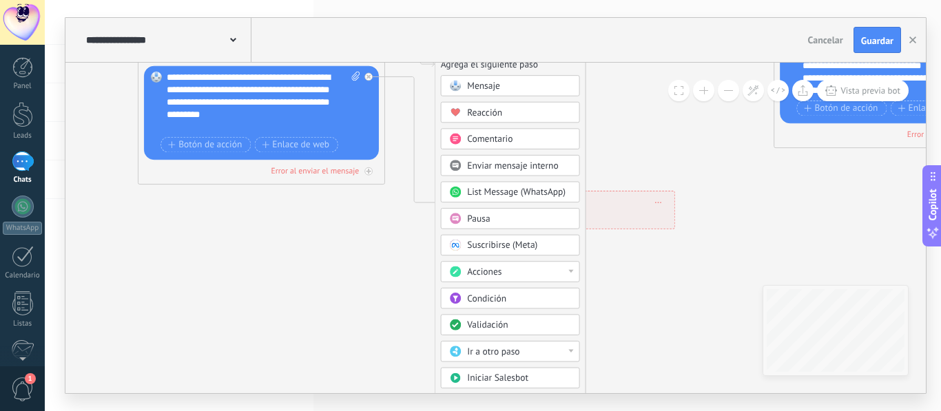
drag, startPoint x: 672, startPoint y: 236, endPoint x: 668, endPoint y: 104, distance: 132.4
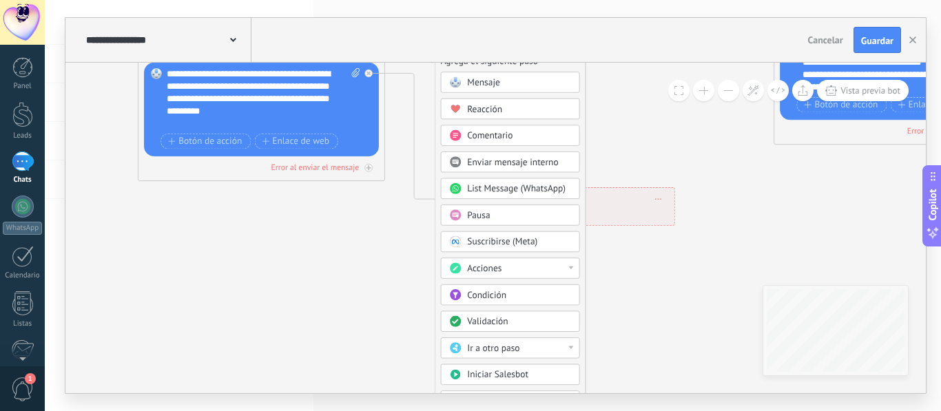
click at [723, 99] on button at bounding box center [728, 90] width 21 height 21
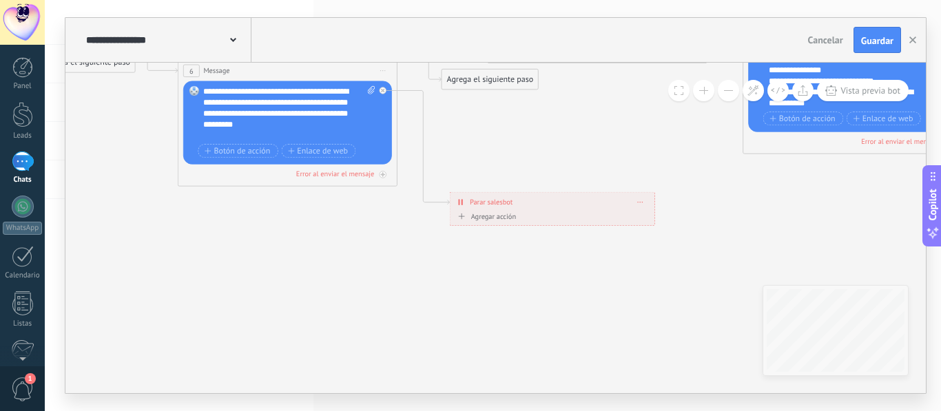
click at [721, 96] on button at bounding box center [728, 90] width 21 height 21
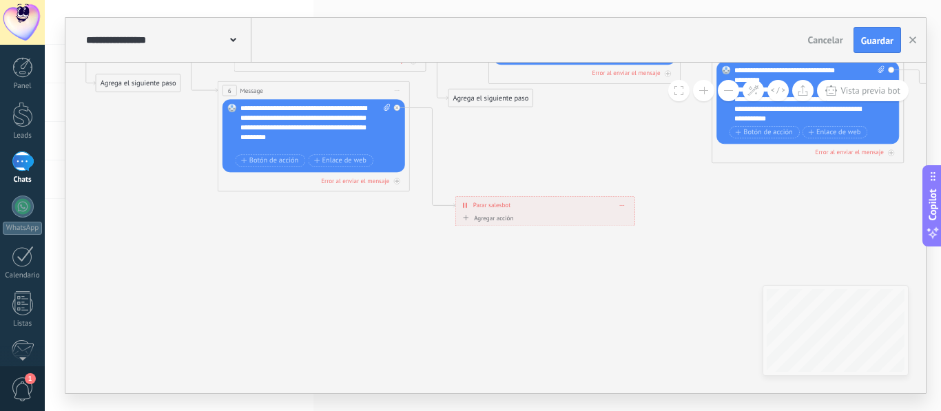
click at [721, 96] on button at bounding box center [728, 90] width 21 height 21
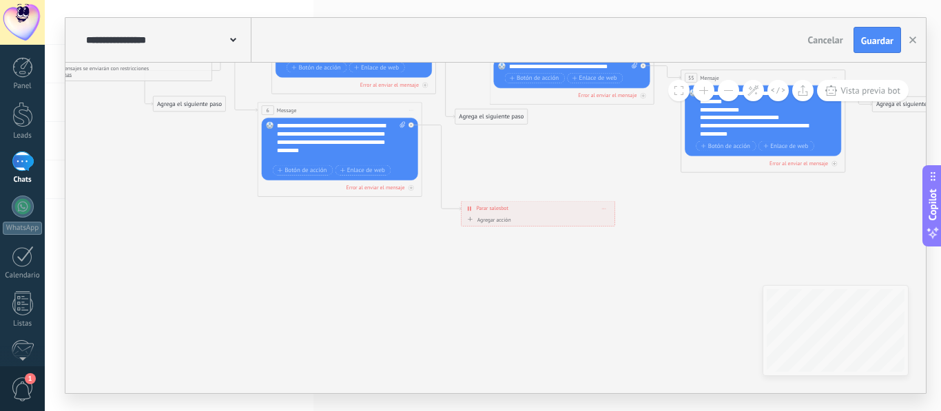
click at [721, 96] on button at bounding box center [728, 90] width 21 height 21
click at [719, 94] on button at bounding box center [728, 90] width 21 height 21
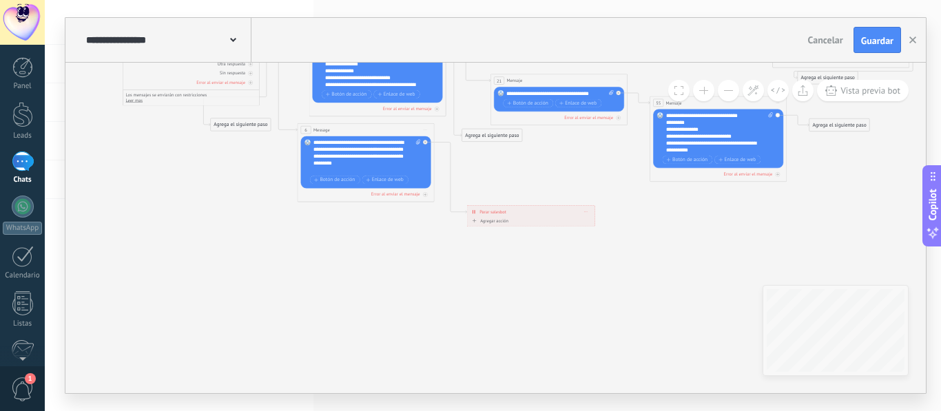
click at [719, 93] on button at bounding box center [728, 90] width 21 height 21
click at [719, 92] on button at bounding box center [728, 90] width 21 height 21
click at [718, 92] on button at bounding box center [728, 90] width 21 height 21
click at [717, 91] on div "Vista previa bot" at bounding box center [788, 90] width 240 height 21
click at [506, 136] on div "Agrega el siguiente paso" at bounding box center [492, 135] width 60 height 11
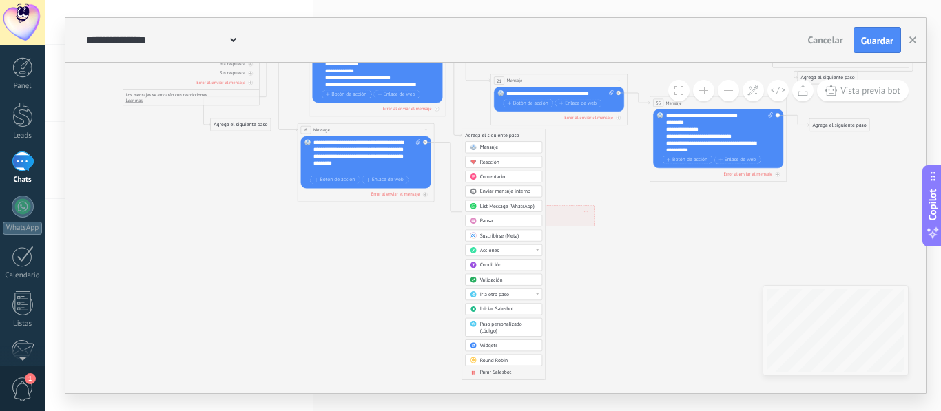
click at [497, 372] on span "Parar Salesbot" at bounding box center [496, 372] width 32 height 6
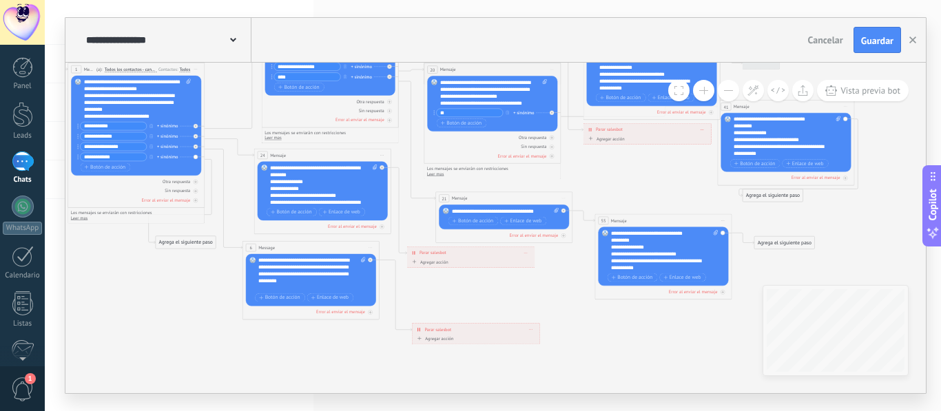
drag, startPoint x: 619, startPoint y: 254, endPoint x: 594, endPoint y: 371, distance: 120.4
click at [594, 371] on icon at bounding box center [424, 113] width 1203 height 806
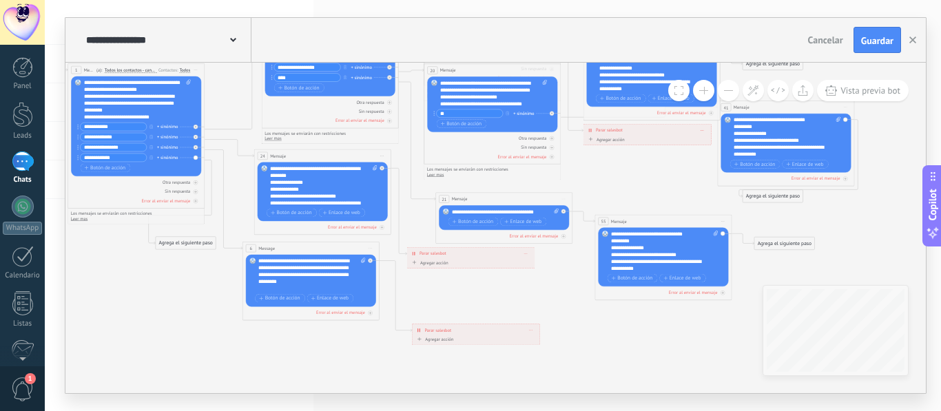
click at [704, 86] on button at bounding box center [703, 90] width 21 height 21
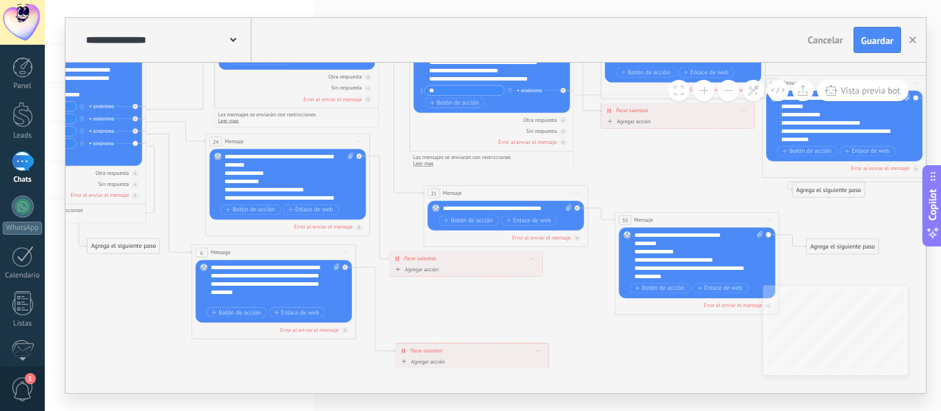
click at [703, 85] on button at bounding box center [703, 90] width 21 height 21
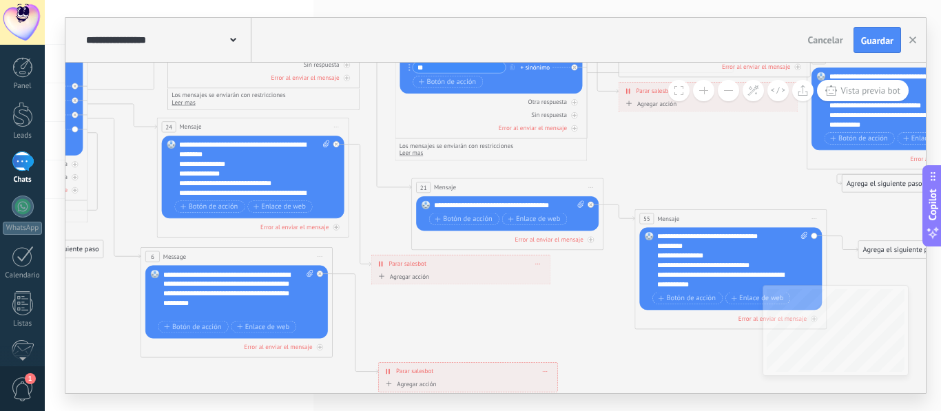
click at [703, 84] on button at bounding box center [703, 90] width 21 height 21
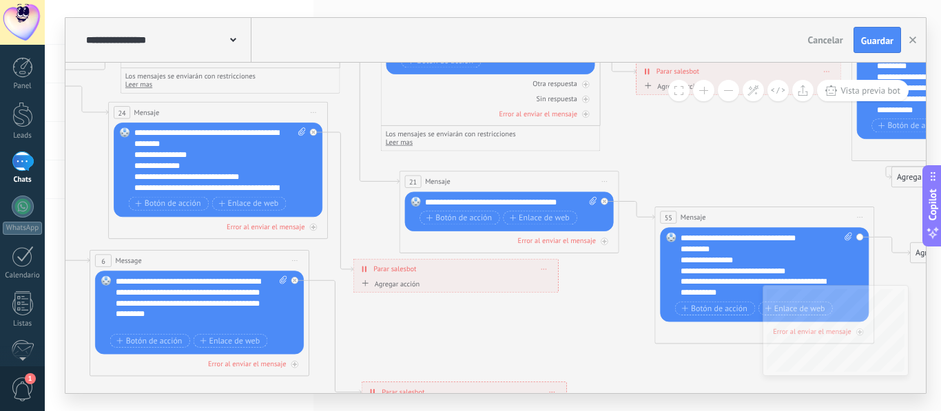
click at [702, 83] on button at bounding box center [703, 90] width 21 height 21
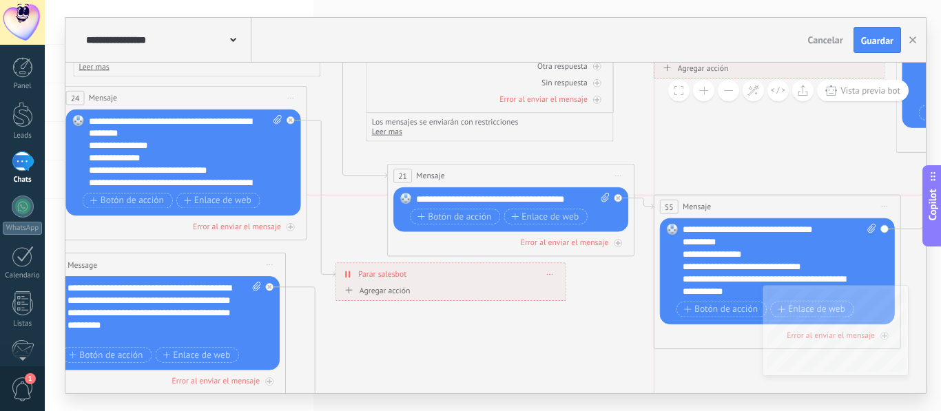
drag, startPoint x: 719, startPoint y: 206, endPoint x: 690, endPoint y: 201, distance: 29.5
click at [690, 201] on div "55 Mensaje ******* (a): Todos los contactos - canales seleccionados Todos los c…" at bounding box center [778, 207] width 246 height 23
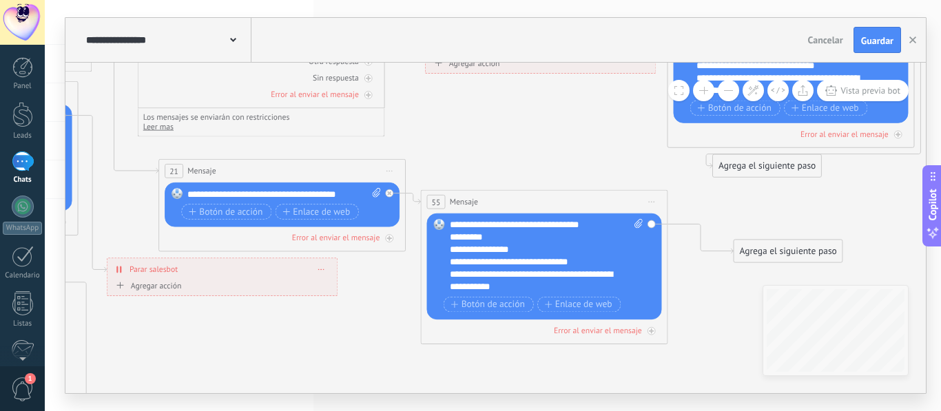
drag, startPoint x: 705, startPoint y: 156, endPoint x: 474, endPoint y: 151, distance: 230.9
click at [474, 151] on icon at bounding box center [138, 17] width 2171 height 1455
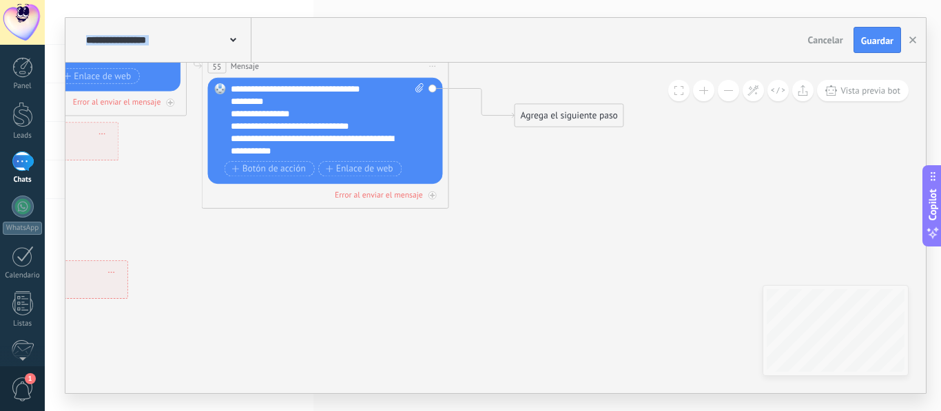
drag, startPoint x: 731, startPoint y: 201, endPoint x: 514, endPoint y: 65, distance: 256.0
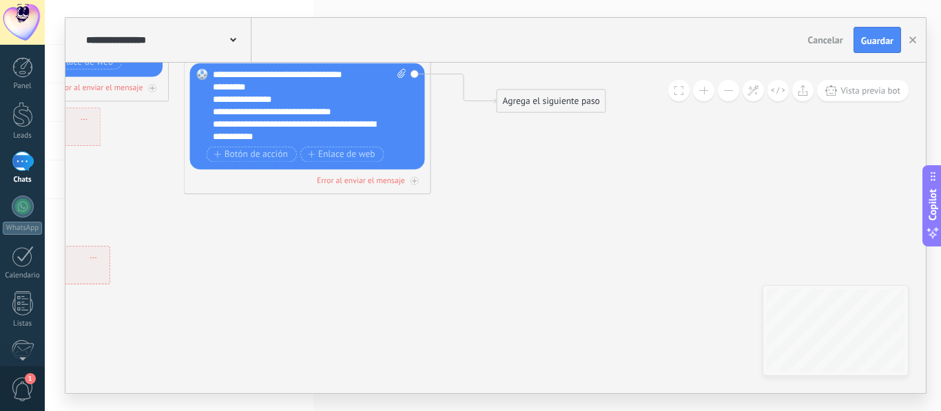
drag, startPoint x: 579, startPoint y: 95, endPoint x: 562, endPoint y: 81, distance: 22.1
click at [724, 94] on button at bounding box center [728, 90] width 21 height 21
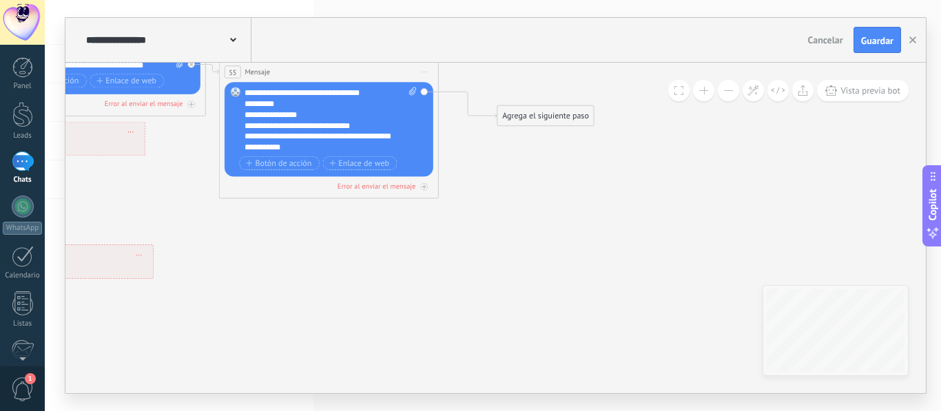
click at [725, 94] on button at bounding box center [728, 90] width 21 height 21
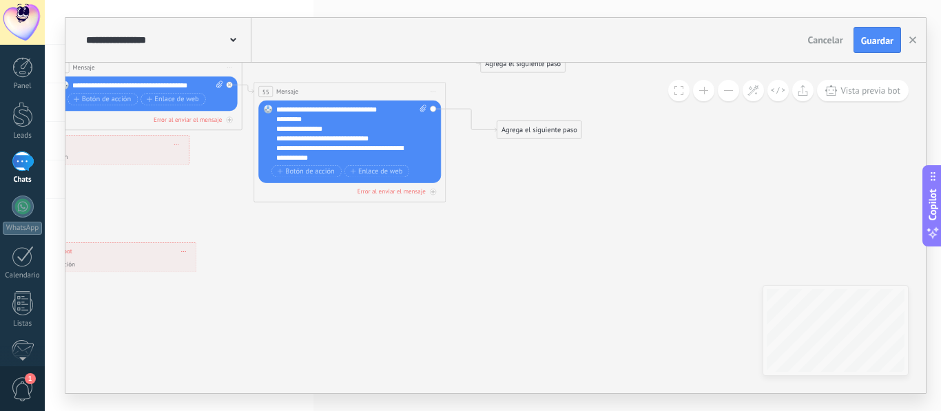
click at [725, 94] on button at bounding box center [728, 90] width 21 height 21
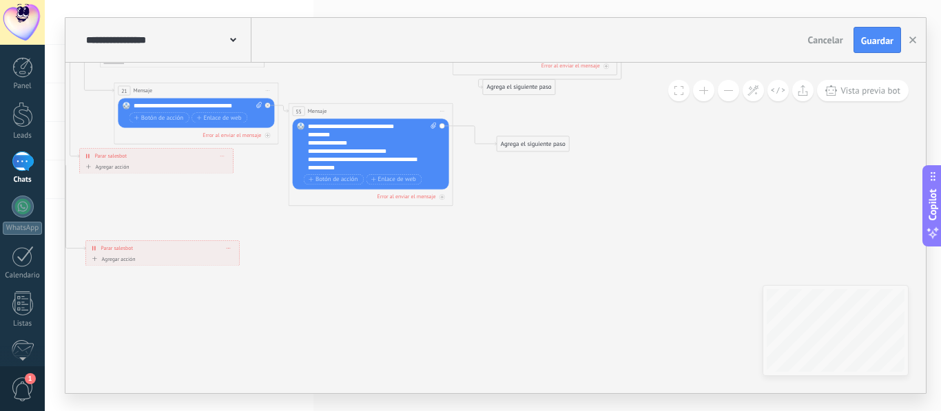
click at [725, 94] on button at bounding box center [728, 90] width 21 height 21
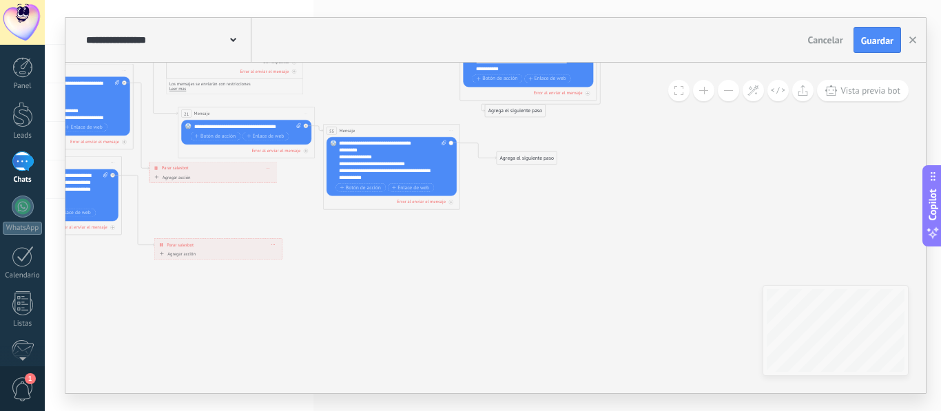
click at [725, 94] on button at bounding box center [728, 90] width 21 height 21
click at [513, 165] on icon at bounding box center [166, 28] width 1203 height 806
click at [532, 159] on div "Agrega el siguiente paso" at bounding box center [527, 157] width 60 height 11
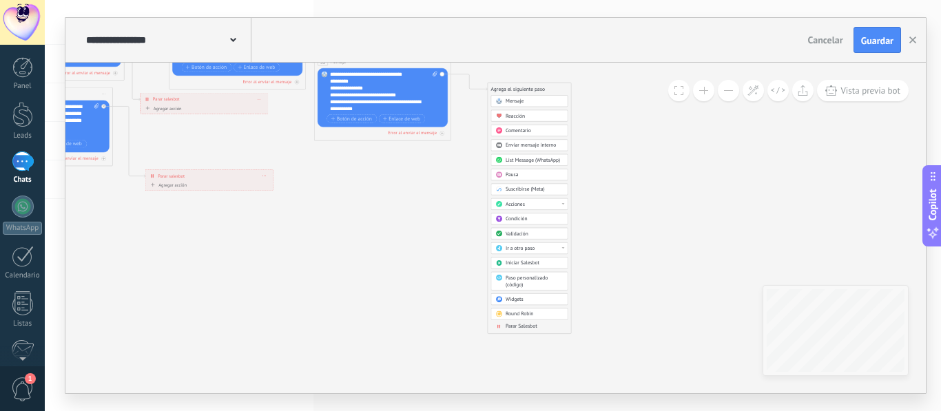
drag, startPoint x: 606, startPoint y: 225, endPoint x: 597, endPoint y: 156, distance: 69.5
click at [527, 331] on div "Mensaje Mensaje Mensaje Reacción Comentario Enviar mensaje interno" at bounding box center [529, 214] width 77 height 238
click at [526, 326] on span "Parar Salesbot" at bounding box center [522, 326] width 32 height 6
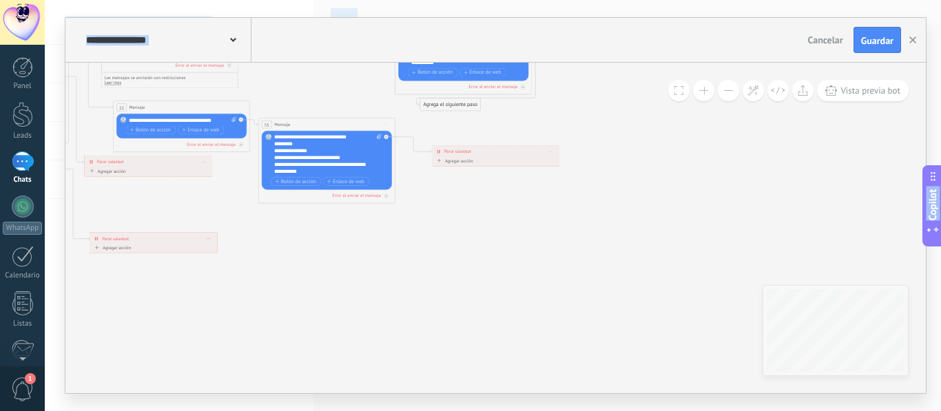
drag, startPoint x: 571, startPoint y: 263, endPoint x: 566, endPoint y: 427, distance: 164.1
click at [566, 411] on html ".abecls-1,.abecls-2{fill-rule:evenodd}.abecls-2{fill:#fff} .abhcls-1{fill:none}…" at bounding box center [470, 205] width 941 height 411
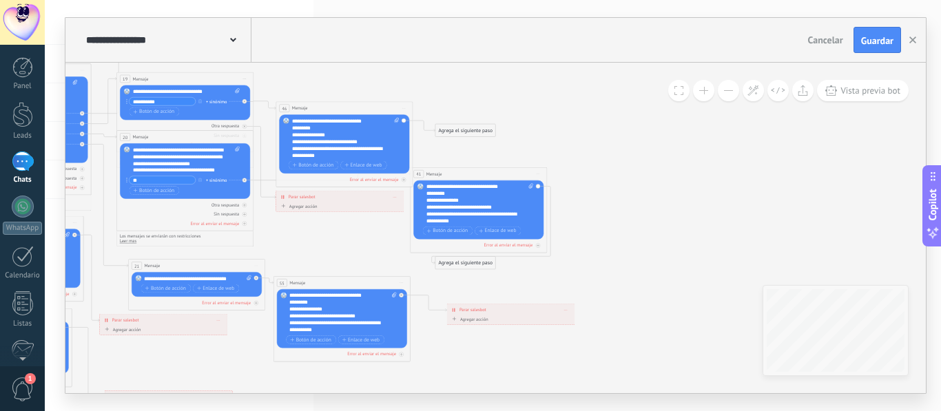
drag, startPoint x: 590, startPoint y: 212, endPoint x: 610, endPoint y: 256, distance: 49.0
click at [610, 256] on icon at bounding box center [117, 180] width 1203 height 806
drag, startPoint x: 488, startPoint y: 265, endPoint x: 677, endPoint y: 188, distance: 203.7
click at [677, 188] on div "Agrega el siguiente paso" at bounding box center [654, 186] width 60 height 11
click at [667, 184] on div "Agrega el siguiente paso" at bounding box center [654, 186] width 60 height 11
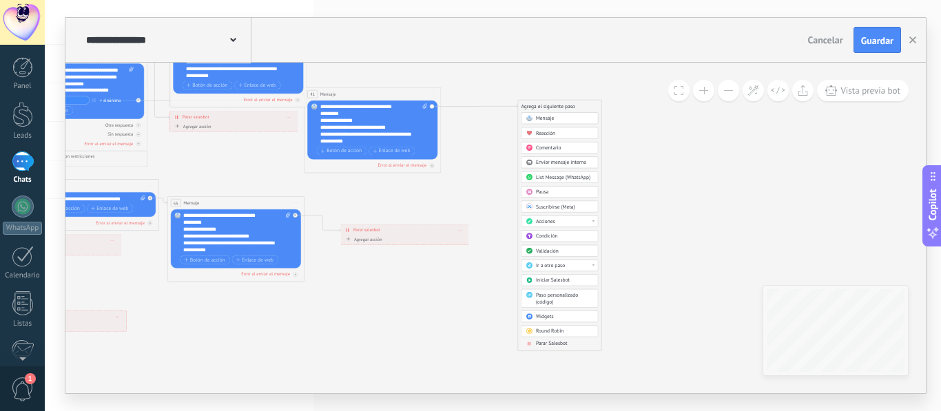
drag, startPoint x: 732, startPoint y: 236, endPoint x: 626, endPoint y: 156, distance: 133.3
click at [626, 156] on icon at bounding box center [68, 101] width 1317 height 806
click at [533, 340] on span at bounding box center [529, 343] width 13 height 6
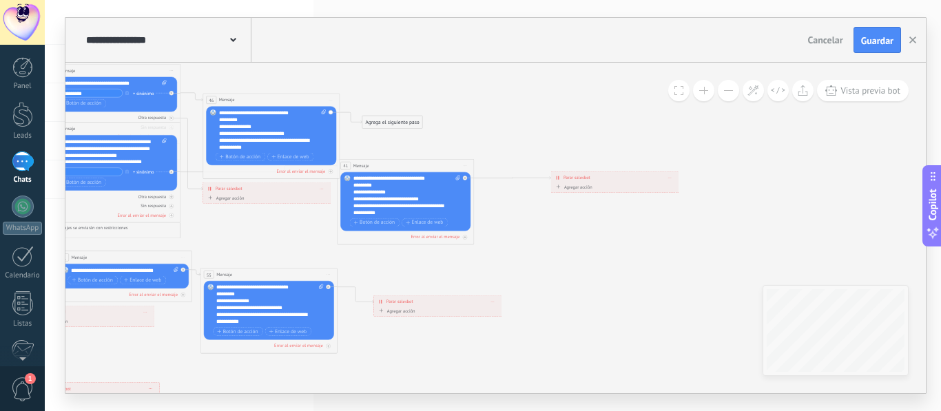
drag, startPoint x: 522, startPoint y: 289, endPoint x: 653, endPoint y: 356, distance: 147.0
click at [653, 356] on icon at bounding box center [101, 172] width 1317 height 806
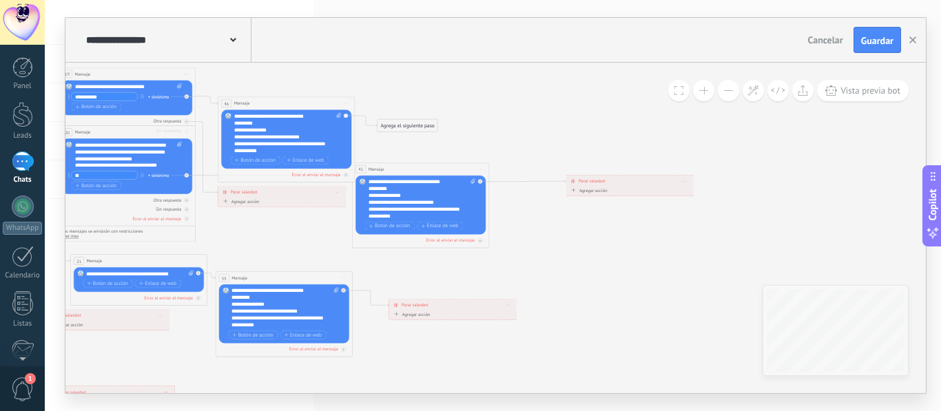
drag, startPoint x: 313, startPoint y: 110, endPoint x: 358, endPoint y: 83, distance: 52.8
click at [380, 121] on div "Agrega el siguiente paso" at bounding box center [408, 125] width 60 height 11
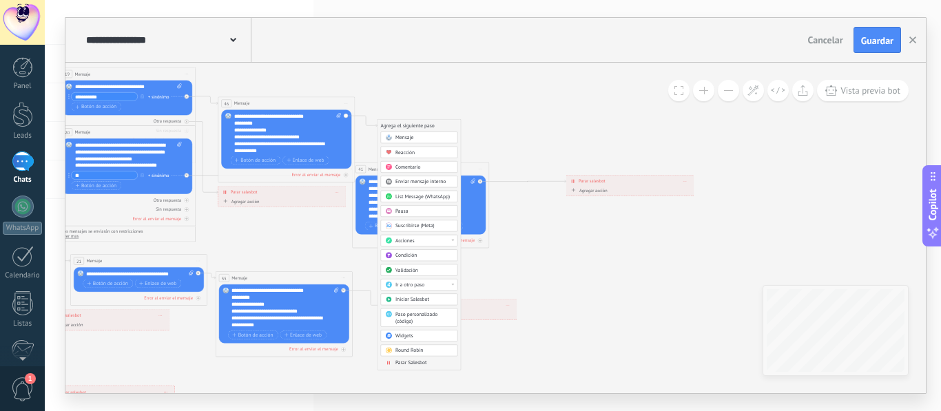
click at [403, 365] on span "Parar Salesbot" at bounding box center [411, 363] width 32 height 6
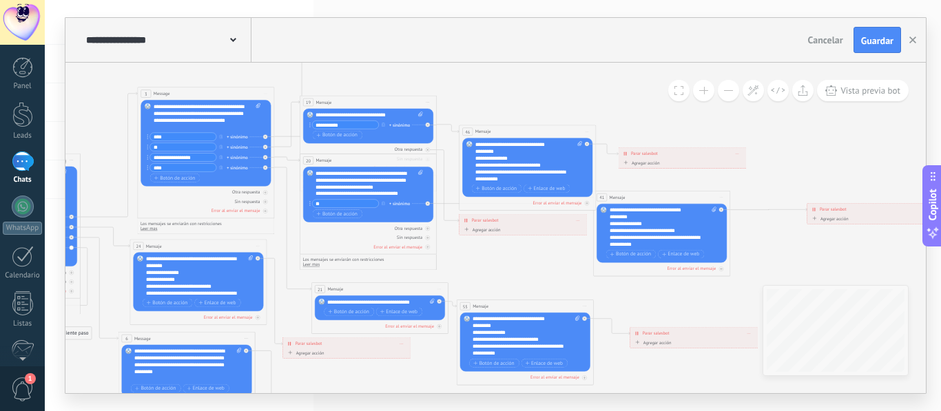
drag, startPoint x: 380, startPoint y: 233, endPoint x: 566, endPoint y: 261, distance: 188.8
click at [566, 261] on icon at bounding box center [357, 204] width 1317 height 806
click at [701, 90] on button at bounding box center [703, 90] width 21 height 21
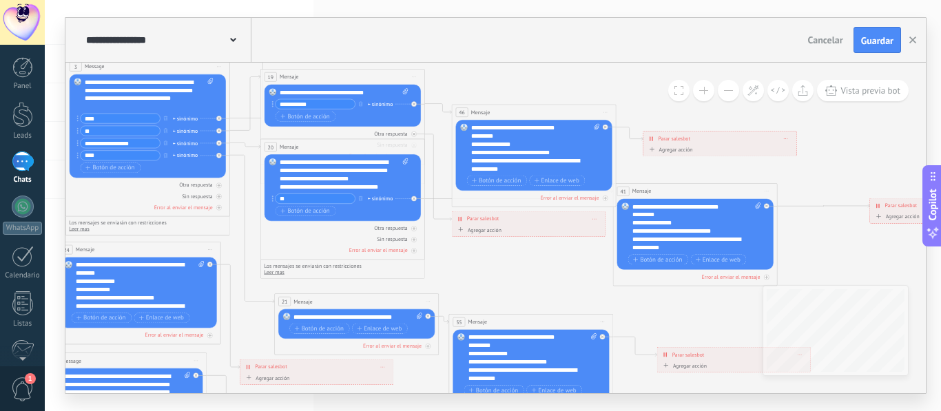
click at [701, 90] on button at bounding box center [703, 90] width 21 height 21
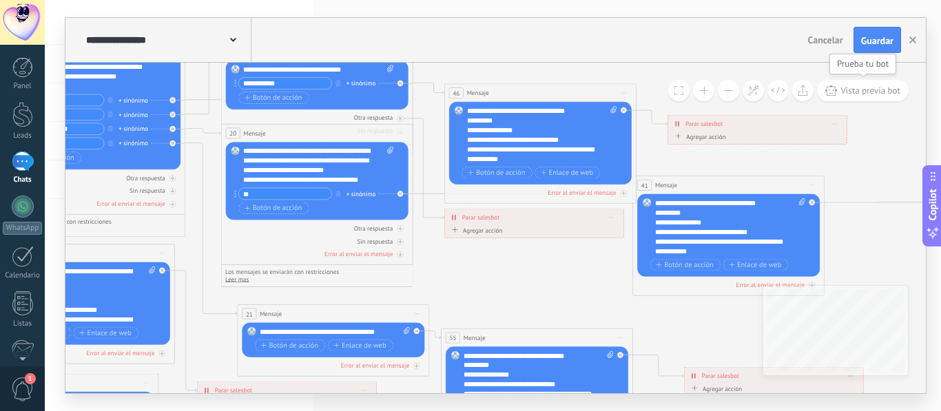
click at [835, 92] on icon at bounding box center [831, 90] width 12 height 10
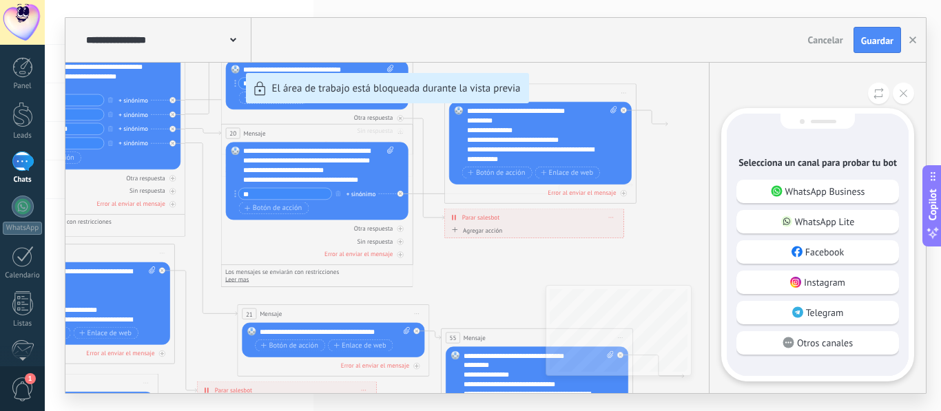
click at [795, 288] on div "Instagram" at bounding box center [818, 282] width 163 height 23
click at [794, 288] on div at bounding box center [817, 245] width 179 height 260
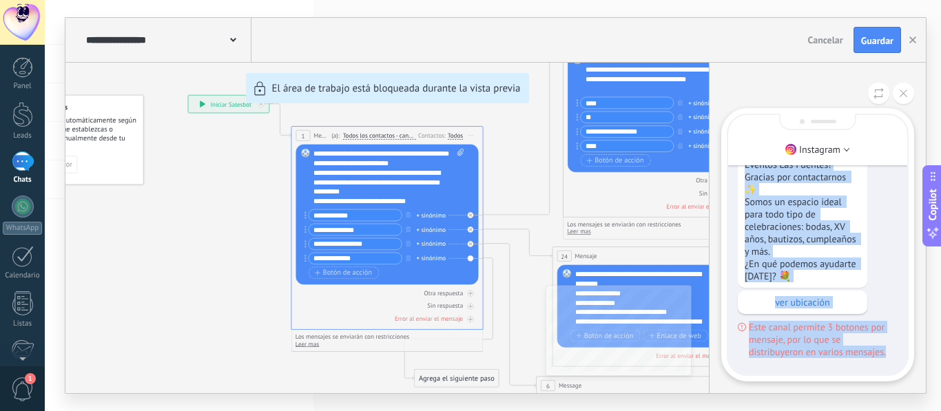
click at [915, 242] on div "Instagram Sólo visible para ti >¡Bienvenido/a a Jardín de Eventos Las Fuentes! …" at bounding box center [817, 228] width 217 height 331
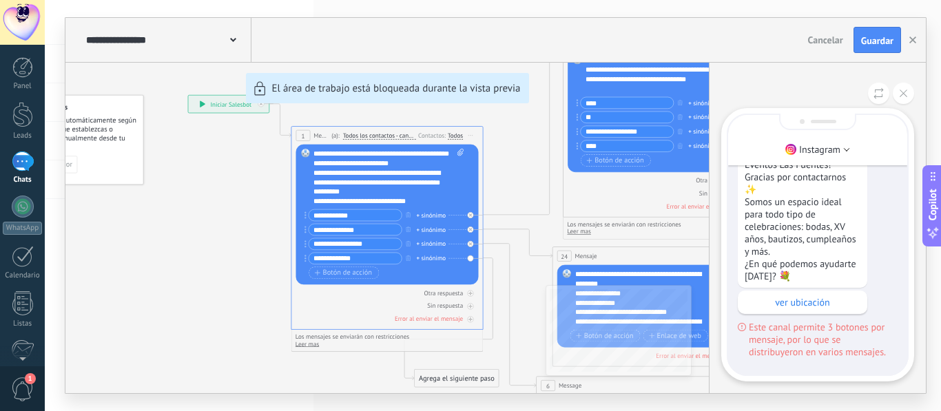
click at [882, 211] on div ">¡Bienvenido/a a Jardín de Eventos Las Fuentes! Gracias por contactarnos ✨ Somo…" at bounding box center [818, 133] width 160 height 451
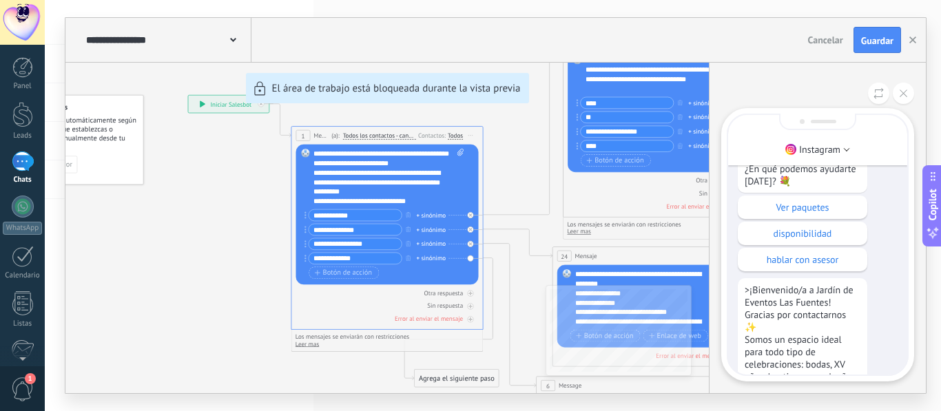
scroll to position [-165, 0]
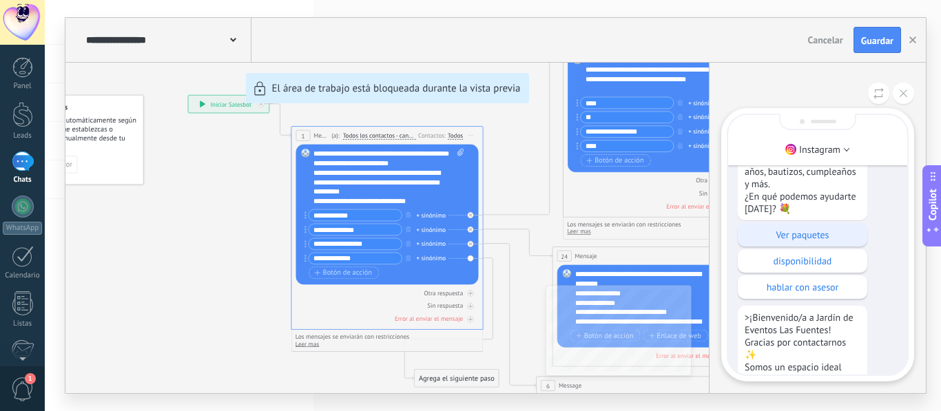
click at [843, 234] on p "Ver paquetes" at bounding box center [803, 235] width 116 height 12
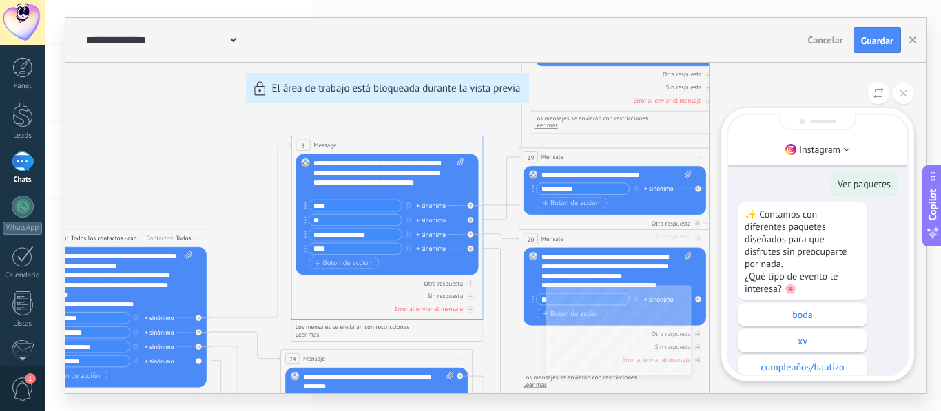
scroll to position [-557, 0]
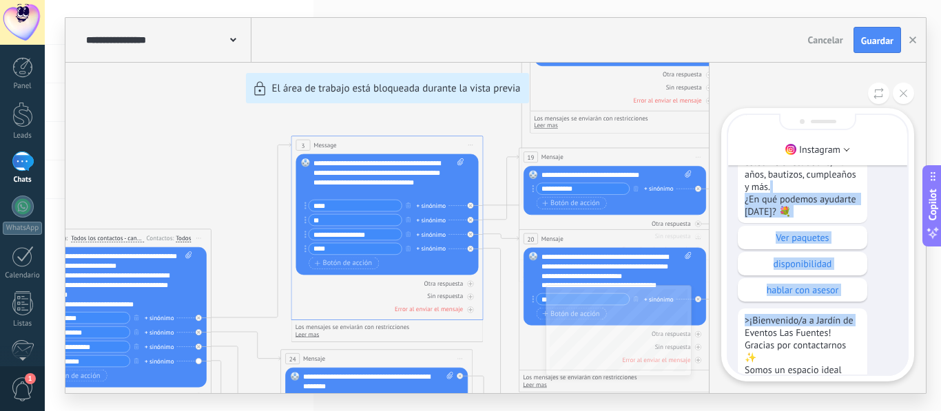
drag, startPoint x: 888, startPoint y: 291, endPoint x: 876, endPoint y: 181, distance: 110.9
click at [876, 181] on div ">¡Bienvenido/a a Jardín de Eventos Las Fuentes! Gracias por contactarnos ✨ Somo…" at bounding box center [818, 301] width 160 height 451
click at [884, 235] on div ">¡Bienvenido/a a Jardín de Eventos Las Fuentes! Gracias por contactarnos ✨ Somo…" at bounding box center [818, 301] width 160 height 451
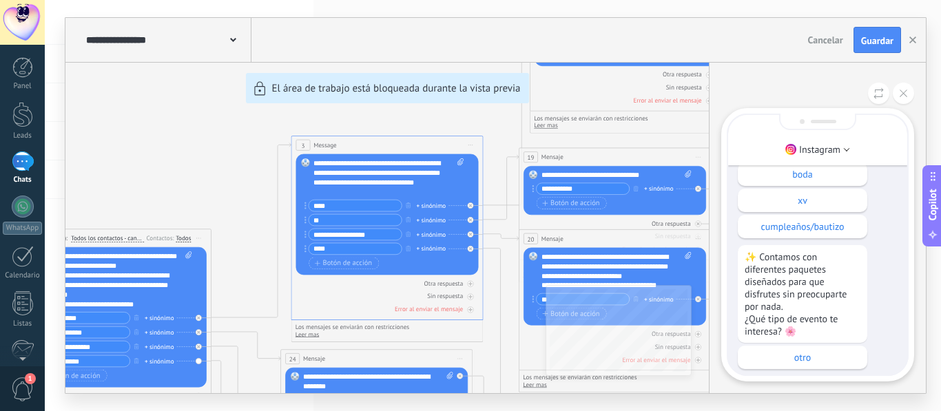
scroll to position [-83, 0]
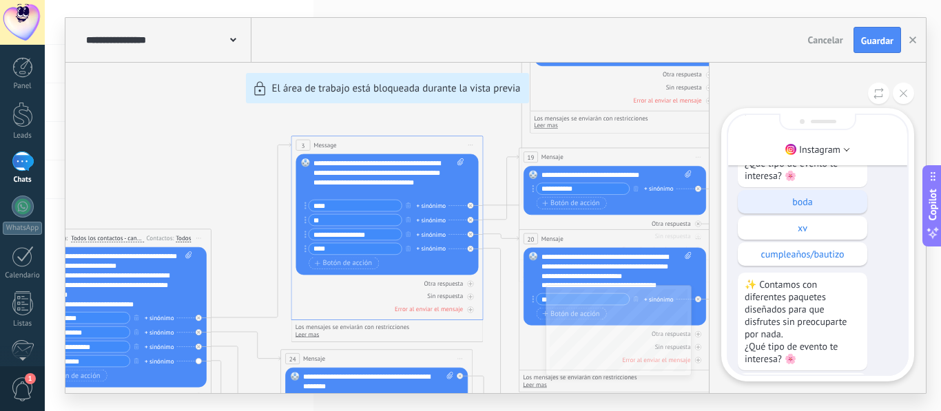
click at [820, 198] on p "boda" at bounding box center [803, 202] width 116 height 12
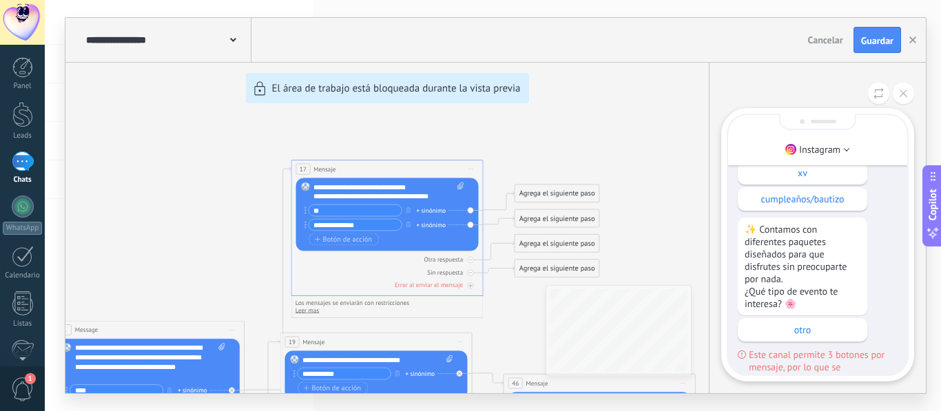
scroll to position [0, 0]
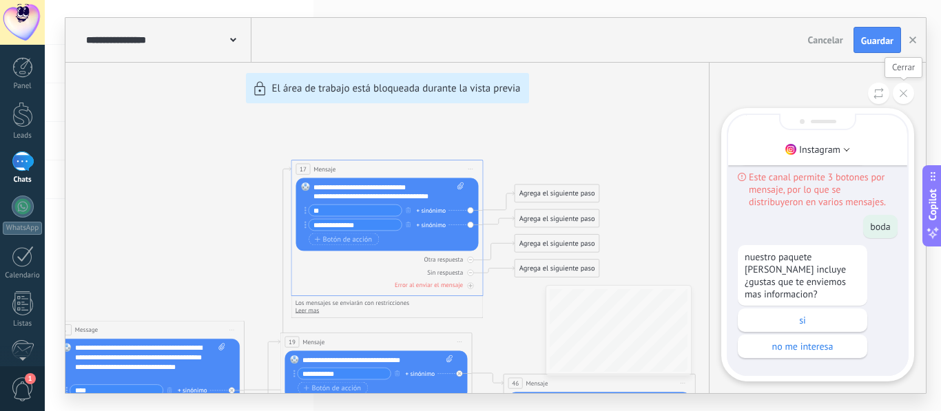
click at [901, 87] on button at bounding box center [903, 93] width 21 height 21
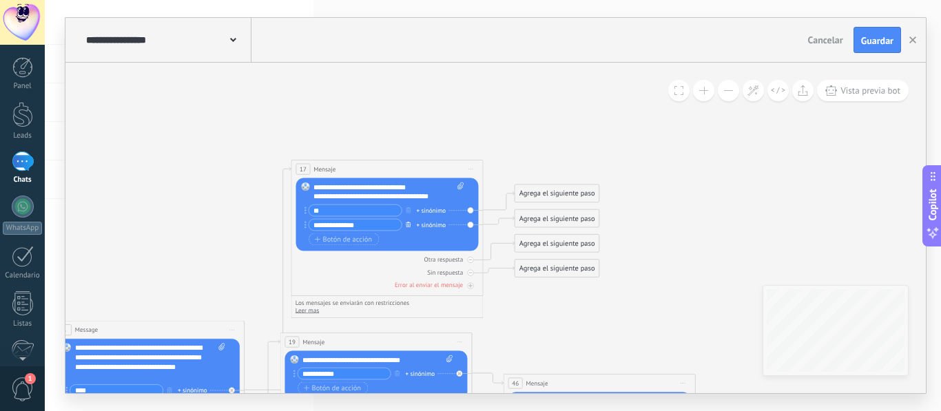
click at [407, 224] on icon "button" at bounding box center [408, 225] width 5 height 6
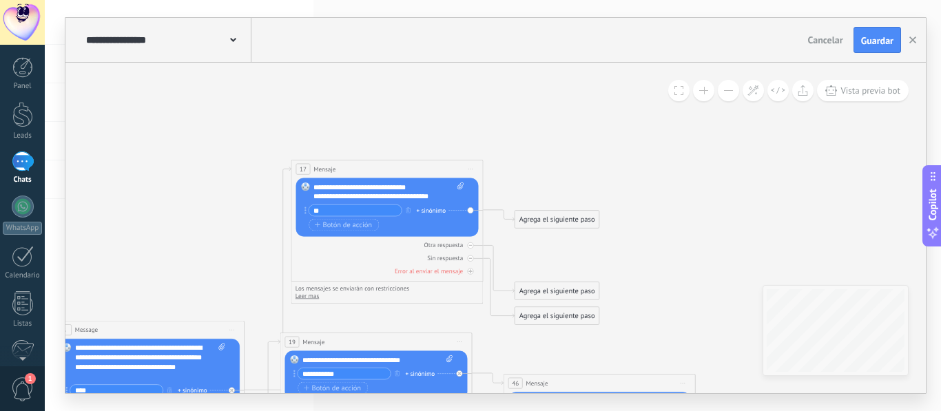
click at [537, 215] on div "Agrega el siguiente paso" at bounding box center [557, 220] width 84 height 16
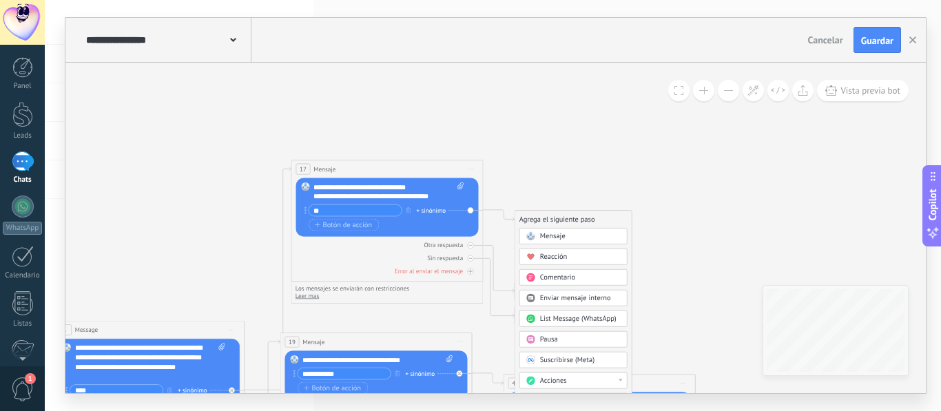
click at [551, 232] on span "Mensaje" at bounding box center [552, 236] width 25 height 9
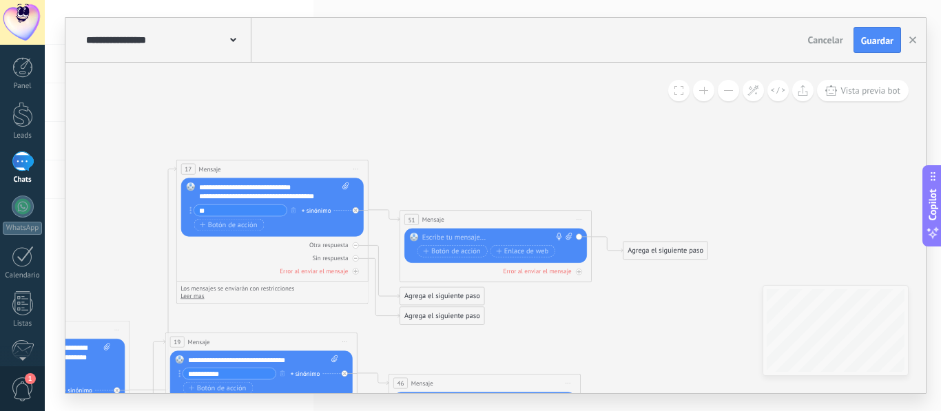
click at [538, 234] on div at bounding box center [493, 238] width 143 height 10
paste div
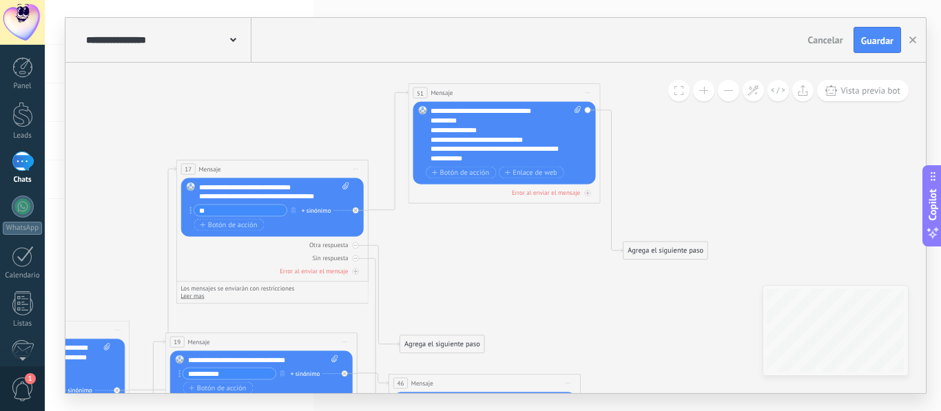
drag, startPoint x: 535, startPoint y: 225, endPoint x: 543, endPoint y: 95, distance: 129.8
click at [543, 95] on div "51 Mensaje ******* (a): Todos los contactos - canales seleccionados Todos los c…" at bounding box center [504, 93] width 191 height 18
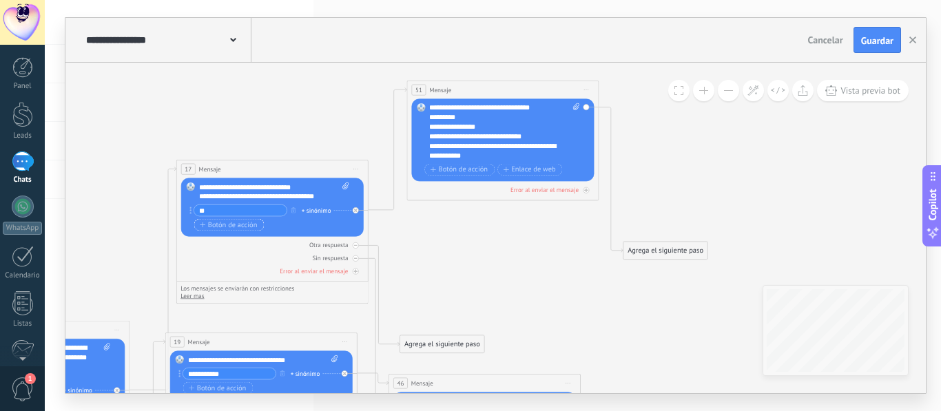
click at [251, 224] on span "Botón de acción" at bounding box center [228, 225] width 57 height 8
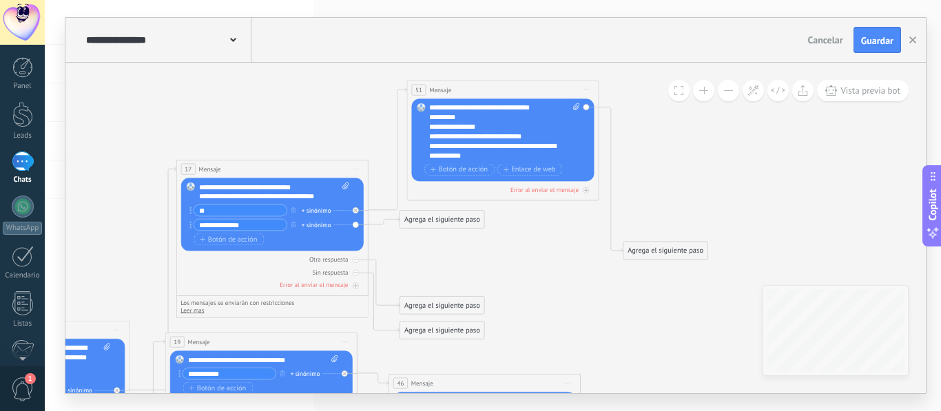
type input "**********"
click at [429, 226] on div "Agrega el siguiente paso" at bounding box center [442, 220] width 84 height 16
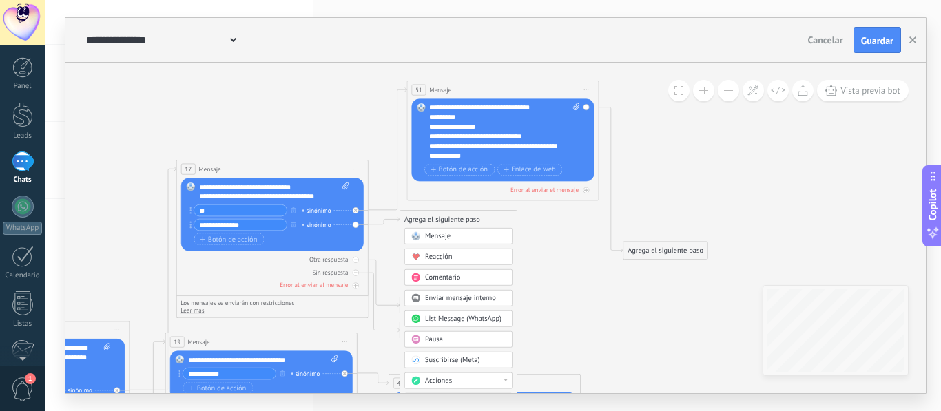
click at [440, 235] on span "Mensaje" at bounding box center [437, 236] width 25 height 9
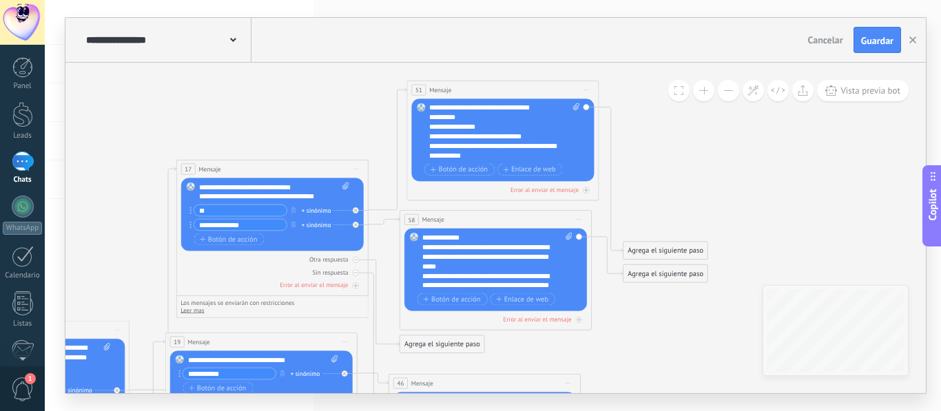
click at [653, 271] on div "Agrega el siguiente paso" at bounding box center [666, 274] width 84 height 16
click at [732, 92] on button at bounding box center [728, 90] width 21 height 21
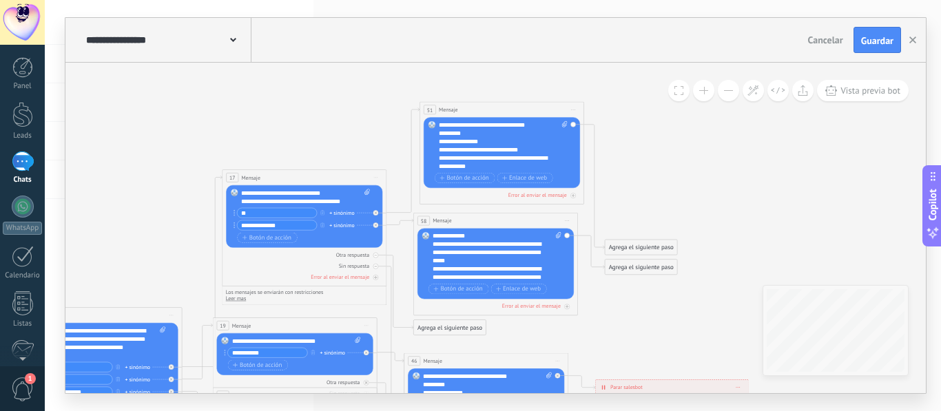
click at [732, 91] on button at bounding box center [728, 90] width 21 height 21
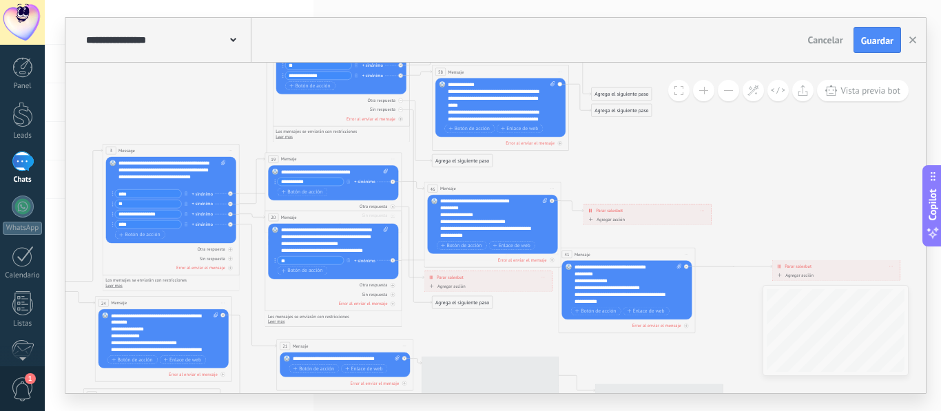
drag, startPoint x: 725, startPoint y: 205, endPoint x: 730, endPoint y: 55, distance: 150.3
click at [730, 55] on div "**********" at bounding box center [495, 206] width 861 height 376
click at [632, 104] on div "Agrega el siguiente paso Mensaje Mensaje Mensaje Reacción Comentario Enviar men…" at bounding box center [621, 110] width 61 height 13
click at [632, 113] on div "Agrega el siguiente paso" at bounding box center [622, 110] width 60 height 11
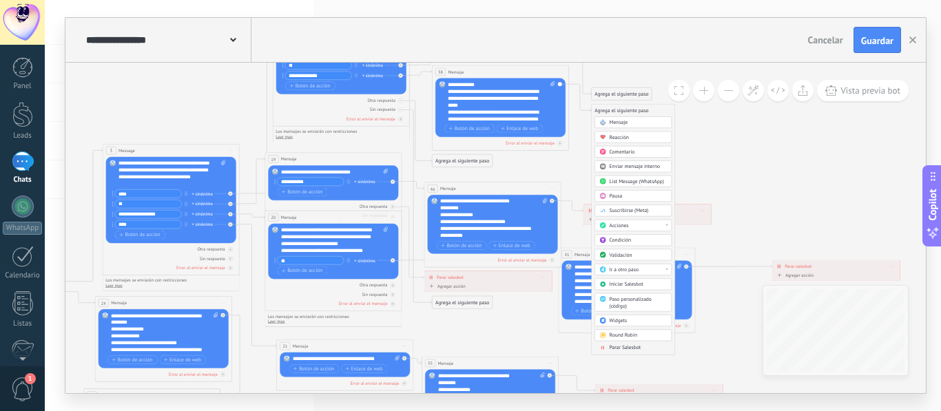
click at [628, 348] on span "Parar Salesbot" at bounding box center [626, 348] width 32 height 6
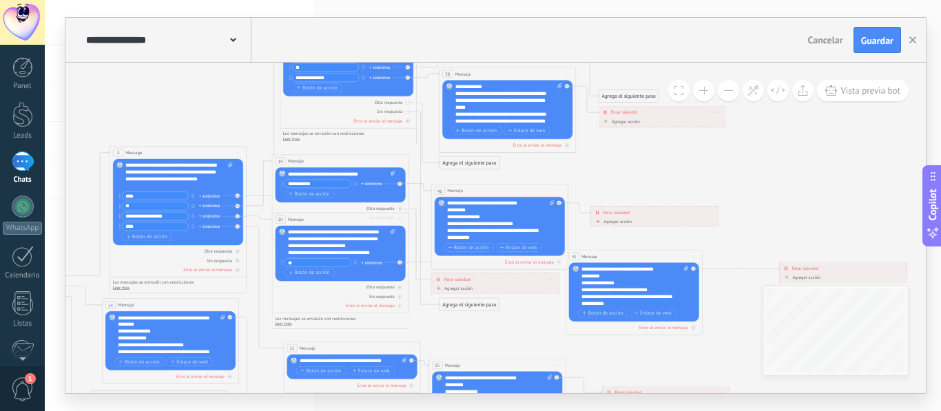
drag, startPoint x: 651, startPoint y: 169, endPoint x: 818, endPoint y: 171, distance: 166.8
click at [818, 171] on icon at bounding box center [375, 224] width 1408 height 841
click at [705, 96] on button at bounding box center [703, 90] width 21 height 21
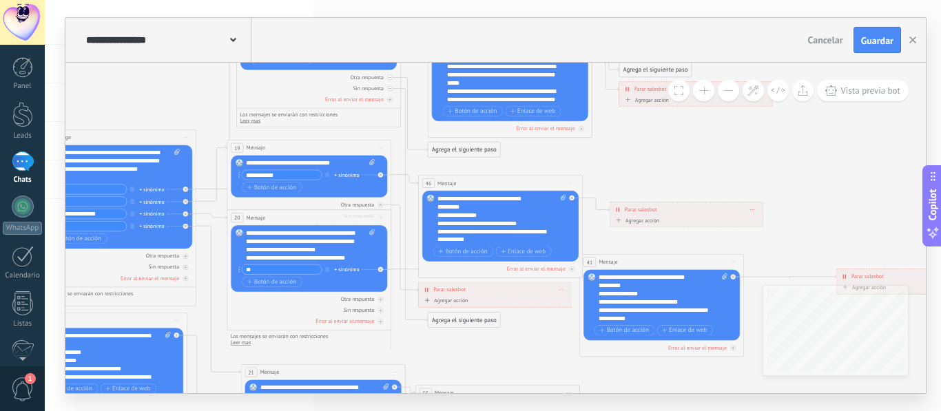
click at [704, 96] on button at bounding box center [703, 90] width 21 height 21
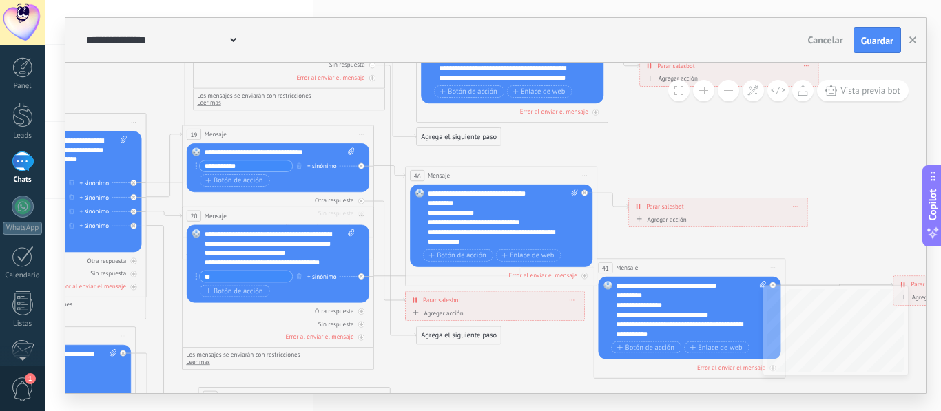
click at [265, 169] on input "**********" at bounding box center [246, 166] width 93 height 11
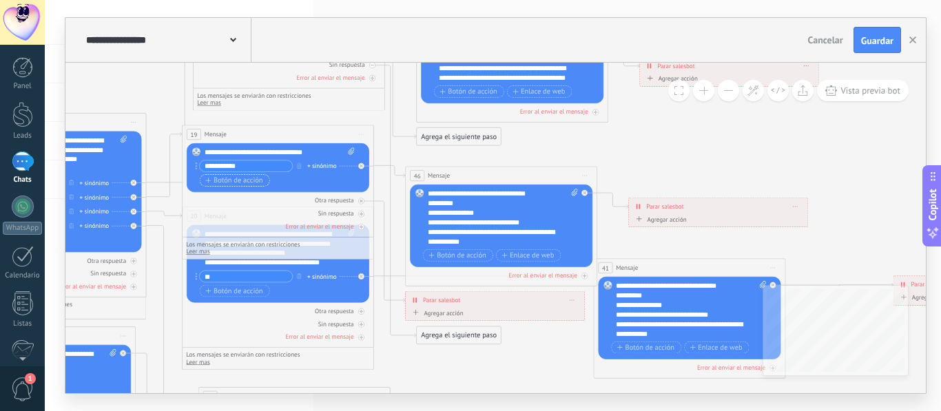
click at [251, 183] on span "Botón de acción" at bounding box center [233, 180] width 57 height 8
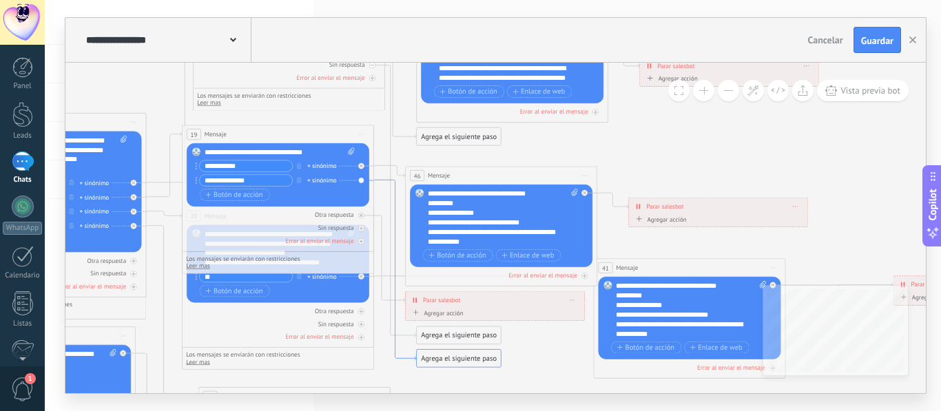
type input "**********"
click at [396, 232] on icon at bounding box center [395, 270] width 42 height 181
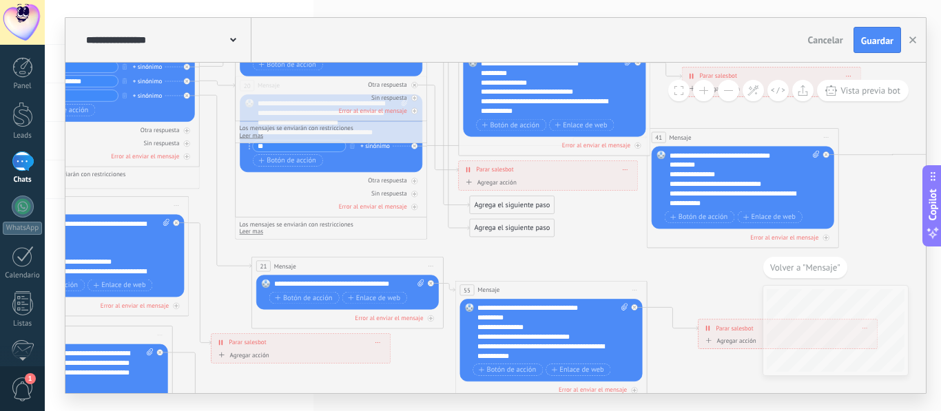
click at [513, 228] on div "Agrega el siguiente paso" at bounding box center [512, 228] width 84 height 16
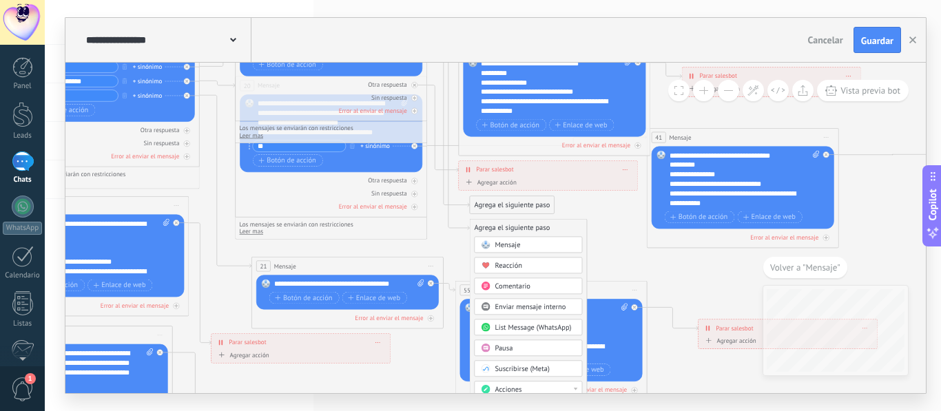
click at [515, 246] on span "Mensaje" at bounding box center [507, 244] width 25 height 9
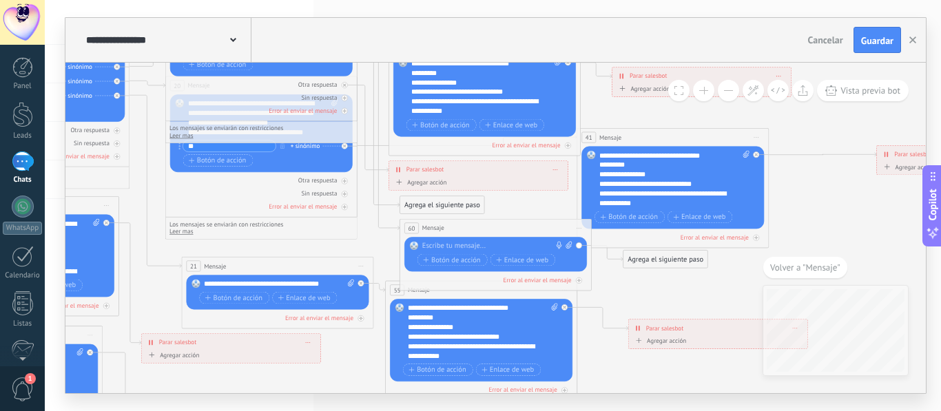
click at [516, 246] on div at bounding box center [493, 247] width 143 height 10
paste div
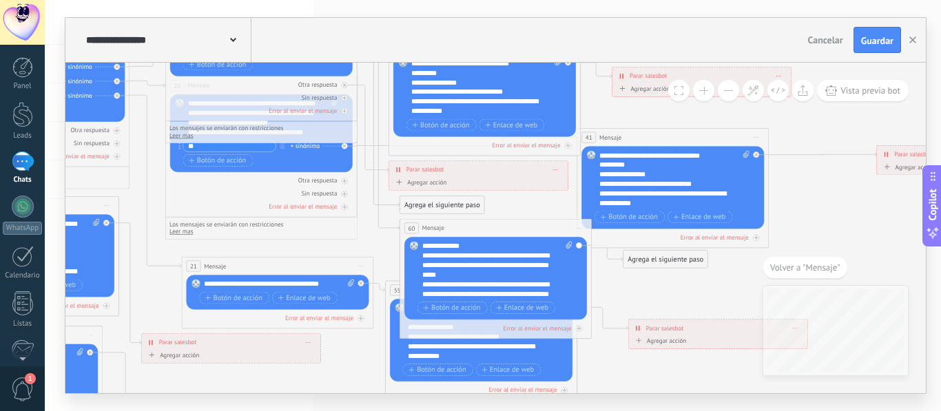
click at [670, 259] on div "Agrega el siguiente paso" at bounding box center [666, 259] width 84 height 16
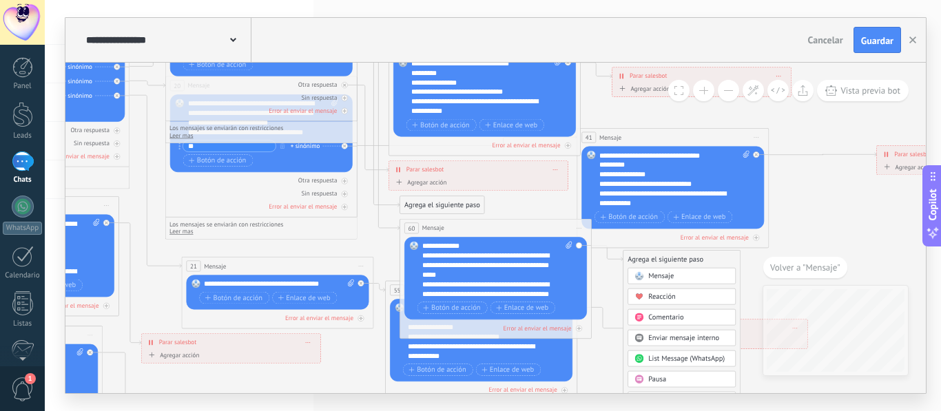
click at [734, 89] on button at bounding box center [728, 90] width 21 height 21
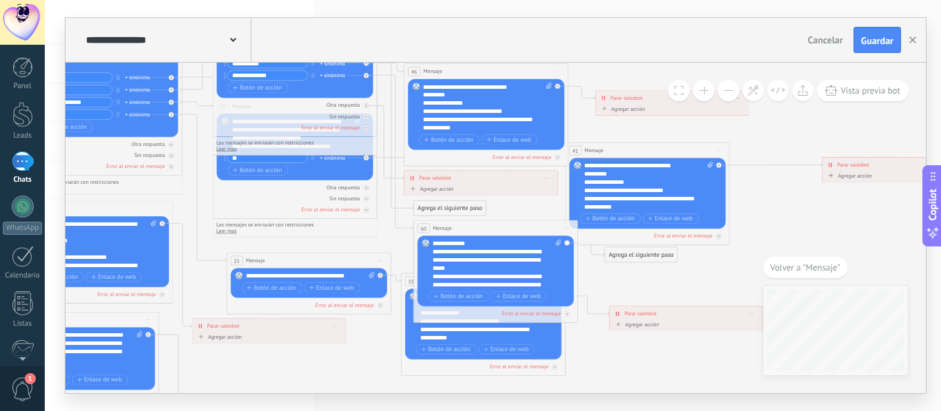
click at [734, 89] on button at bounding box center [728, 90] width 21 height 21
click at [734, 88] on button at bounding box center [728, 90] width 21 height 21
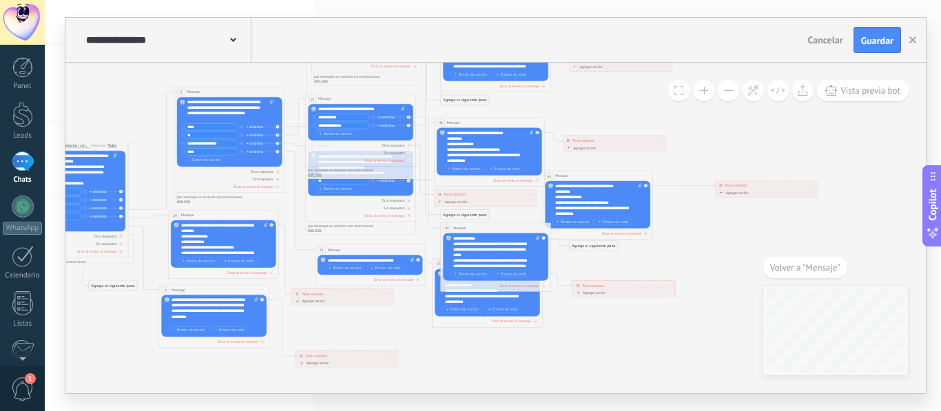
click at [734, 88] on button at bounding box center [728, 90] width 21 height 21
click at [602, 250] on div "Agrega el siguiente paso" at bounding box center [593, 246] width 48 height 9
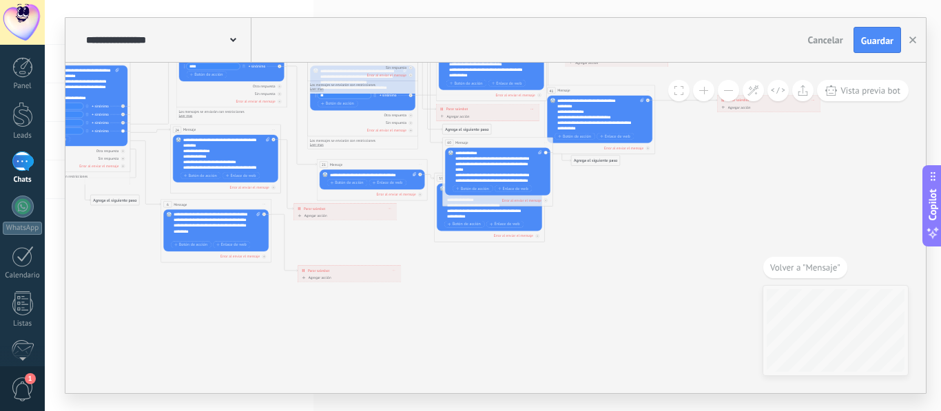
drag, startPoint x: 672, startPoint y: 258, endPoint x: 673, endPoint y: 178, distance: 80.6
click at [673, 178] on icon at bounding box center [391, 72] width 1138 height 697
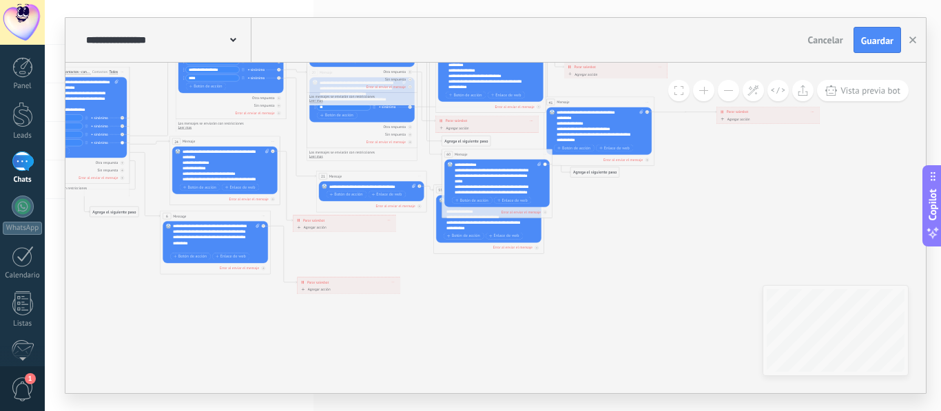
drag, startPoint x: 430, startPoint y: 169, endPoint x: 431, endPoint y: 180, distance: 10.4
click at [431, 180] on icon at bounding box center [390, 84] width 1138 height 697
drag, startPoint x: 435, startPoint y: 199, endPoint x: 441, endPoint y: 274, distance: 74.6
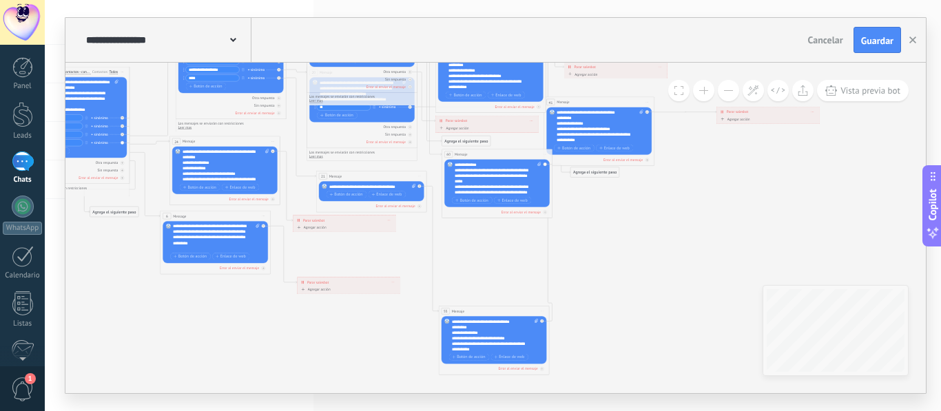
drag, startPoint x: 470, startPoint y: 189, endPoint x: 475, endPoint y: 311, distance: 121.4
click at [475, 311] on div "55 Mensaje ******* (a): Todos los contactos - canales seleccionados Todos los c…" at bounding box center [494, 311] width 110 height 10
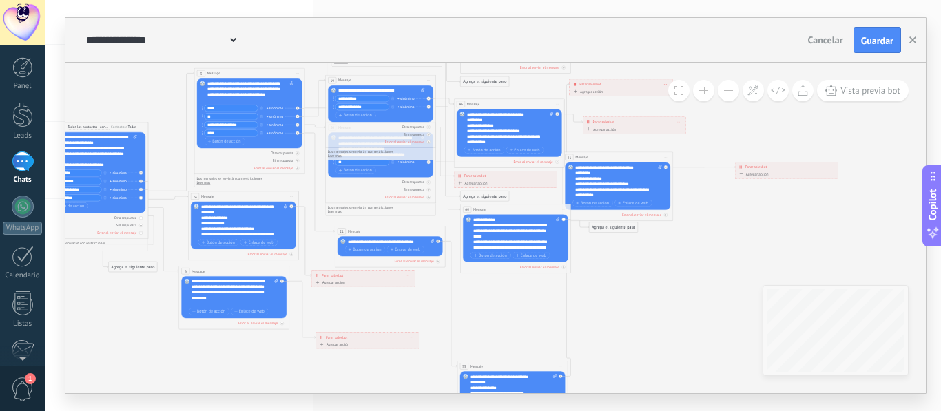
drag, startPoint x: 489, startPoint y: 148, endPoint x: 508, endPoint y: 203, distance: 58.2
click at [508, 203] on icon at bounding box center [408, 179] width 1138 height 777
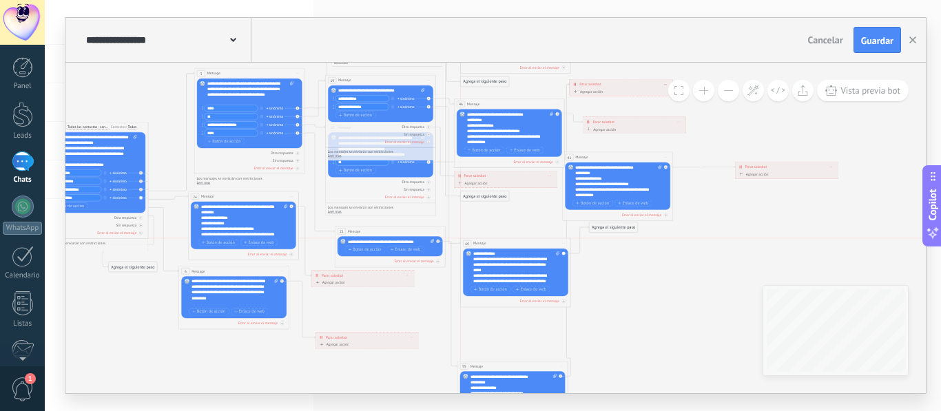
drag, startPoint x: 508, startPoint y: 209, endPoint x: 511, endPoint y: 241, distance: 32.5
click at [511, 241] on div "60 Mensaje ******* (a): Todos los contactos - canales seleccionados Todos los c…" at bounding box center [516, 243] width 110 height 10
drag, startPoint x: 597, startPoint y: 232, endPoint x: 604, endPoint y: 241, distance: 11.9
click at [604, 241] on div "Agrega el siguiente paso" at bounding box center [620, 236] width 48 height 9
click at [606, 238] on div "Agrega el siguiente paso" at bounding box center [620, 236] width 48 height 9
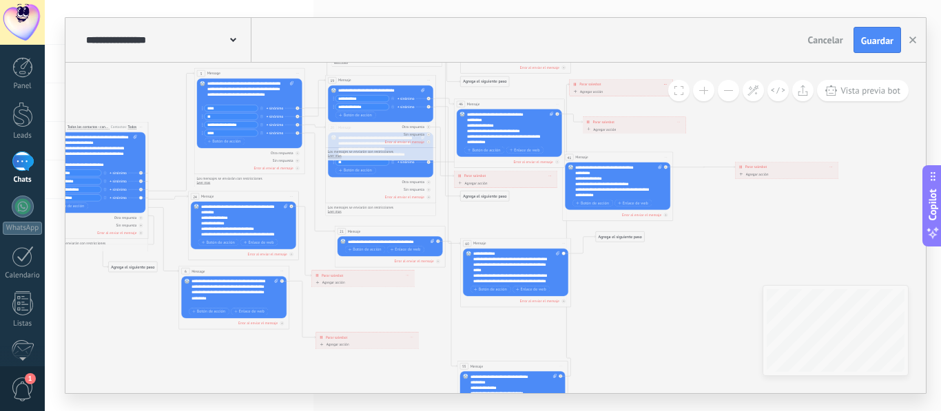
click at [604, 237] on div "Agrega el siguiente paso" at bounding box center [620, 236] width 48 height 9
click at [717, 281] on icon at bounding box center [408, 179] width 1138 height 777
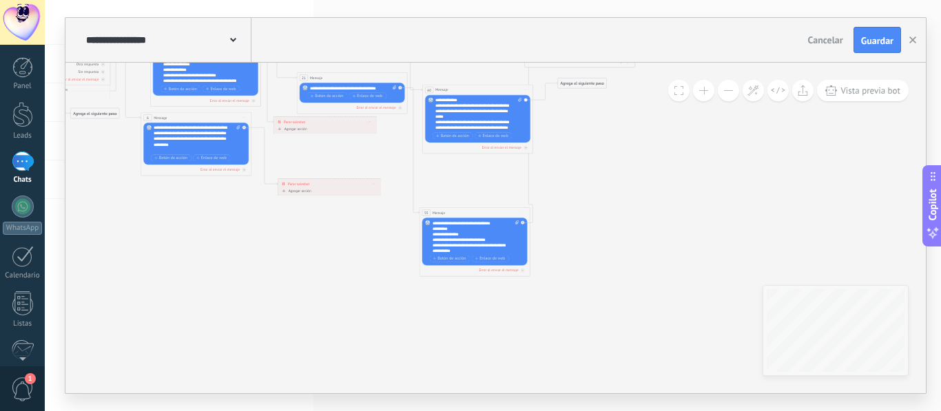
drag, startPoint x: 702, startPoint y: 273, endPoint x: 664, endPoint y: 119, distance: 158.4
click at [664, 119] on icon at bounding box center [371, 26] width 1138 height 777
click at [587, 87] on div "Agrega el siguiente paso" at bounding box center [581, 83] width 48 height 9
click at [586, 87] on div "Agrega el siguiente paso" at bounding box center [581, 83] width 48 height 9
click at [589, 272] on span "Parar Salesbot" at bounding box center [584, 275] width 25 height 6
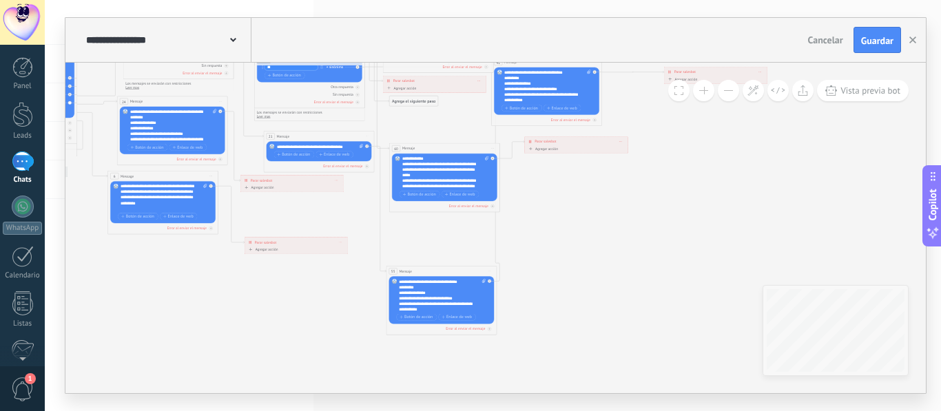
drag, startPoint x: 571, startPoint y: 212, endPoint x: 692, endPoint y: 294, distance: 146.4
click at [692, 294] on icon at bounding box center [337, 84] width 1138 height 777
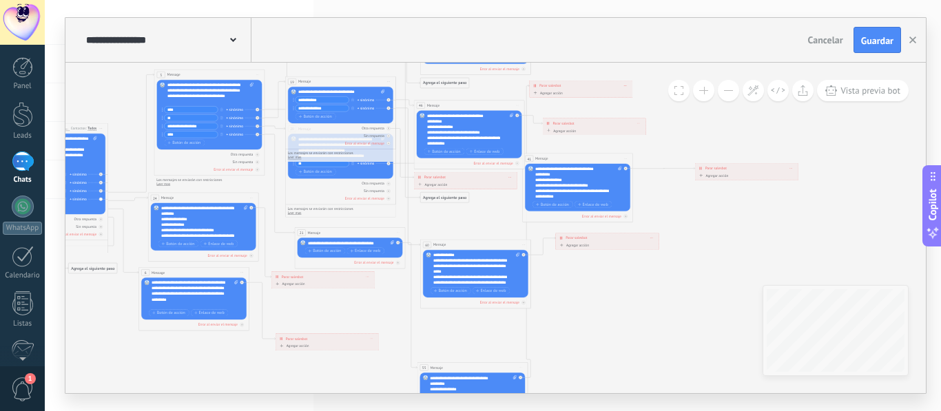
drag, startPoint x: 706, startPoint y: 141, endPoint x: 697, endPoint y: 214, distance: 73.7
click at [697, 214] on icon at bounding box center [368, 181] width 1138 height 777
click at [697, 94] on button at bounding box center [703, 90] width 21 height 21
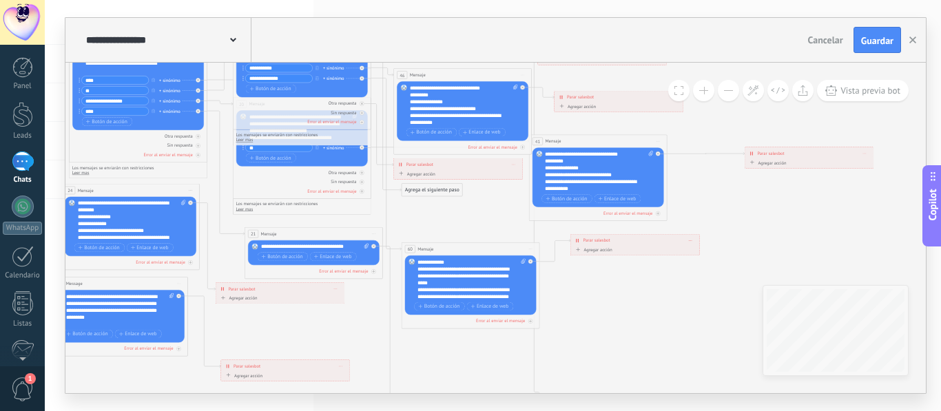
click at [770, 163] on div "Agregar acción" at bounding box center [767, 163] width 39 height 6
click at [770, 163] on button "Conversación marcada como cerrada" at bounding box center [788, 162] width 86 height 12
click at [740, 255] on icon at bounding box center [337, 169] width 1421 height 971
click at [768, 160] on div "Agregar acción" at bounding box center [767, 163] width 39 height 6
click at [768, 160] on button "Conversación marcada como cerrada" at bounding box center [788, 162] width 86 height 12
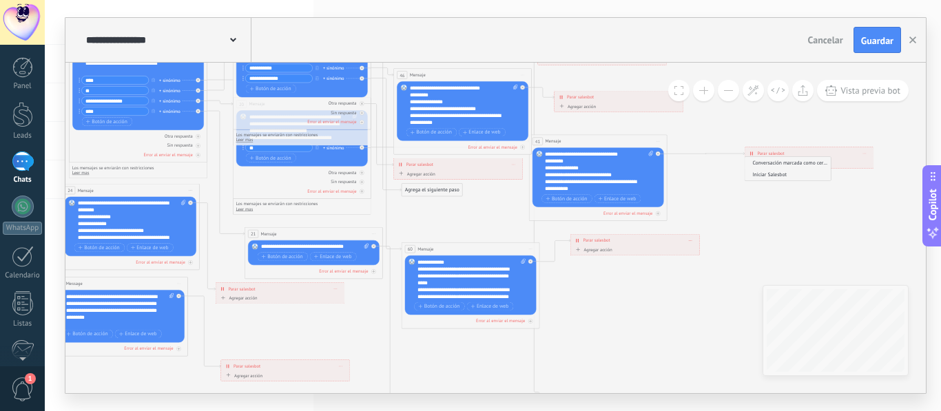
click at [774, 176] on span "Iniciar Salesbot" at bounding box center [786, 175] width 83 height 7
click at [777, 166] on span "Iniciar Salesbot" at bounding box center [778, 166] width 34 height 6
click at [777, 166] on button "Iniciar Salesbot" at bounding box center [801, 165] width 86 height 12
click at [777, 201] on icon at bounding box center [337, 169] width 1421 height 971
click at [775, 153] on span "Parar salesbot" at bounding box center [770, 153] width 27 height 7
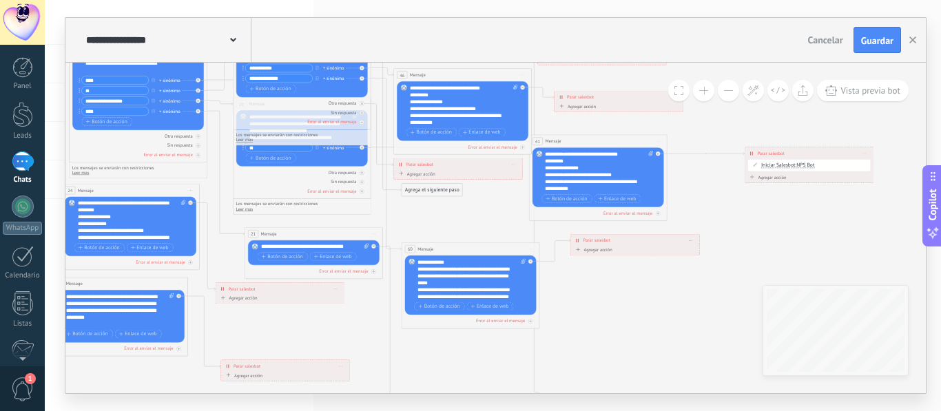
click at [753, 155] on icon at bounding box center [751, 154] width 3 height 6
click at [658, 153] on icon at bounding box center [658, 154] width 3 height 3
click at [658, 154] on div "Reemplazar Quitar Convertir a mensaje de voz Arrastre la imagen aquí para adjun…" at bounding box center [599, 177] width 132 height 59
click at [703, 161] on div "Agrega el siguiente paso" at bounding box center [720, 164] width 61 height 12
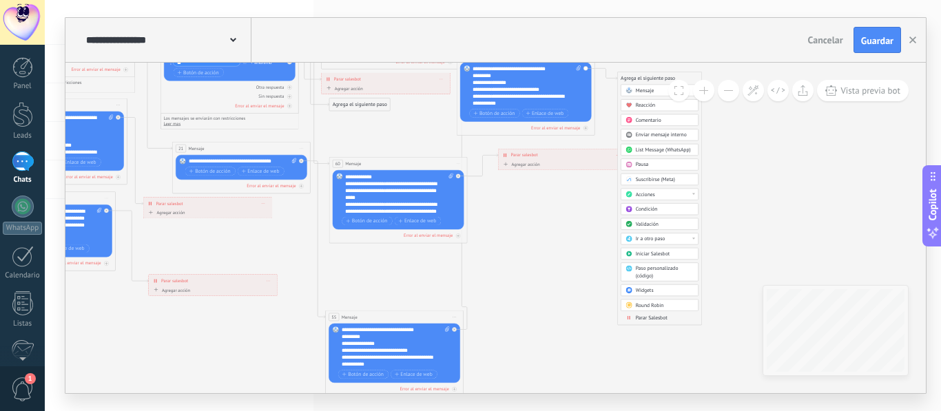
drag, startPoint x: 822, startPoint y: 181, endPoint x: 759, endPoint y: 116, distance: 90.1
click at [759, 116] on icon at bounding box center [191, 84] width 1274 height 971
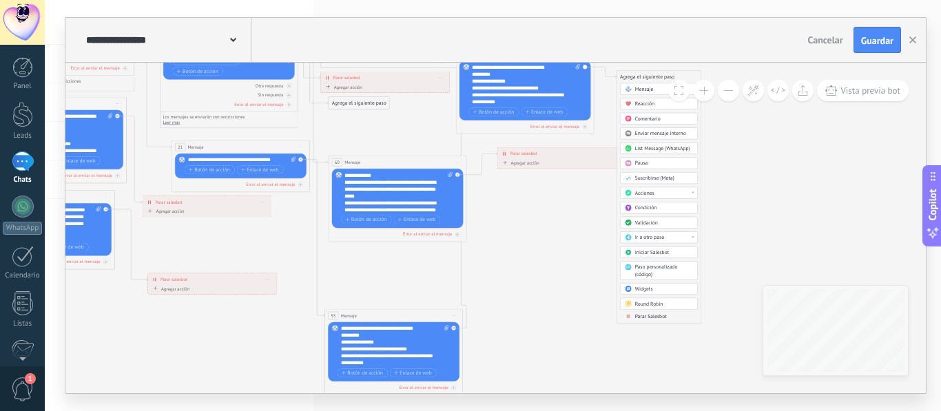
click at [655, 318] on span "Parar Salesbot" at bounding box center [651, 317] width 32 height 7
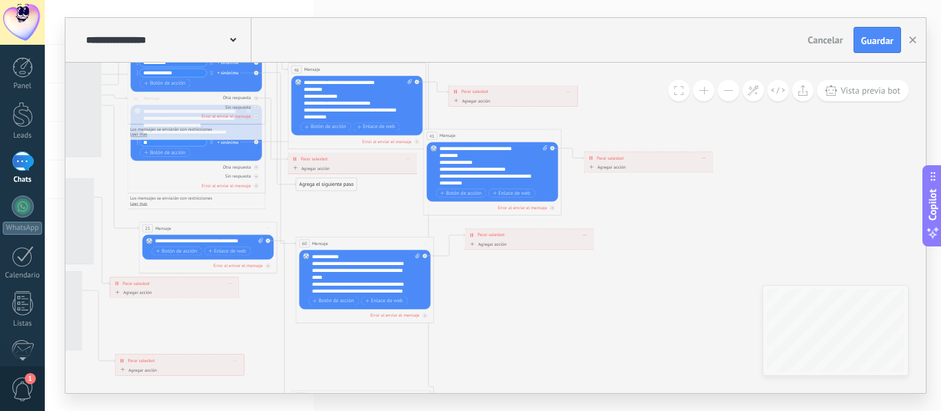
drag, startPoint x: 546, startPoint y: 295, endPoint x: 705, endPoint y: 377, distance: 178.4
click at [705, 378] on icon at bounding box center [157, 164] width 1274 height 971
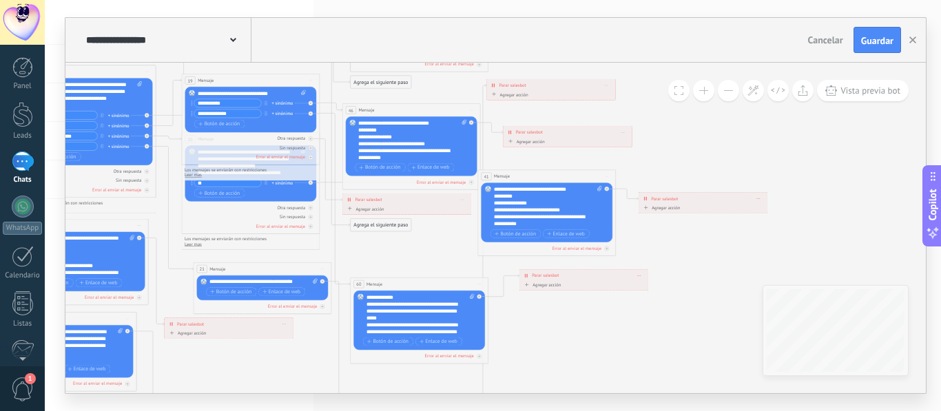
drag, startPoint x: 379, startPoint y: 211, endPoint x: 439, endPoint y: 256, distance: 74.8
click at [439, 256] on icon at bounding box center [212, 205] width 1274 height 971
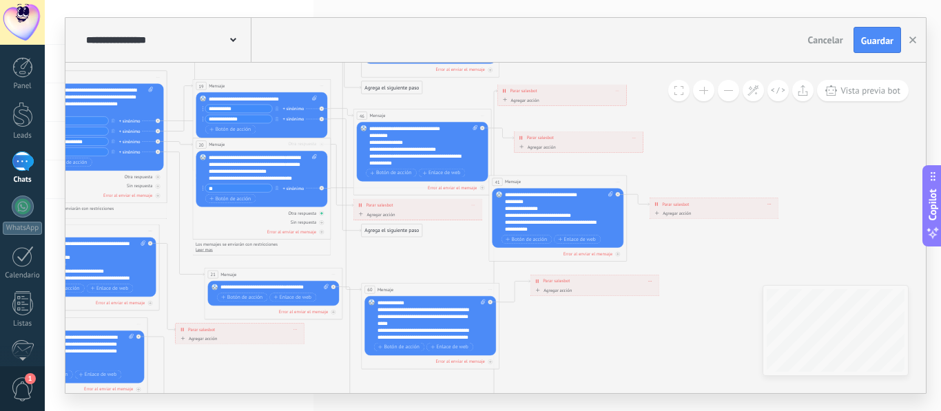
click at [229, 213] on div "Otra respuesta" at bounding box center [262, 213] width 132 height 7
click at [322, 213] on icon at bounding box center [321, 213] width 3 height 3
click at [320, 223] on div at bounding box center [322, 222] width 5 height 5
click at [321, 223] on icon at bounding box center [321, 223] width 3 height 1
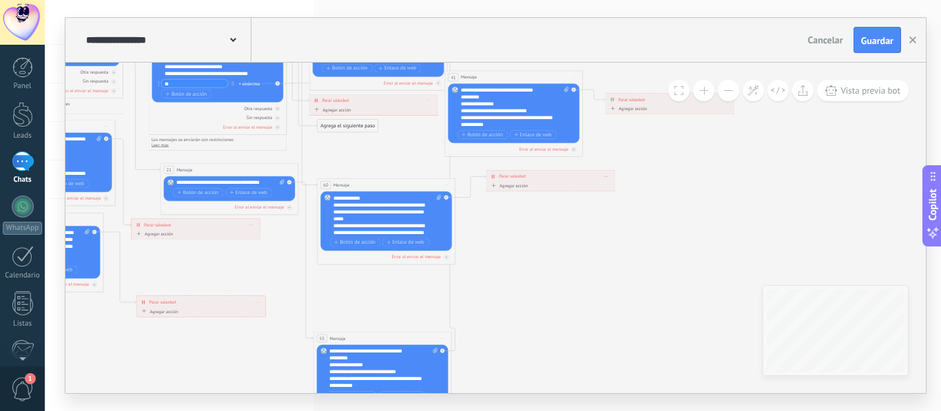
drag, startPoint x: 398, startPoint y: 258, endPoint x: 353, endPoint y: 154, distance: 112.4
click at [353, 154] on icon at bounding box center [225, 105] width 1366 height 971
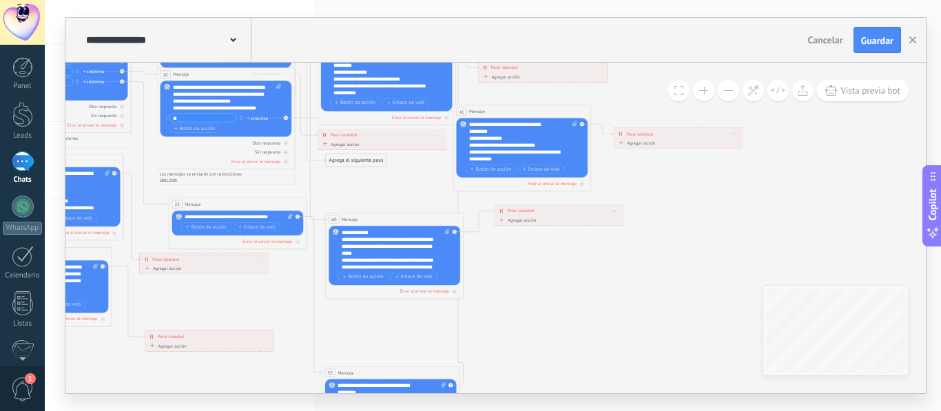
drag, startPoint x: 355, startPoint y: 161, endPoint x: 363, endPoint y: 194, distance: 34.1
click at [363, 194] on icon at bounding box center [233, 140] width 1366 height 971
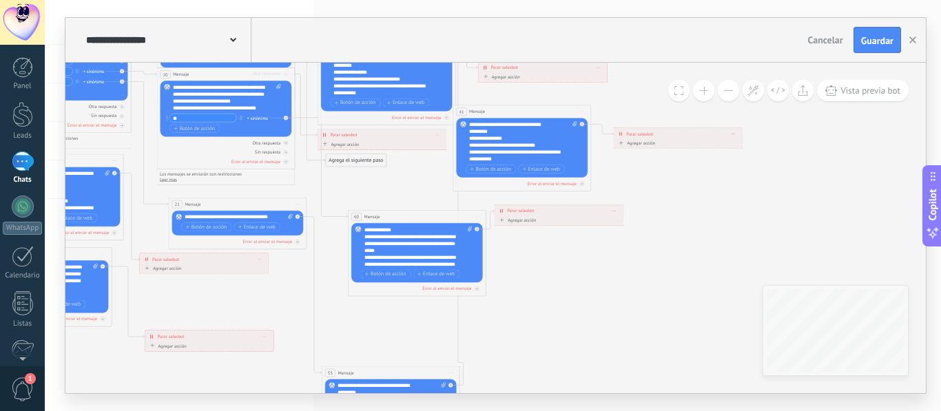
drag, startPoint x: 360, startPoint y: 220, endPoint x: 381, endPoint y: 217, distance: 21.6
click at [381, 217] on div "60 Mensaje ******* (a): Todos los contactos - canales seleccionados Todos los c…" at bounding box center [417, 216] width 138 height 13
click at [323, 170] on icon at bounding box center [321, 132] width 52 height 169
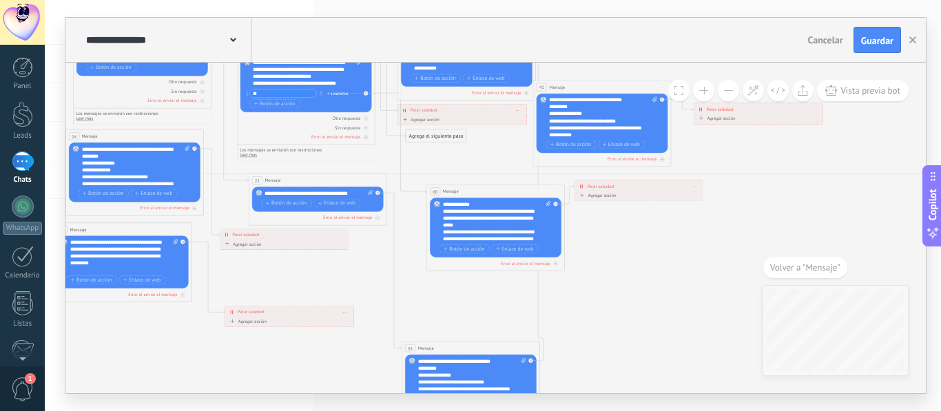
click at [328, 183] on div "21 Mensaje ******* (a): Todos los contactos - canales seleccionados Todos los c…" at bounding box center [318, 180] width 138 height 13
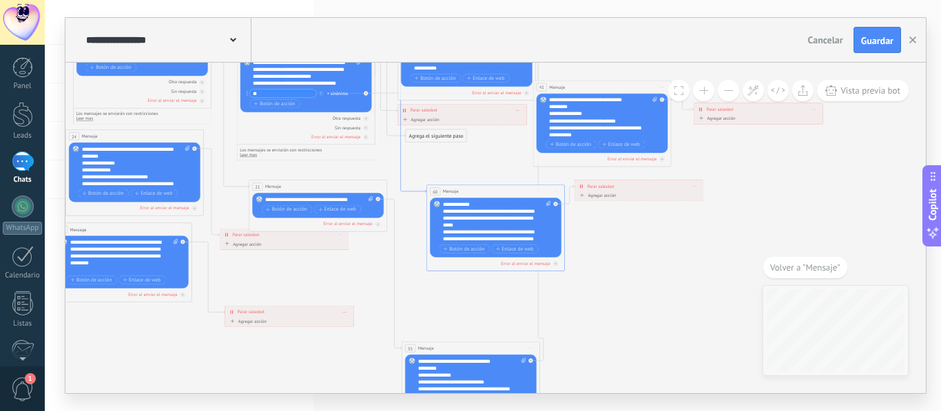
click at [402, 177] on icon at bounding box center [401, 108] width 52 height 169
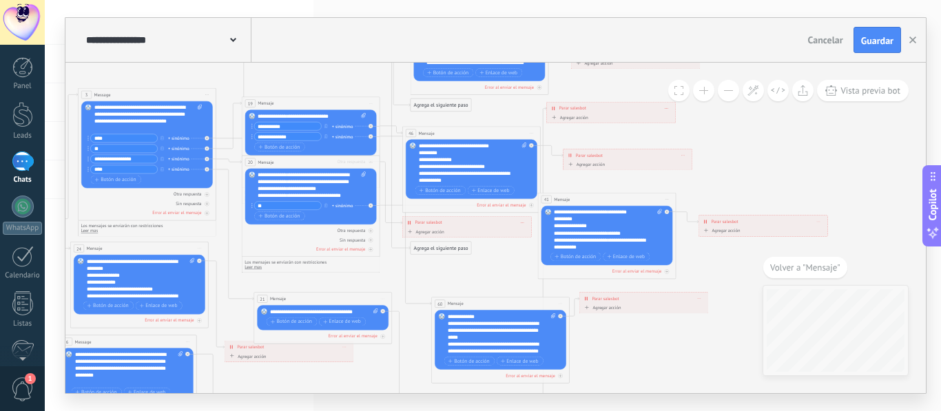
drag, startPoint x: 391, startPoint y: 166, endPoint x: 396, endPoint y: 278, distance: 112.4
click at [396, 278] on icon at bounding box center [318, 227] width 1366 height 971
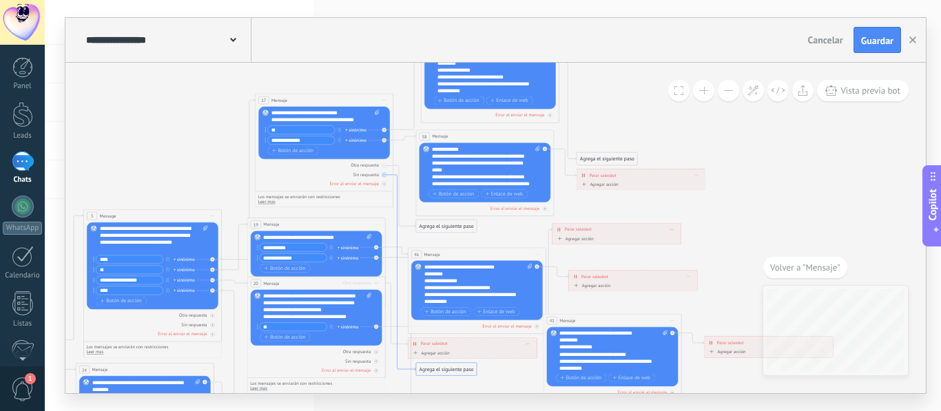
drag, startPoint x: 396, startPoint y: 287, endPoint x: 398, endPoint y: 366, distance: 79.3
click at [381, 175] on div "Sin respuesta" at bounding box center [324, 175] width 132 height 7
click at [384, 165] on icon at bounding box center [384, 166] width 3 height 3
click at [836, 95] on icon at bounding box center [831, 90] width 12 height 10
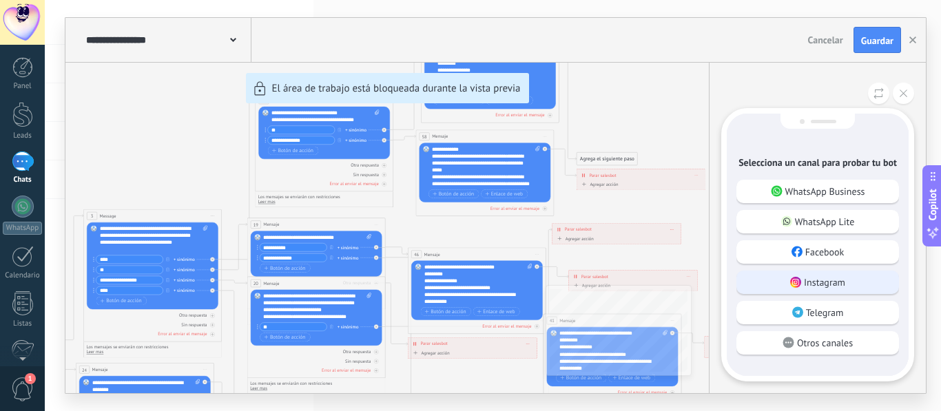
click at [852, 283] on div "Instagram" at bounding box center [818, 282] width 163 height 23
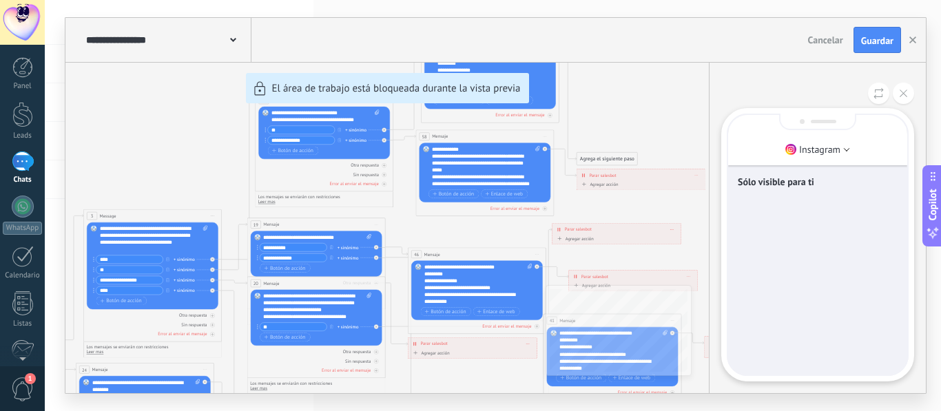
drag, startPoint x: 798, startPoint y: 154, endPoint x: 789, endPoint y: 119, distance: 36.3
click at [789, 121] on div "Instagram Sólo visible para ti" at bounding box center [817, 245] width 193 height 274
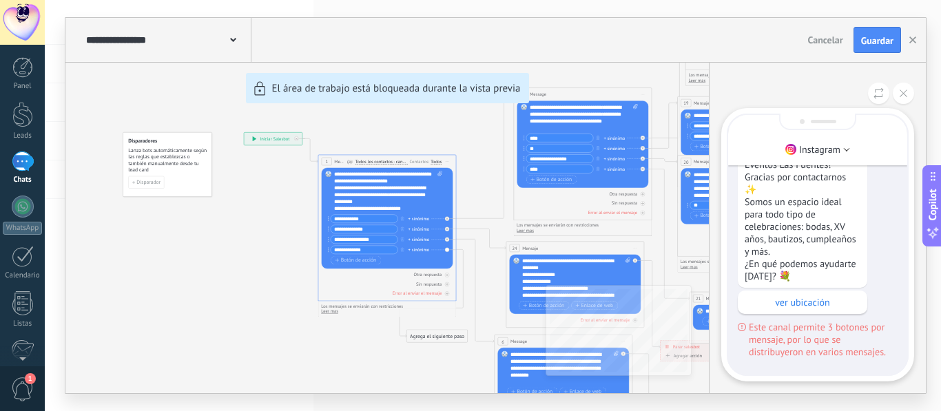
click at [888, 265] on div ">¡Bienvenido/a a Jardín de Eventos Las Fuentes! Gracias por contactarnos ✨ Somo…" at bounding box center [818, 133] width 160 height 451
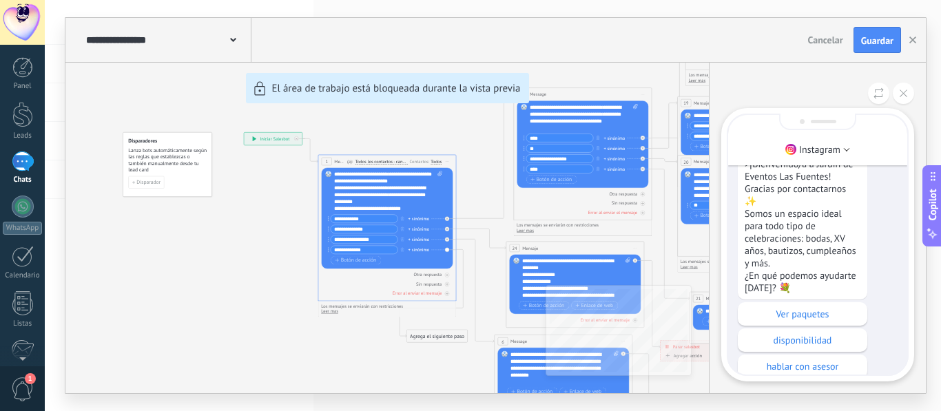
scroll to position [-217, 0]
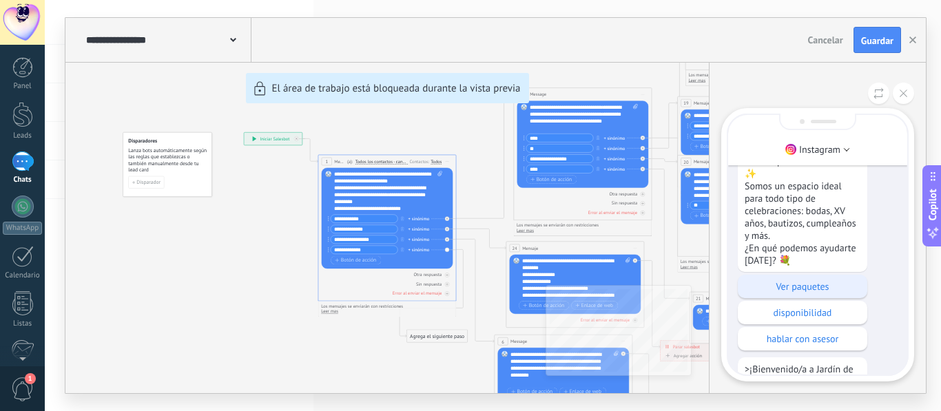
click at [843, 281] on p "Ver paquetes" at bounding box center [803, 286] width 116 height 12
click at [842, 281] on p "Ver paquetes" at bounding box center [803, 286] width 116 height 12
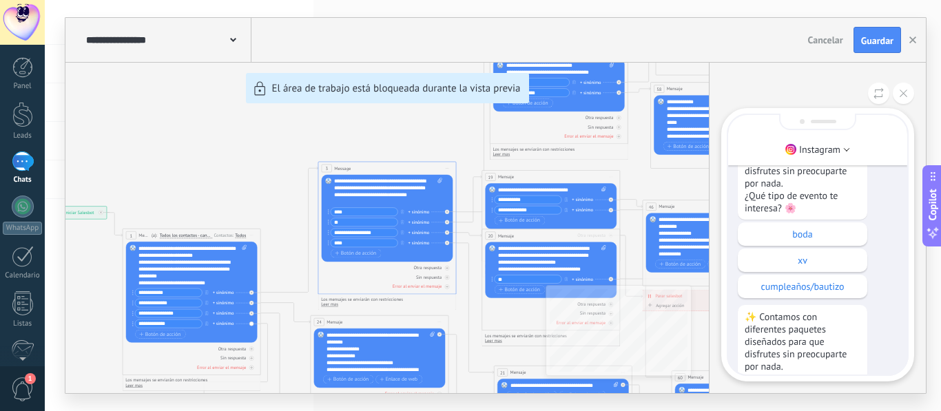
scroll to position [0, 0]
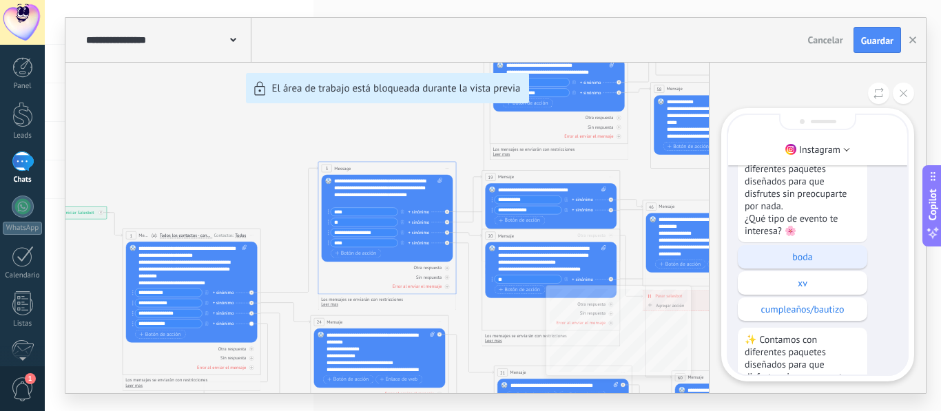
click at [839, 265] on div "boda" at bounding box center [803, 256] width 130 height 23
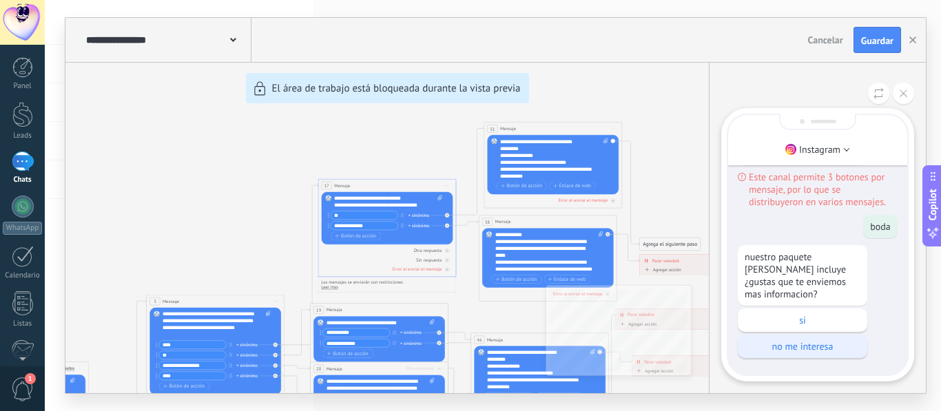
click at [825, 336] on div "no me interesa" at bounding box center [803, 346] width 130 height 23
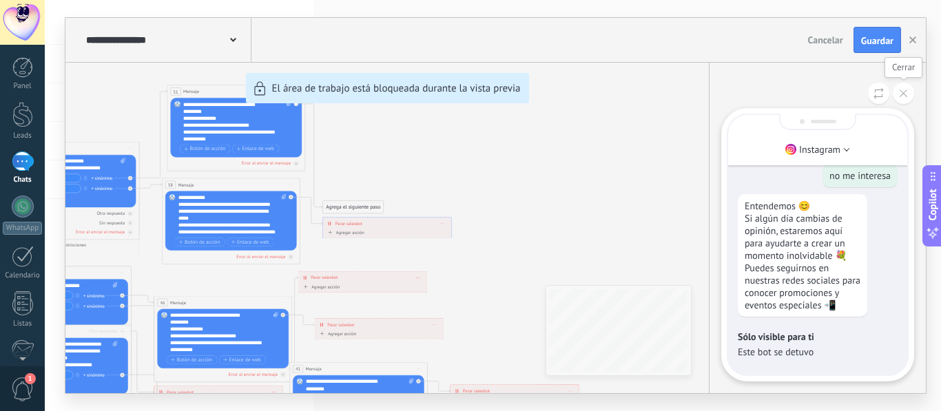
click at [903, 98] on button at bounding box center [903, 93] width 21 height 21
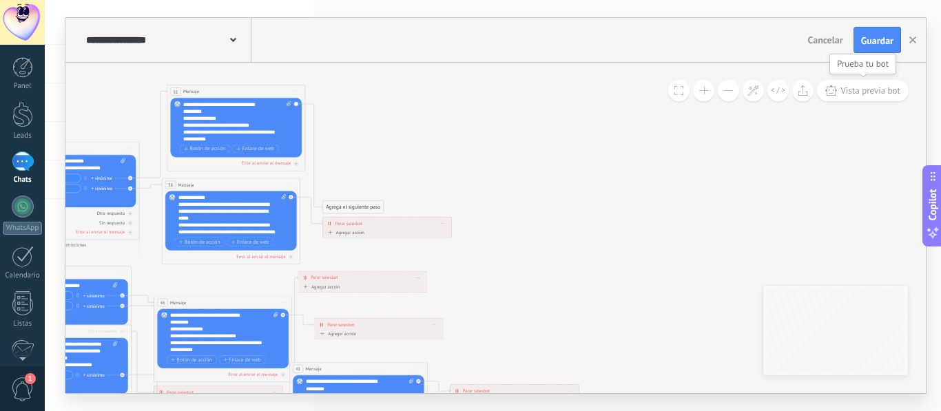
click at [903, 98] on button "Vista previa bot" at bounding box center [863, 90] width 92 height 21
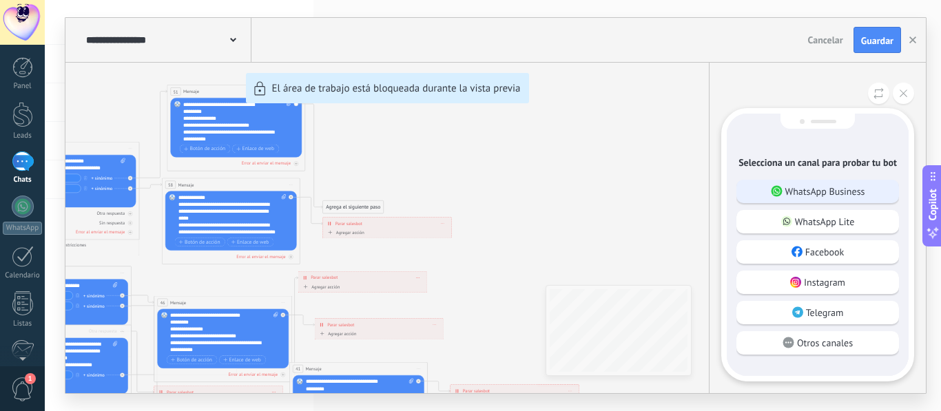
click at [849, 196] on p "WhatsApp Business" at bounding box center [825, 191] width 80 height 12
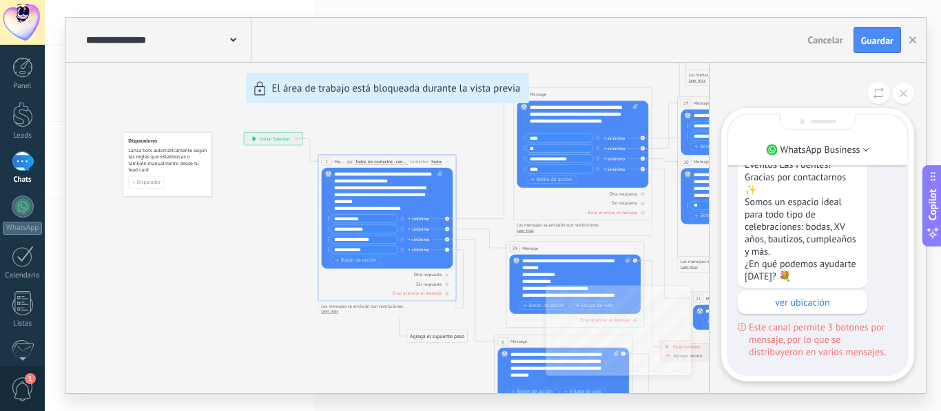
click at [875, 249] on div ">¡Bienvenido/a a Jardín de Eventos Las Fuentes! Gracias por contactarnos ✨ Somo…" at bounding box center [818, 133] width 160 height 451
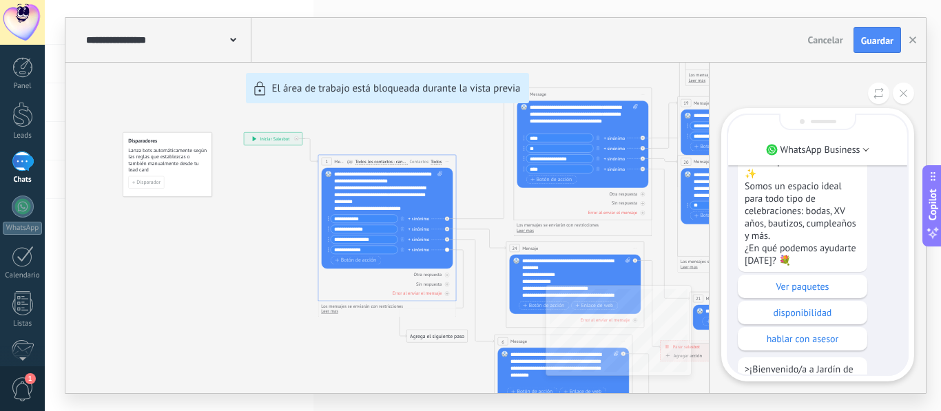
click at [819, 282] on p "Ver paquetes" at bounding box center [803, 286] width 116 height 12
click at [821, 281] on div ">¡Bienvenido/a a Jardín de Eventos Las Fuentes! Gracias por contactarnos ✨ Somo…" at bounding box center [818, 350] width 160 height 451
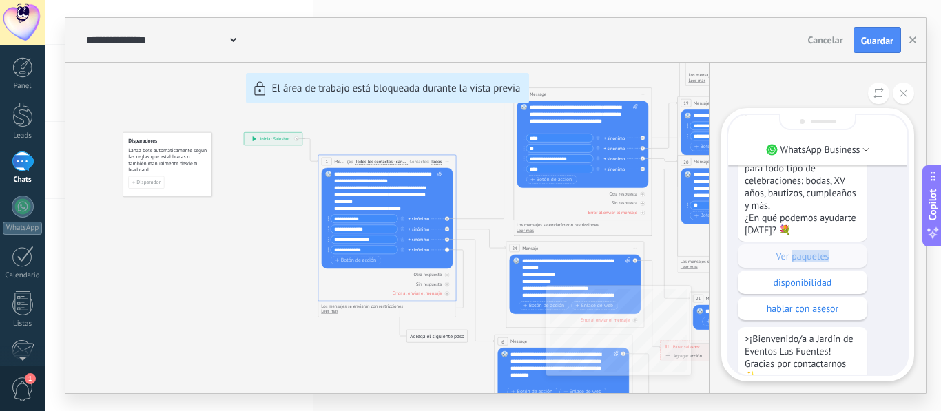
scroll to position [-247, 0]
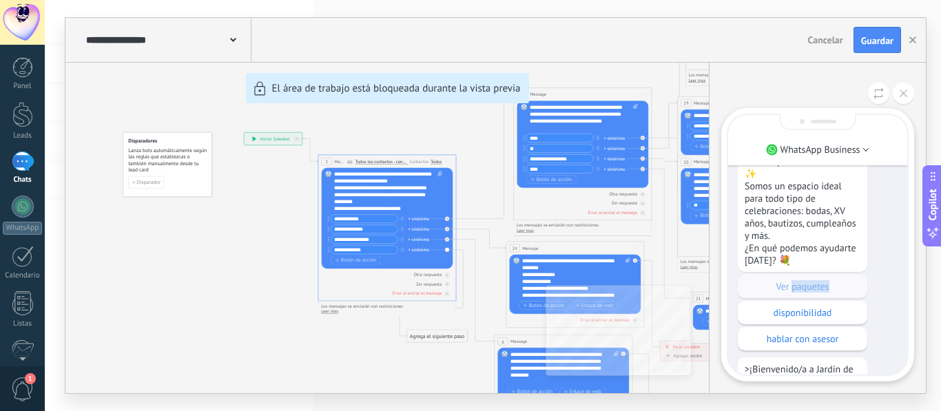
click at [847, 280] on div ">¡Bienvenido/a a Jardín de Eventos Las Fuentes! Gracias por contactarnos ✨ Somo…" at bounding box center [818, 350] width 160 height 451
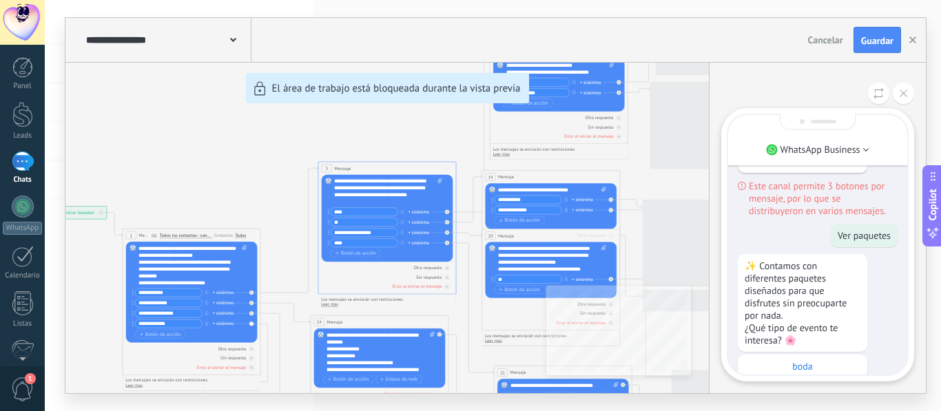
scroll to position [-608, 0]
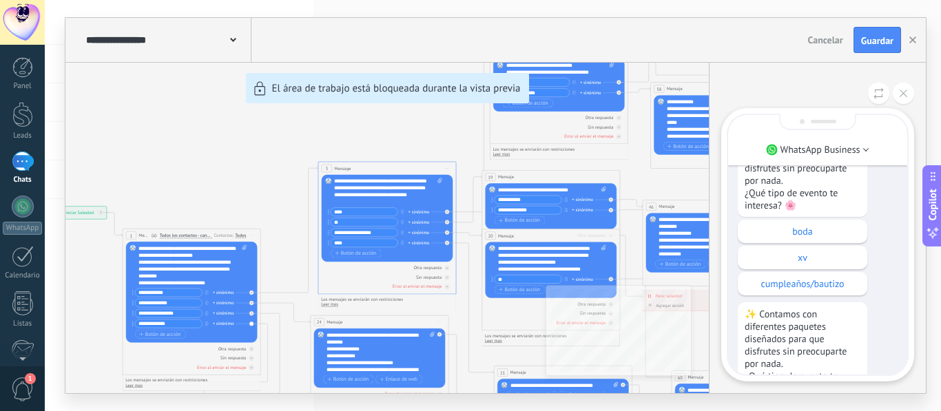
scroll to position [-140, 0]
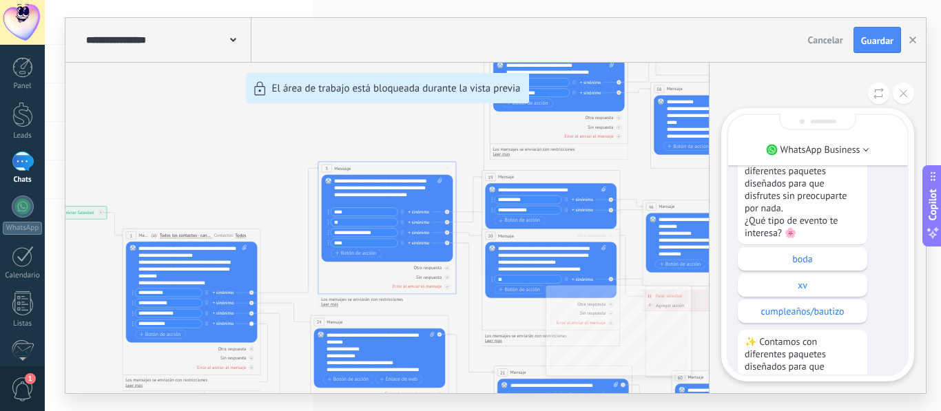
click at [781, 243] on div "✨ Contamos con diferentes paquetes diseñados para que disfrutes sin preocuparte…" at bounding box center [818, 322] width 160 height 351
click at [781, 247] on div "boda" at bounding box center [803, 258] width 130 height 23
click at [781, 246] on div "✨ Contamos con diferentes paquetes diseñados para que disfrutes sin preocuparte…" at bounding box center [818, 322] width 160 height 351
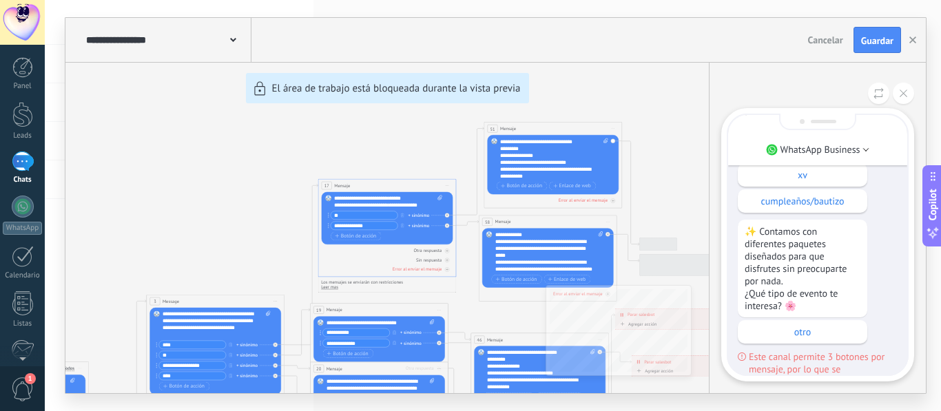
scroll to position [0, 0]
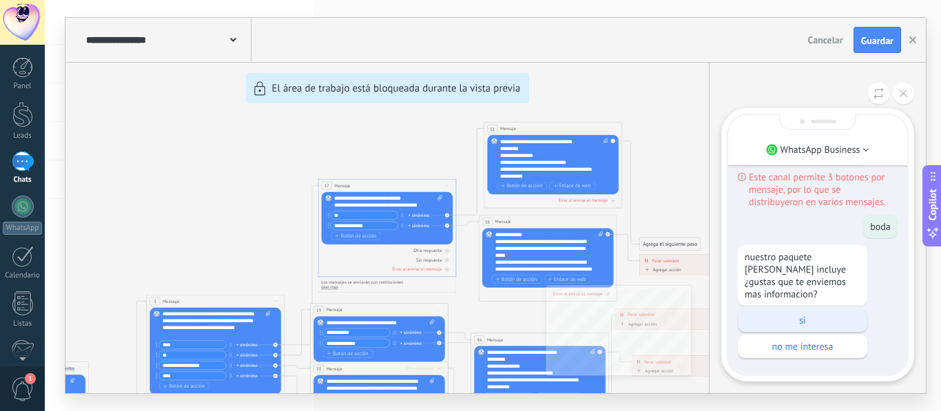
click at [792, 324] on p "si" at bounding box center [803, 320] width 116 height 12
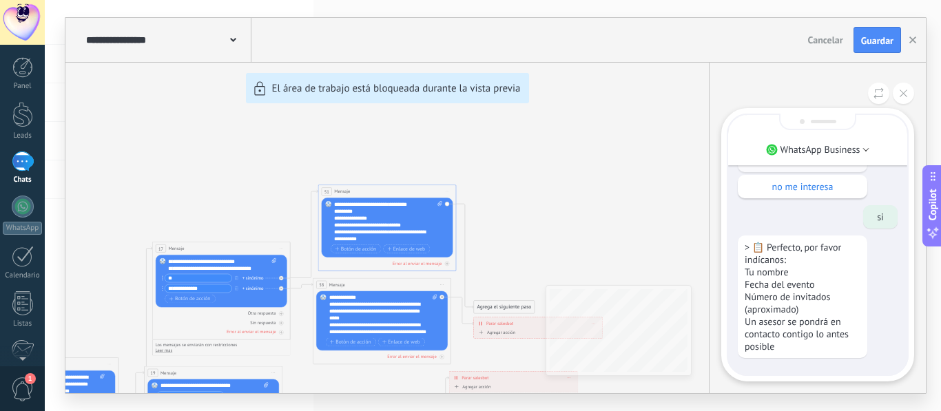
drag, startPoint x: 648, startPoint y: 242, endPoint x: 661, endPoint y: 158, distance: 84.4
click at [661, 158] on div "**********" at bounding box center [495, 206] width 861 height 376
click at [898, 91] on button at bounding box center [903, 93] width 21 height 21
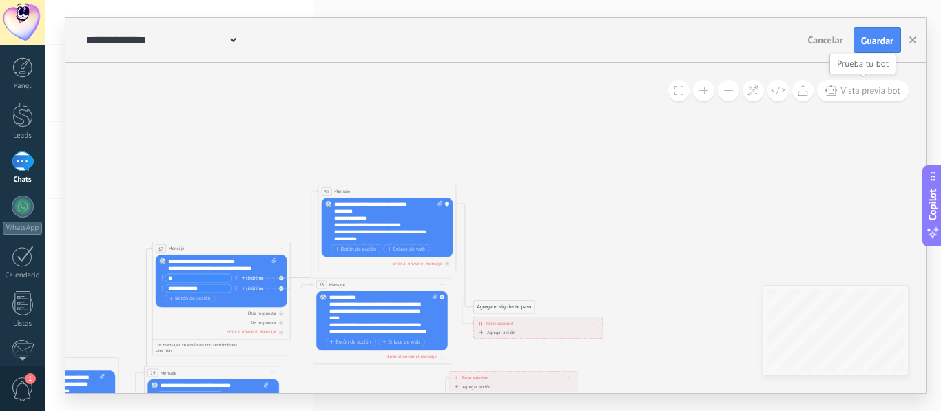
click at [839, 95] on button "Vista previa bot" at bounding box center [863, 90] width 92 height 21
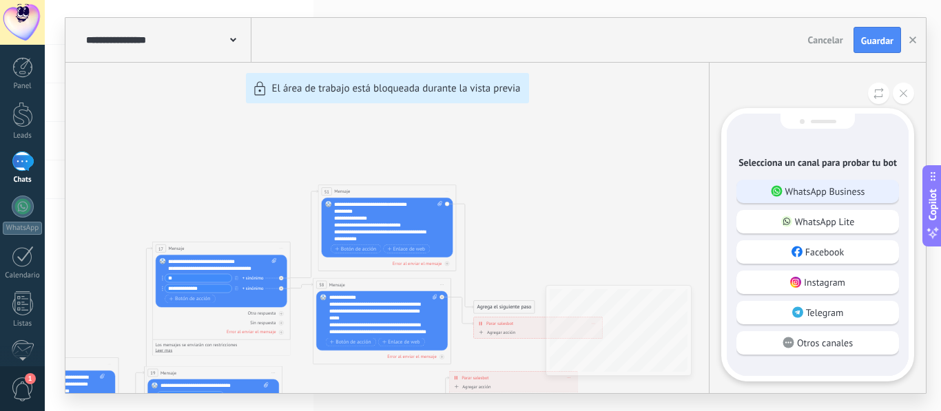
click at [841, 193] on p "WhatsApp Business" at bounding box center [825, 191] width 80 height 12
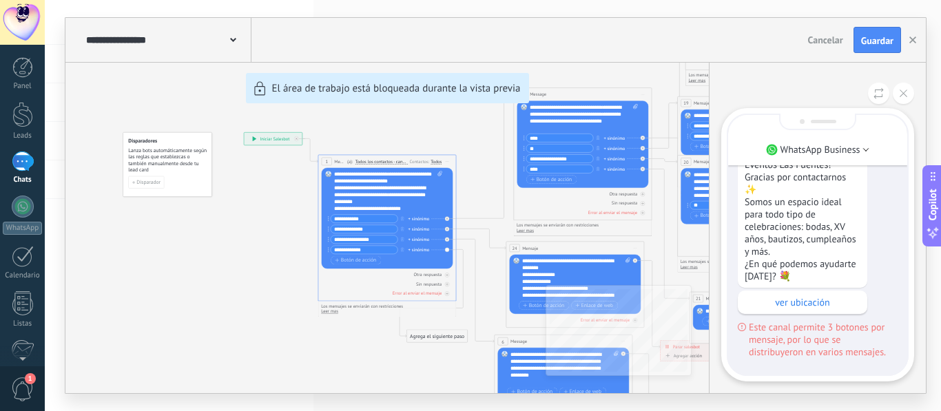
click at [893, 257] on div ">¡Bienvenido/a a Jardín de Eventos Las Fuentes! Gracias por contactarnos ✨ Somo…" at bounding box center [818, 133] width 160 height 451
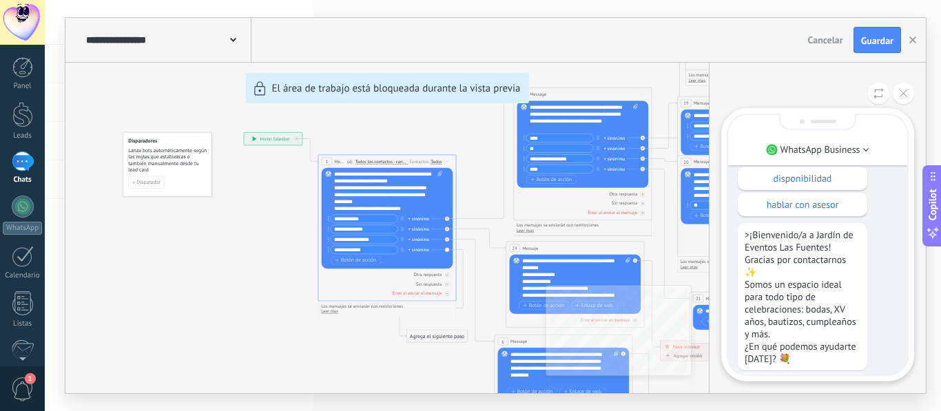
scroll to position [-110, 0]
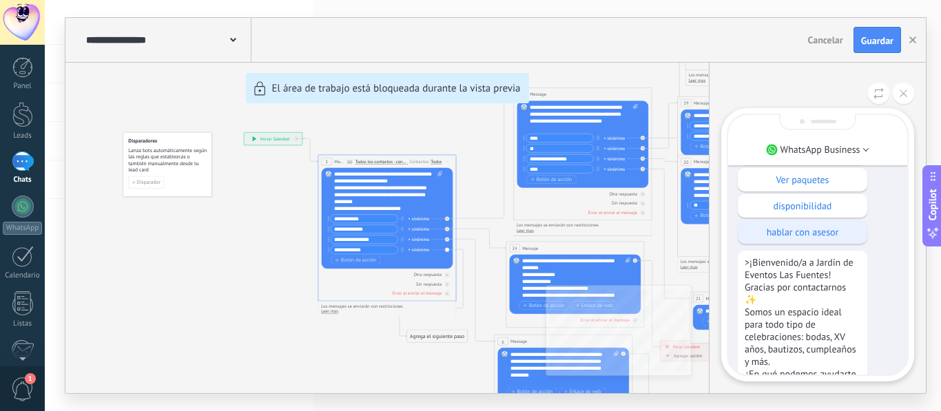
click at [847, 240] on div "hablar con asesor" at bounding box center [803, 231] width 130 height 23
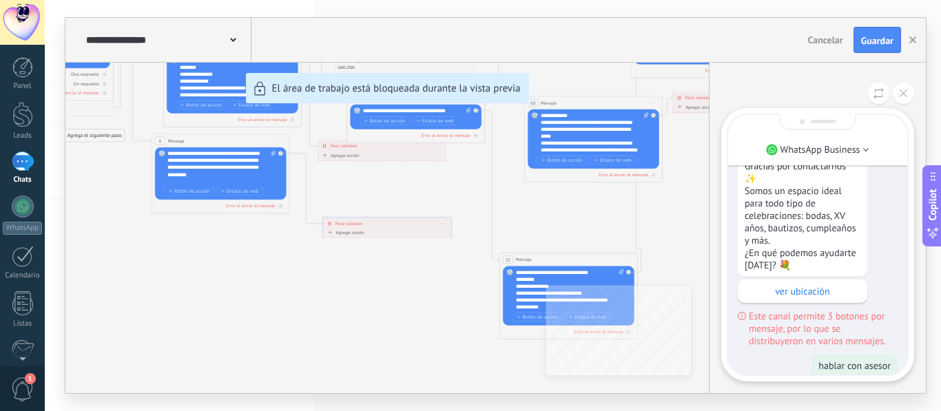
scroll to position [-193, 0]
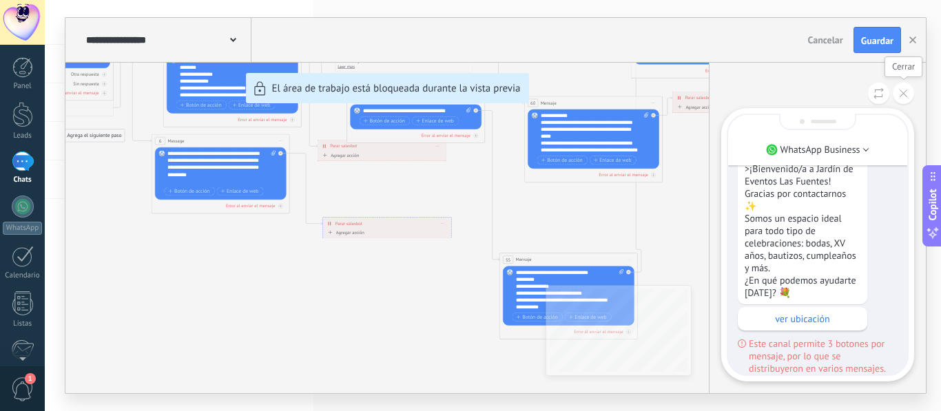
click at [906, 96] on icon at bounding box center [904, 94] width 8 height 8
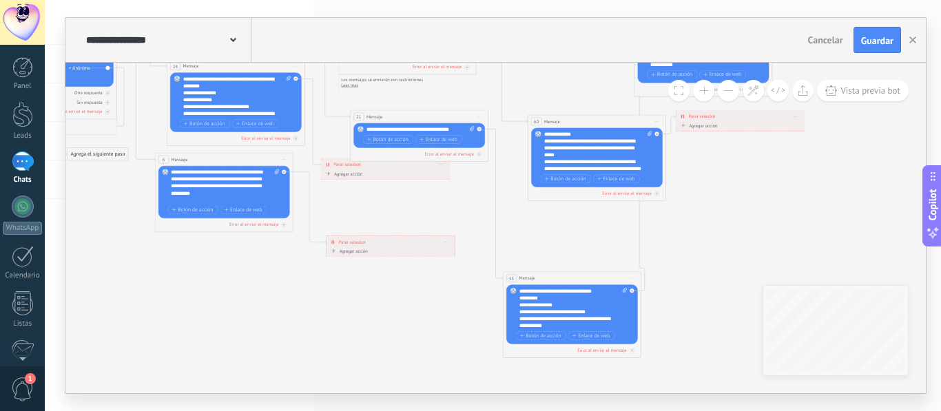
drag, startPoint x: 748, startPoint y: 158, endPoint x: 752, endPoint y: 176, distance: 18.9
click at [752, 176] on icon at bounding box center [414, 45] width 1366 height 971
click at [639, 247] on icon at bounding box center [642, 108] width 6 height 366
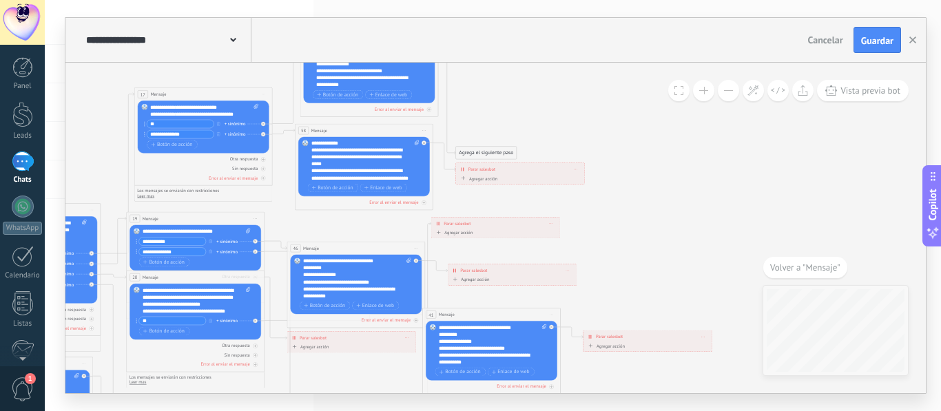
drag, startPoint x: 522, startPoint y: 238, endPoint x: 675, endPoint y: 335, distance: 180.8
drag, startPoint x: 498, startPoint y: 224, endPoint x: 657, endPoint y: 400, distance: 237.1
click at [657, 400] on div "**********" at bounding box center [493, 205] width 896 height 411
click at [771, 267] on span "Volver a "Mensaje"" at bounding box center [805, 268] width 70 height 12
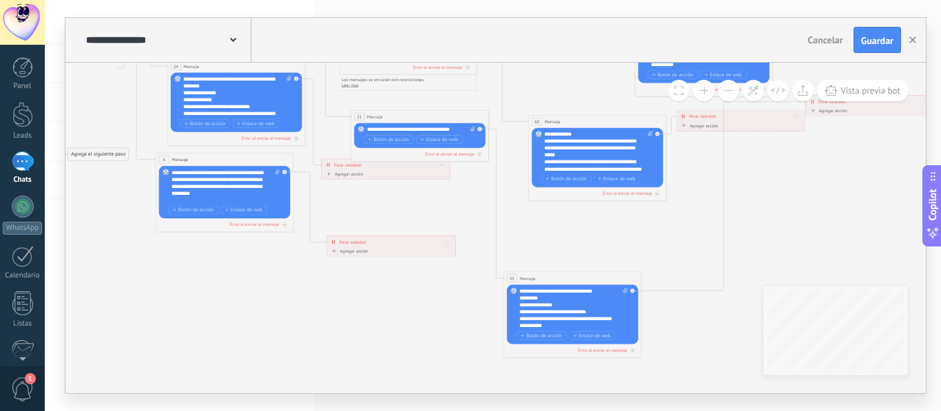
drag, startPoint x: 847, startPoint y: 141, endPoint x: 793, endPoint y: 259, distance: 129.5
drag, startPoint x: 838, startPoint y: 106, endPoint x: 761, endPoint y: 227, distance: 143.4
click at [761, 221] on div "**********" at bounding box center [820, 215] width 129 height 12
click at [867, 36] on span "Guardar" at bounding box center [877, 41] width 32 height 10
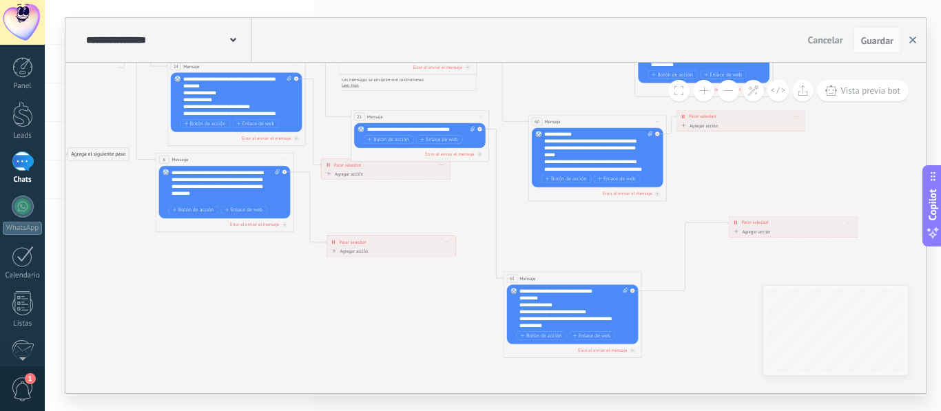
click at [913, 37] on icon "button" at bounding box center [913, 40] width 7 height 7
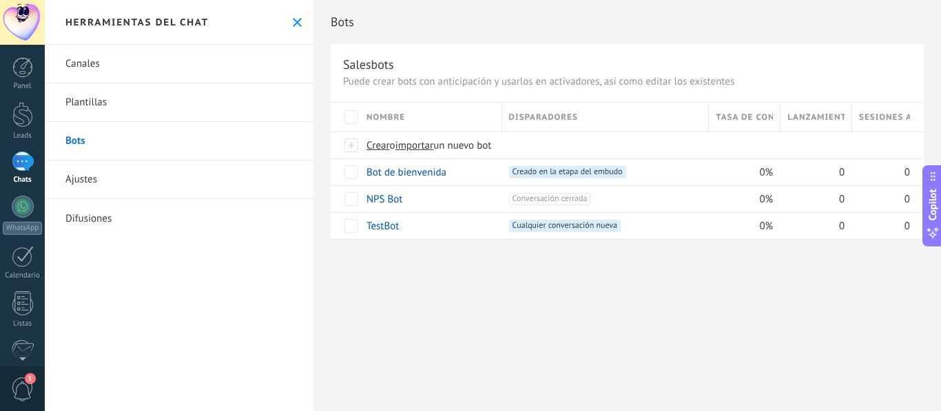
click at [165, 68] on link "Canales" at bounding box center [179, 64] width 269 height 39
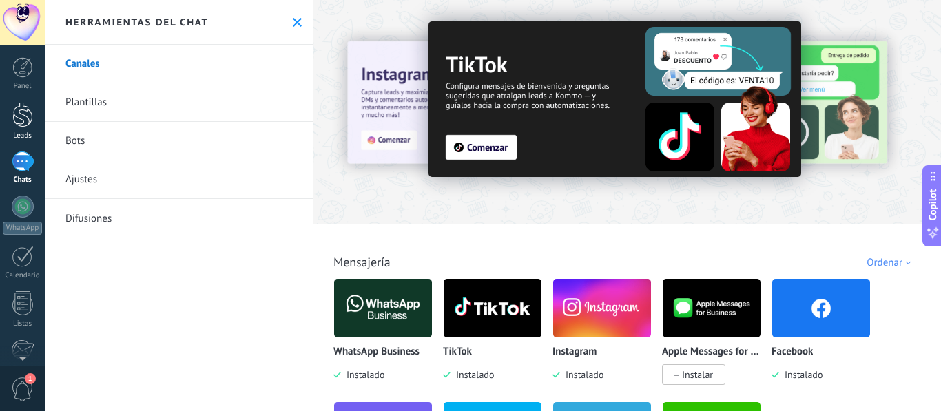
click at [23, 114] on div at bounding box center [22, 114] width 21 height 25
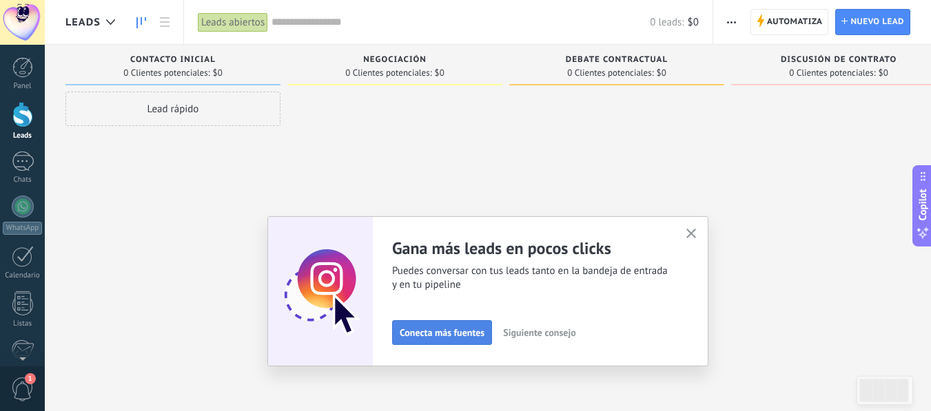
click at [450, 335] on span "Conecta más fuentes" at bounding box center [442, 333] width 85 height 10
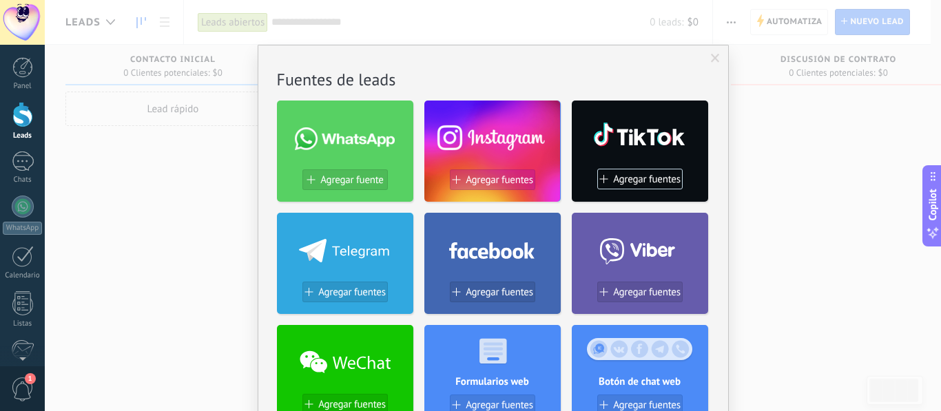
click at [521, 180] on span "Agregar fuentes" at bounding box center [500, 180] width 68 height 12
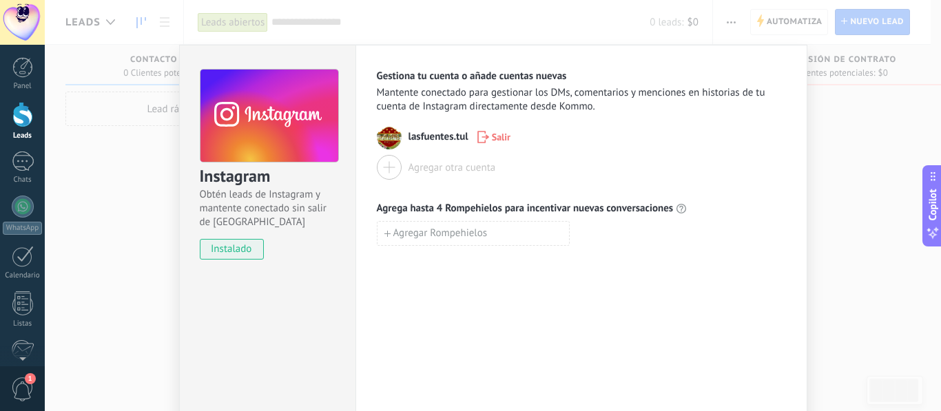
click at [887, 194] on div "Instagram Obtén leads de Instagram y mantente conectado sin salir de Kommo inst…" at bounding box center [493, 205] width 896 height 411
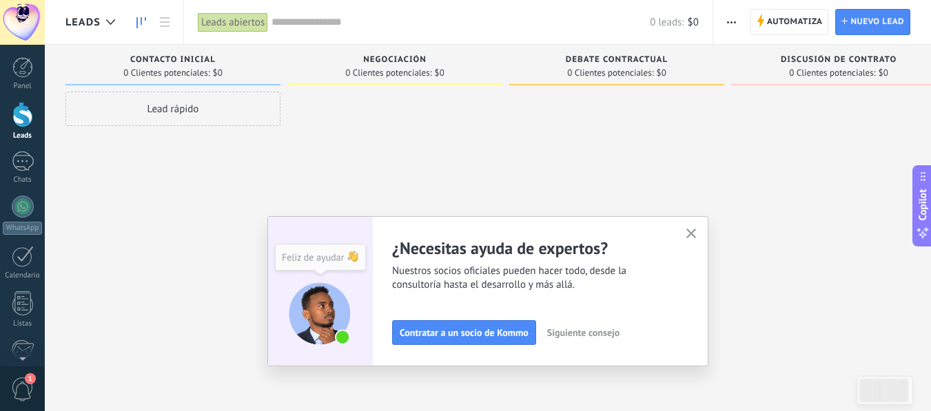
click at [586, 336] on span "Siguiente consejo" at bounding box center [583, 333] width 72 height 10
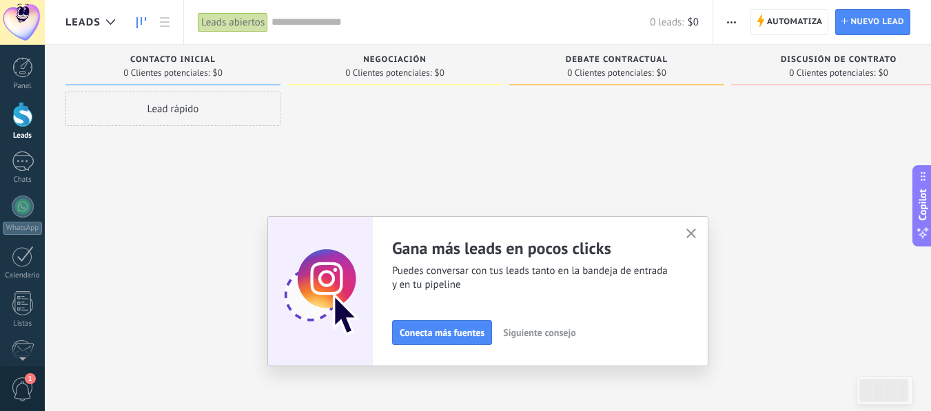
click at [692, 233] on icon "button" at bounding box center [691, 234] width 10 height 10
click at [691, 233] on icon "button" at bounding box center [691, 234] width 10 height 10
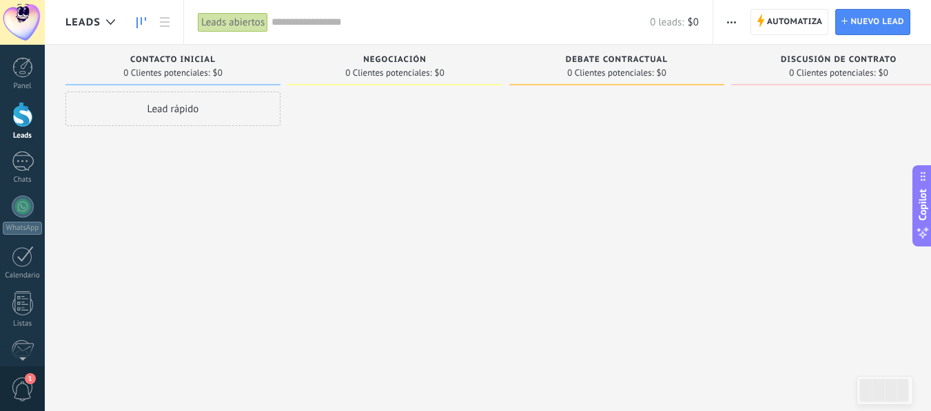
click at [165, 112] on div "Lead rápido" at bounding box center [172, 109] width 215 height 34
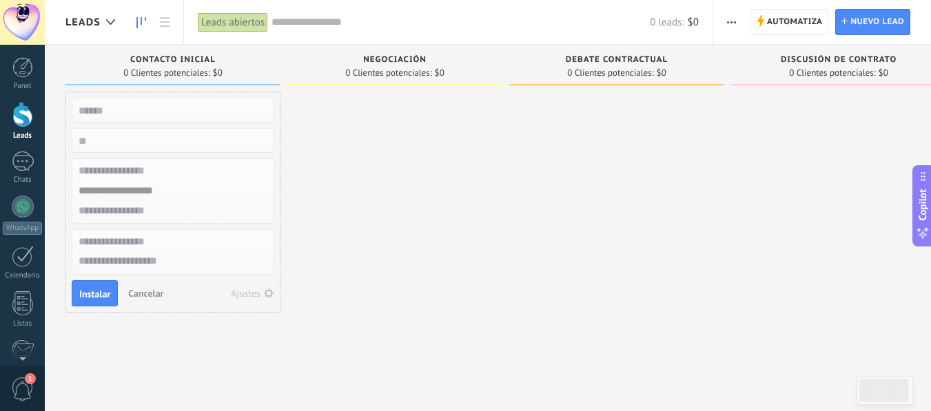
click at [397, 236] on div at bounding box center [394, 208] width 215 height 232
click at [17, 57] on div at bounding box center [22, 67] width 21 height 21
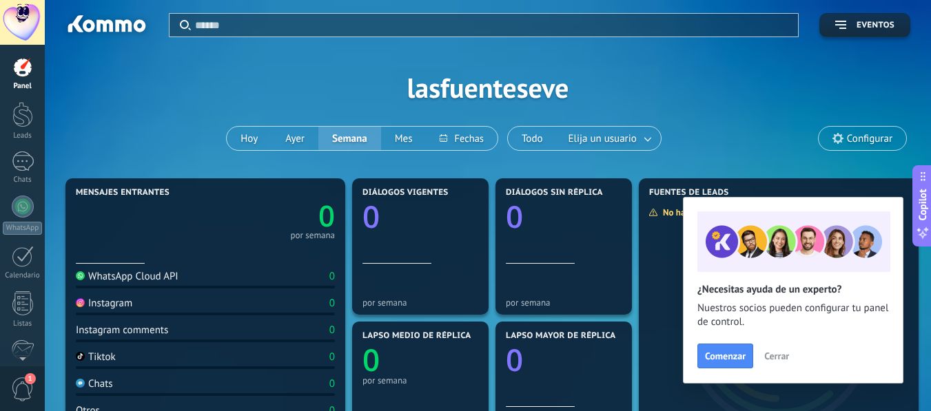
click at [114, 103] on div "Aplicar Eventos lasfuenteseve Hoy Ayer Semana Mes Todo Elija un usuario Configu…" at bounding box center [487, 87] width 845 height 175
click at [19, 171] on div "1" at bounding box center [23, 162] width 22 height 20
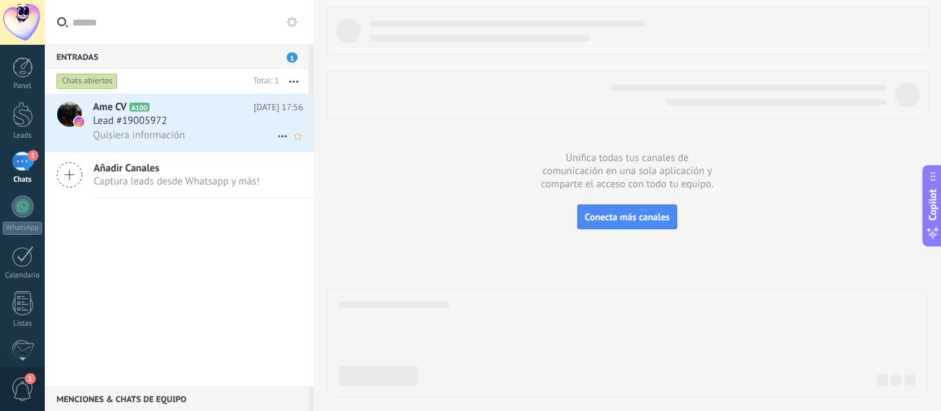
click at [158, 114] on icon at bounding box center [161, 108] width 14 height 14
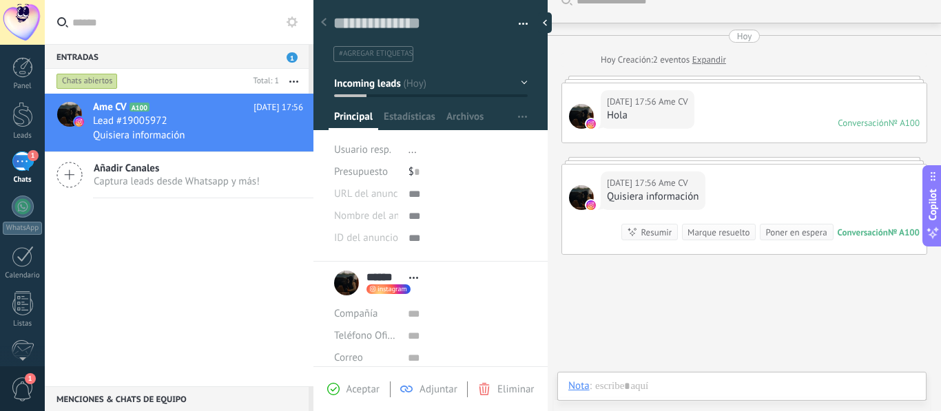
scroll to position [21, 0]
click at [761, 358] on div "Responde más rápido entrenando a tu asistente AI con tus fuentes de datos" at bounding box center [688, 358] width 208 height 12
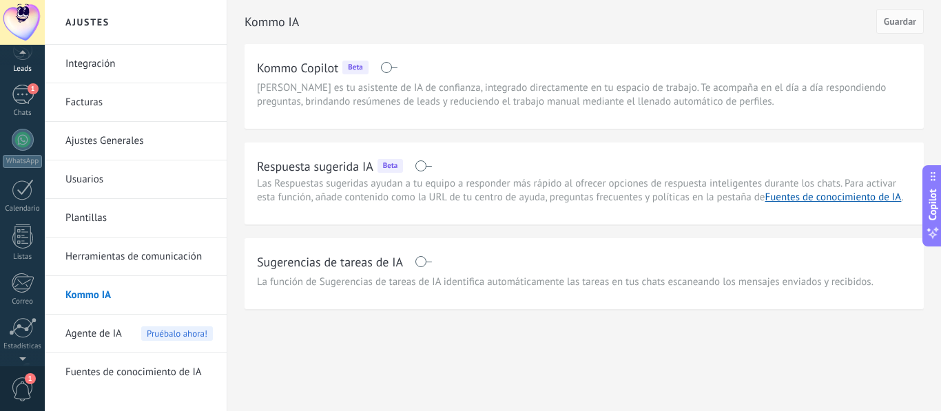
scroll to position [42, 0]
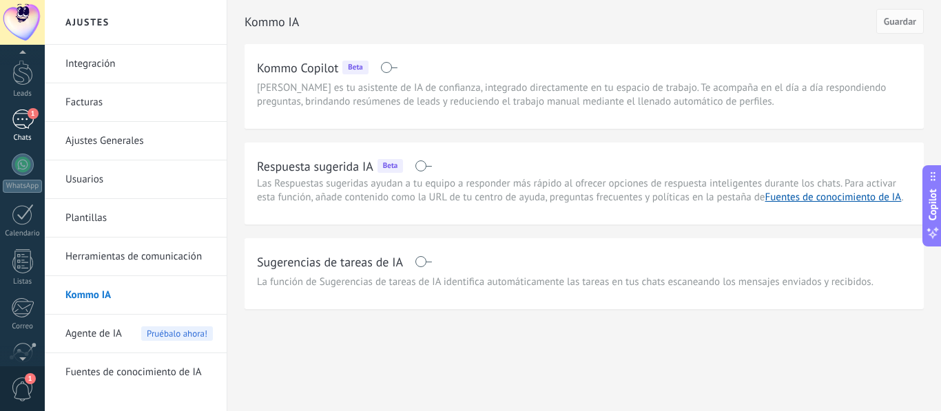
click at [32, 124] on div "1" at bounding box center [23, 120] width 22 height 20
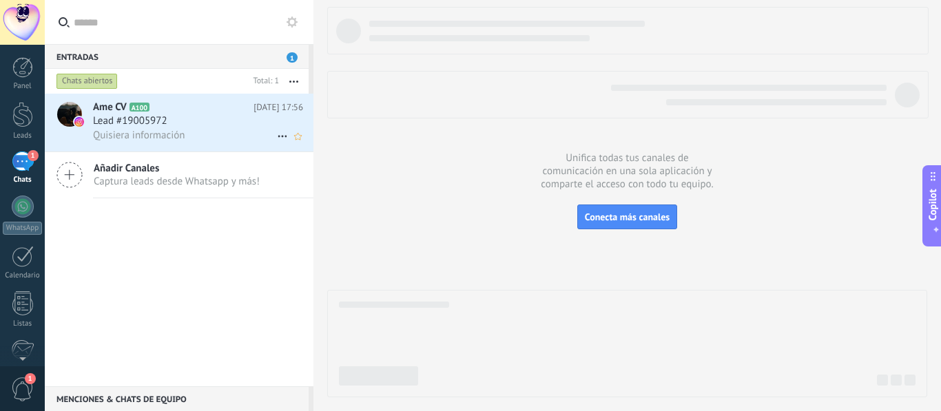
click at [248, 135] on div "Quisiera información" at bounding box center [198, 135] width 210 height 14
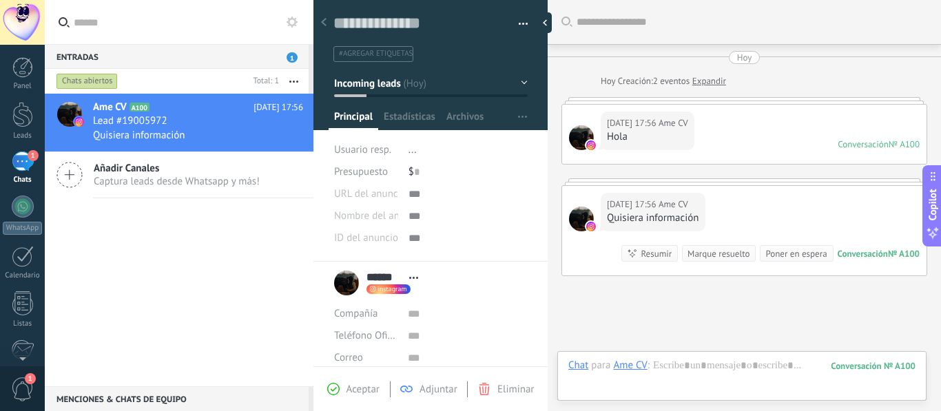
scroll to position [105, 0]
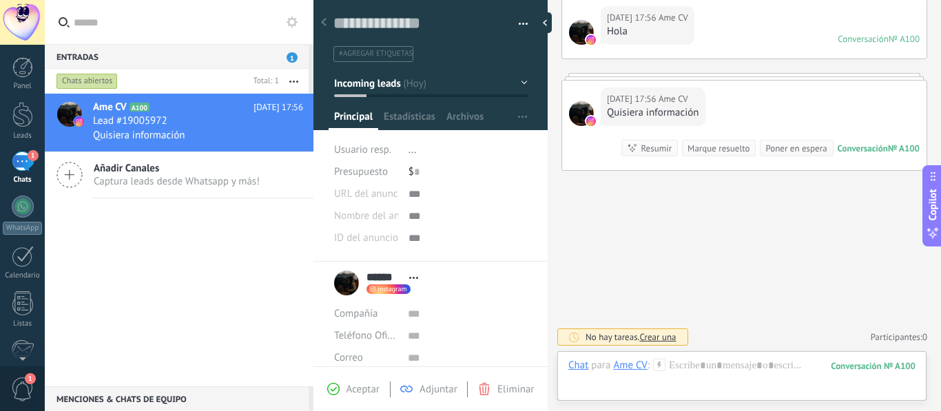
click at [660, 333] on span "Crear una" at bounding box center [657, 337] width 37 height 12
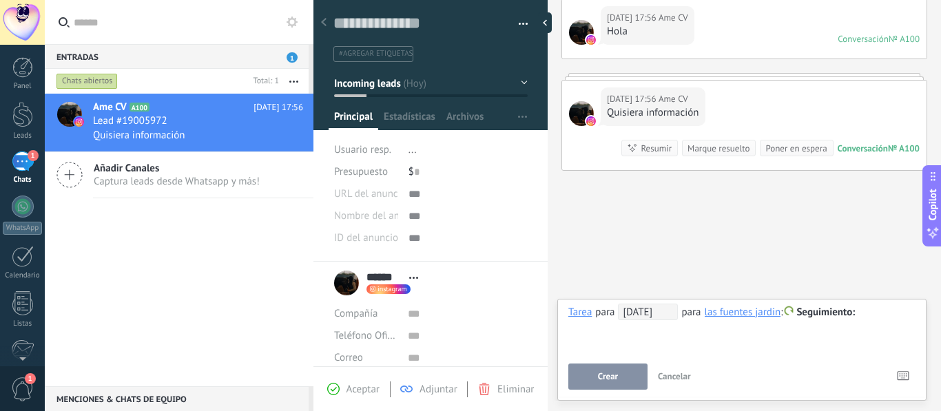
click at [668, 372] on span "Cancelar" at bounding box center [674, 377] width 33 height 12
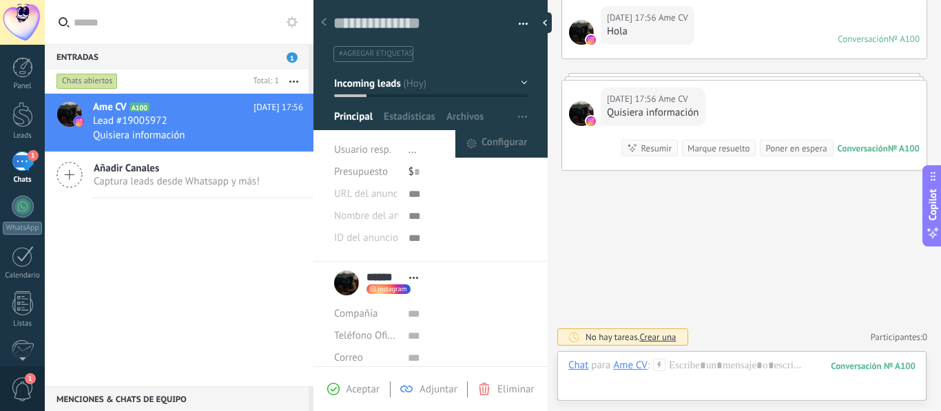
click at [520, 116] on icon "button" at bounding box center [522, 117] width 9 height 2
drag, startPoint x: 520, startPoint y: 115, endPoint x: 509, endPoint y: 137, distance: 24.4
click at [513, 130] on div "Configurar" at bounding box center [523, 117] width 20 height 26
click at [503, 146] on span "Configurar" at bounding box center [504, 144] width 45 height 28
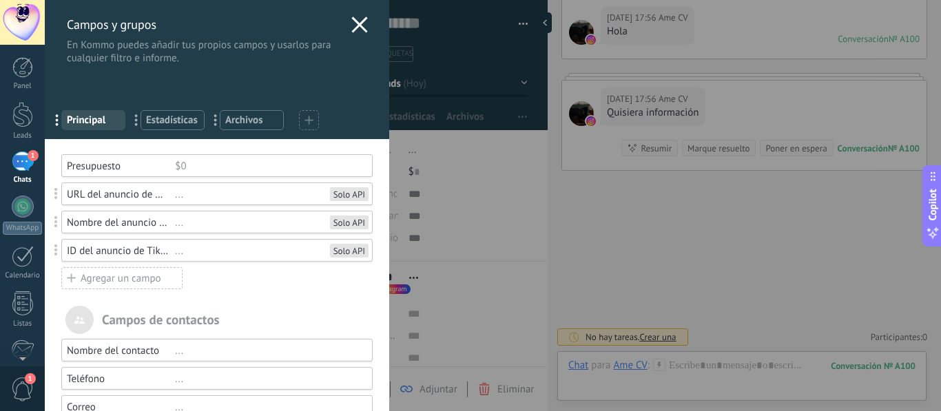
click at [356, 24] on use at bounding box center [359, 25] width 16 height 16
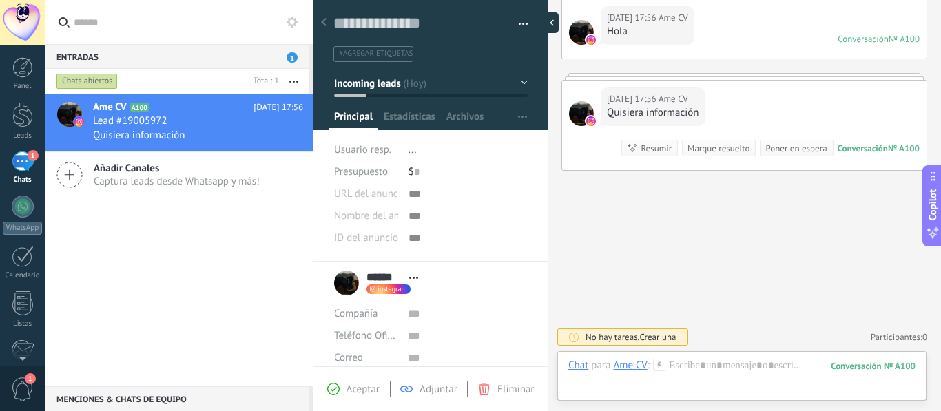
click at [550, 25] on div at bounding box center [548, 22] width 21 height 21
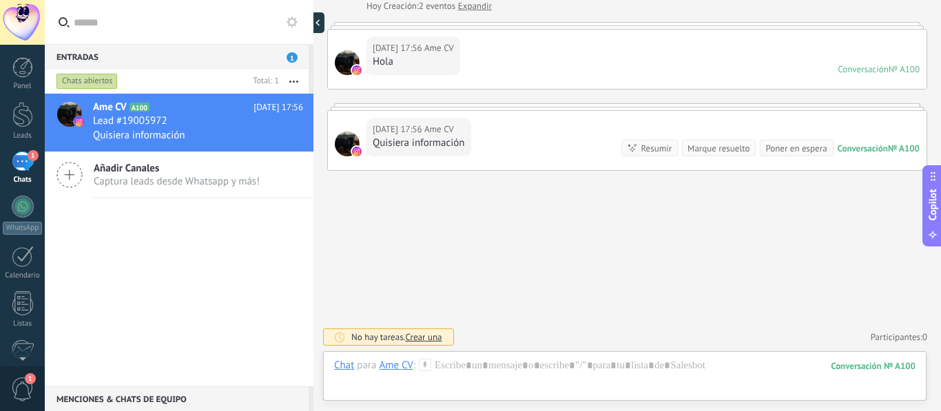
type textarea "**********"
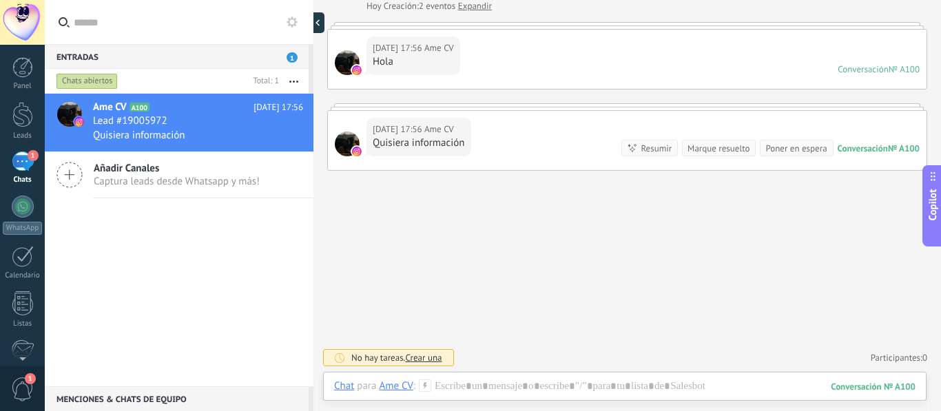
scroll to position [13, 0]
click at [297, 76] on button "button" at bounding box center [294, 81] width 30 height 25
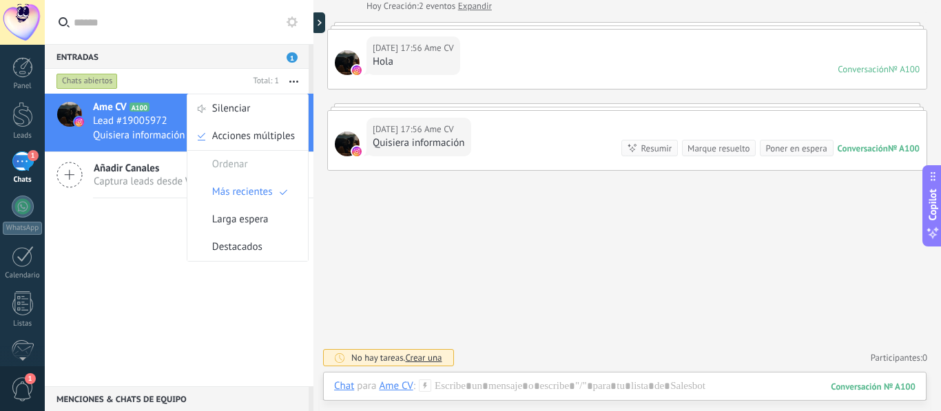
click at [295, 24] on use at bounding box center [292, 22] width 11 height 11
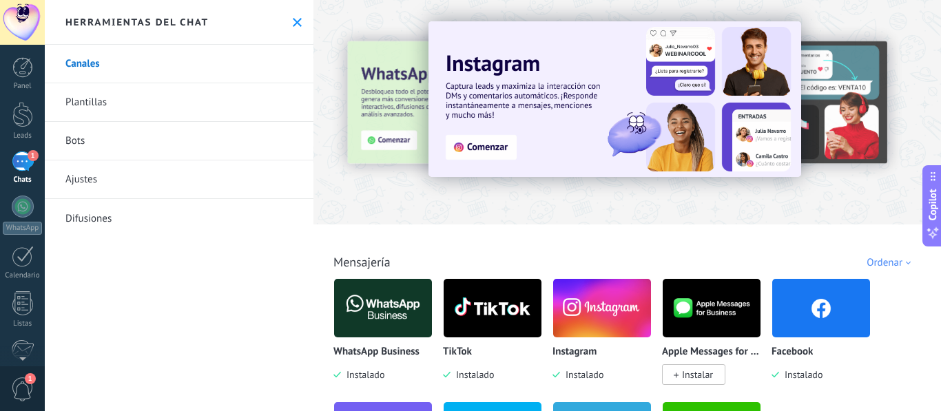
click at [214, 145] on link "Bots" at bounding box center [179, 141] width 269 height 39
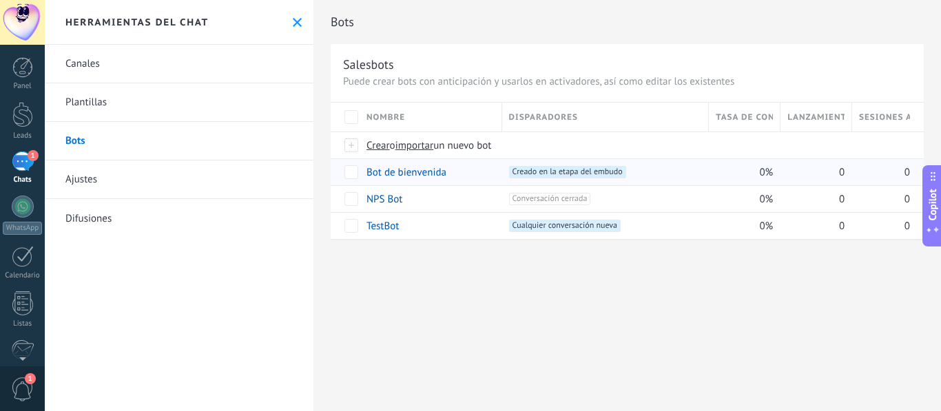
click at [719, 170] on div "0%" at bounding box center [741, 172] width 65 height 26
click at [639, 170] on span at bounding box center [637, 172] width 14 height 14
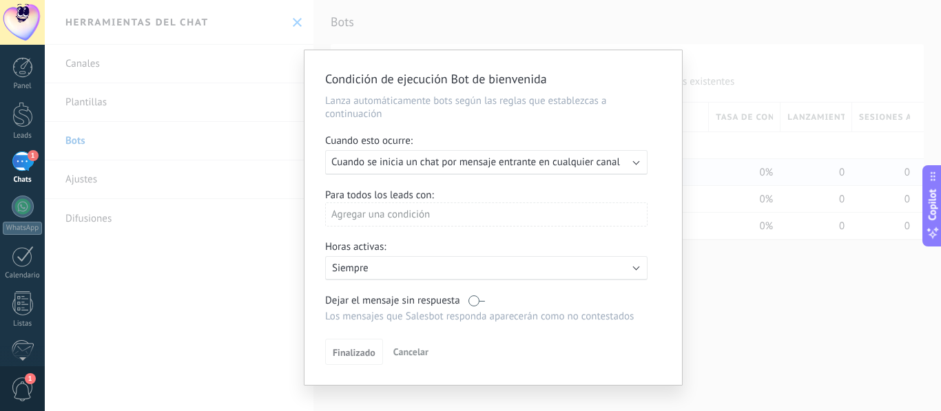
click at [617, 172] on div "Ejecutar: Cuando se inicia un chat por mensaje entrante en cualquier canal" at bounding box center [486, 162] width 322 height 25
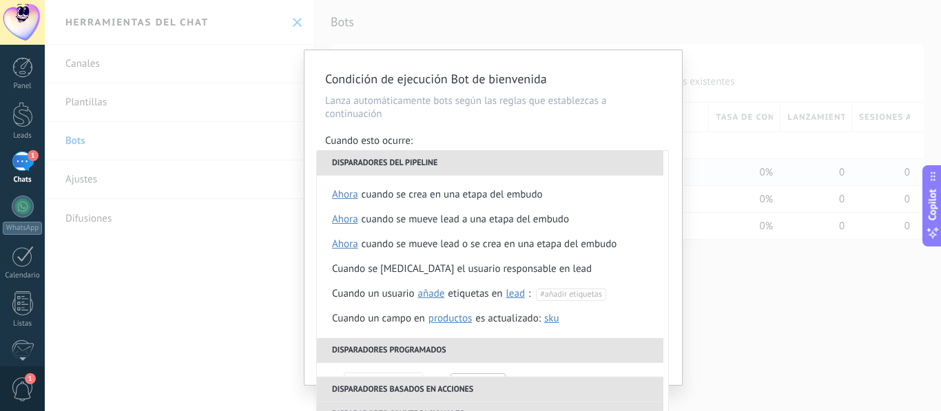
click at [149, 359] on div "Condición de ejecución Bot de bienvenida Lanza automáticamente bots según las r…" at bounding box center [493, 205] width 896 height 411
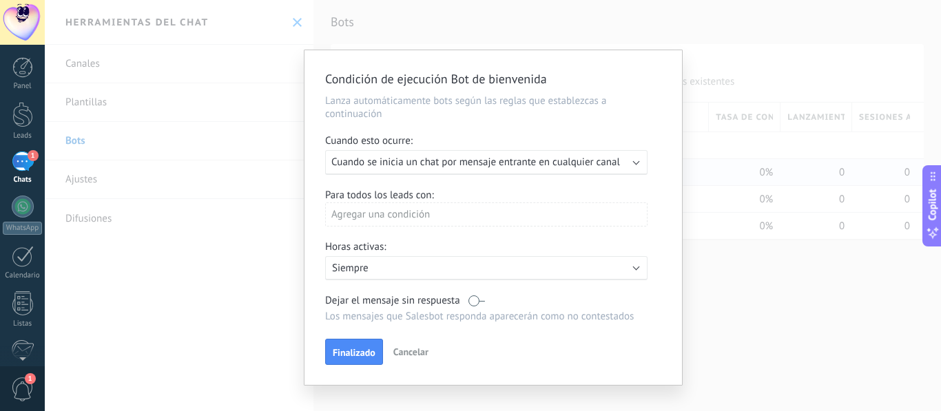
click at [483, 223] on div "Agregar una condición" at bounding box center [486, 215] width 322 height 24
click at [482, 211] on div "Agregar una condición" at bounding box center [486, 215] width 322 height 24
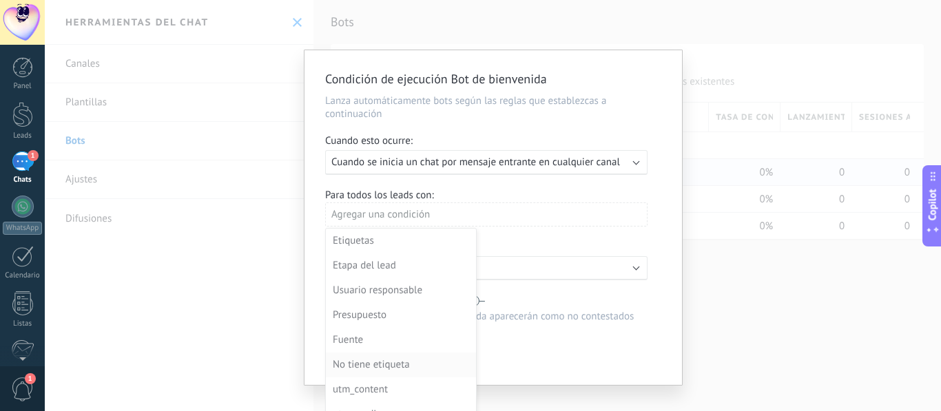
click at [409, 364] on div "No tiene etiqueta" at bounding box center [400, 365] width 134 height 19
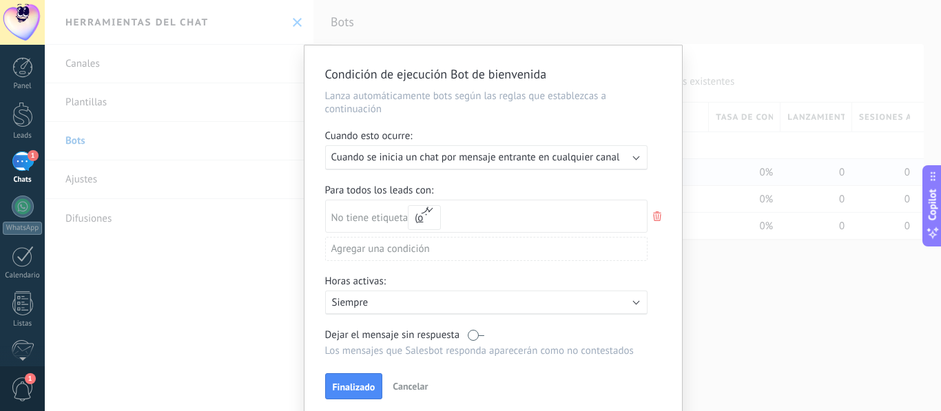
click at [442, 305] on p "Siempre" at bounding box center [452, 302] width 241 height 13
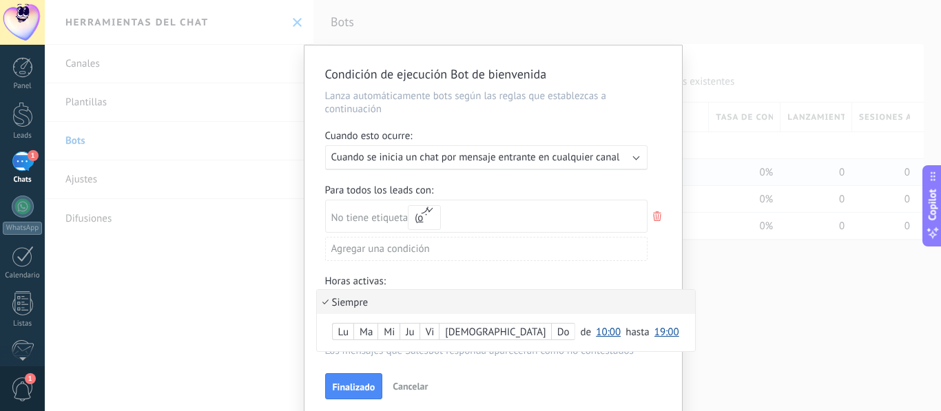
click at [404, 310] on li "Siempre" at bounding box center [506, 302] width 378 height 24
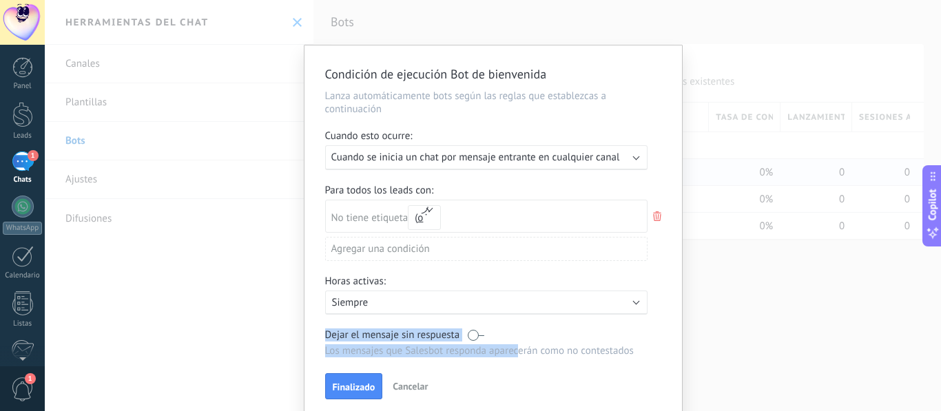
drag, startPoint x: 518, startPoint y: 350, endPoint x: 495, endPoint y: 294, distance: 60.5
click at [495, 294] on div "Condición de ejecución Bot de bienvenida Lanza automáticamente bots según las r…" at bounding box center [494, 232] width 378 height 374
click at [362, 389] on span "Finalizado" at bounding box center [354, 387] width 43 height 10
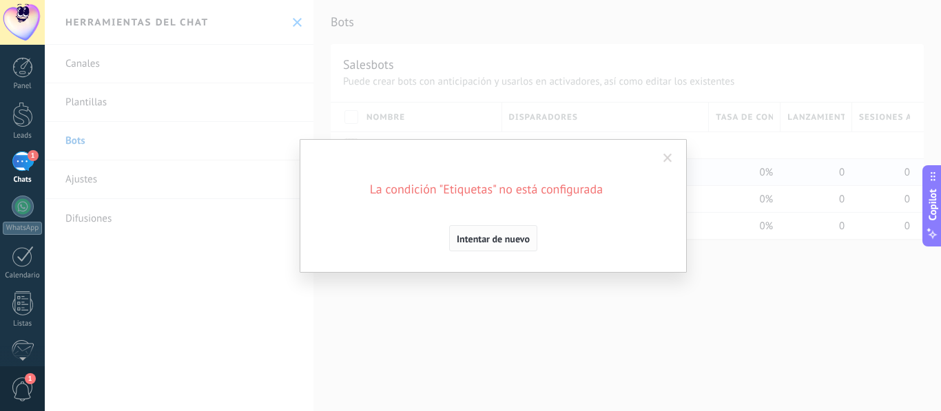
click at [523, 240] on span "Intentar de nuevo" at bounding box center [493, 239] width 73 height 10
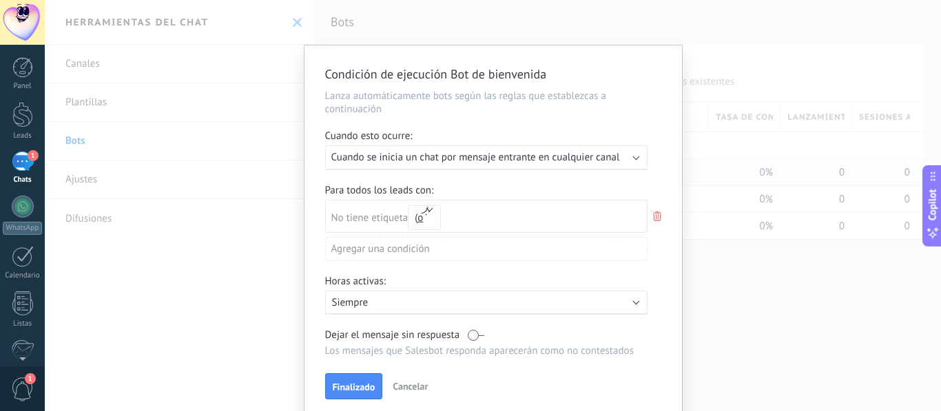
click at [568, 213] on div "No tiene etiqueta y o o" at bounding box center [486, 216] width 322 height 33
click at [655, 216] on use at bounding box center [657, 217] width 8 height 10
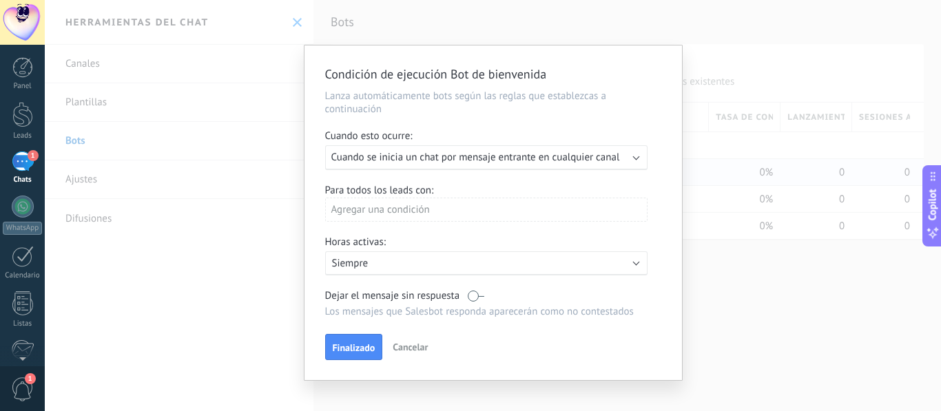
click at [508, 216] on div "Agregar una condición" at bounding box center [486, 210] width 322 height 24
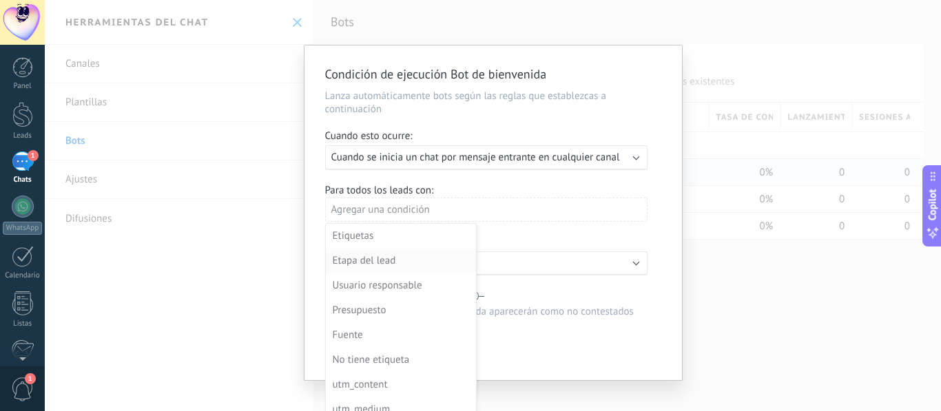
click at [413, 263] on div "Etapa del lead" at bounding box center [400, 260] width 134 height 19
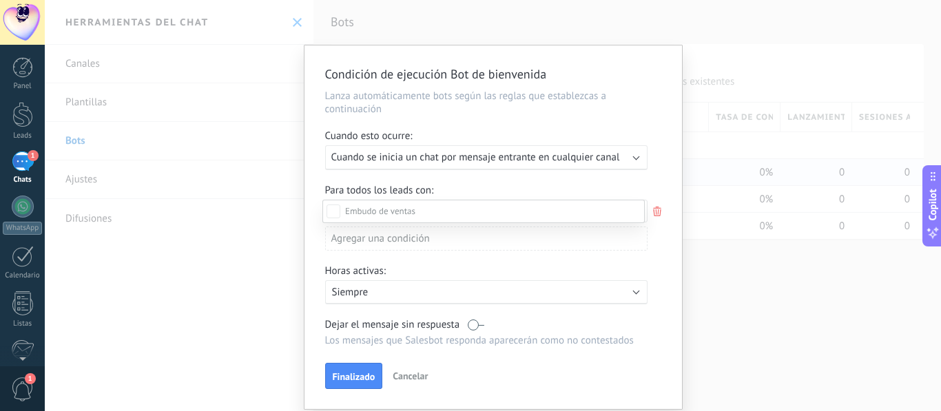
click at [461, 203] on label at bounding box center [483, 211] width 322 height 23
click at [460, 203] on label at bounding box center [483, 211] width 322 height 23
click at [652, 208] on div at bounding box center [493, 205] width 896 height 411
click at [0, 0] on div "Incoming leads Contacto inicial Negociación Debate contractual Discusión de con…" at bounding box center [0, 0] width 0 height 0
click at [606, 210] on label at bounding box center [483, 211] width 322 height 23
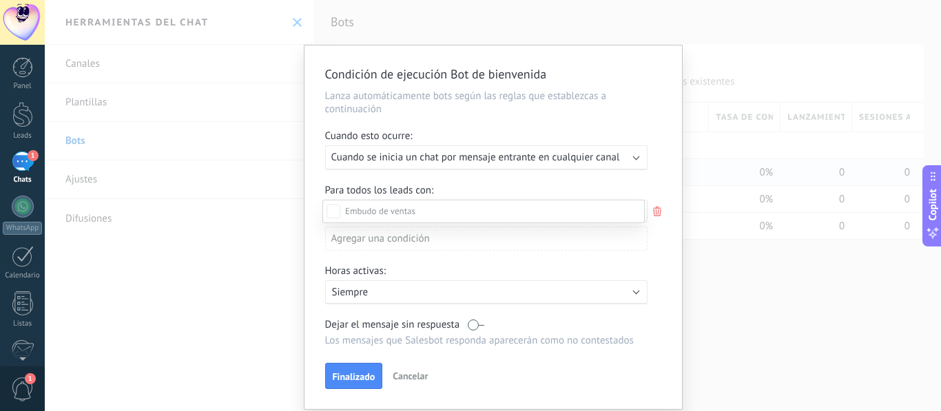
click at [367, 380] on div "Incoming leads Contacto inicial Negociación Debate contractual Discusión de con…" at bounding box center [483, 304] width 322 height 209
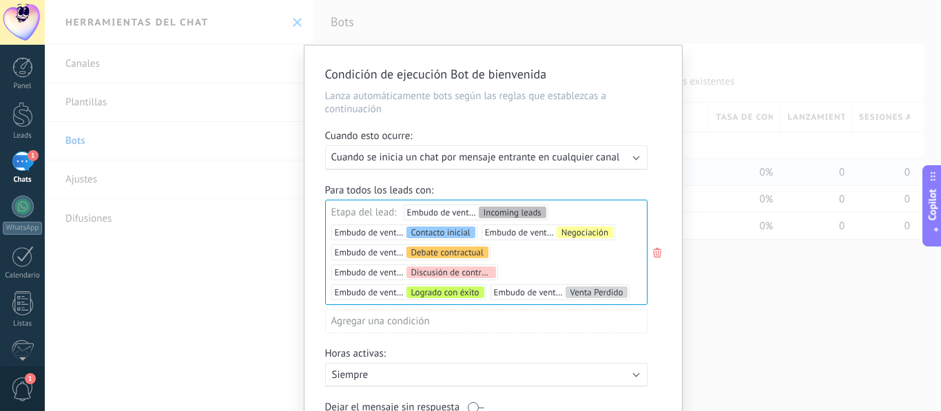
click at [777, 330] on div "Condición de ejecución Bot de bienvenida Lanza automáticamente bots según las r…" at bounding box center [493, 205] width 896 height 411
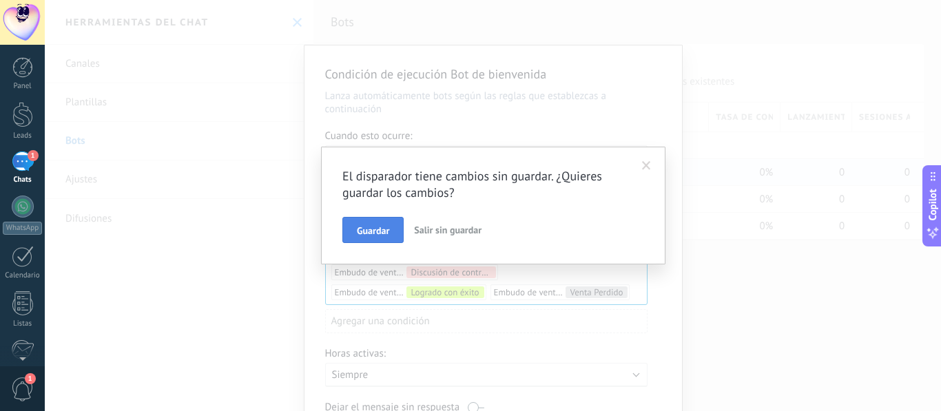
click at [384, 229] on span "Guardar" at bounding box center [373, 231] width 32 height 10
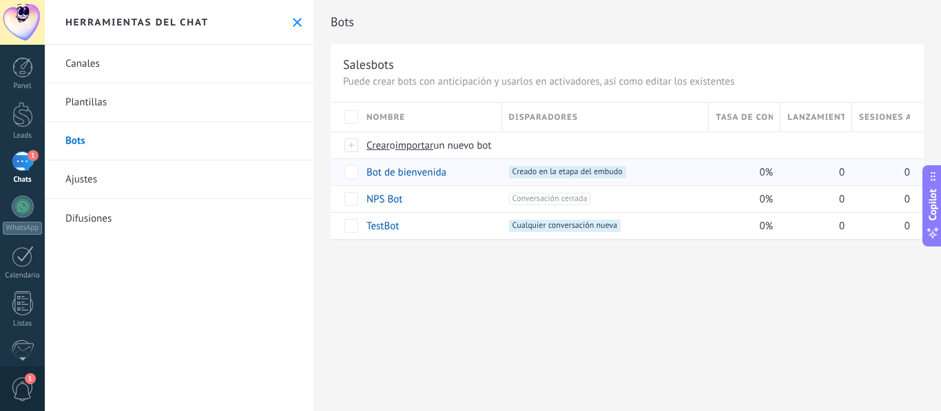
click at [23, 167] on div "1" at bounding box center [23, 162] width 22 height 20
click at [20, 167] on div "1" at bounding box center [23, 162] width 22 height 20
click at [21, 168] on div "1" at bounding box center [23, 162] width 22 height 20
click at [178, 59] on link "Canales" at bounding box center [179, 64] width 269 height 39
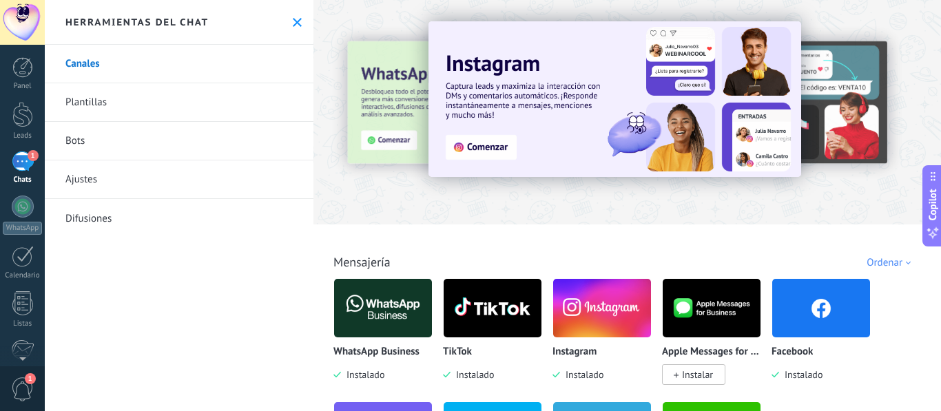
click at [296, 28] on button at bounding box center [297, 23] width 12 height 12
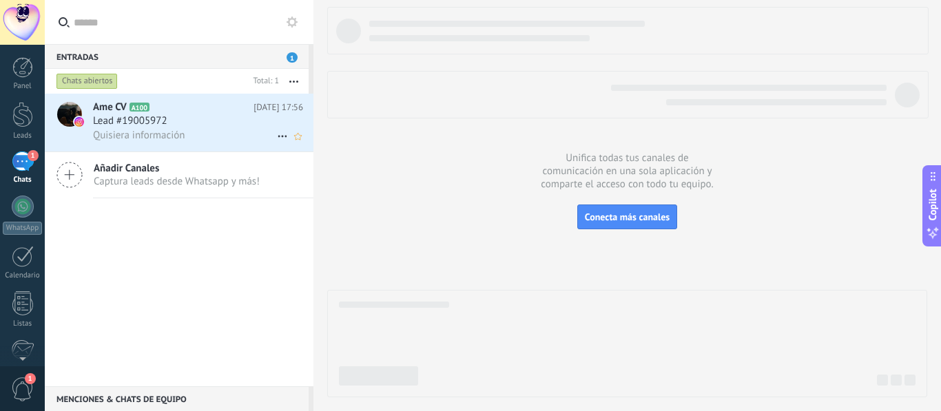
click at [169, 126] on h3 "Lead #19005972" at bounding box center [133, 121] width 81 height 14
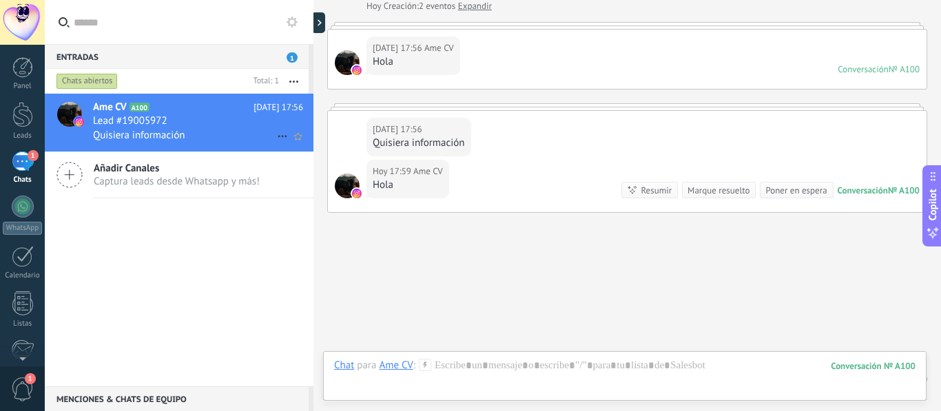
scroll to position [117, 0]
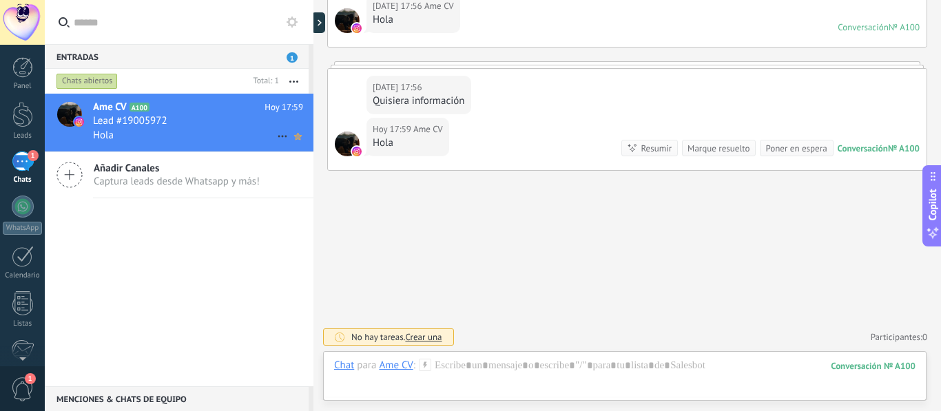
click at [291, 134] on icon at bounding box center [298, 136] width 14 height 17
click at [276, 132] on icon at bounding box center [282, 136] width 17 height 17
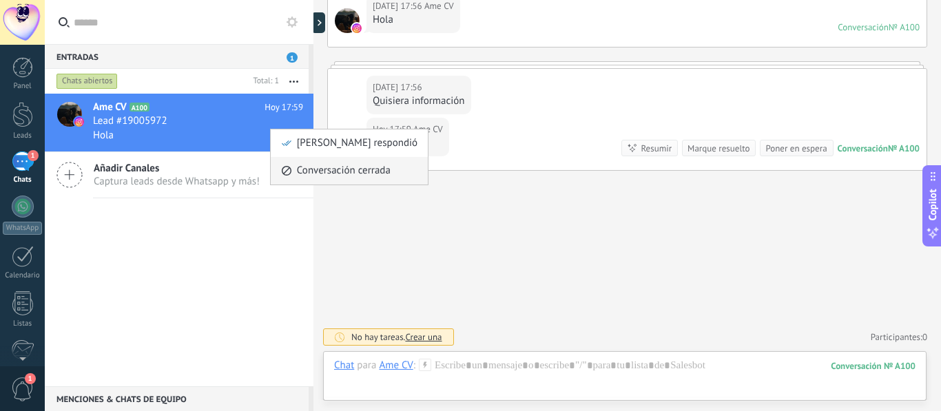
click at [352, 170] on span "Conversación cerrada" at bounding box center [344, 171] width 94 height 28
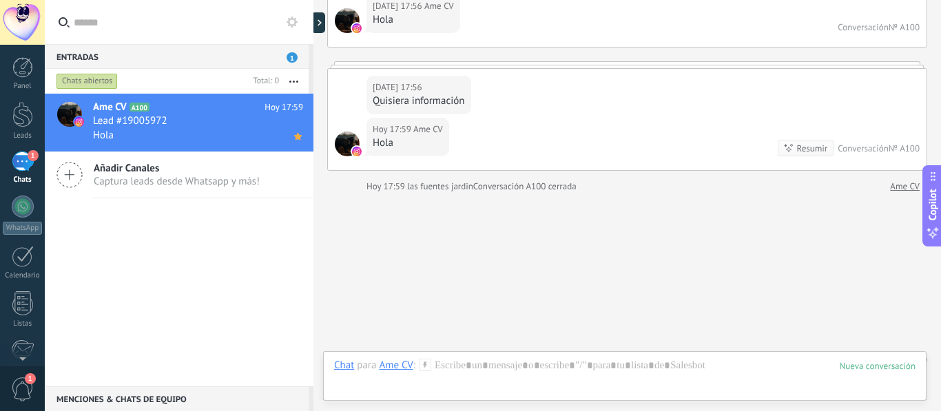
scroll to position [140, 0]
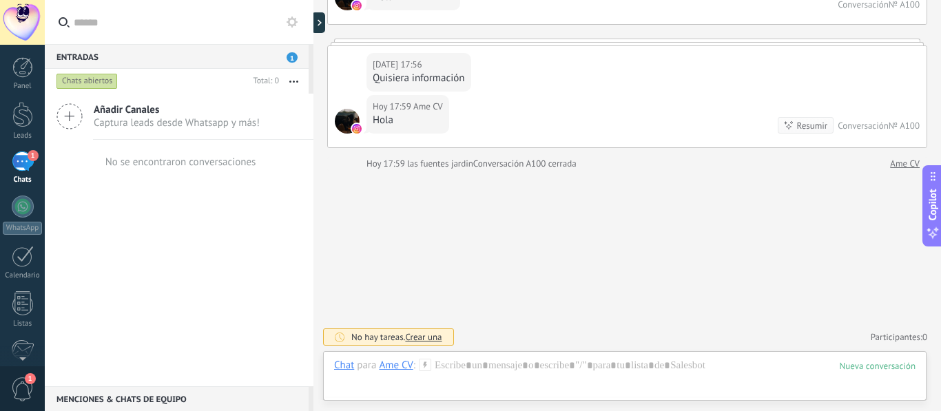
click at [417, 311] on div "Buscar Carga más Hoy Hoy Creación: 2 eventos Expandir Hoy 17:56 Ame CV Hola Con…" at bounding box center [628, 135] width 628 height 551
click at [164, 123] on span "Captura leads desde Whatsapp y más!" at bounding box center [177, 122] width 166 height 13
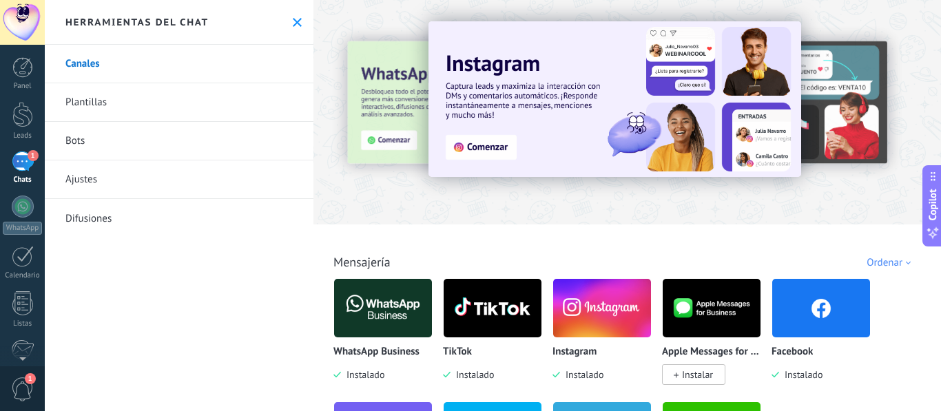
click at [25, 165] on div "1" at bounding box center [23, 162] width 22 height 20
click at [25, 166] on div "1" at bounding box center [23, 162] width 22 height 20
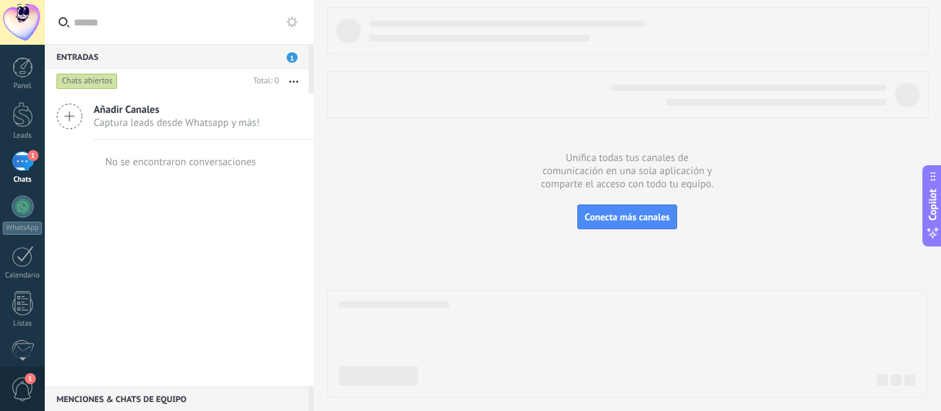
click at [289, 57] on span "1" at bounding box center [292, 57] width 11 height 10
click at [172, 108] on span "Añadir Canales" at bounding box center [177, 109] width 166 height 13
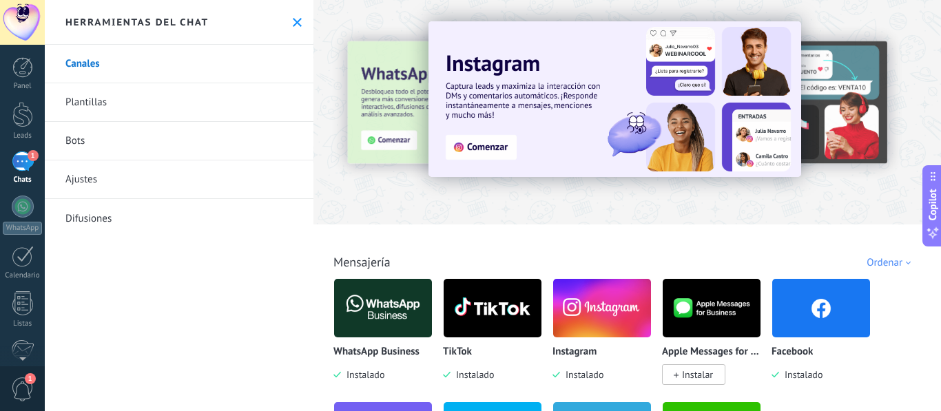
click at [295, 23] on icon at bounding box center [297, 22] width 9 height 9
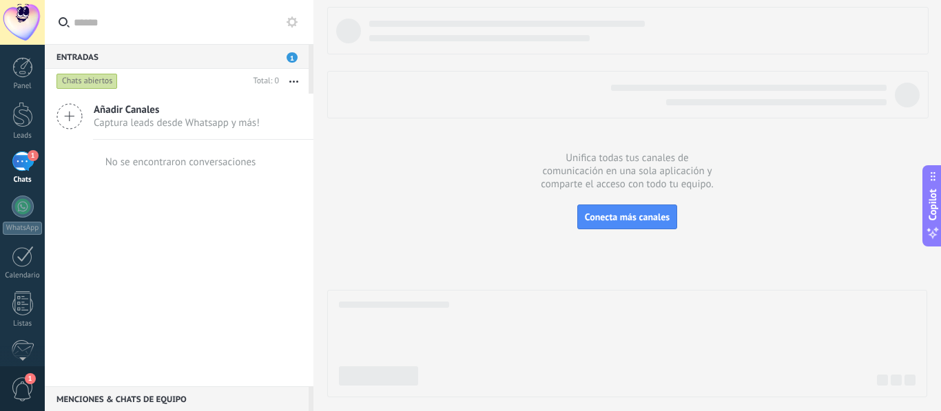
click at [80, 83] on div "Chats abiertos" at bounding box center [86, 81] width 61 height 17
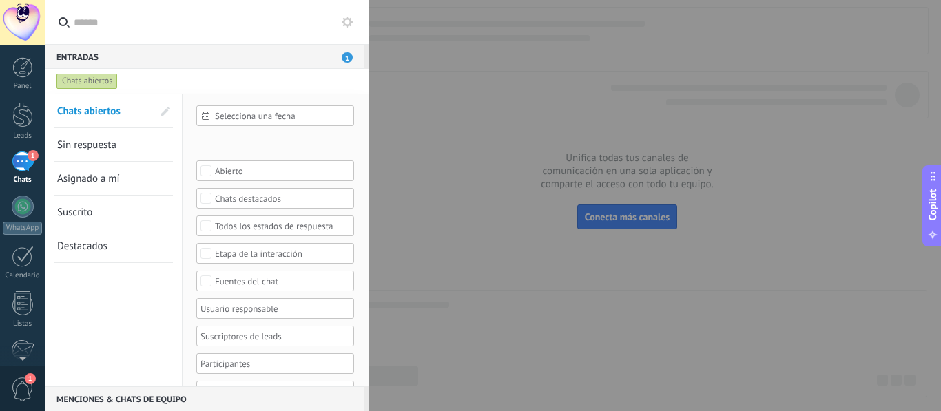
click at [311, 164] on div "Abierto" at bounding box center [275, 171] width 158 height 21
click at [421, 146] on div at bounding box center [470, 205] width 941 height 411
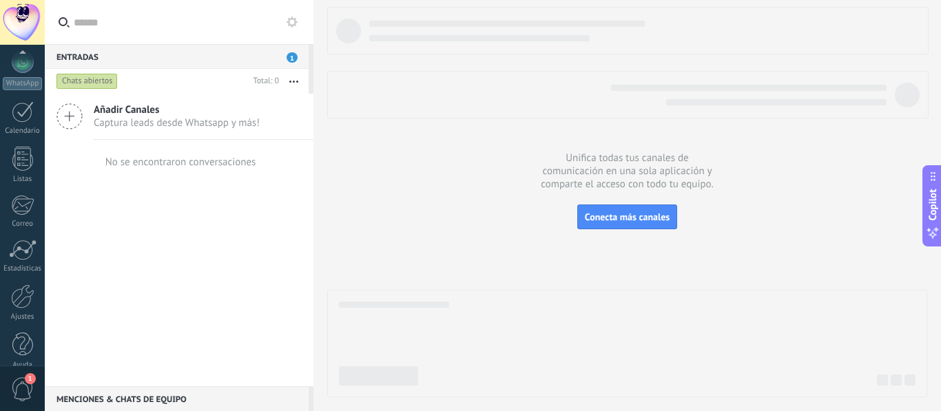
scroll to position [162, 0]
click at [17, 97] on div at bounding box center [23, 94] width 22 height 21
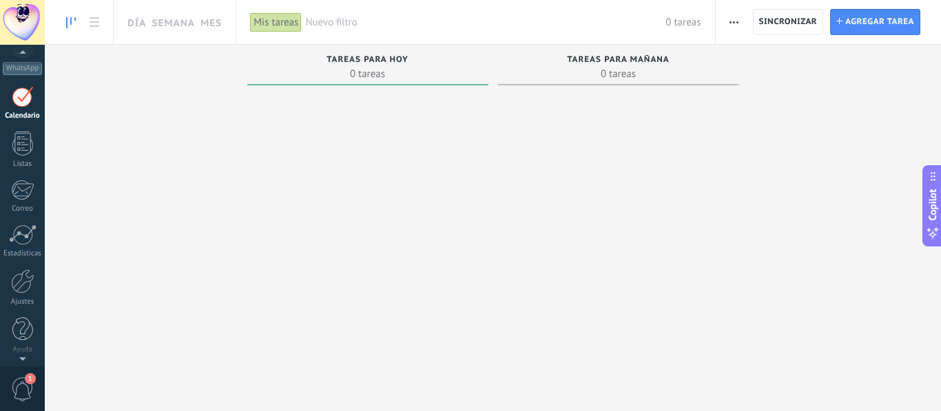
scroll to position [40, 0]
